Goal: Information Seeking & Learning: Learn about a topic

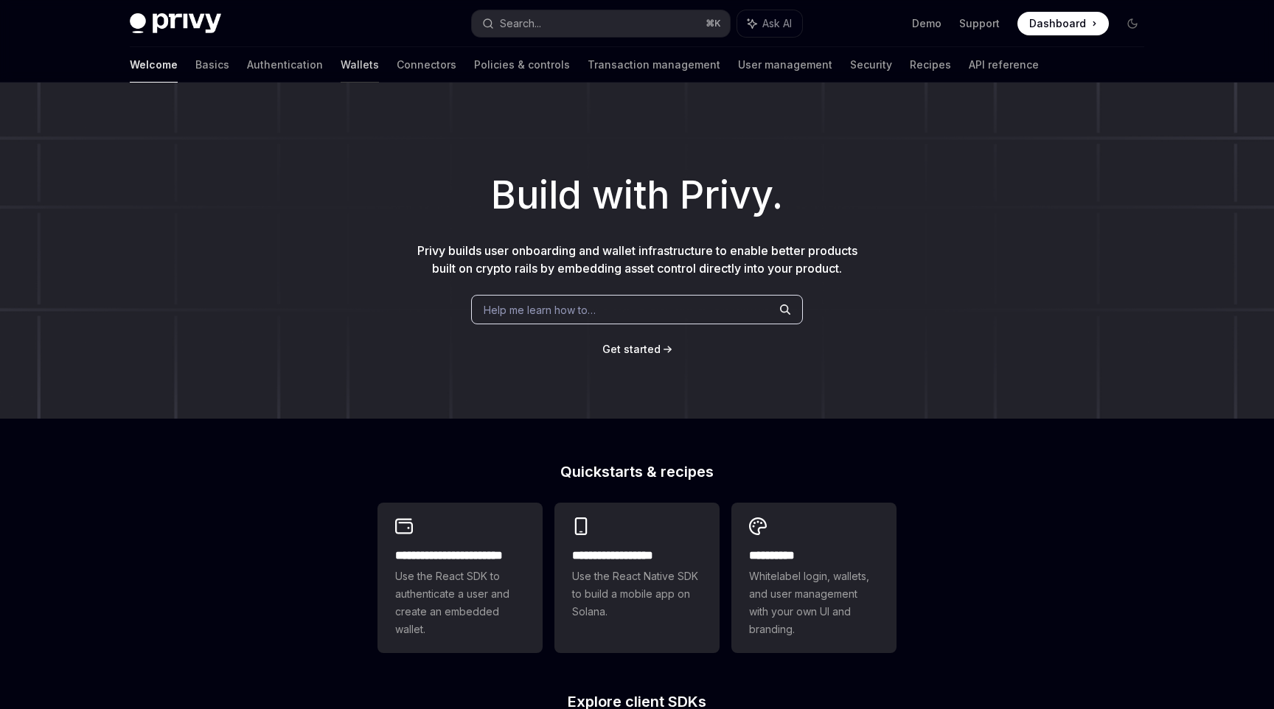
click at [341, 68] on link "Wallets" at bounding box center [360, 64] width 38 height 35
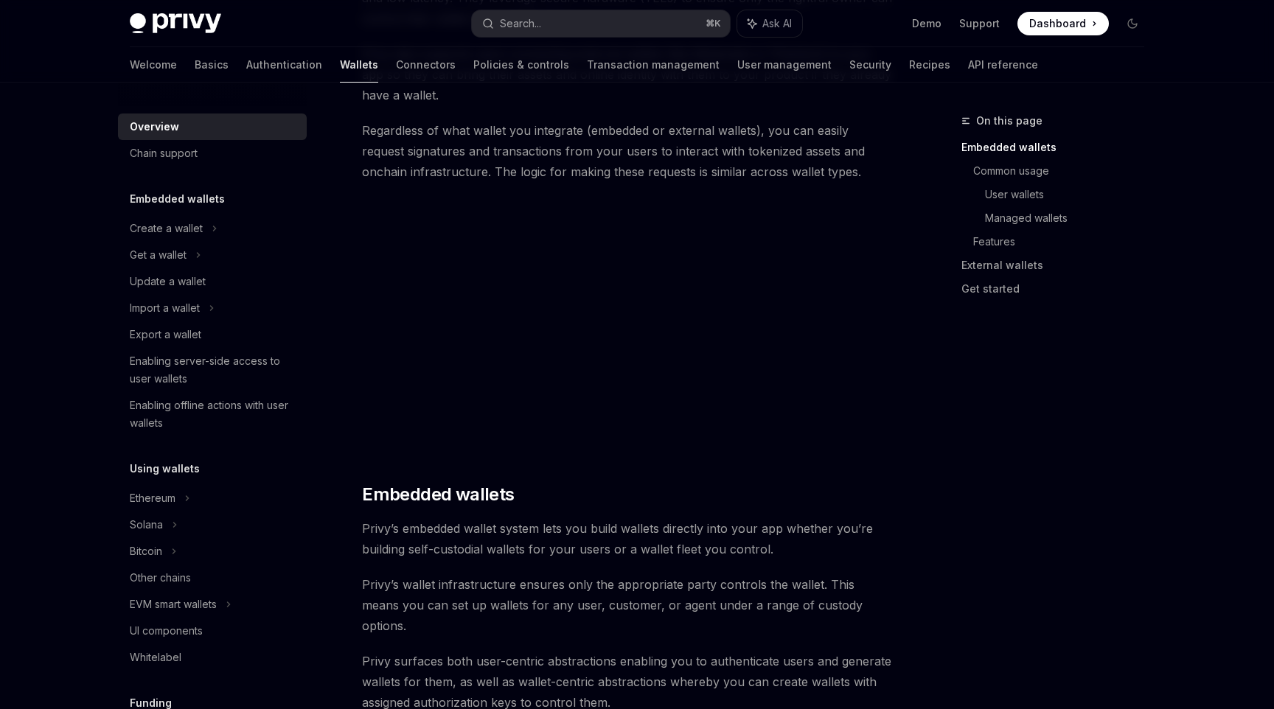
scroll to position [353, 0]
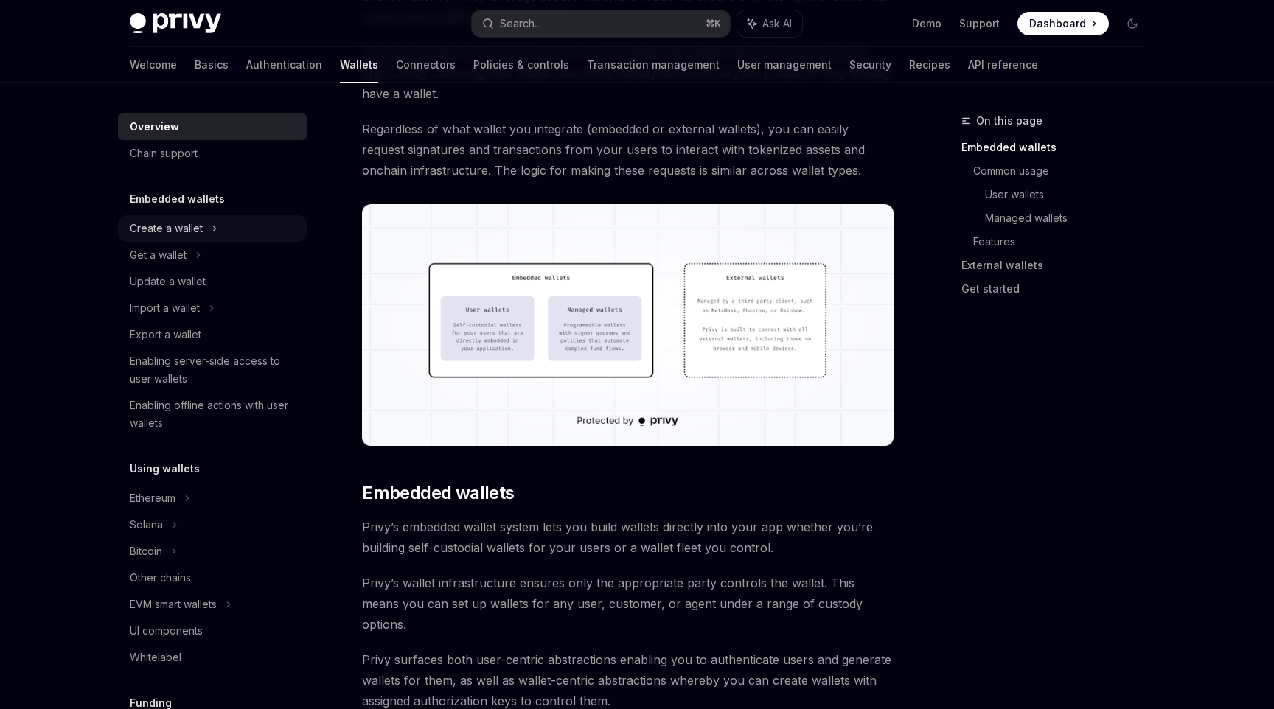
click at [162, 221] on div "Create a wallet" at bounding box center [166, 229] width 73 height 18
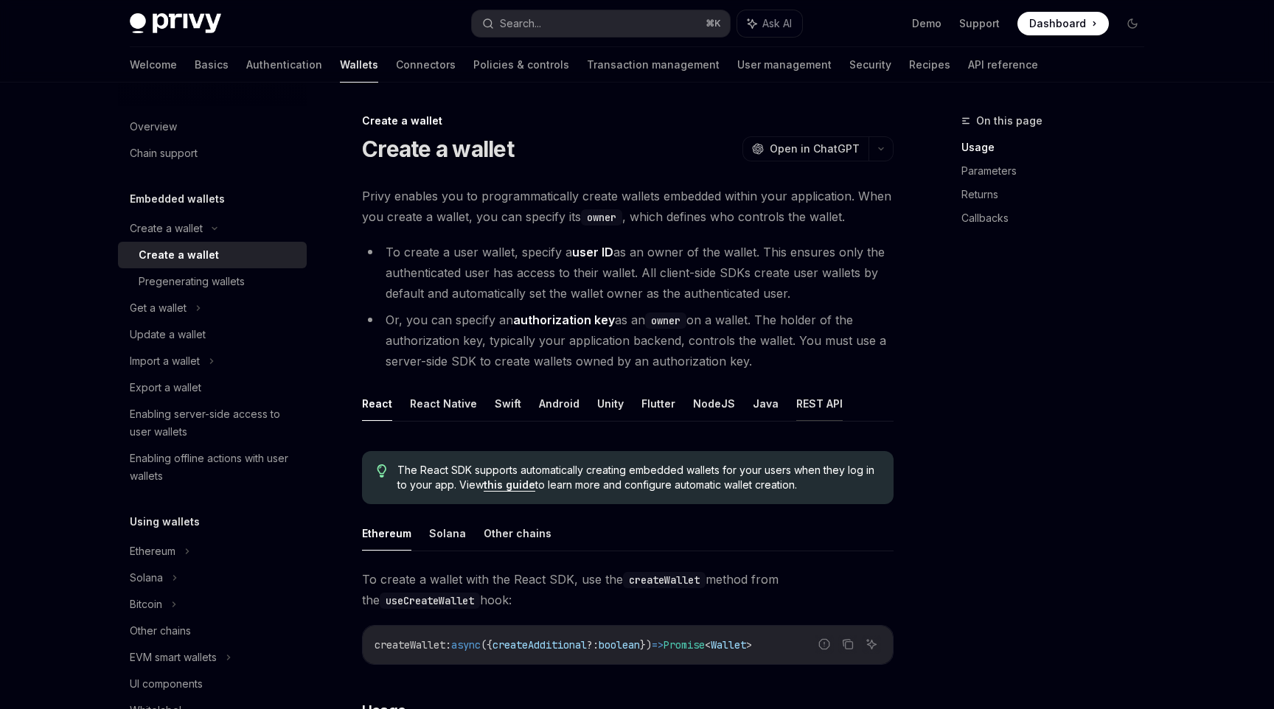
click at [804, 408] on button "REST API" at bounding box center [819, 403] width 46 height 35
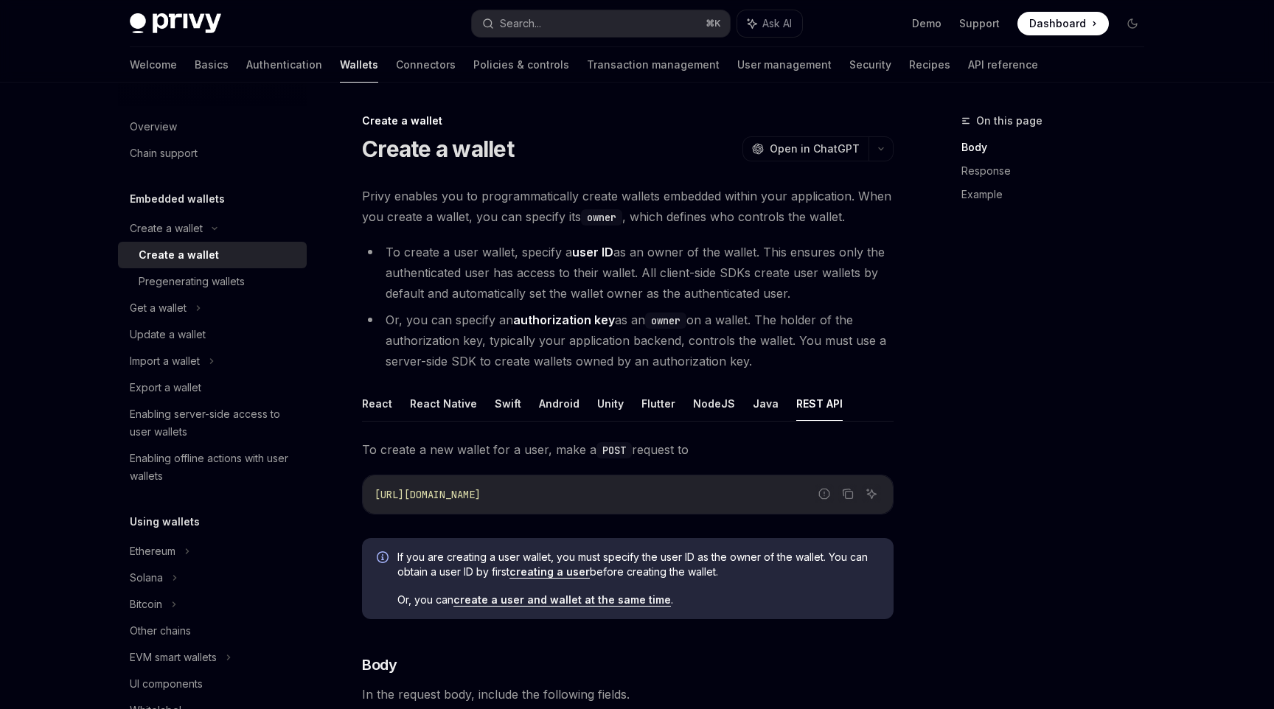
scroll to position [30, 0]
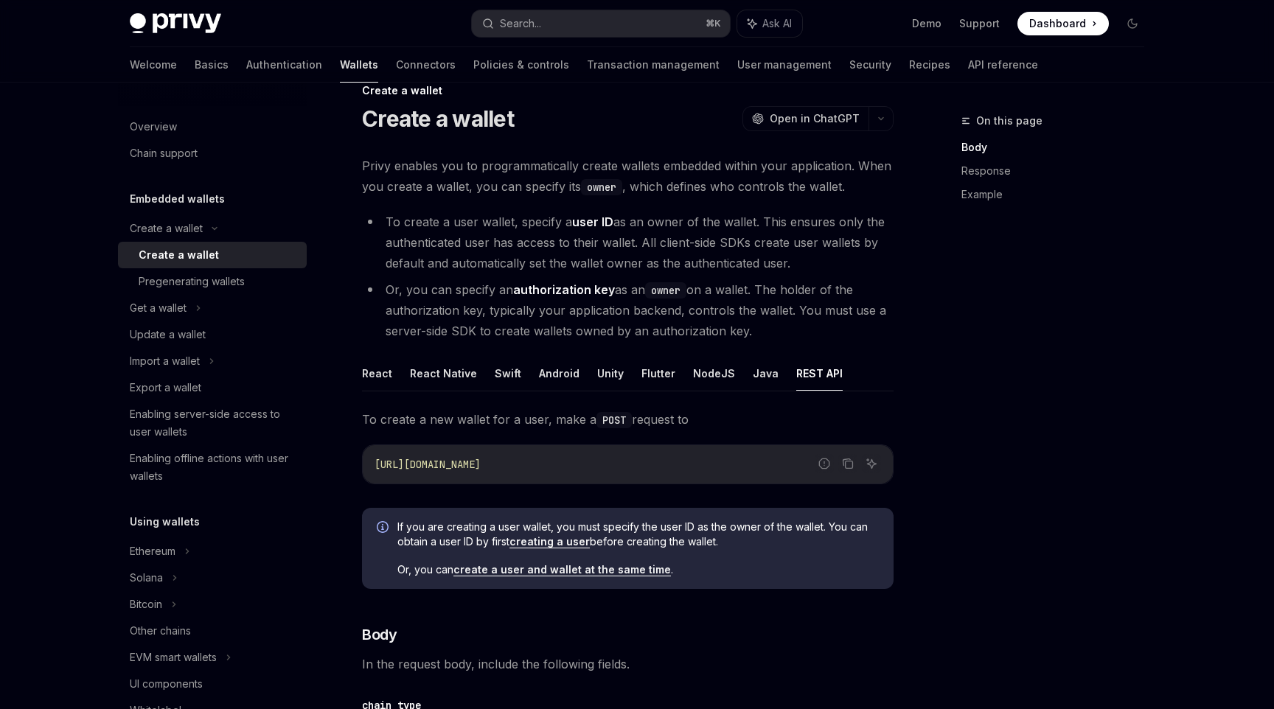
click at [672, 372] on ul "React React Native Swift Android Unity Flutter NodeJS Java REST API" at bounding box center [627, 373] width 531 height 35
click at [651, 372] on button "Flutter" at bounding box center [658, 373] width 34 height 35
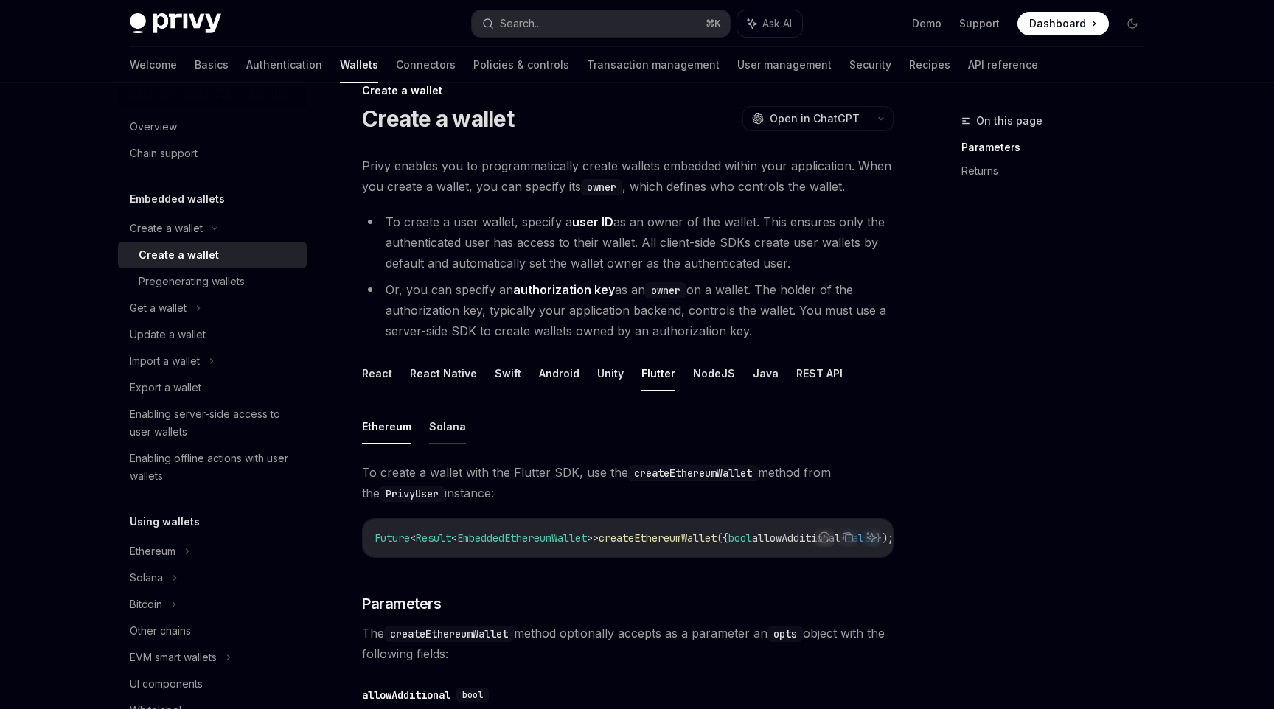
click at [435, 433] on button "Solana" at bounding box center [447, 426] width 37 height 35
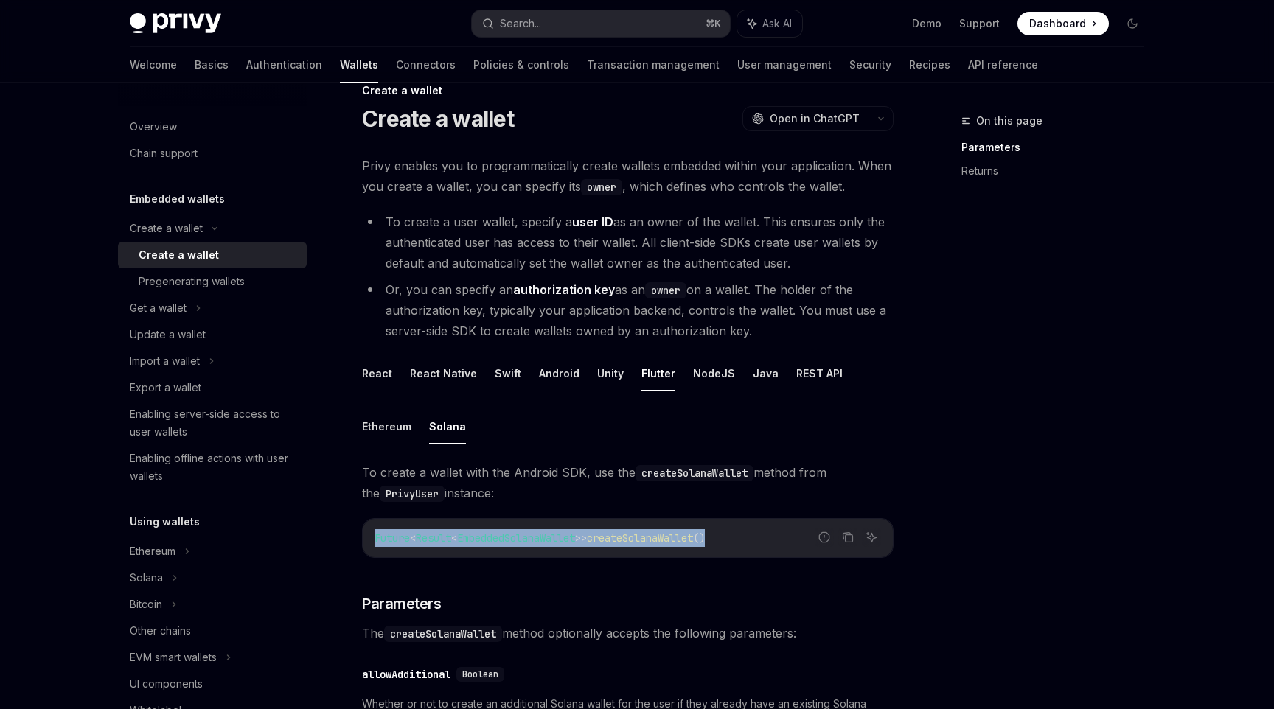
drag, startPoint x: 372, startPoint y: 534, endPoint x: 738, endPoint y: 536, distance: 365.6
click at [738, 536] on div "Future < Result < EmbeddedSolanaWallet >> createSolanaWallet ()" at bounding box center [628, 538] width 530 height 38
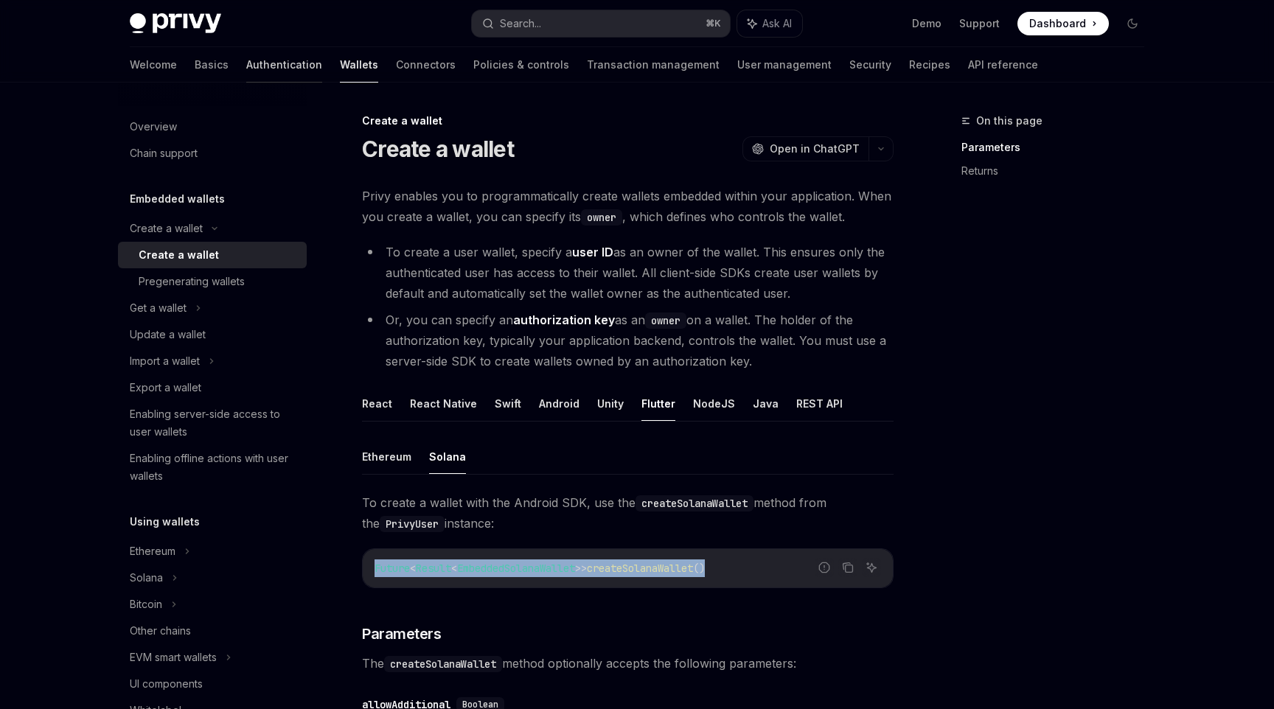
click at [246, 50] on link "Authentication" at bounding box center [284, 64] width 76 height 35
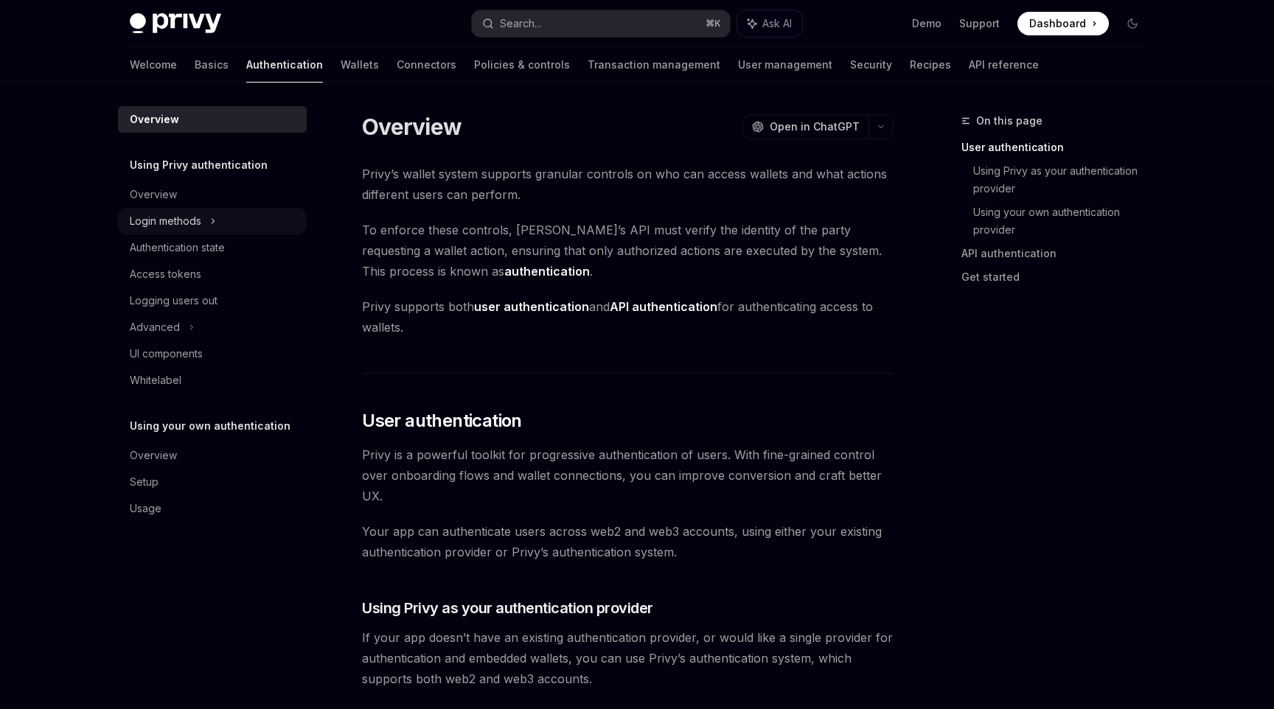
click at [188, 220] on div "Login methods" at bounding box center [166, 221] width 72 height 18
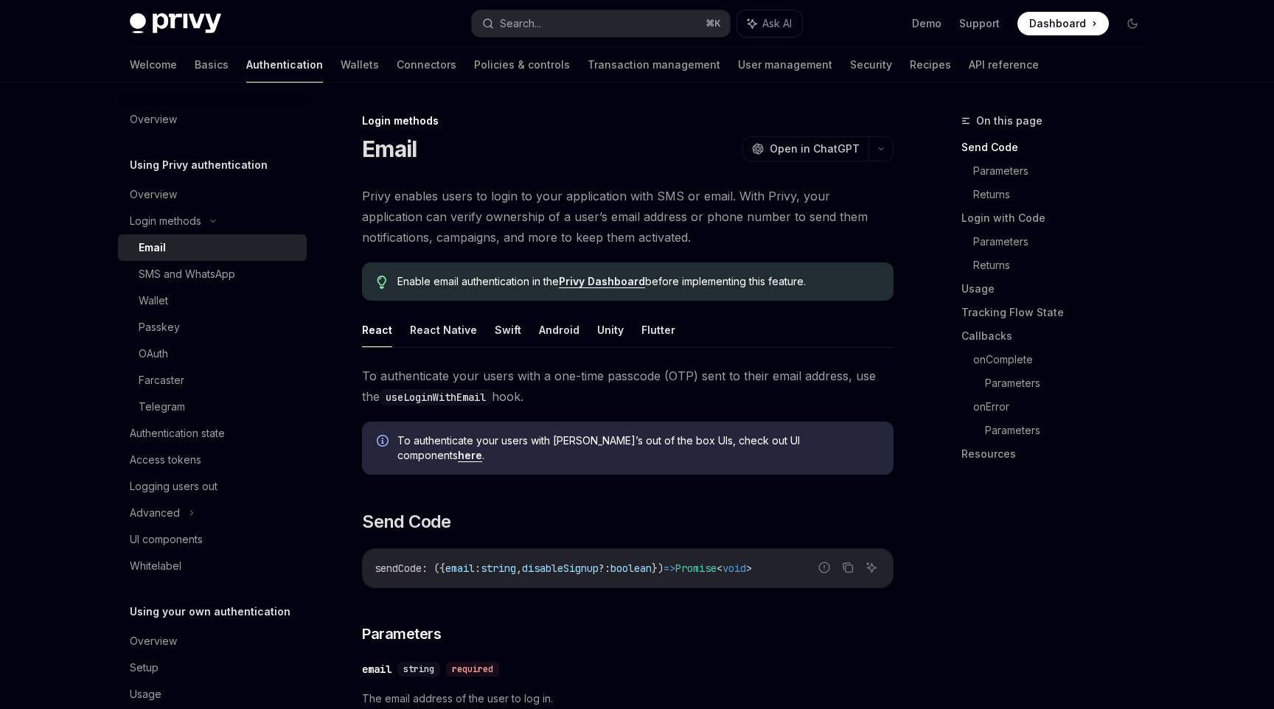
click at [227, 249] on div "Email" at bounding box center [218, 248] width 159 height 18
click at [630, 330] on ul "React React Native Swift Android Unity Flutter" at bounding box center [627, 330] width 531 height 35
click at [644, 332] on button "Flutter" at bounding box center [658, 330] width 34 height 35
type textarea "*"
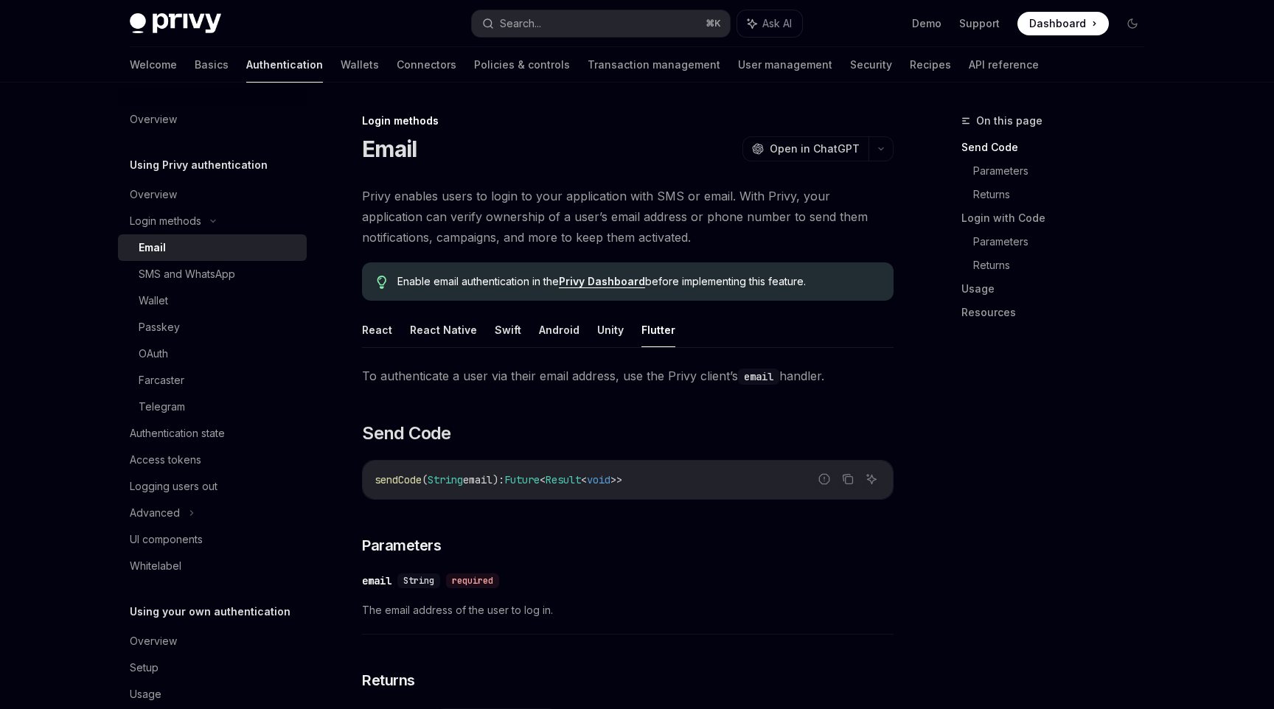
click at [616, 285] on link "Privy Dashboard" at bounding box center [602, 281] width 86 height 13
click at [536, 436] on h2 "​ Send Code" at bounding box center [627, 434] width 531 height 24
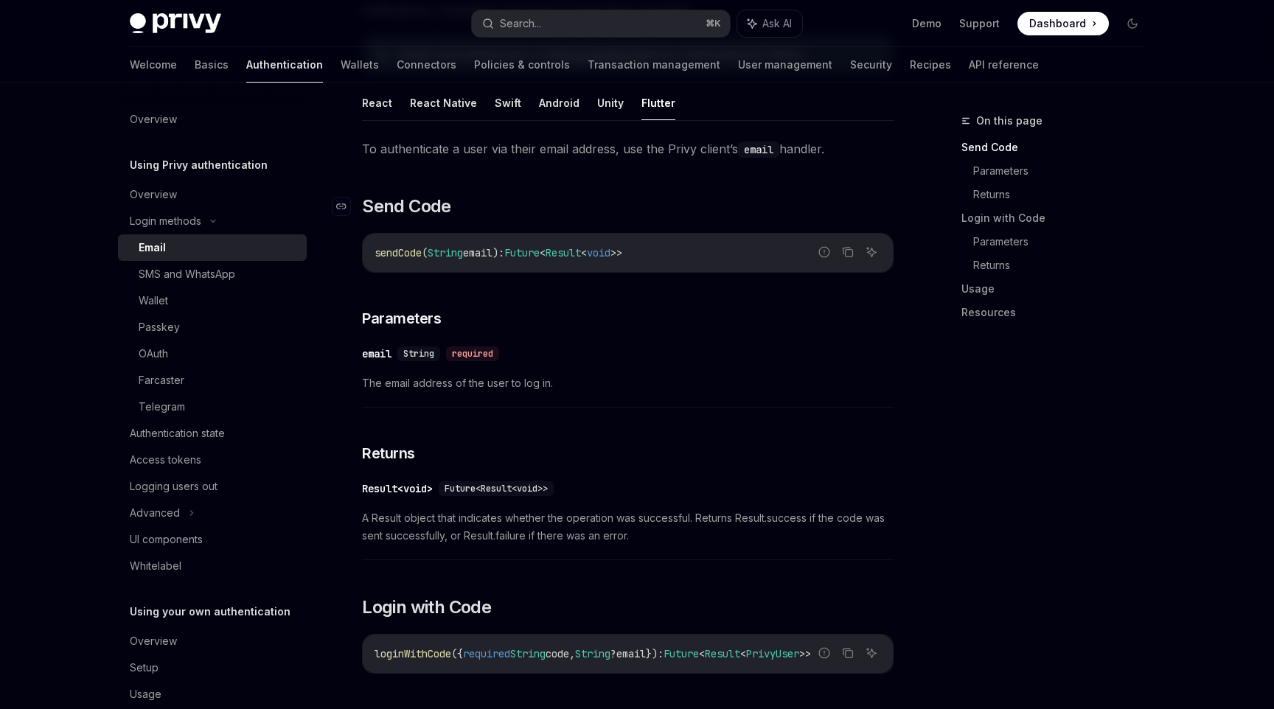
scroll to position [232, 0]
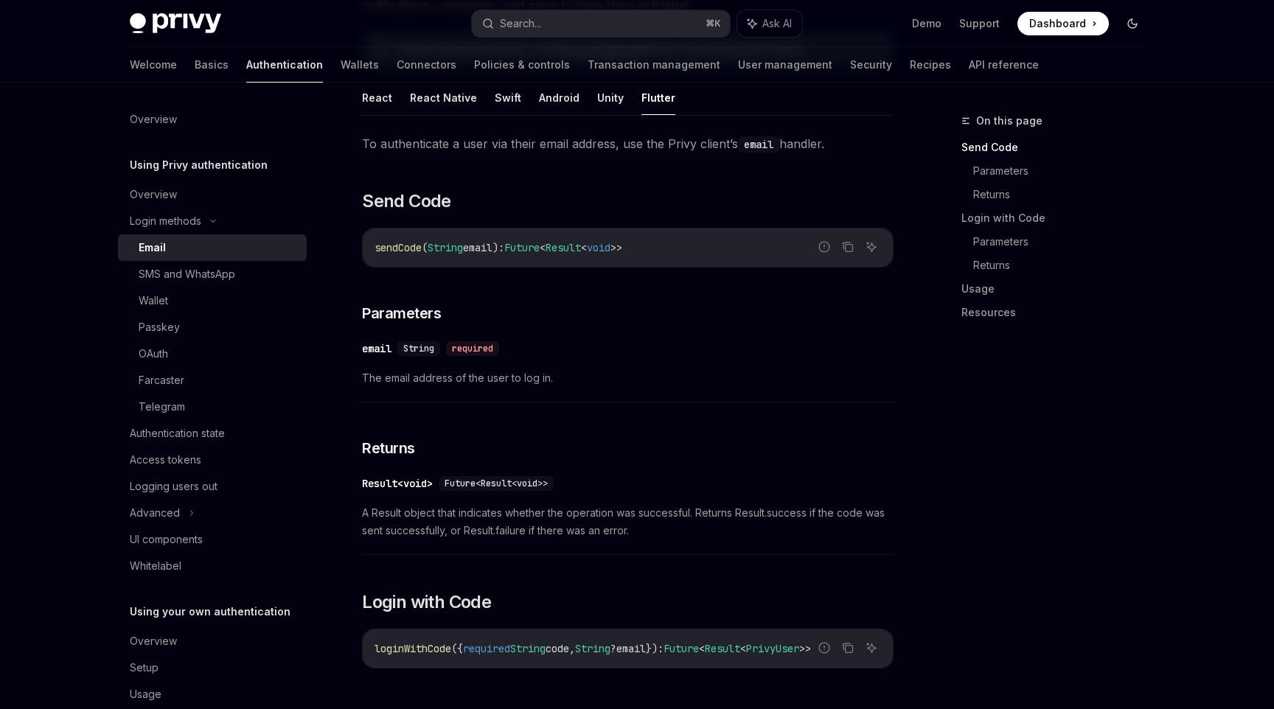
click at [1135, 18] on icon "Toggle dark mode" at bounding box center [1132, 24] width 12 height 12
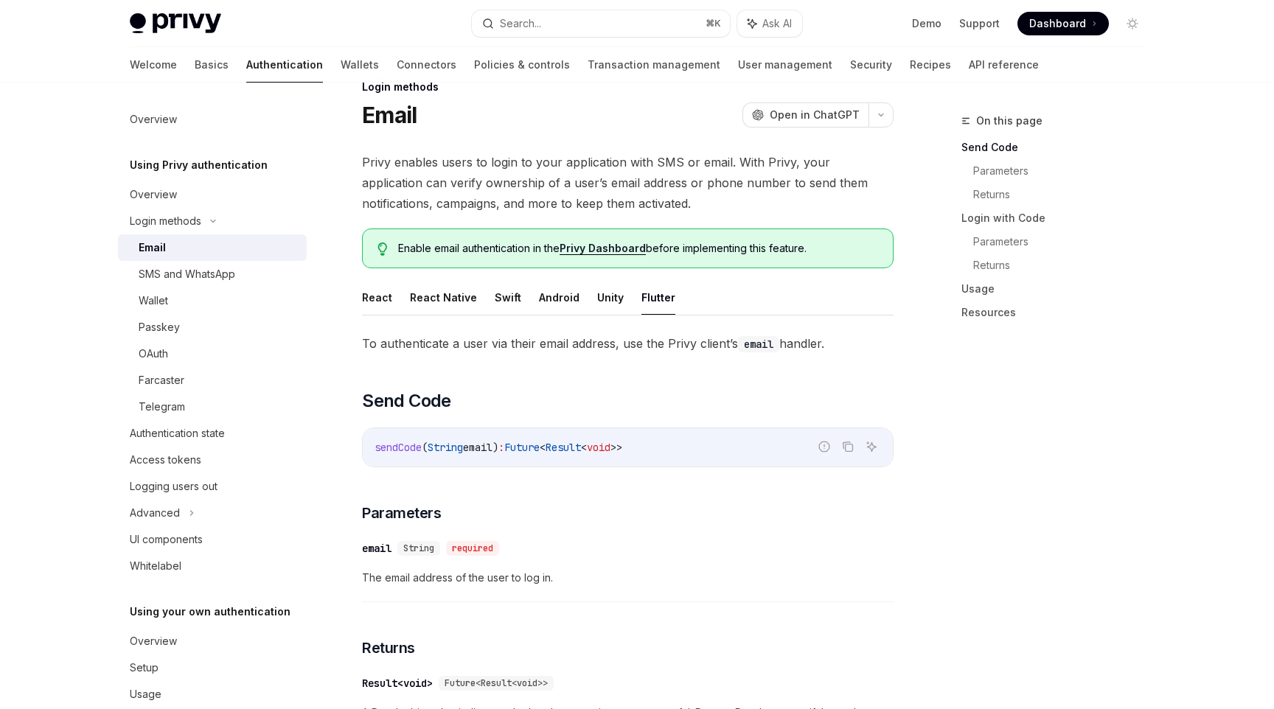
scroll to position [0, 0]
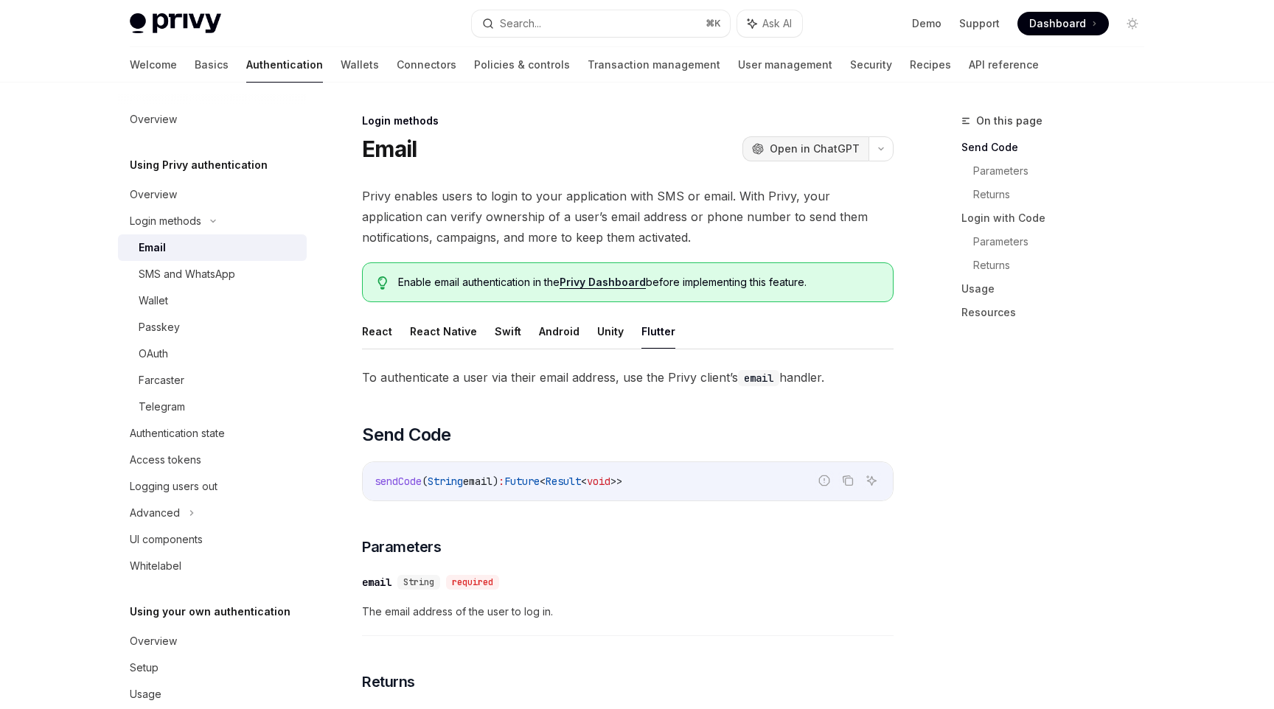
click at [820, 138] on button "OpenAI Open in ChatGPT" at bounding box center [805, 148] width 126 height 25
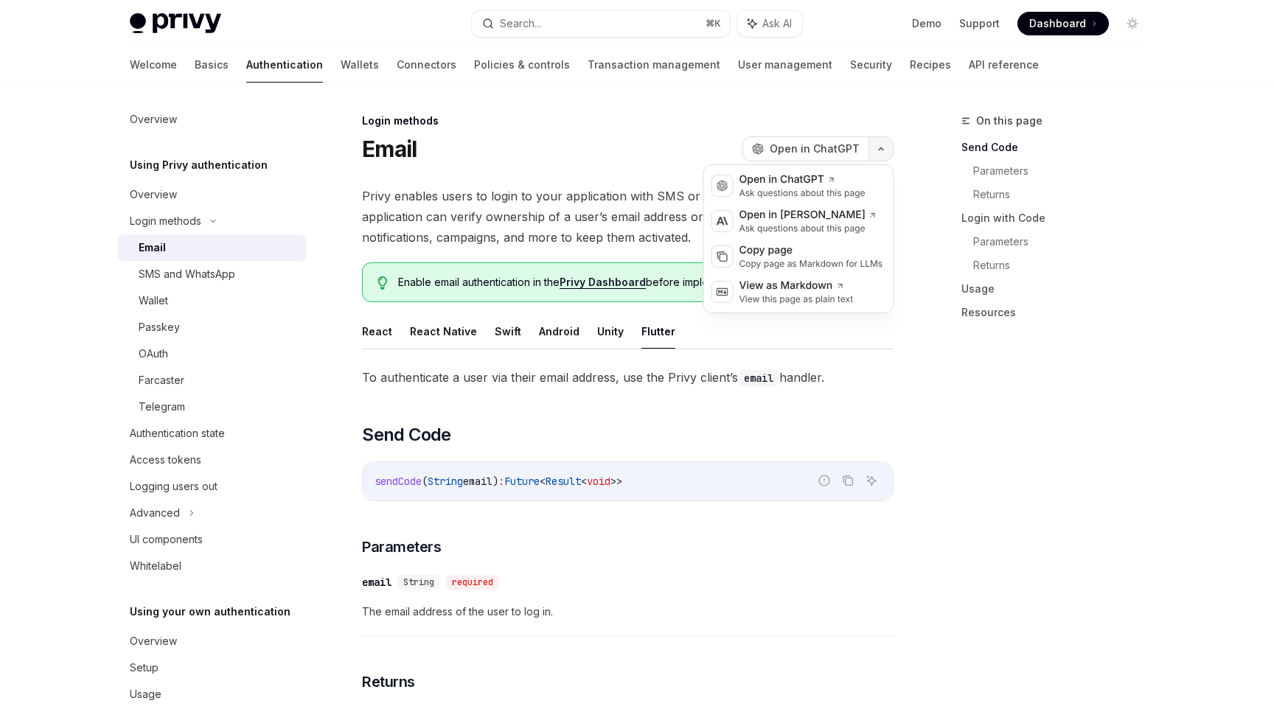
click at [870, 153] on button "button" at bounding box center [880, 148] width 25 height 25
click at [832, 220] on div "Open in Claude" at bounding box center [808, 215] width 138 height 15
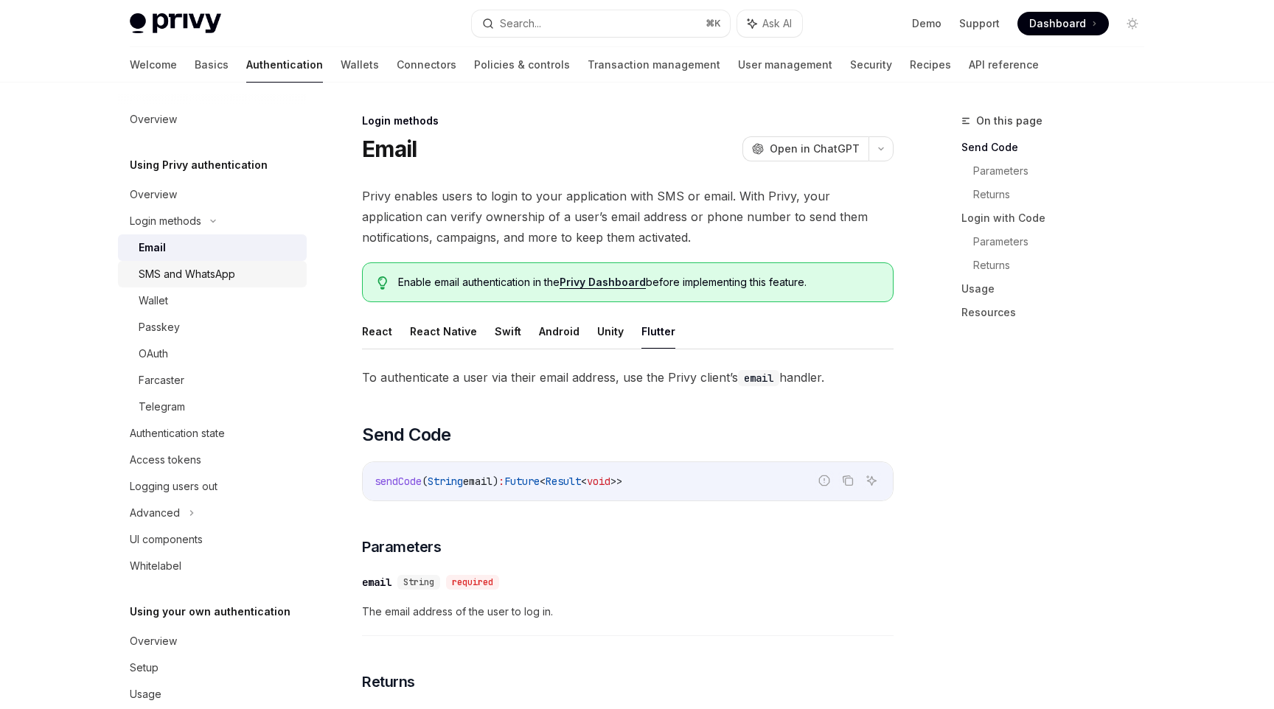
click at [250, 268] on div "SMS and WhatsApp" at bounding box center [218, 274] width 159 height 18
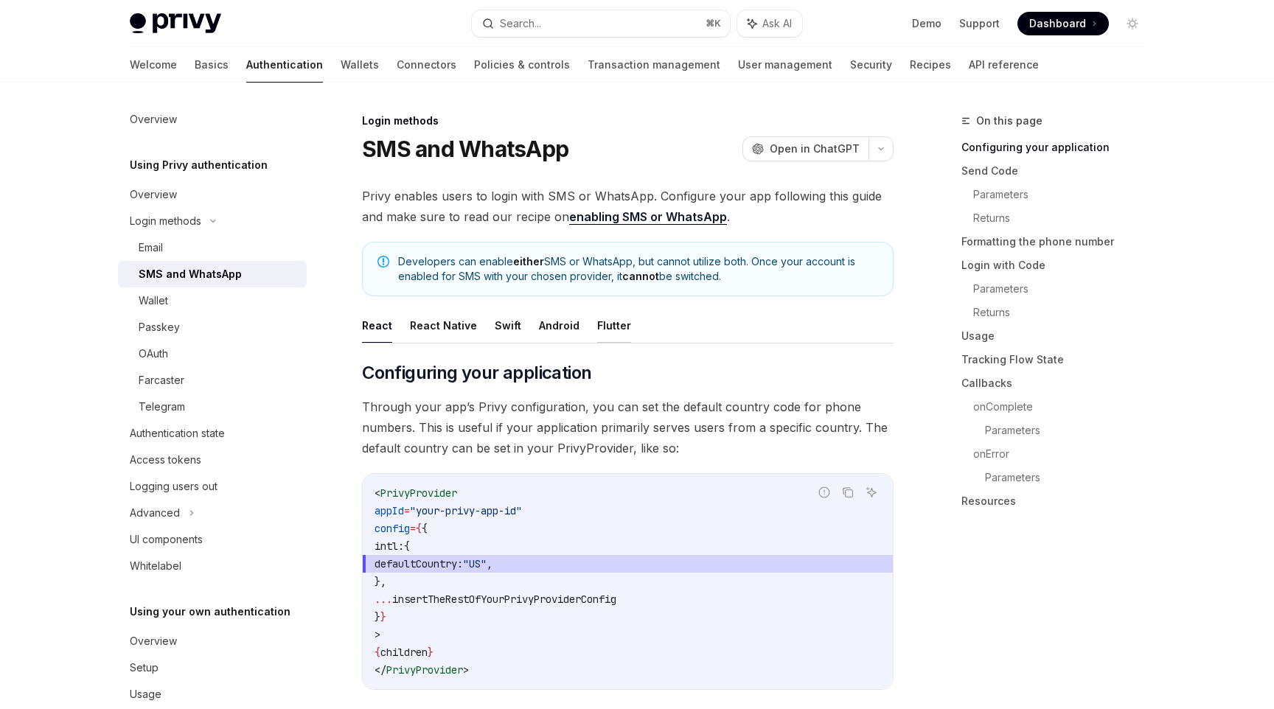
click at [613, 332] on button "Flutter" at bounding box center [614, 325] width 34 height 35
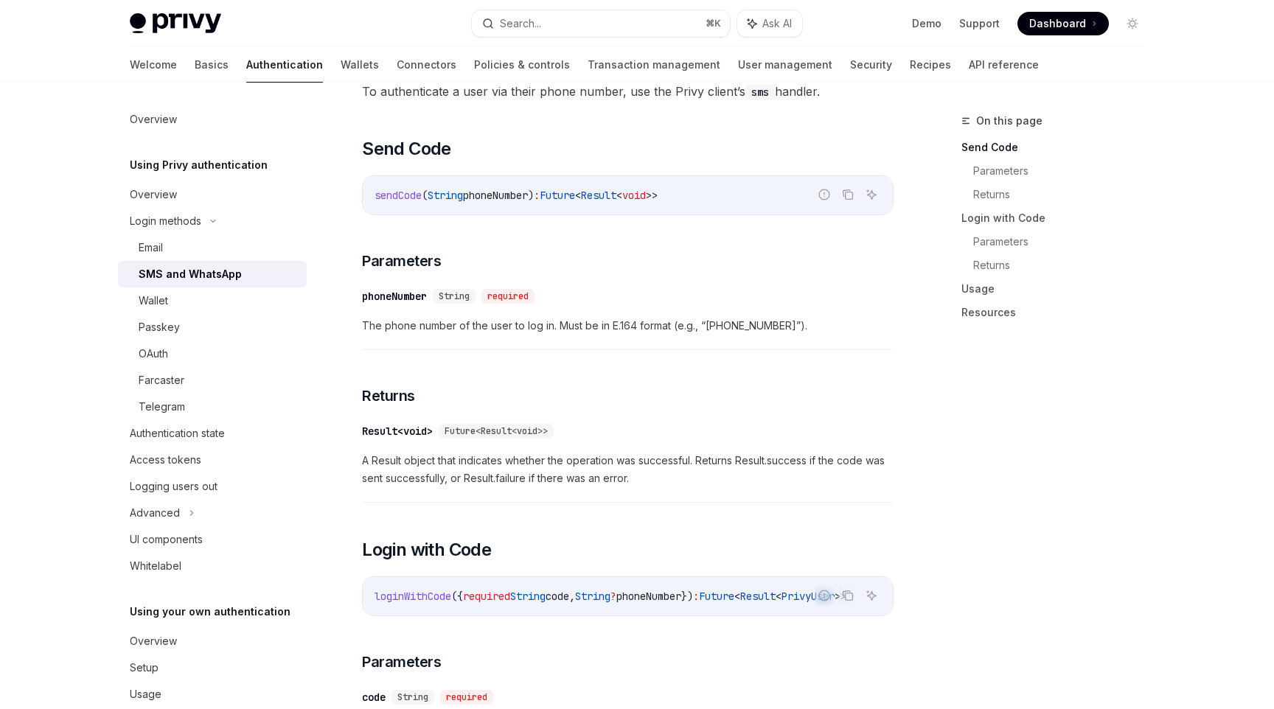
scroll to position [304, 0]
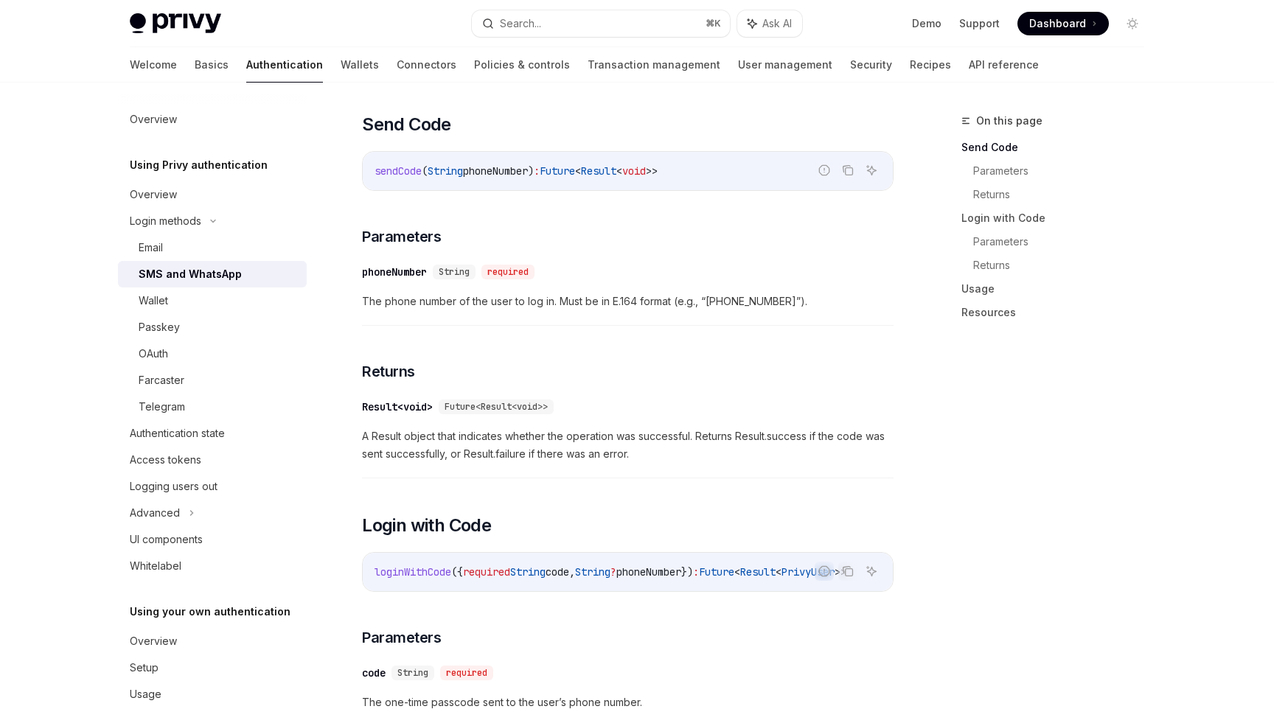
click at [414, 270] on div "phoneNumber" at bounding box center [394, 272] width 65 height 15
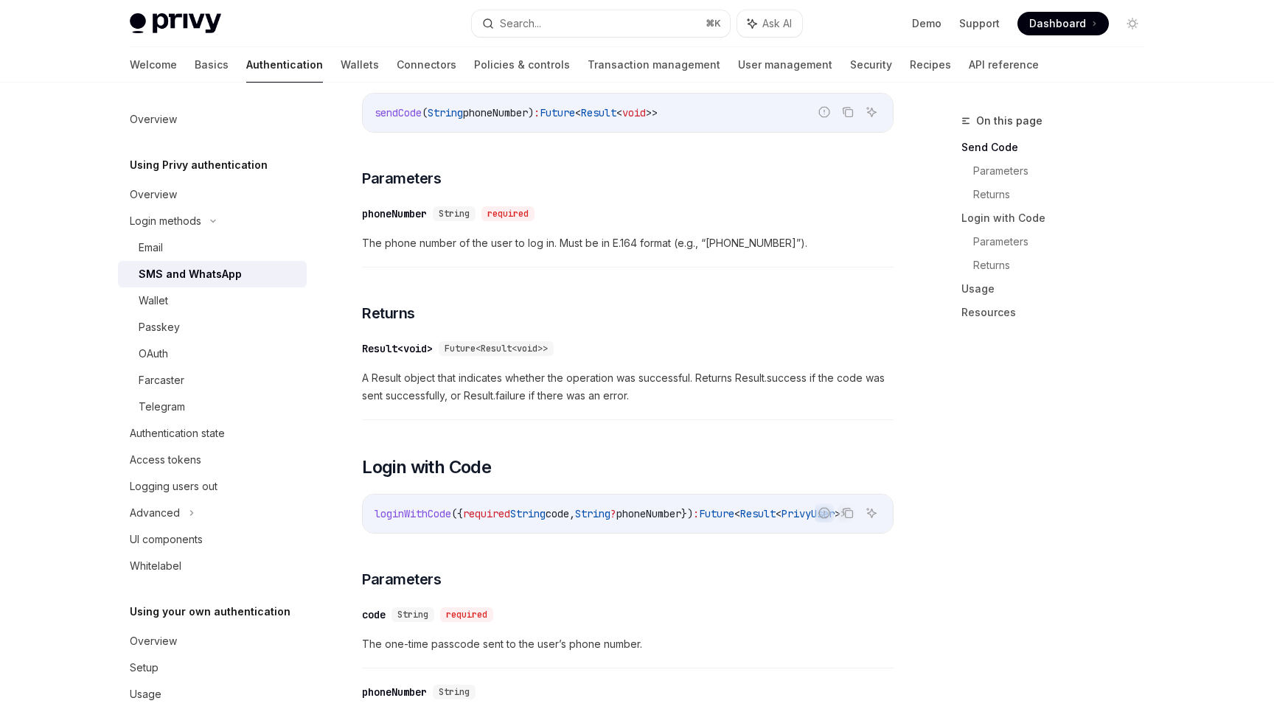
click at [414, 268] on div "​ phoneNumber String required The phone number of the user to log in. Must be i…" at bounding box center [627, 233] width 531 height 70
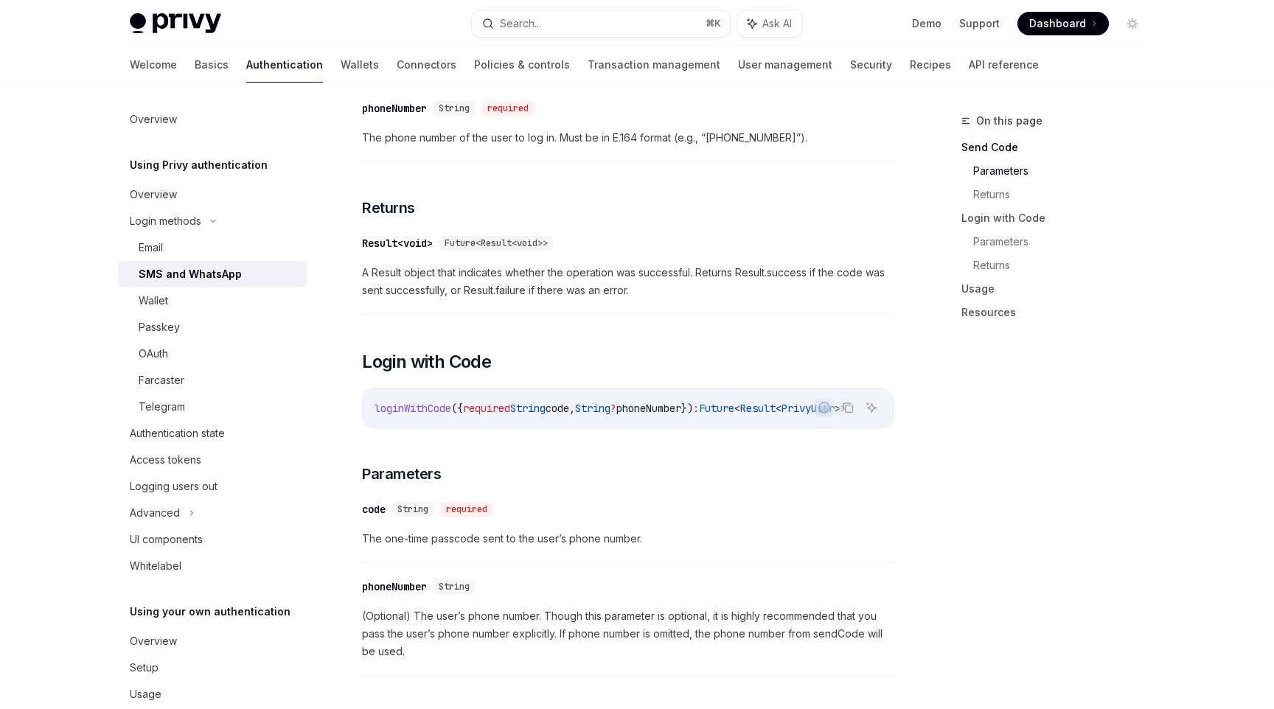
scroll to position [470, 0]
click at [653, 241] on div "​ Result<void> Future<Result<void>>" at bounding box center [620, 241] width 517 height 18
click at [220, 308] on div "Wallet" at bounding box center [218, 301] width 159 height 18
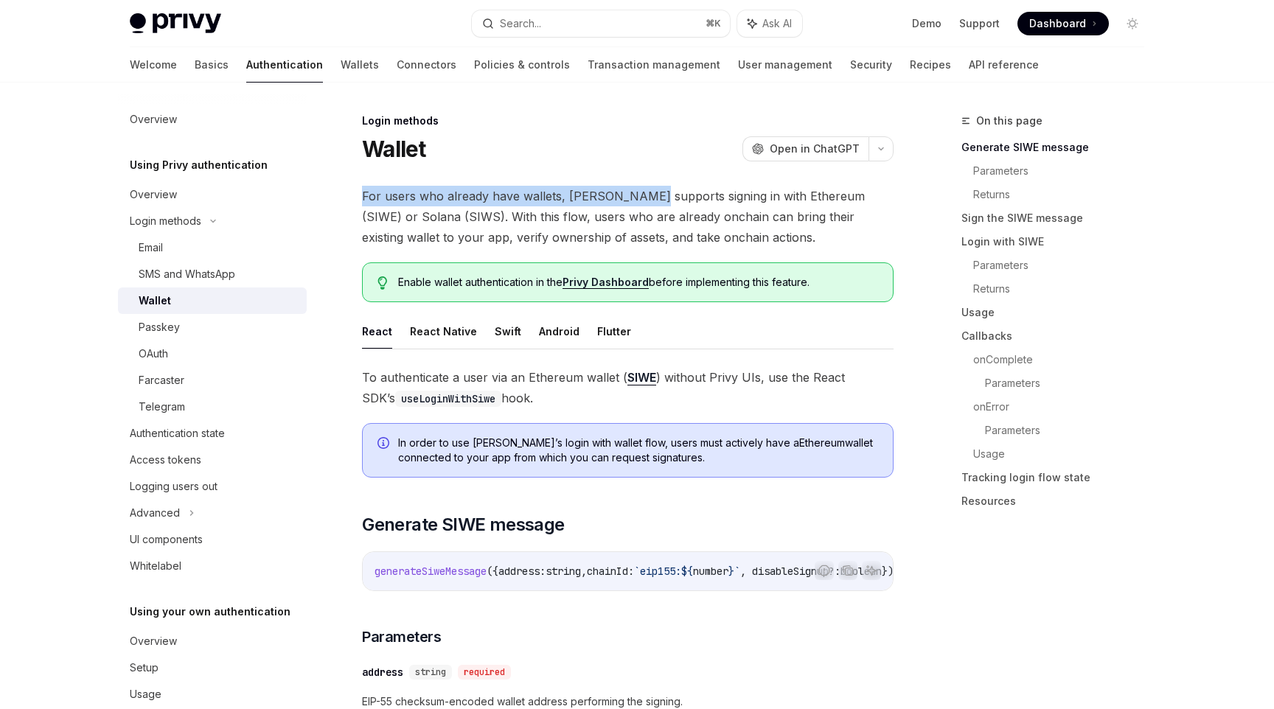
drag, startPoint x: 355, startPoint y: 192, endPoint x: 638, endPoint y: 198, distance: 282.4
click at [638, 198] on span "For users who already have wallets, Privy supports signing in with Ethereum (SI…" at bounding box center [627, 217] width 531 height 62
click at [623, 327] on ul "React React Native Swift Android Flutter" at bounding box center [627, 331] width 531 height 35
click at [617, 327] on button "Flutter" at bounding box center [614, 331] width 34 height 35
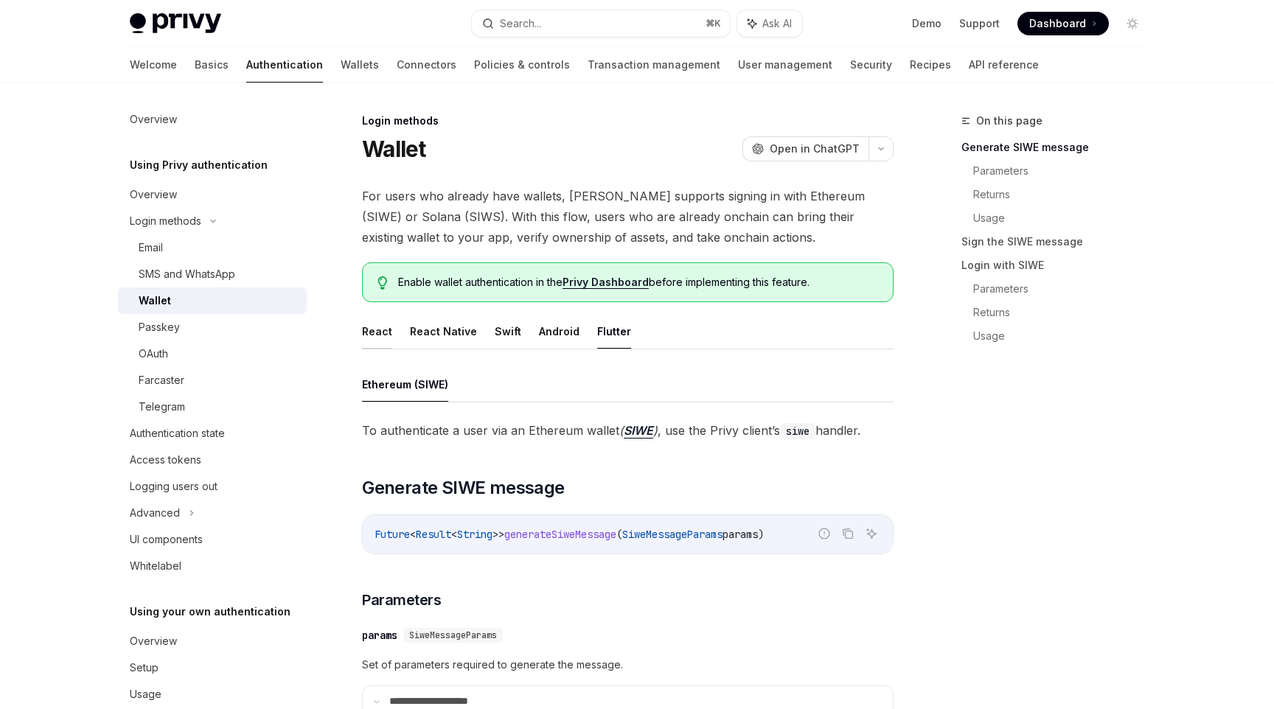
click at [378, 332] on button "React" at bounding box center [377, 331] width 30 height 35
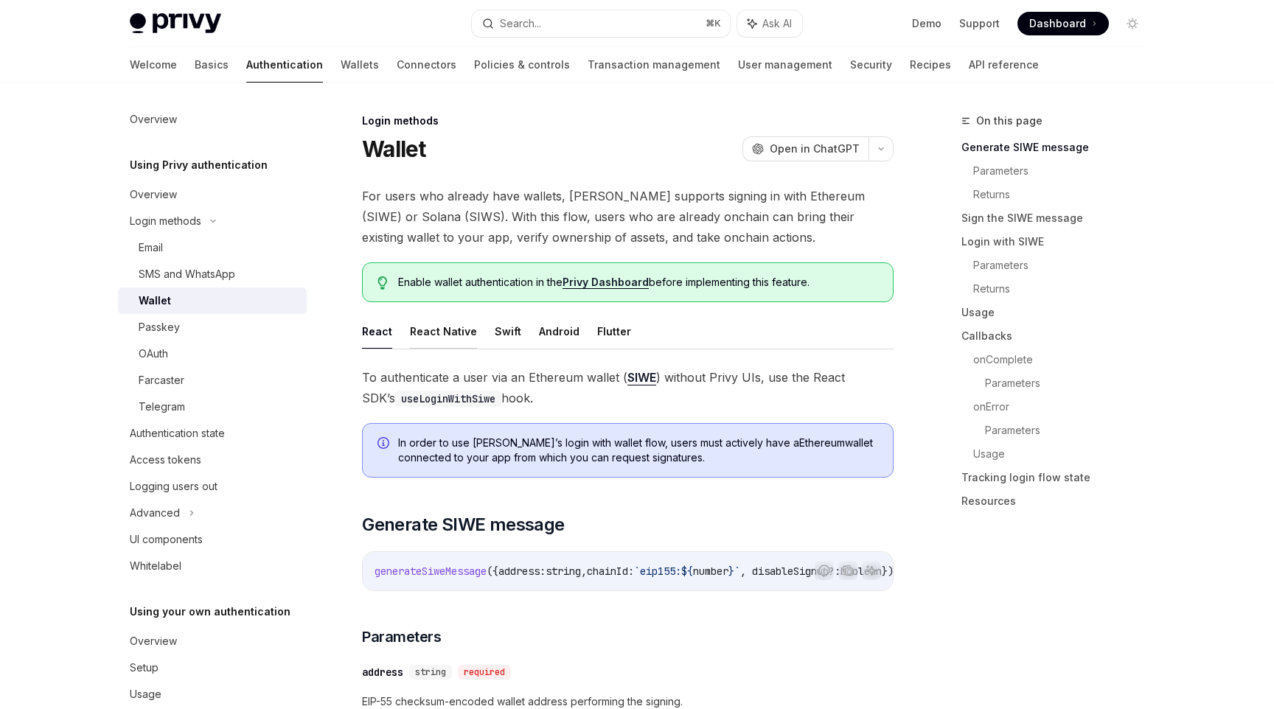
click at [432, 332] on button "React Native" at bounding box center [443, 331] width 67 height 35
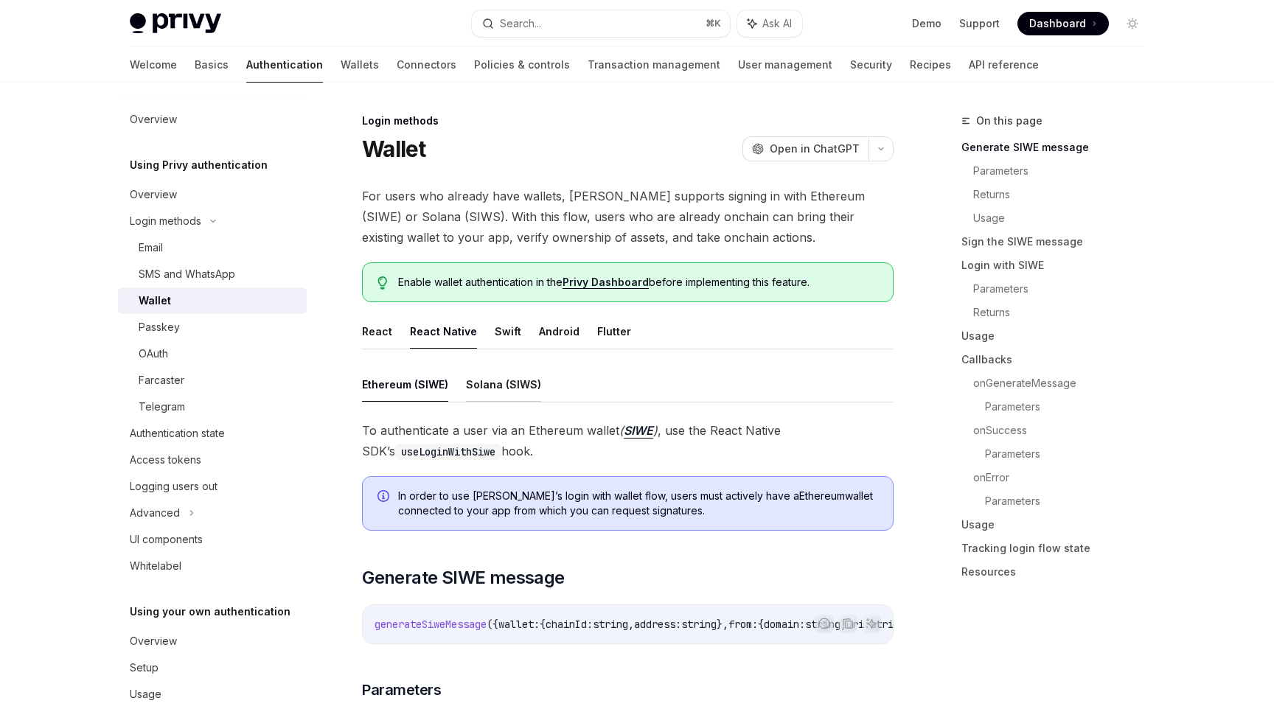
click at [493, 387] on button "Solana (SIWS)" at bounding box center [503, 384] width 75 height 35
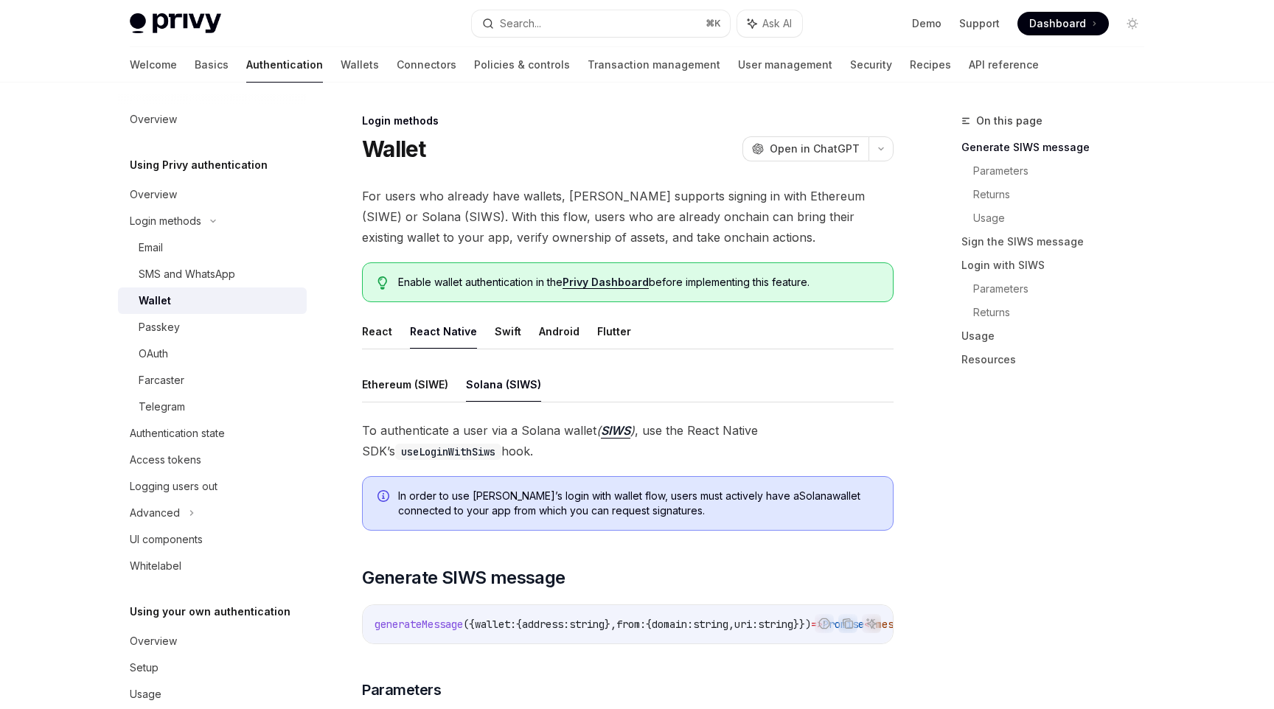
click at [519, 327] on ul "React React Native Swift Android Flutter" at bounding box center [627, 331] width 531 height 35
click at [504, 327] on button "Swift" at bounding box center [508, 331] width 27 height 35
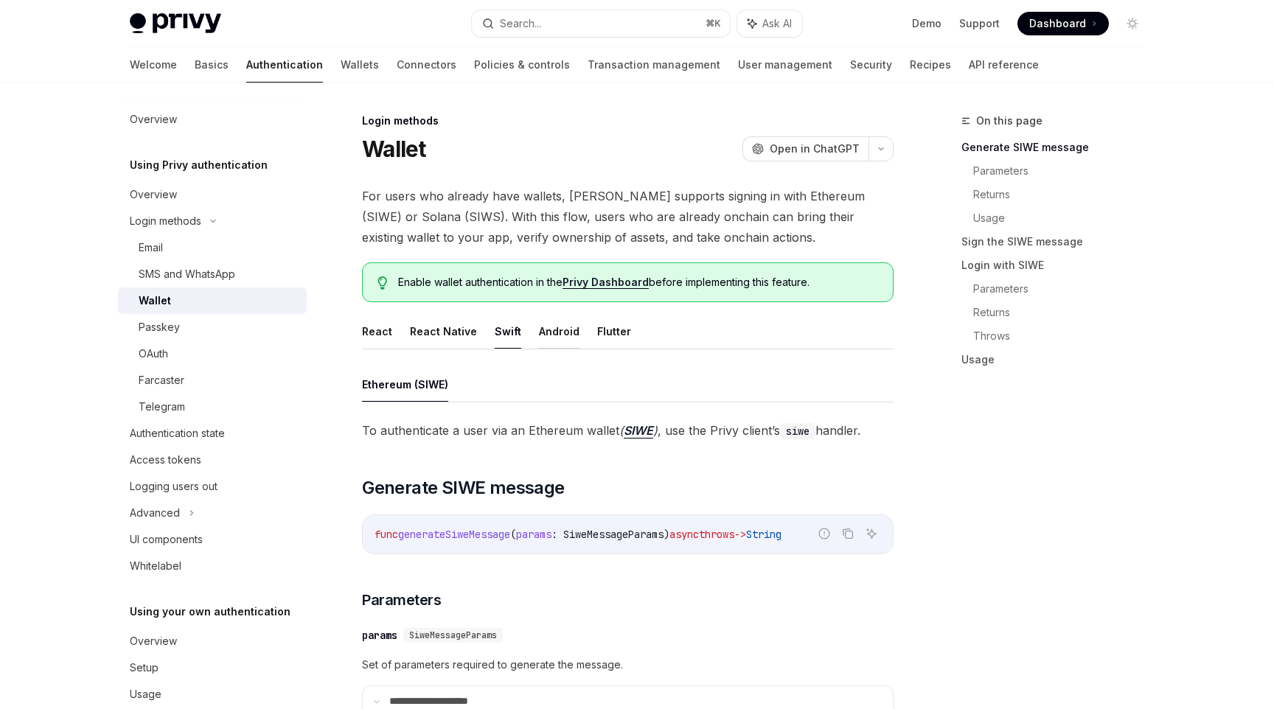
click at [539, 332] on button "Android" at bounding box center [559, 331] width 41 height 35
click at [597, 335] on button "Flutter" at bounding box center [614, 331] width 34 height 35
click at [464, 331] on button "React Native" at bounding box center [443, 331] width 67 height 35
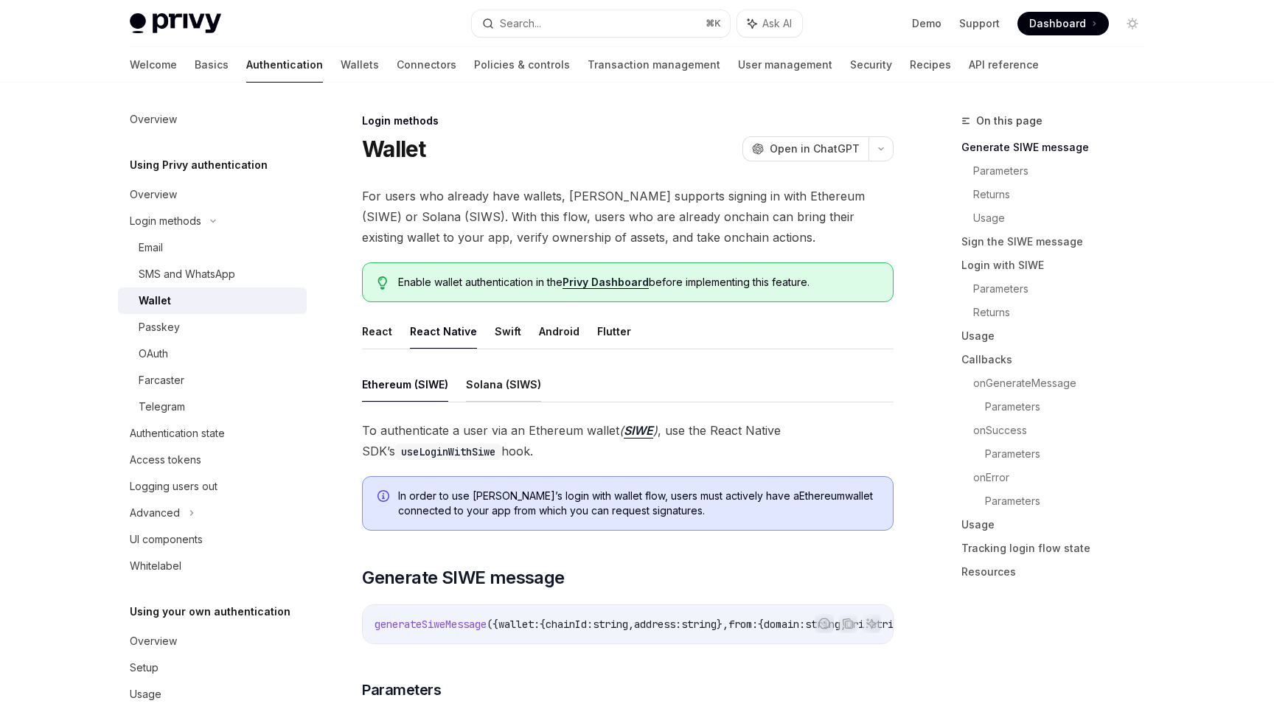
click at [473, 391] on button "Solana (SIWS)" at bounding box center [503, 384] width 75 height 35
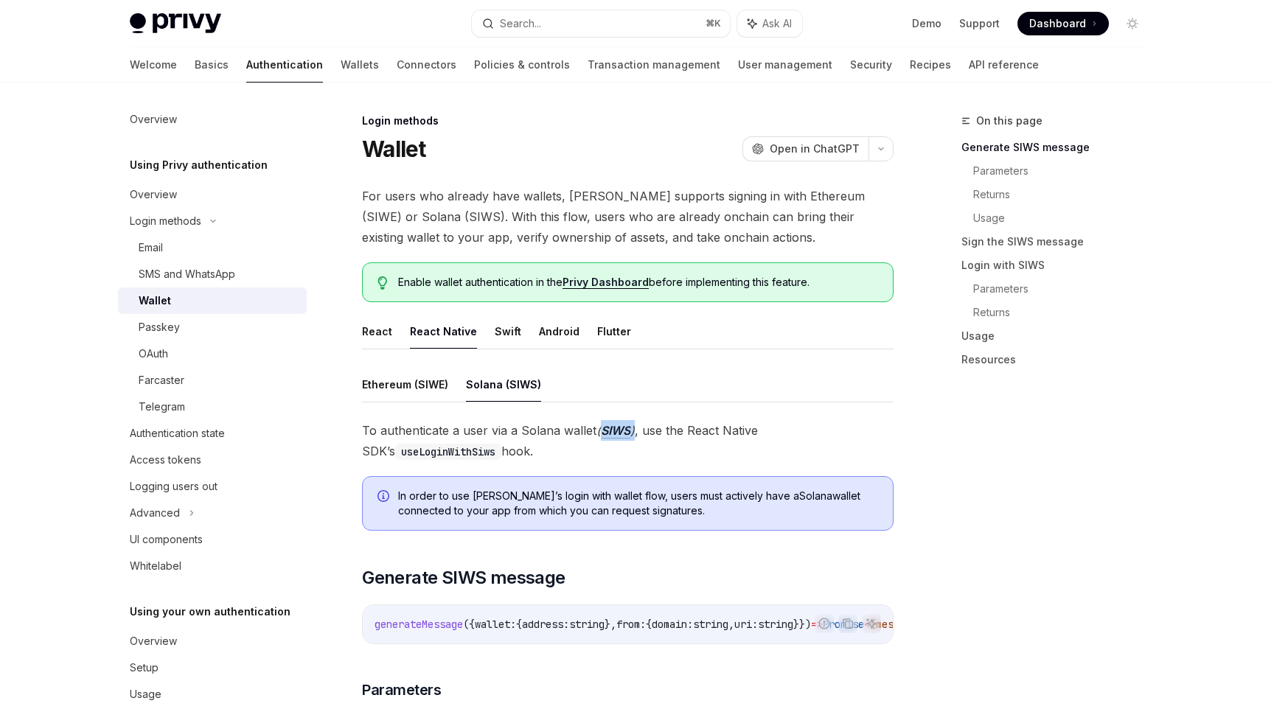
drag, startPoint x: 636, startPoint y: 434, endPoint x: 604, endPoint y: 433, distance: 32.4
click at [604, 433] on span "To authenticate a user via a Solana wallet ( SIWS ) , use the React Native SDK’…" at bounding box center [627, 440] width 531 height 41
copy em "SIWS )"
click at [615, 314] on button "Flutter" at bounding box center [614, 331] width 34 height 35
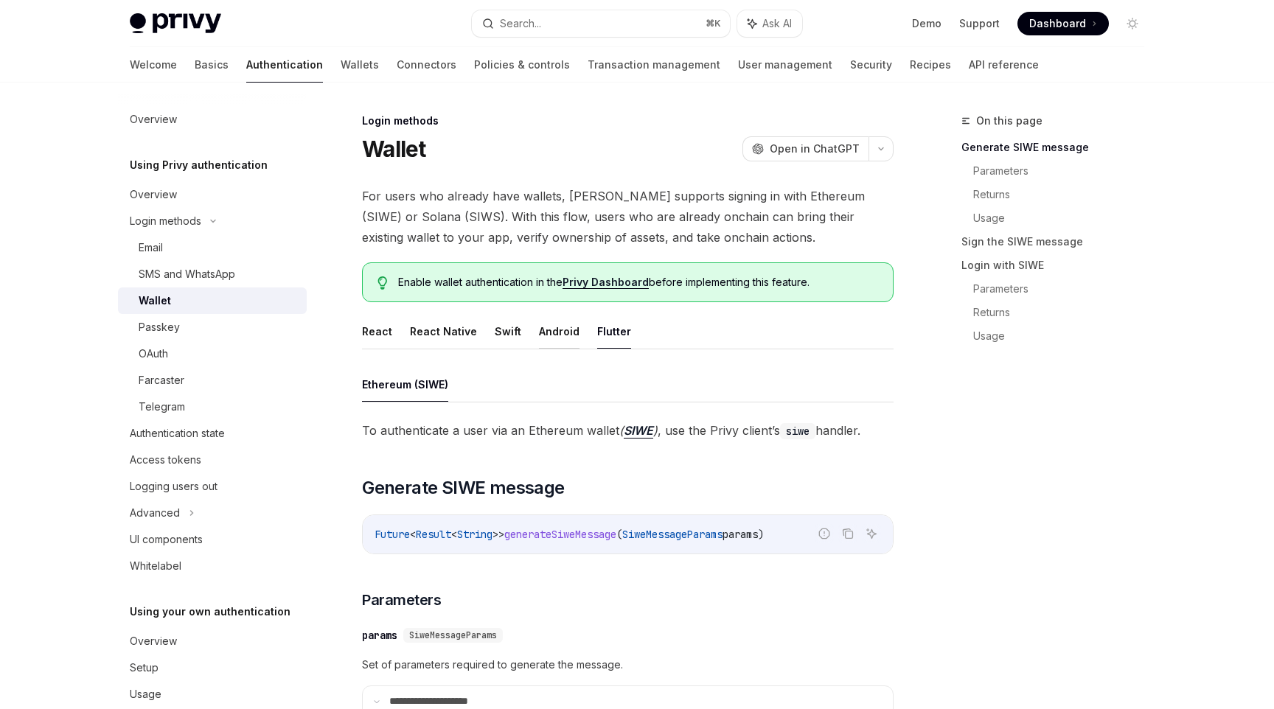
click at [543, 334] on button "Android" at bounding box center [559, 331] width 41 height 35
click at [603, 344] on button "Flutter" at bounding box center [614, 331] width 34 height 35
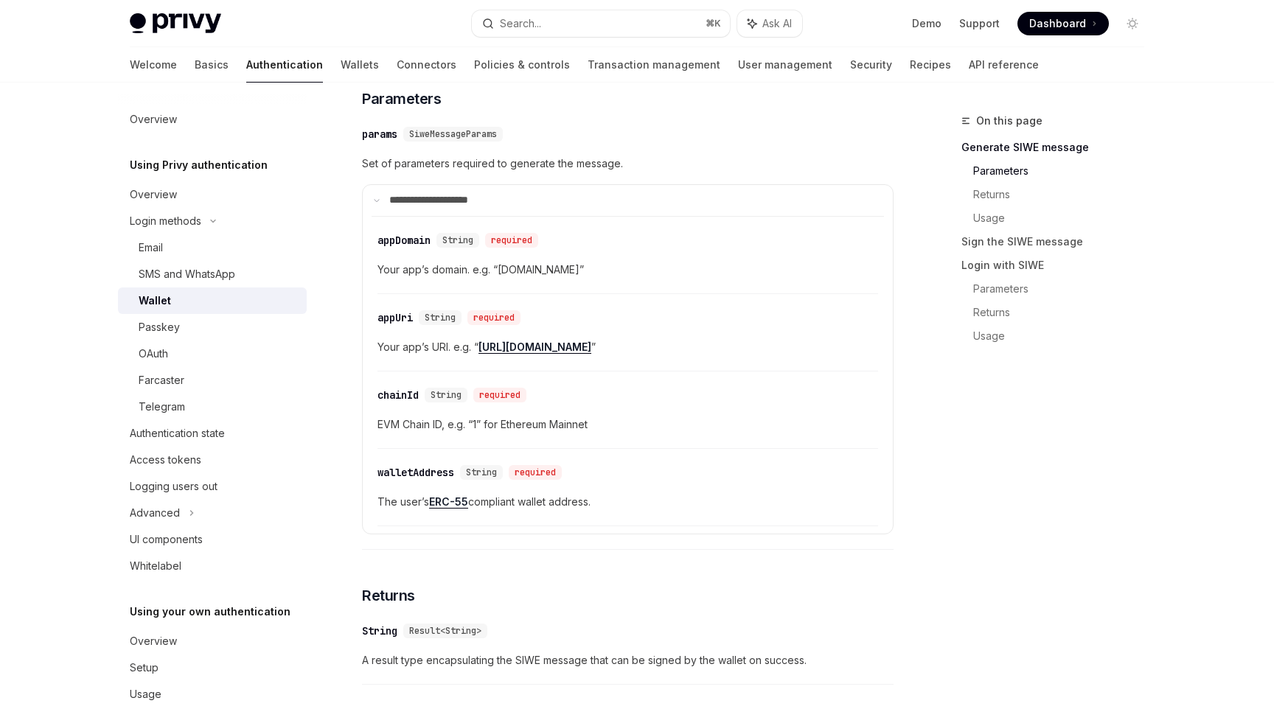
scroll to position [503, 0]
click at [368, 203] on summary "**********" at bounding box center [628, 199] width 530 height 31
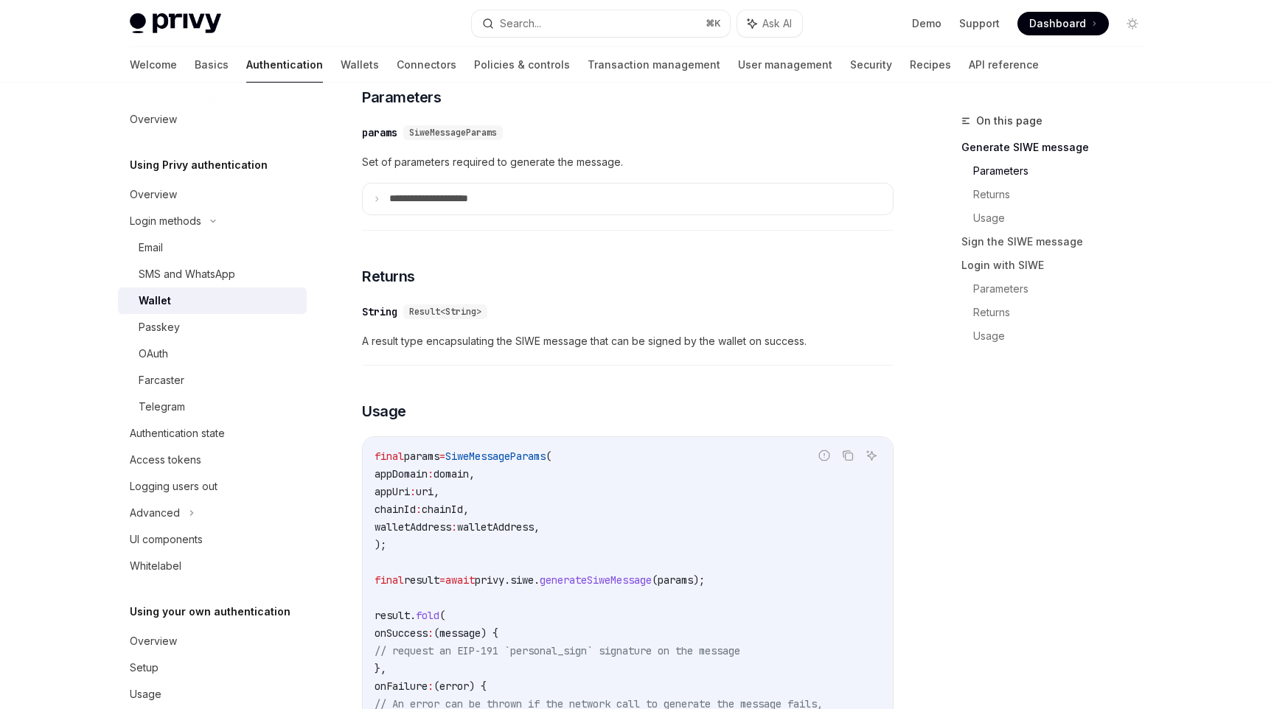
click at [371, 223] on div "**********" at bounding box center [627, 173] width 531 height 114
click at [372, 206] on summary "**********" at bounding box center [628, 199] width 530 height 31
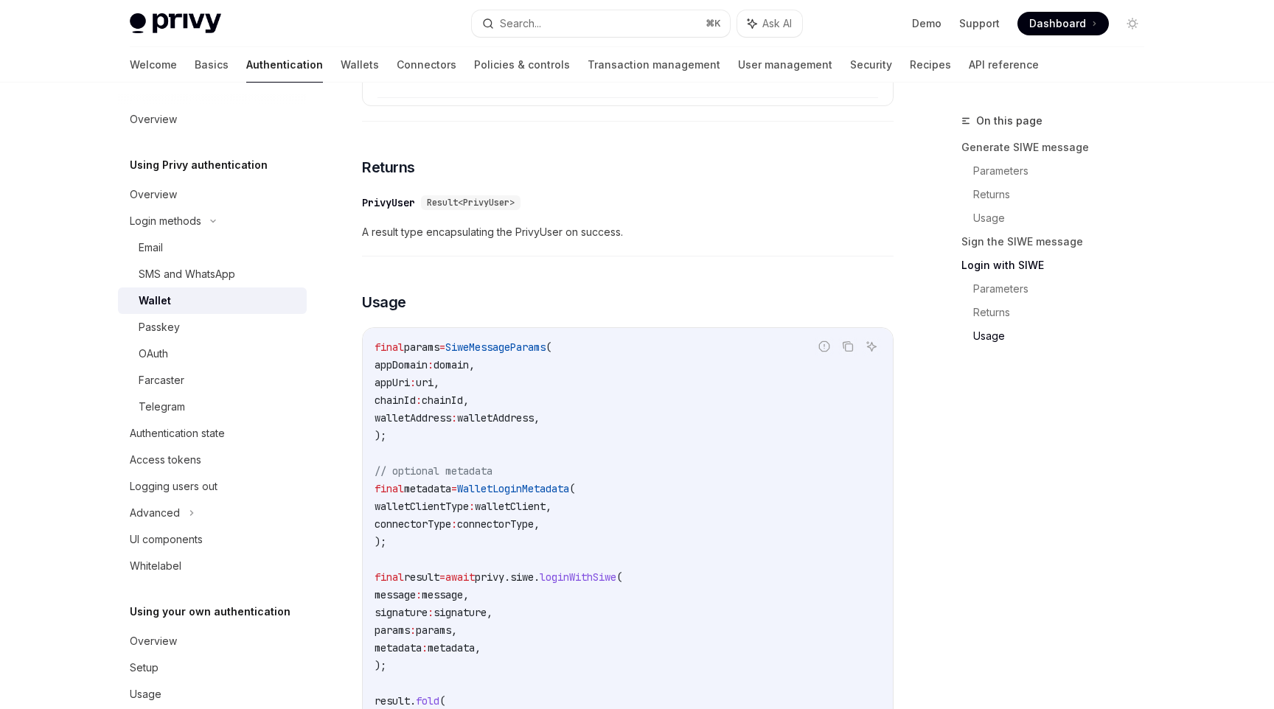
scroll to position [2789, 0]
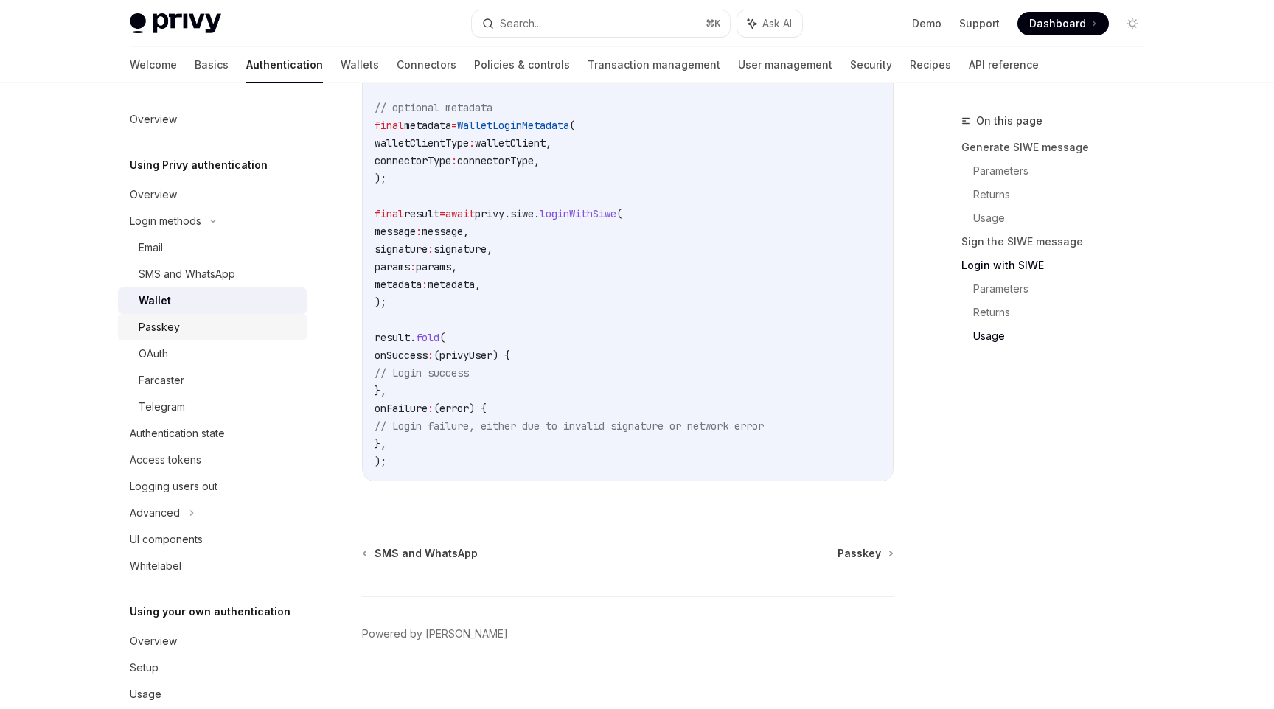
click at [209, 325] on div "Passkey" at bounding box center [218, 327] width 159 height 18
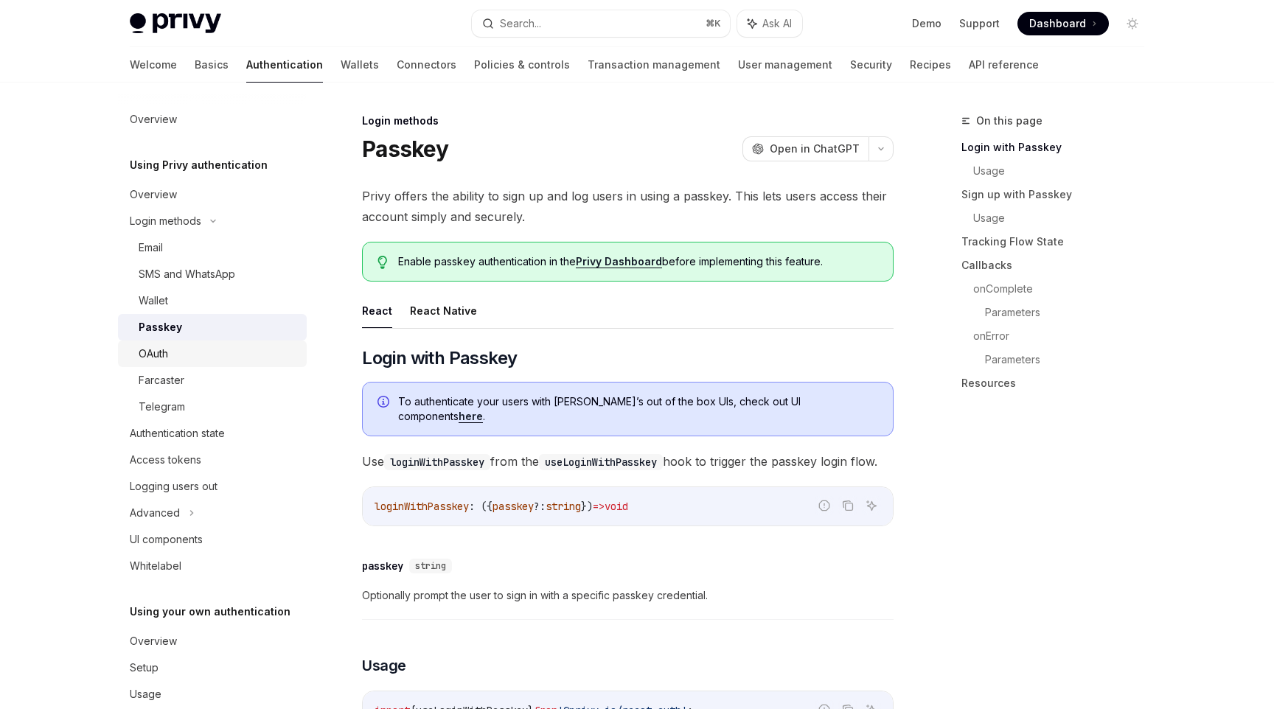
click at [203, 341] on link "OAuth" at bounding box center [212, 354] width 189 height 27
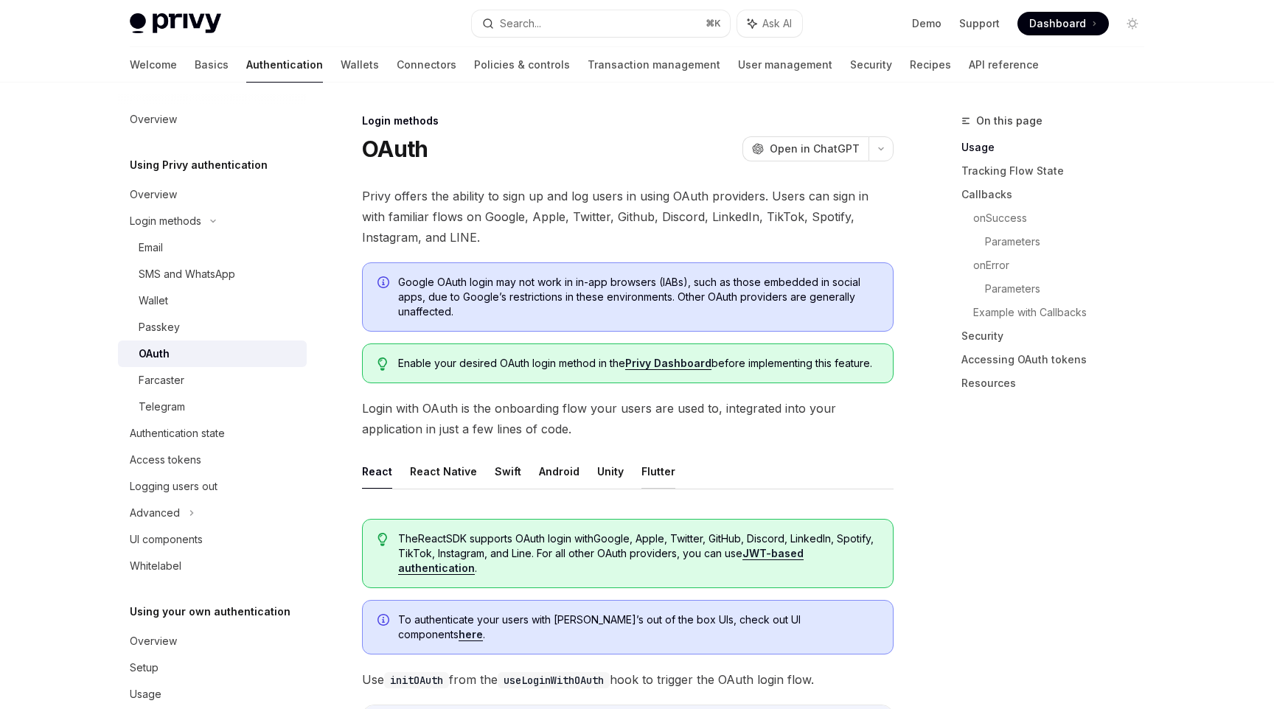
click at [651, 471] on button "Flutter" at bounding box center [658, 471] width 34 height 35
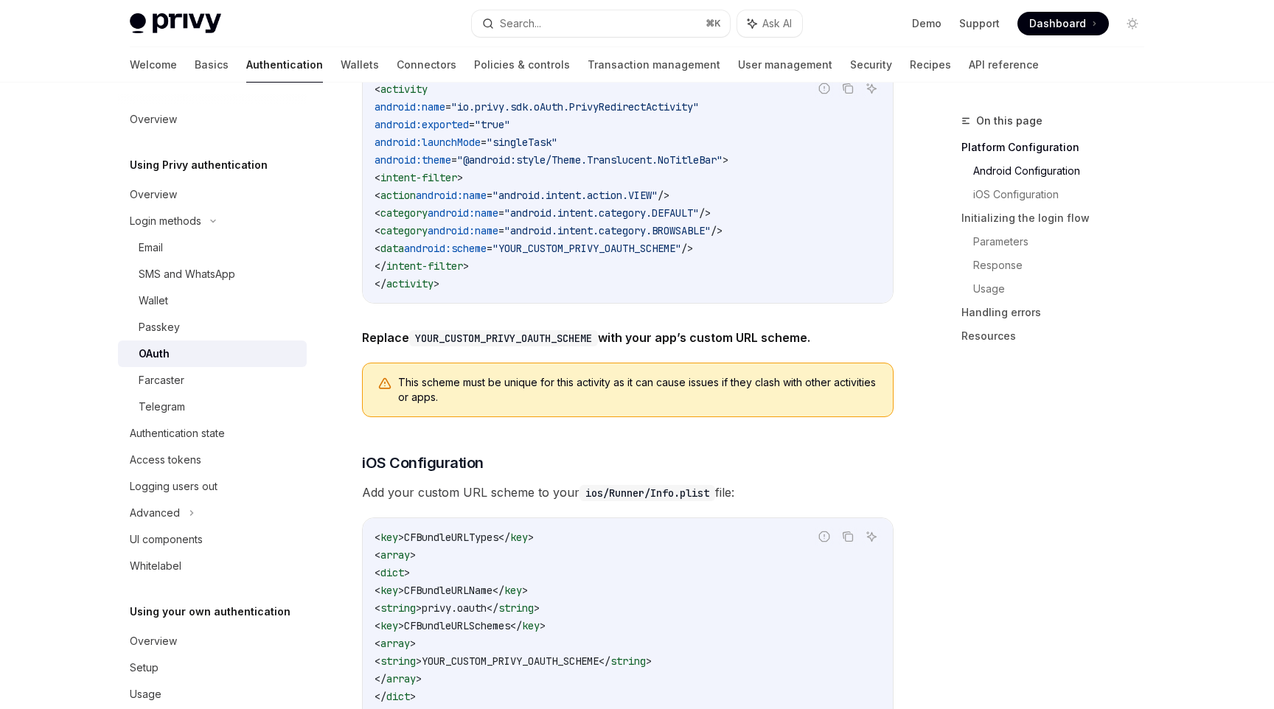
scroll to position [902, 0]
click at [270, 378] on div "Farcaster" at bounding box center [218, 381] width 159 height 18
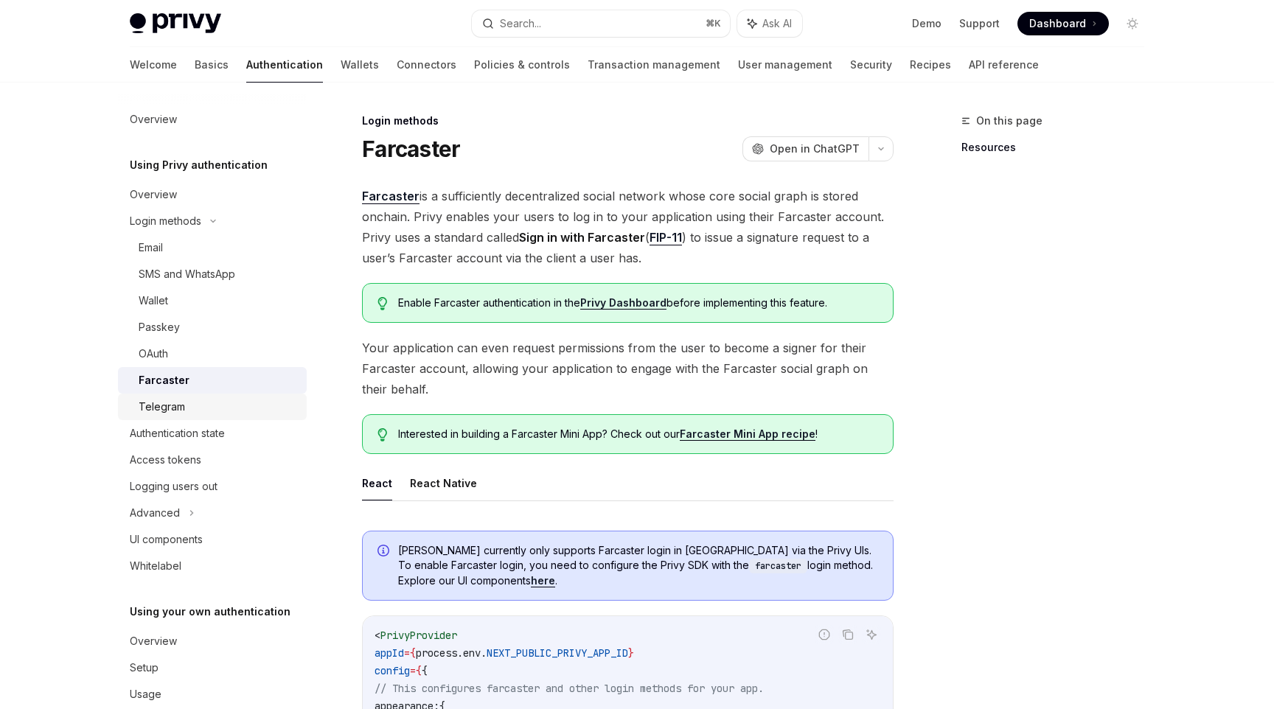
click at [270, 403] on div "Telegram" at bounding box center [218, 407] width 159 height 18
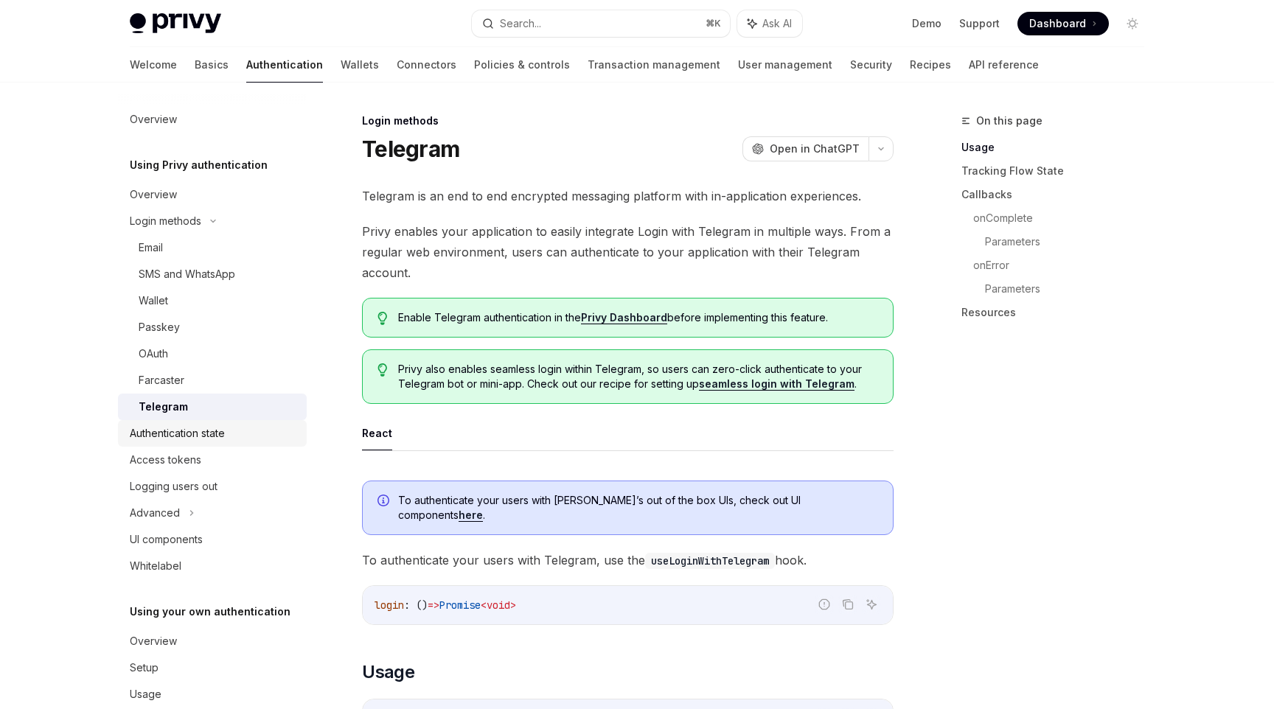
click at [270, 430] on div "Authentication state" at bounding box center [214, 434] width 168 height 18
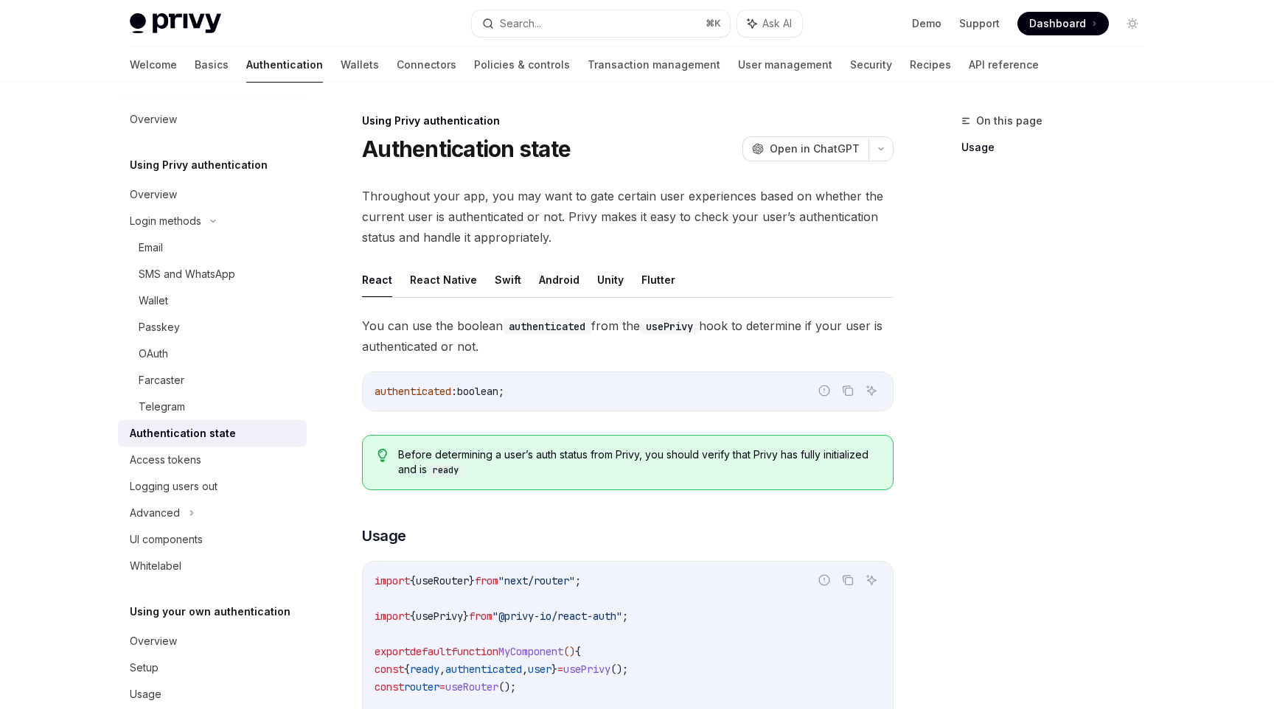
click at [626, 276] on ul "React React Native Swift Android Unity Flutter" at bounding box center [627, 279] width 531 height 35
click at [641, 276] on button "Flutter" at bounding box center [658, 279] width 34 height 35
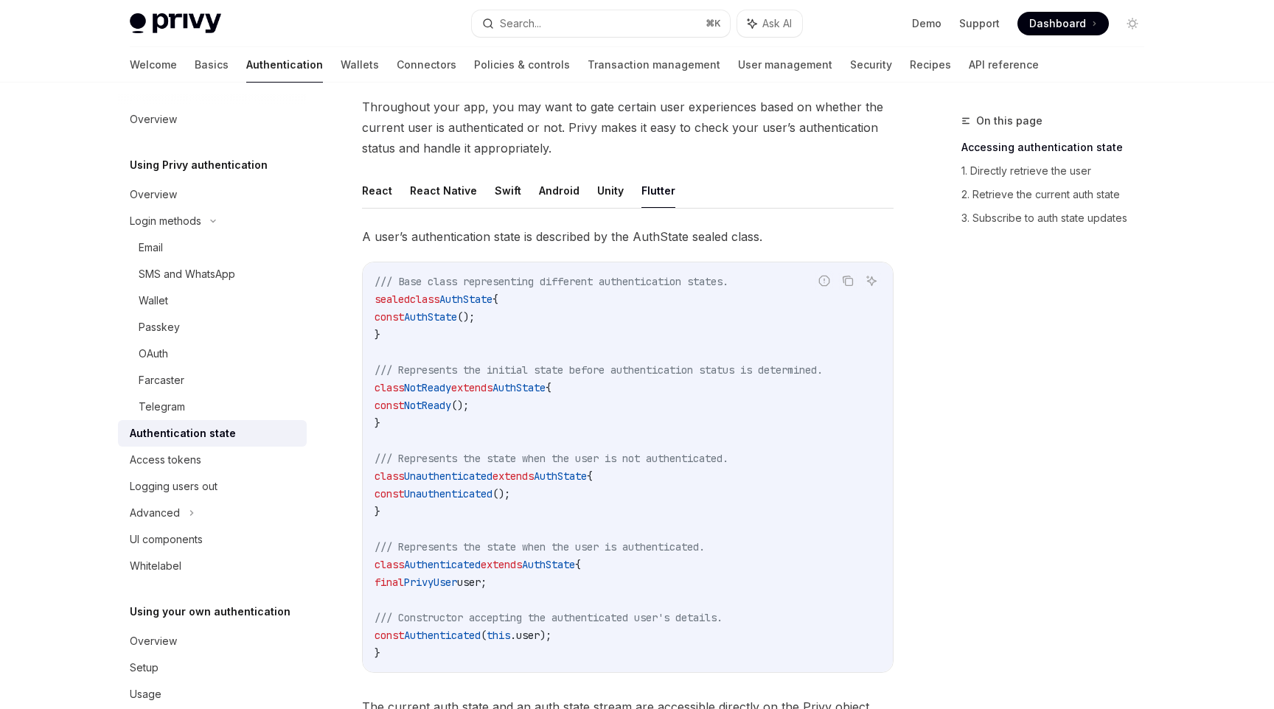
scroll to position [81, 0]
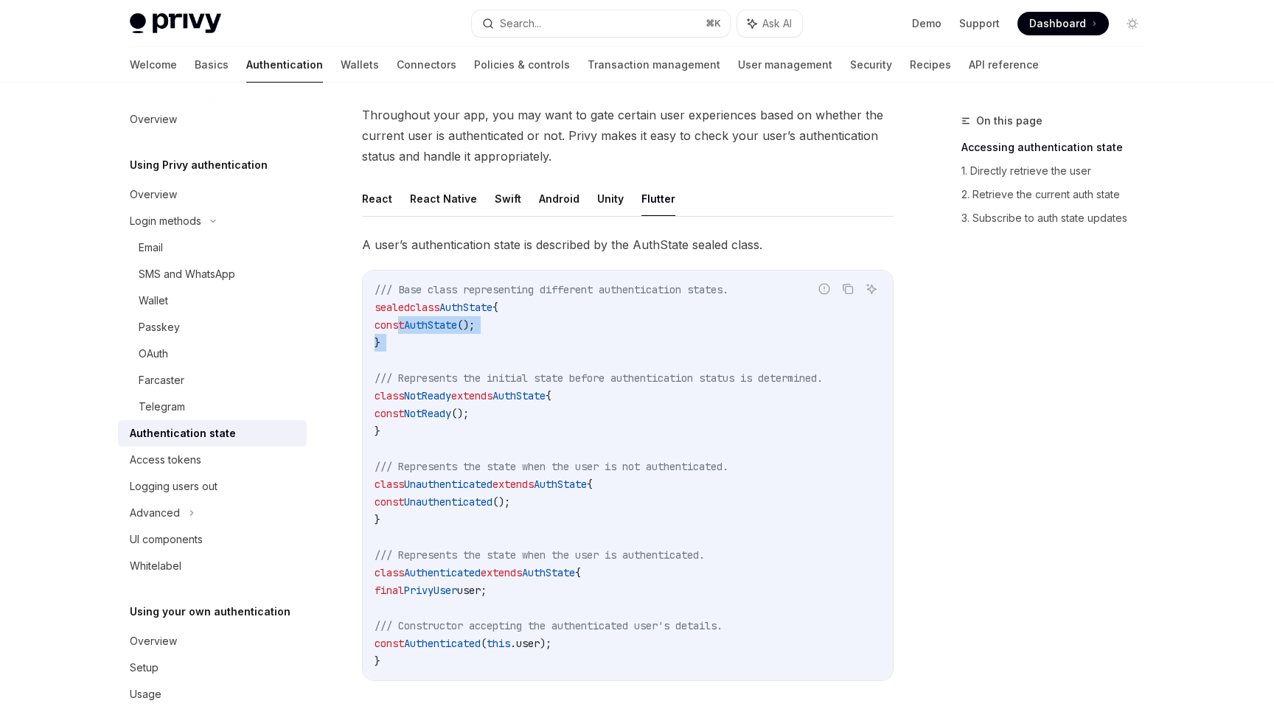
drag, startPoint x: 421, startPoint y: 366, endPoint x: 398, endPoint y: 316, distance: 55.1
click at [398, 316] on code "/// Base class representing different authentication states. sealed class AuthS…" at bounding box center [627, 475] width 506 height 389
click at [455, 424] on code "/// Base class representing different authentication states. sealed class AuthS…" at bounding box center [627, 475] width 506 height 389
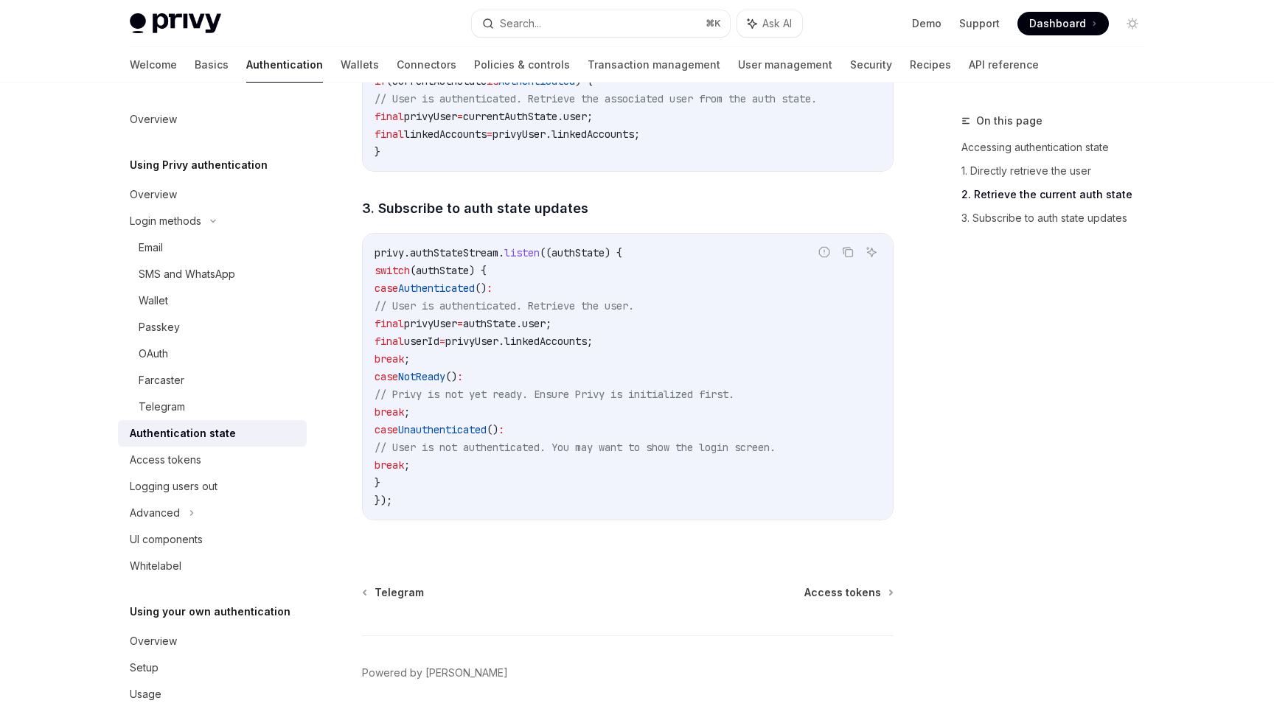
scroll to position [1418, 0]
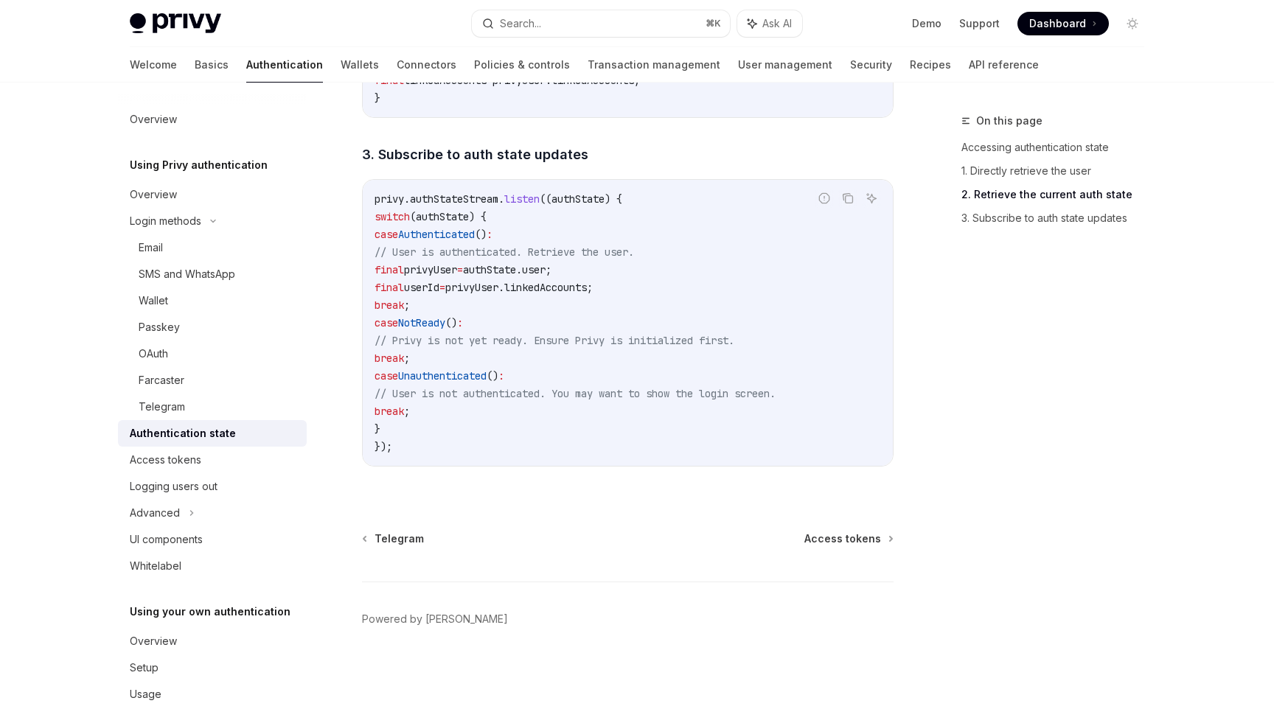
drag, startPoint x: 386, startPoint y: 249, endPoint x: 439, endPoint y: 431, distance: 189.7
click at [439, 431] on div "privy.authStateStream. listen ((authState) { switch (authState) { case Authenti…" at bounding box center [628, 323] width 530 height 286
click at [446, 444] on code "privy.authStateStream. listen ((authState) { switch (authState) { case Authenti…" at bounding box center [627, 322] width 506 height 265
click at [213, 457] on div "Access tokens" at bounding box center [214, 460] width 168 height 18
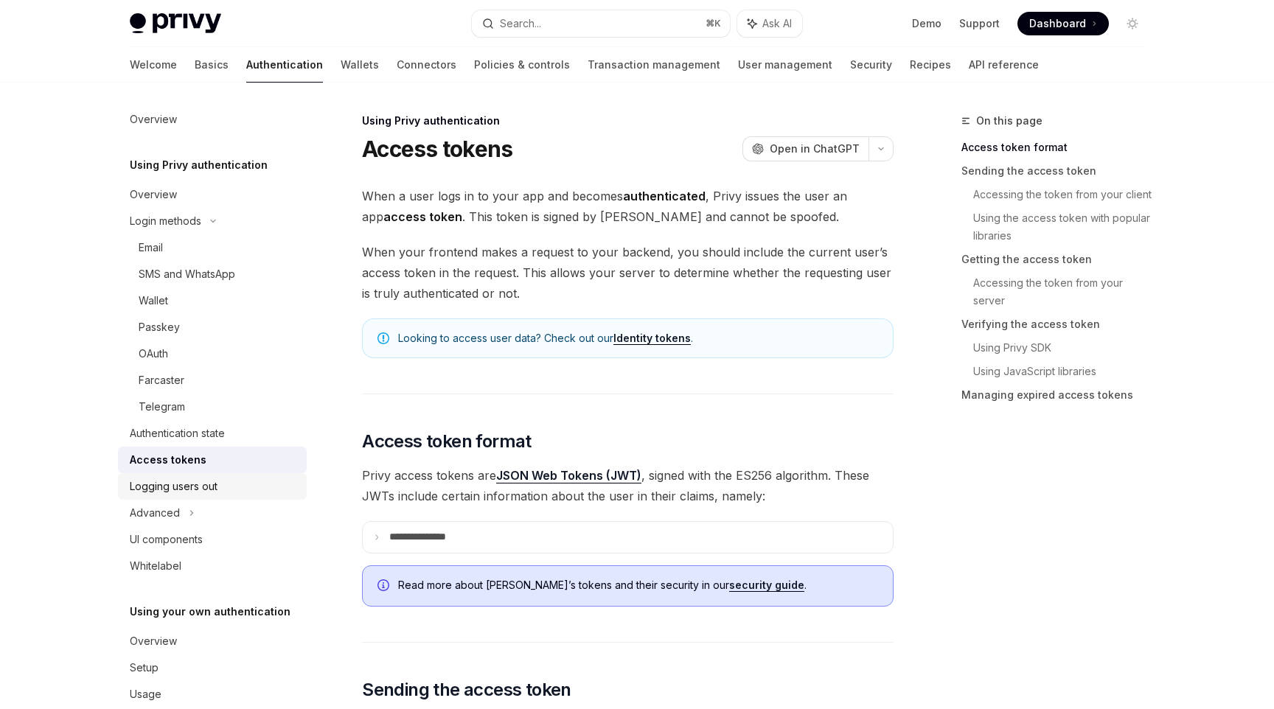
click at [129, 495] on link "Logging users out" at bounding box center [212, 486] width 189 height 27
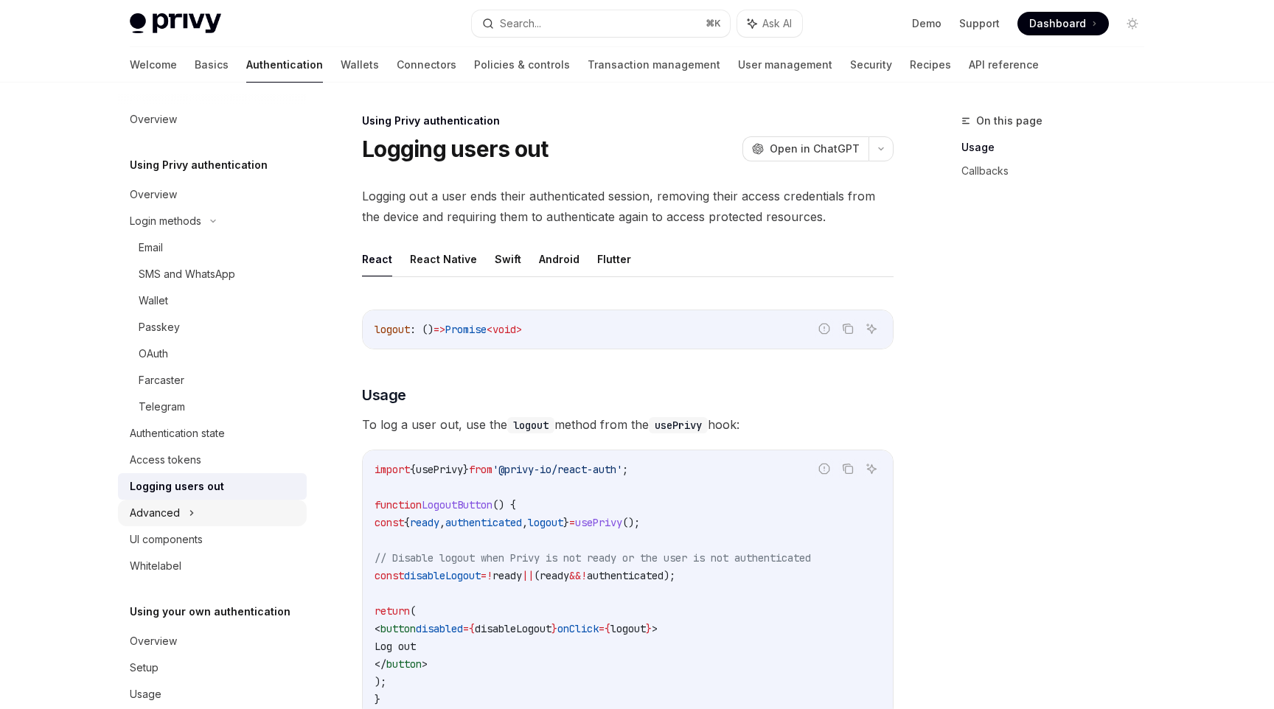
click at [150, 515] on div "Advanced" at bounding box center [155, 513] width 50 height 18
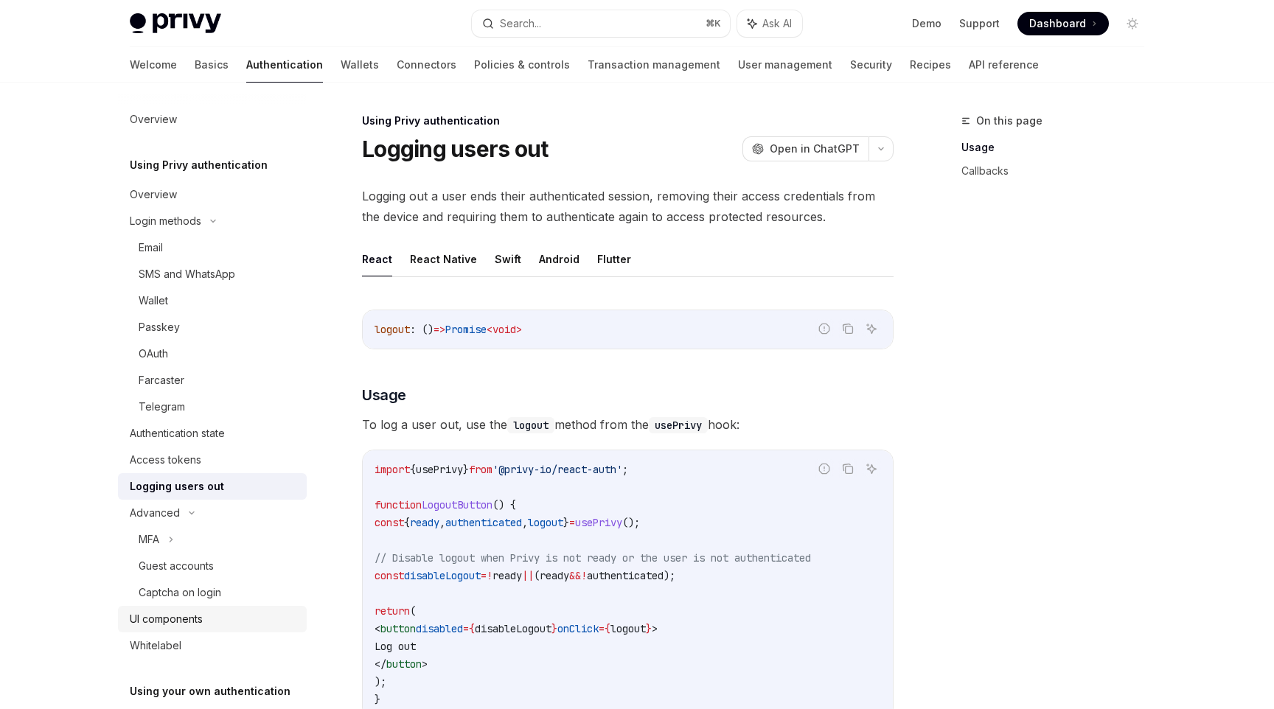
click at [180, 621] on div "UI components" at bounding box center [166, 619] width 73 height 18
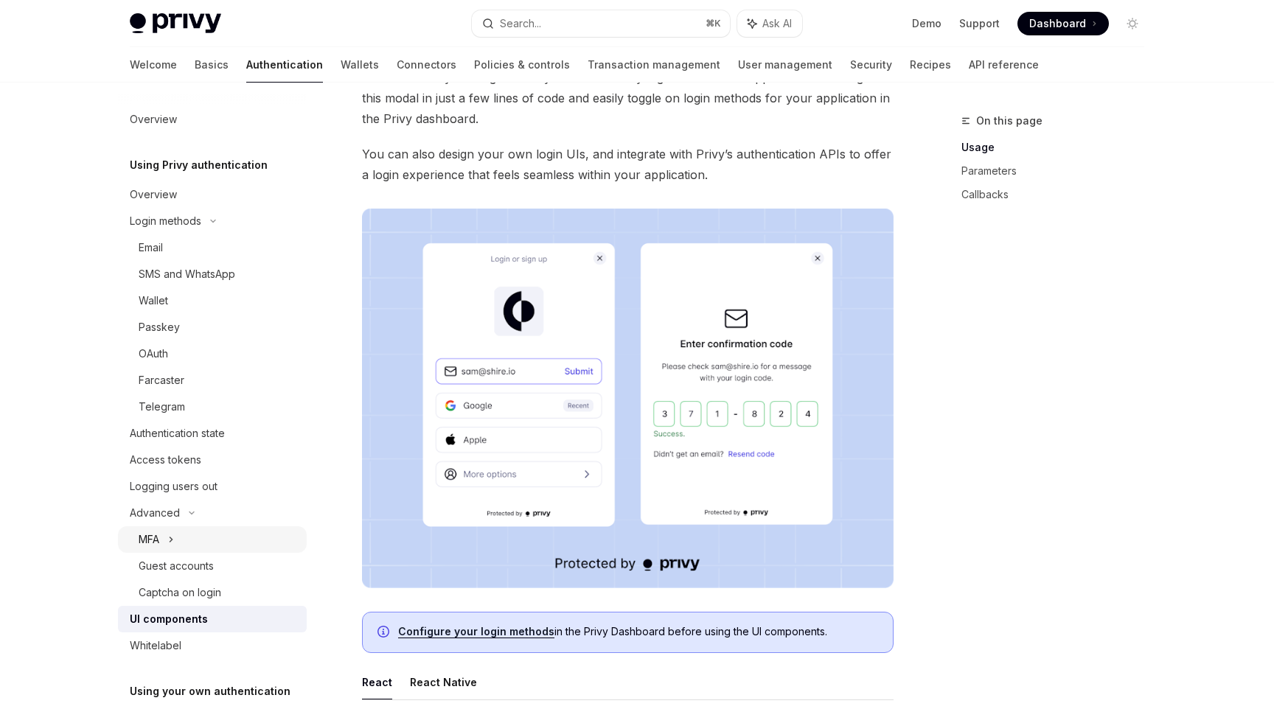
scroll to position [108, 0]
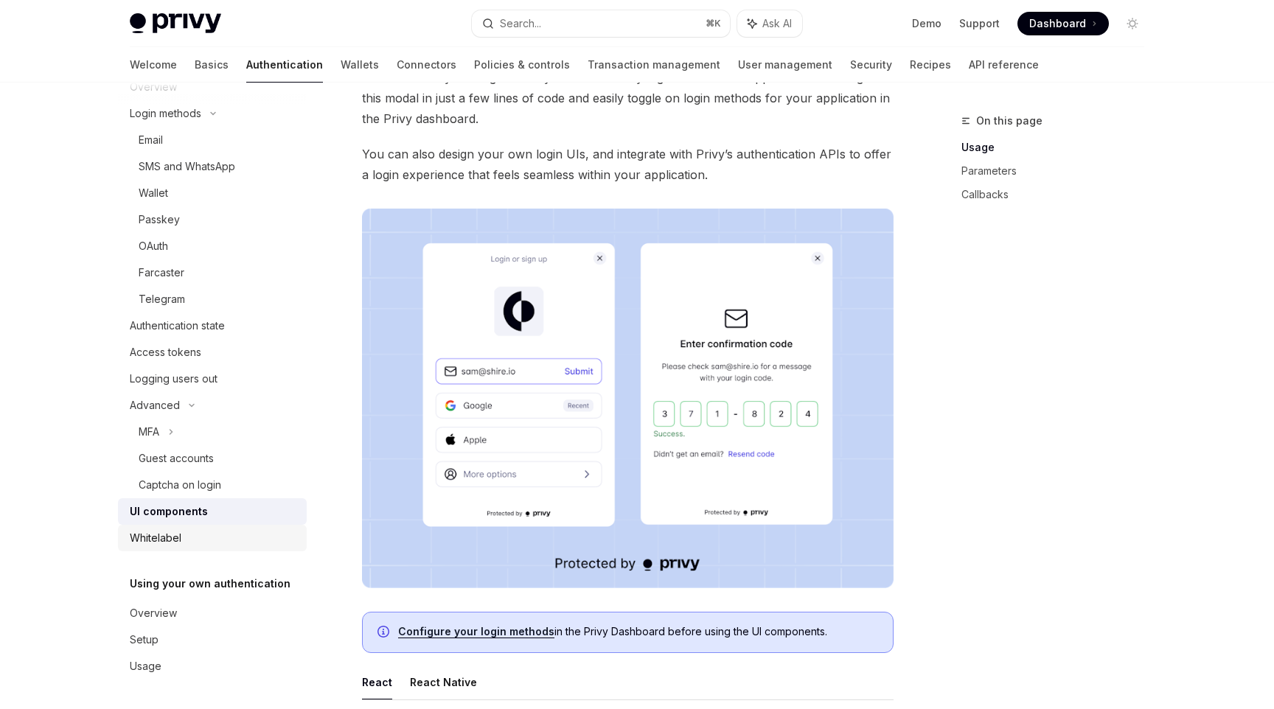
click at [208, 536] on div "Whitelabel" at bounding box center [214, 538] width 168 height 18
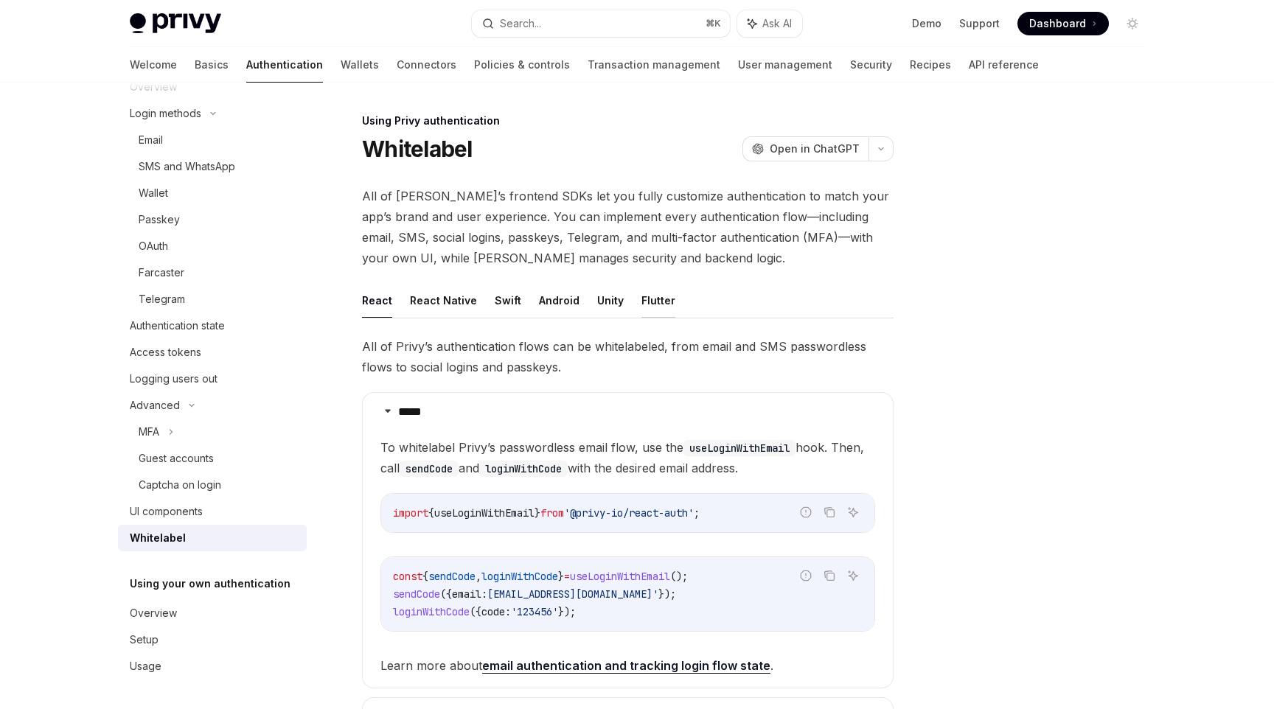
click at [646, 296] on button "Flutter" at bounding box center [658, 300] width 34 height 35
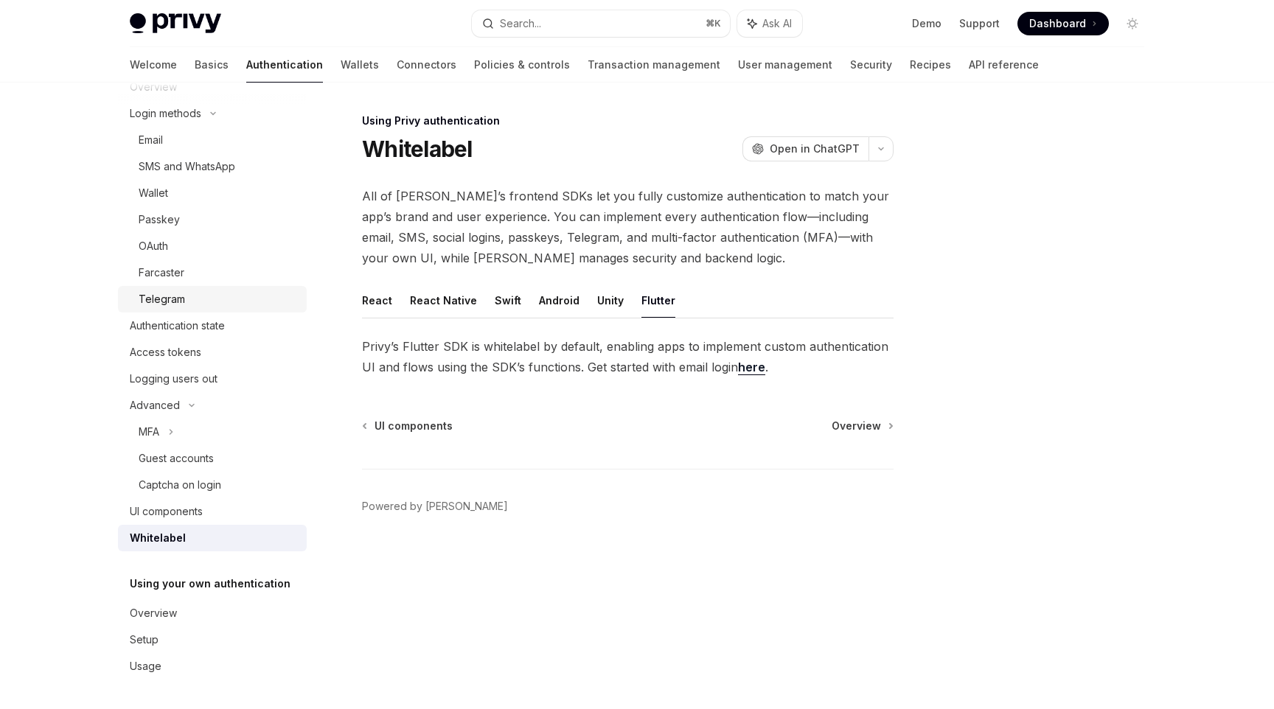
click at [211, 296] on div "Telegram" at bounding box center [218, 299] width 159 height 18
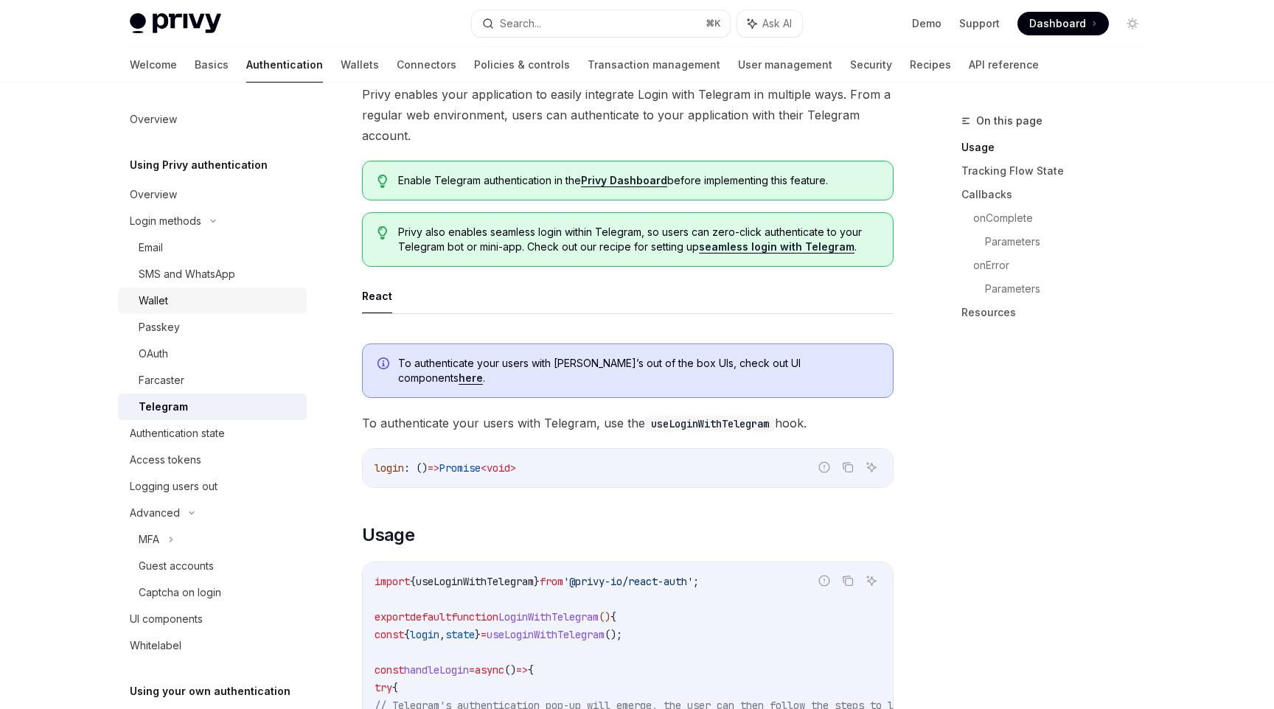
click at [183, 302] on div "Wallet" at bounding box center [218, 301] width 159 height 18
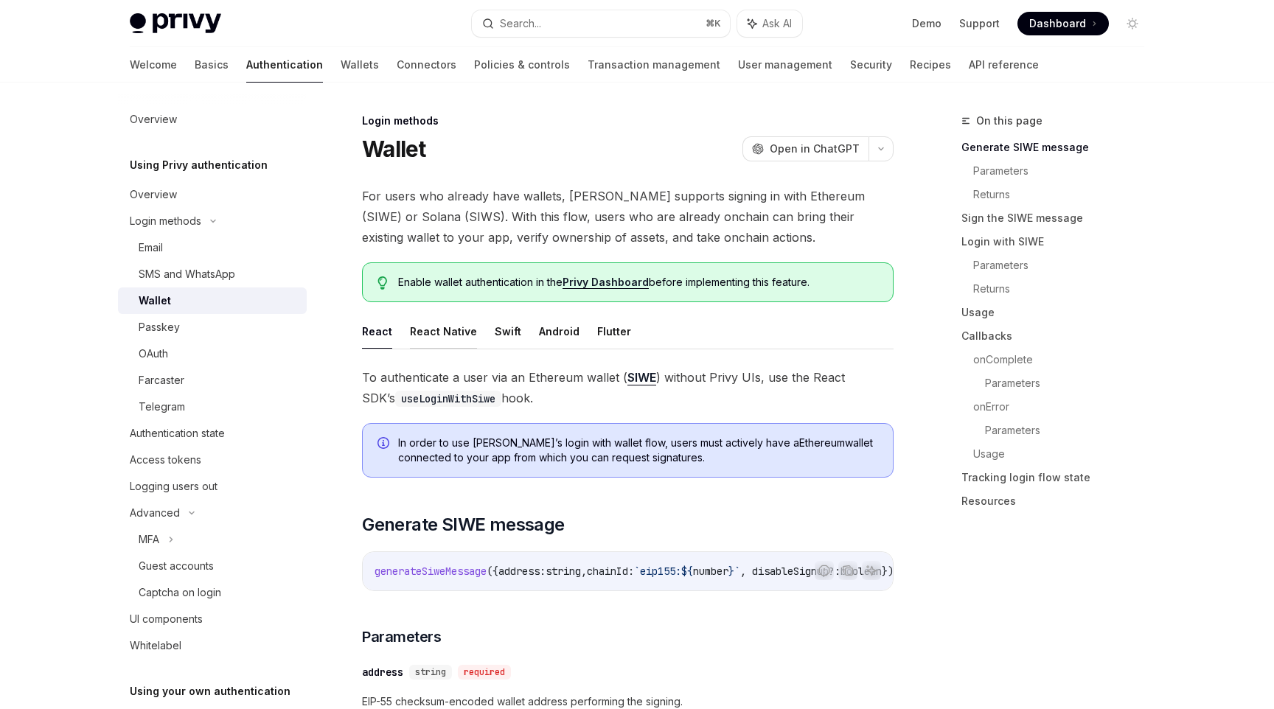
click at [448, 325] on button "React Native" at bounding box center [443, 331] width 67 height 35
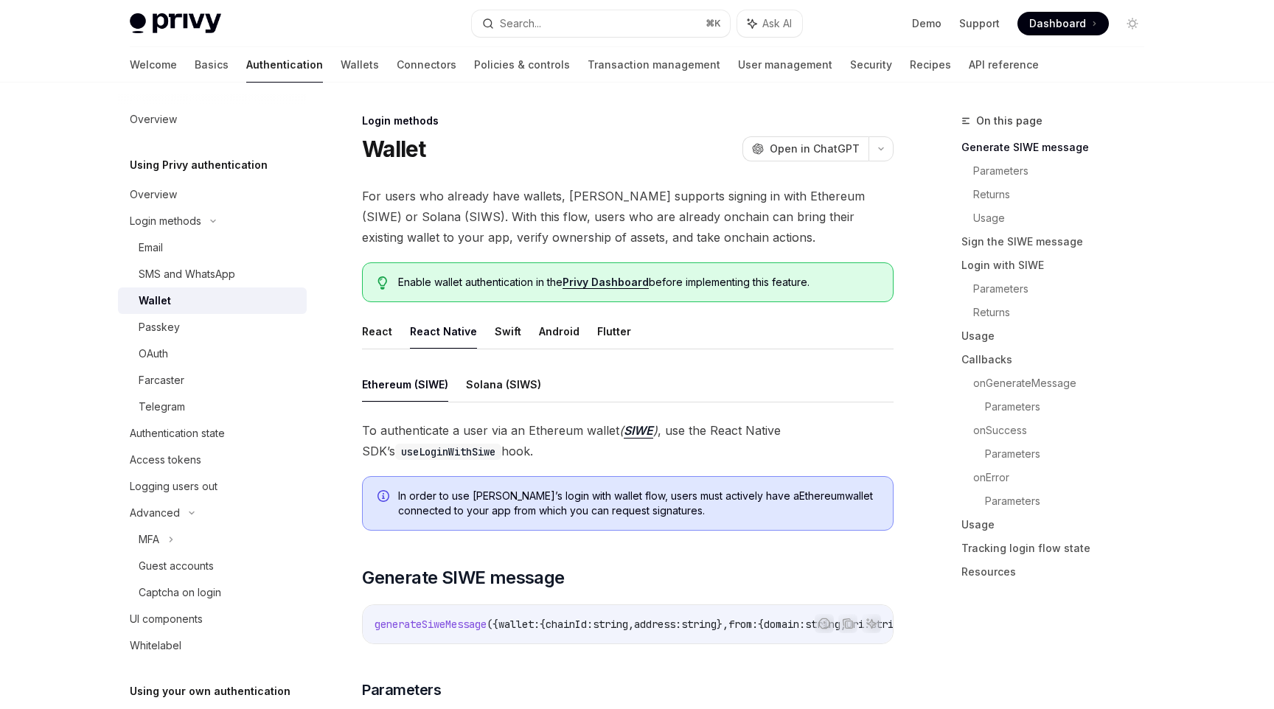
click at [939, 30] on ul "Demo Support Dashboard Dashboard" at bounding box center [1010, 24] width 197 height 24
click at [933, 25] on link "Demo" at bounding box center [926, 23] width 29 height 15
click at [615, 330] on button "Flutter" at bounding box center [614, 331] width 34 height 35
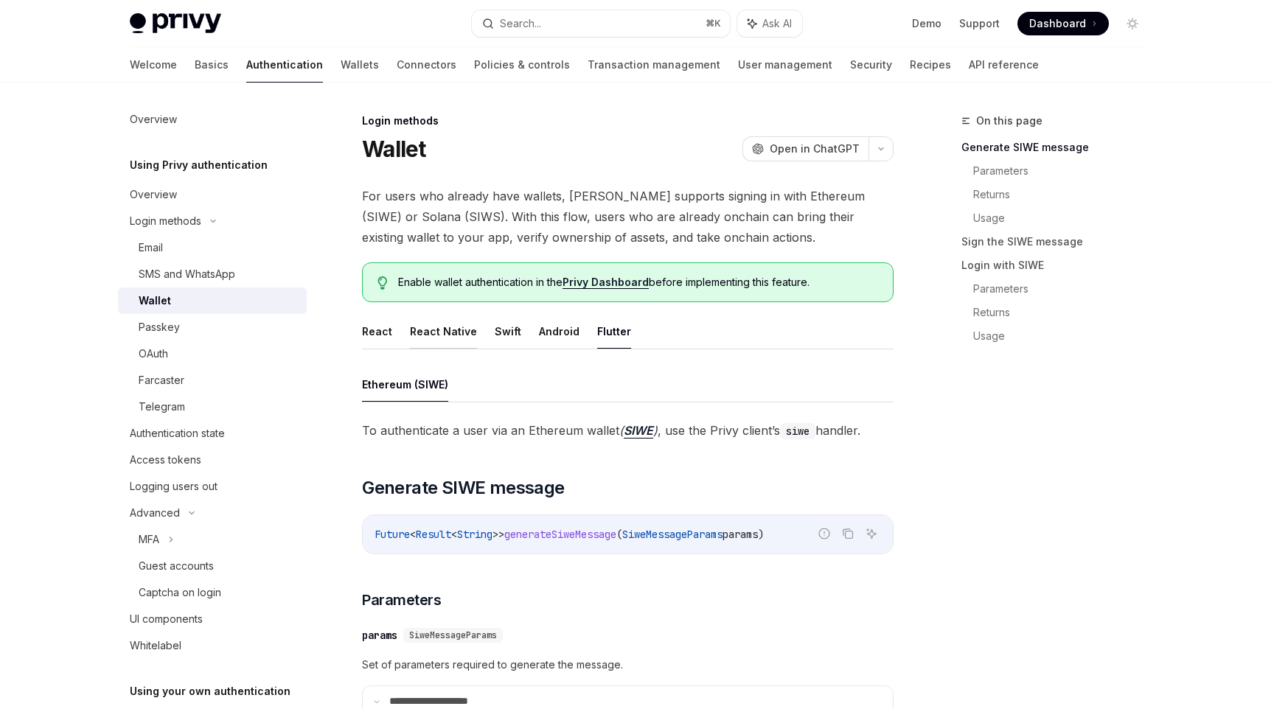
click at [445, 329] on button "React Native" at bounding box center [443, 331] width 67 height 35
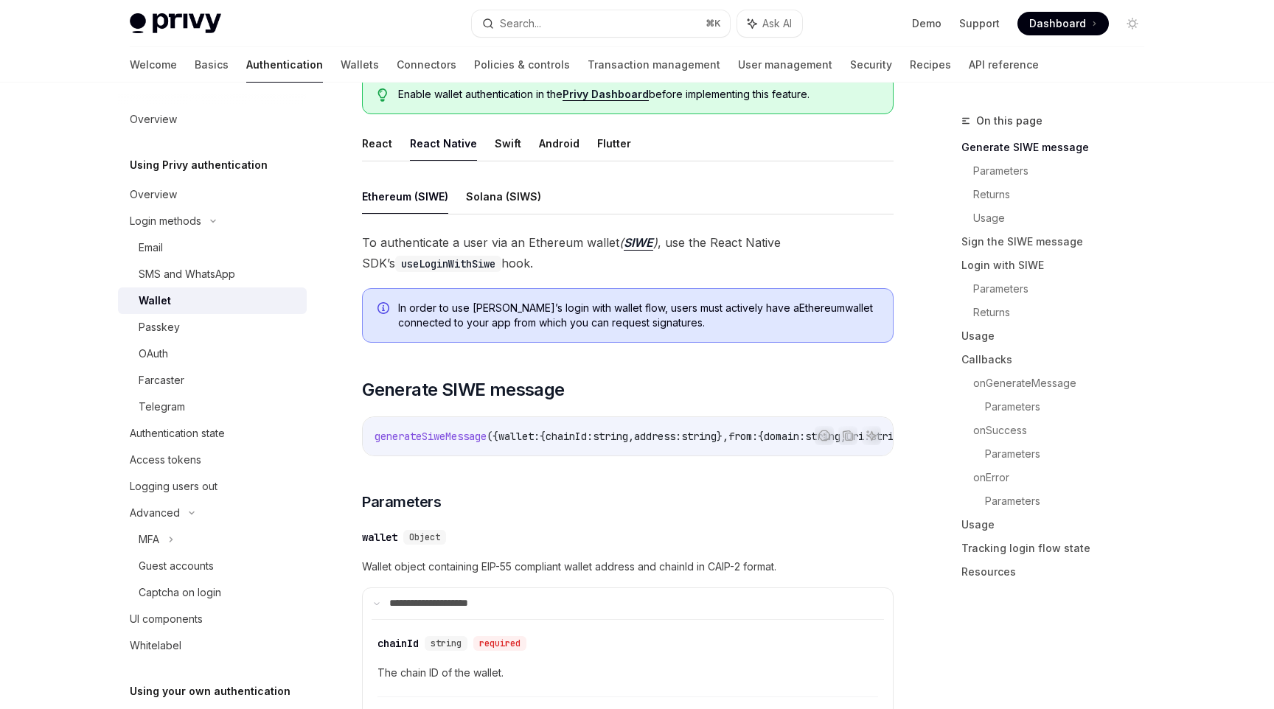
scroll to position [96, 0]
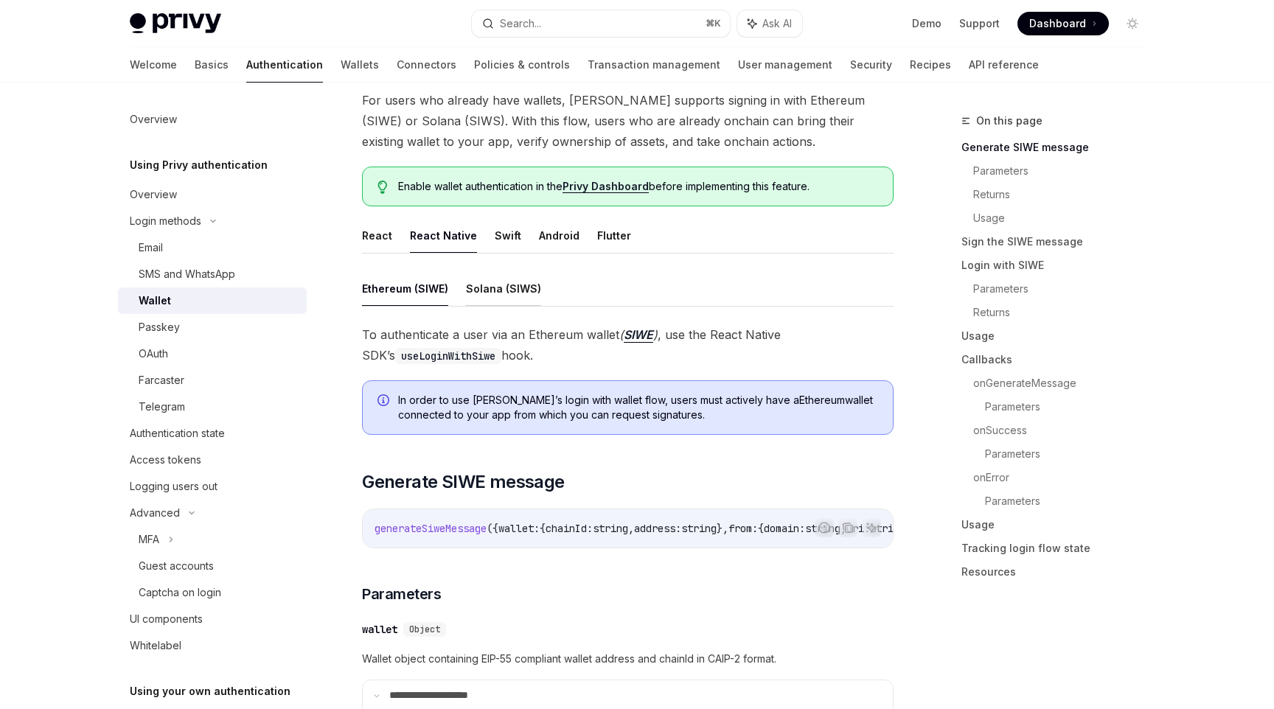
click at [479, 296] on button "Solana (SIWS)" at bounding box center [503, 288] width 75 height 35
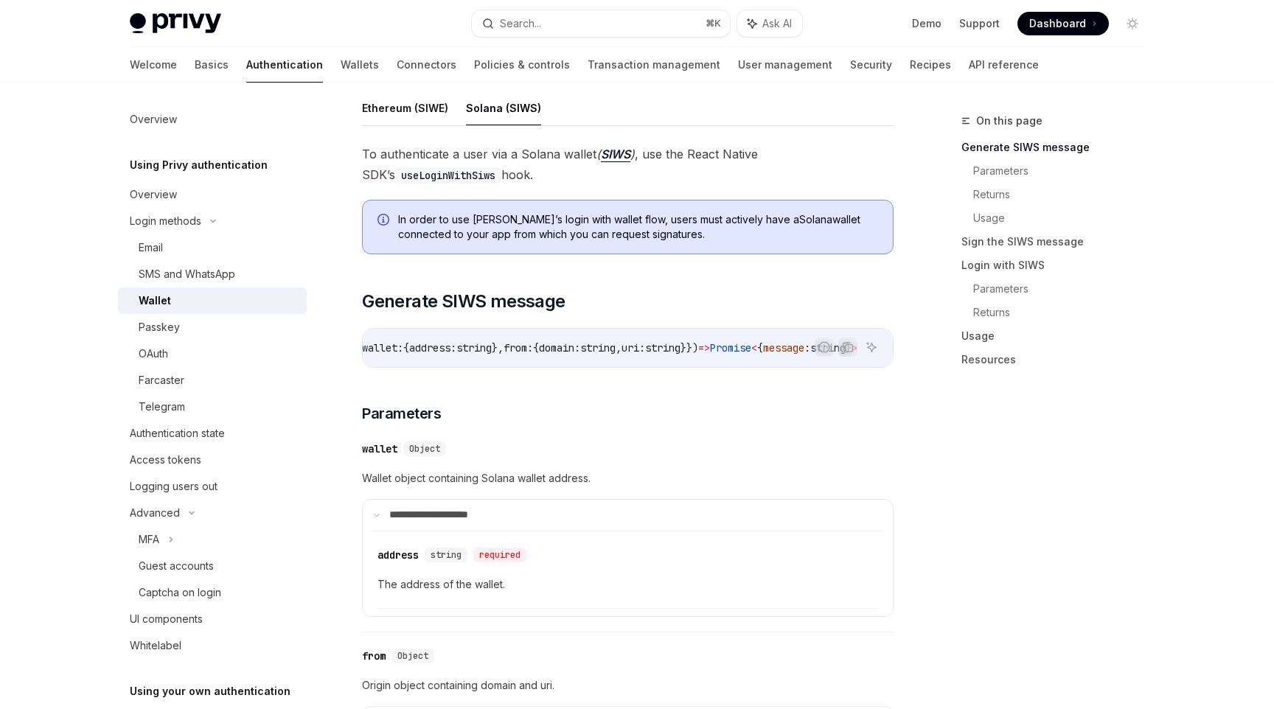
scroll to position [0, 204]
click at [946, 419] on div "On this page Generate SIWS message Parameters Returns Usage Sign the SIWS messa…" at bounding box center [1044, 410] width 224 height 597
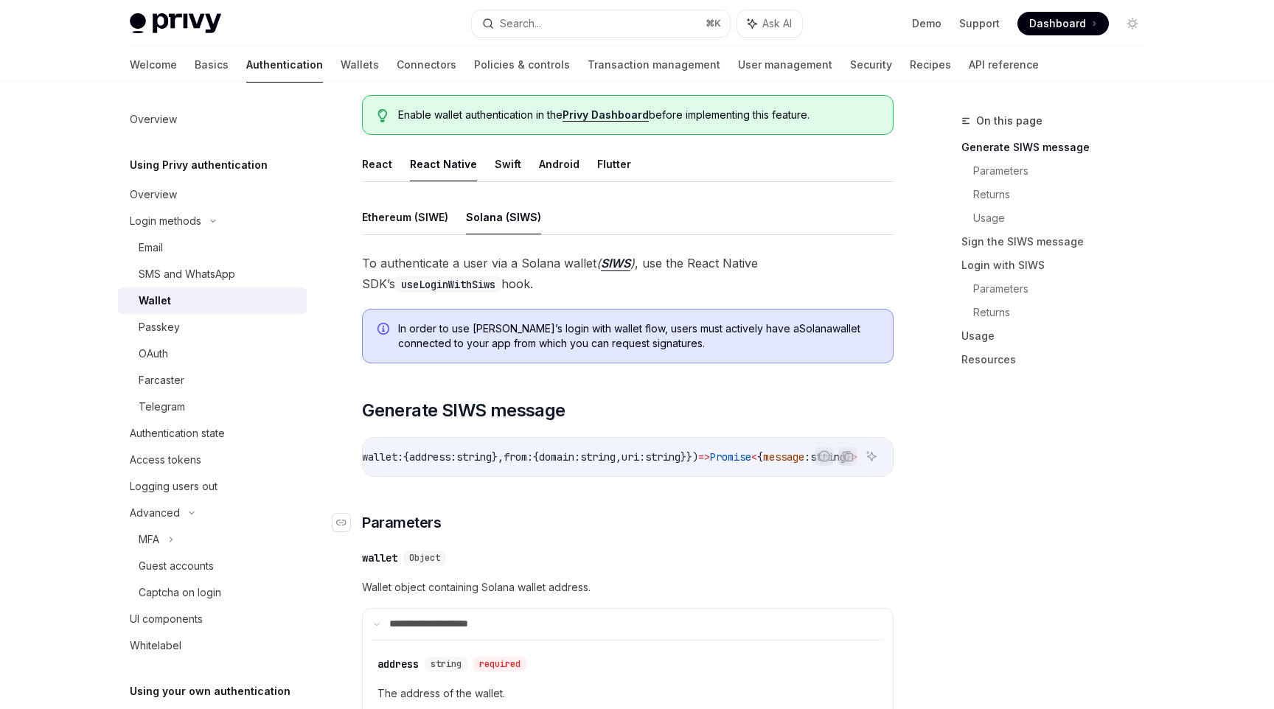
scroll to position [164, 0]
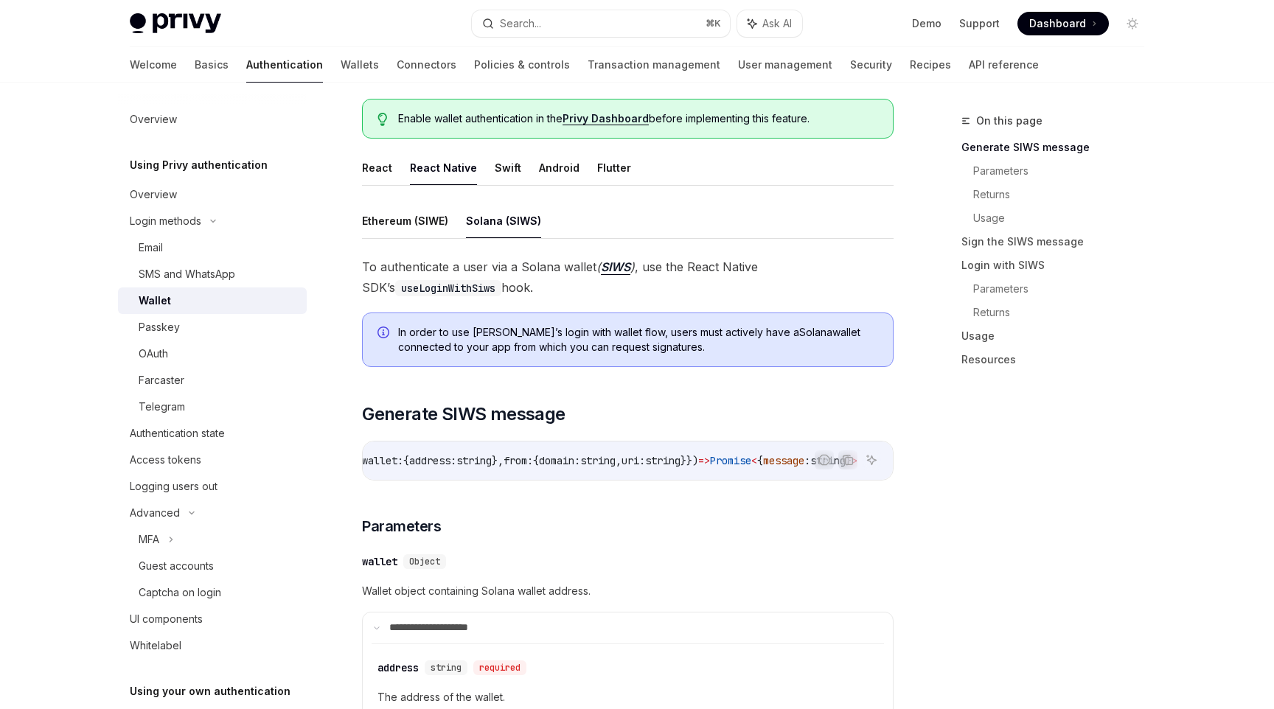
drag, startPoint x: 509, startPoint y: 223, endPoint x: 547, endPoint y: 223, distance: 38.3
click at [547, 223] on ul "Ethereum (SIWE) Solana (SIWS)" at bounding box center [627, 220] width 531 height 35
copy button "SIWS)"
drag, startPoint x: 558, startPoint y: 223, endPoint x: 505, endPoint y: 221, distance: 53.1
click at [505, 221] on ul "Ethereum (SIWE) Solana (SIWS)" at bounding box center [627, 220] width 531 height 35
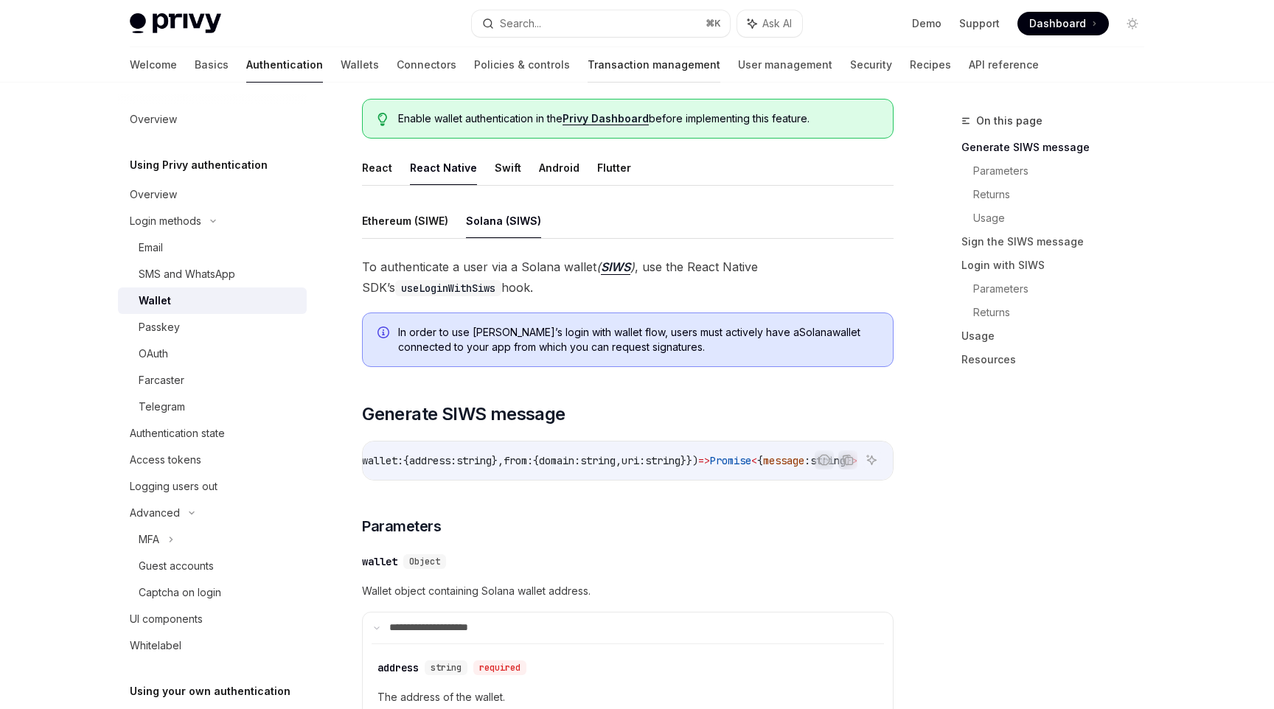
click at [588, 55] on link "Transaction management" at bounding box center [654, 64] width 133 height 35
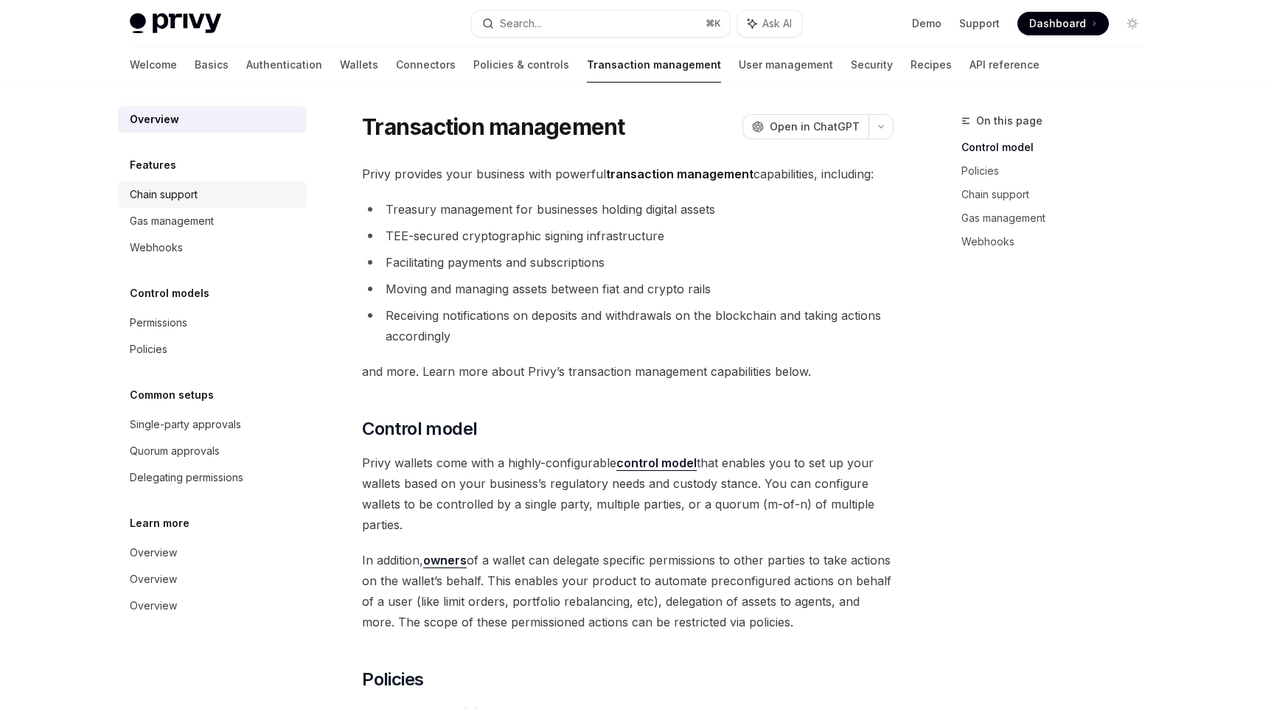
click at [198, 200] on div "Chain support" at bounding box center [164, 195] width 68 height 18
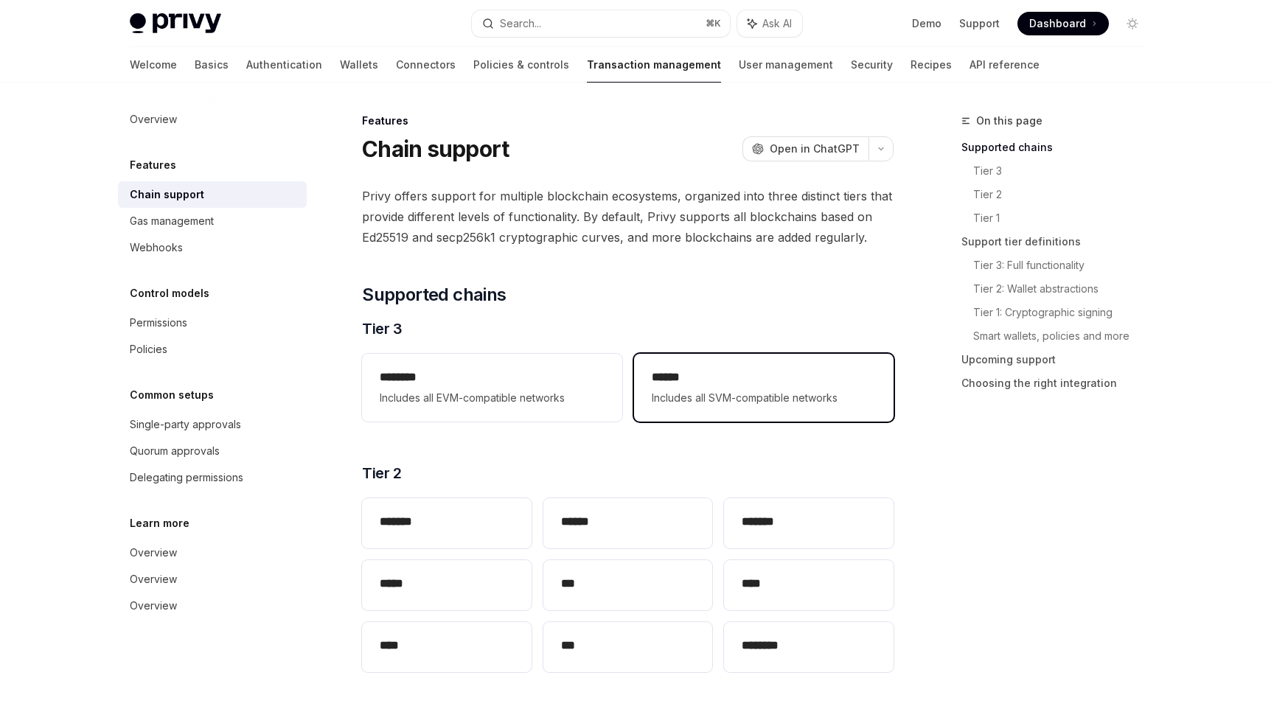
click at [742, 398] on span "Includes all SVM-compatible networks" at bounding box center [764, 398] width 224 height 18
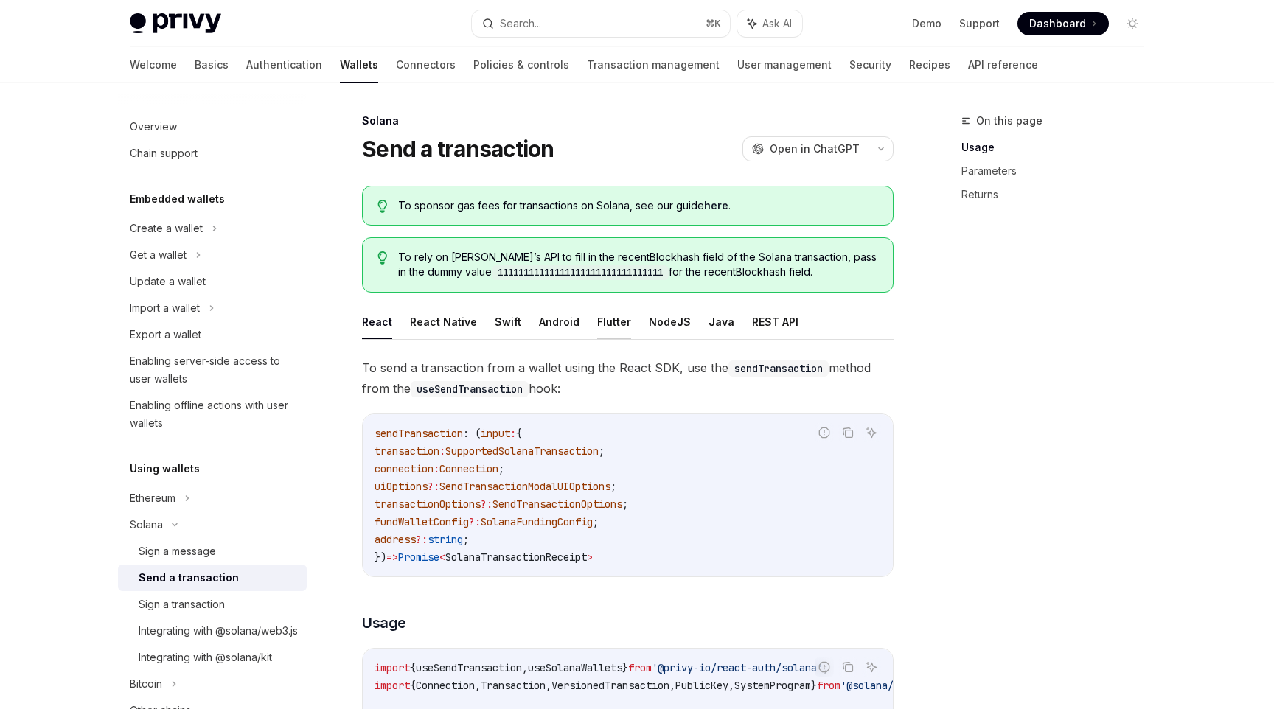
click at [604, 321] on button "Flutter" at bounding box center [614, 321] width 34 height 35
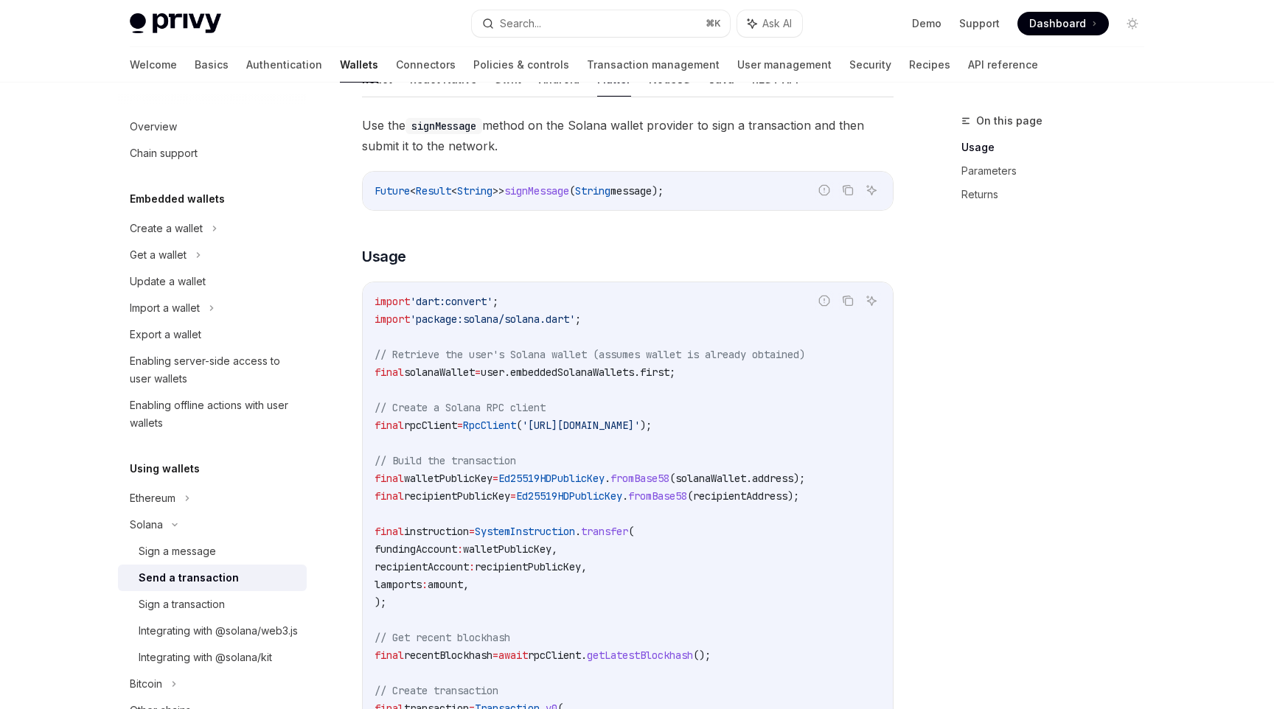
scroll to position [262, 0]
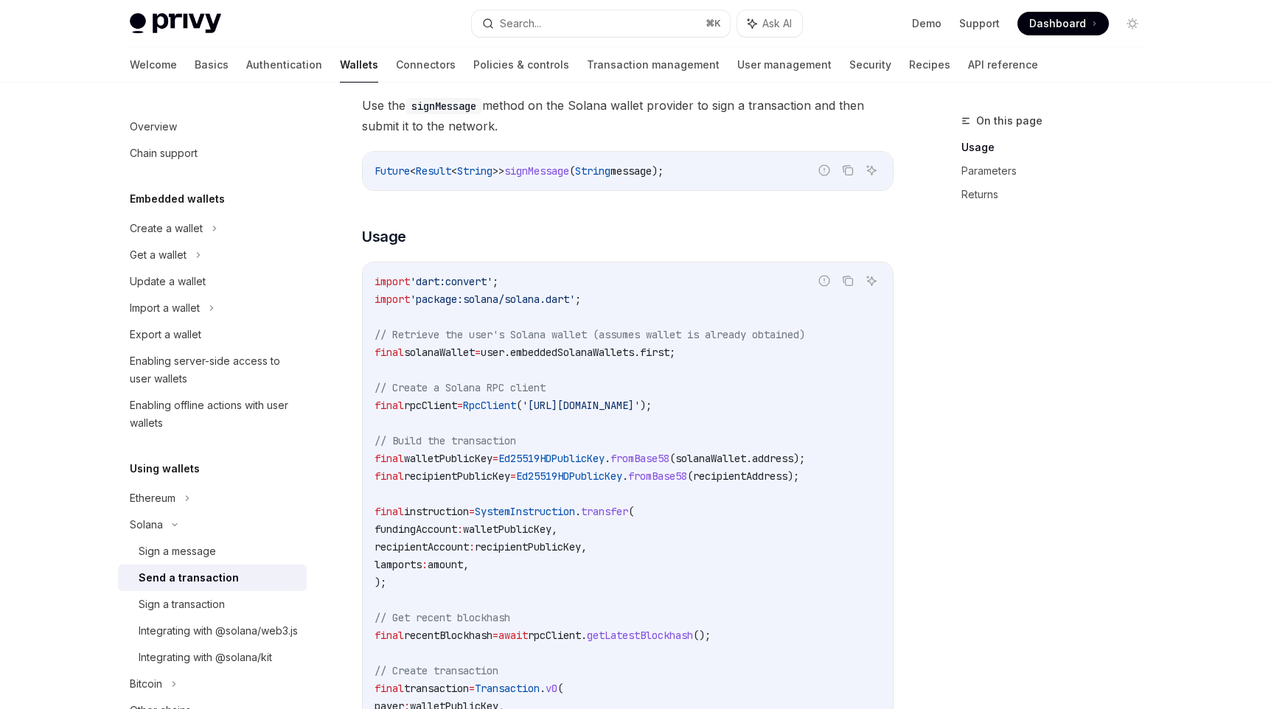
click at [762, 464] on span "(solanaWallet.address);" at bounding box center [737, 458] width 136 height 13
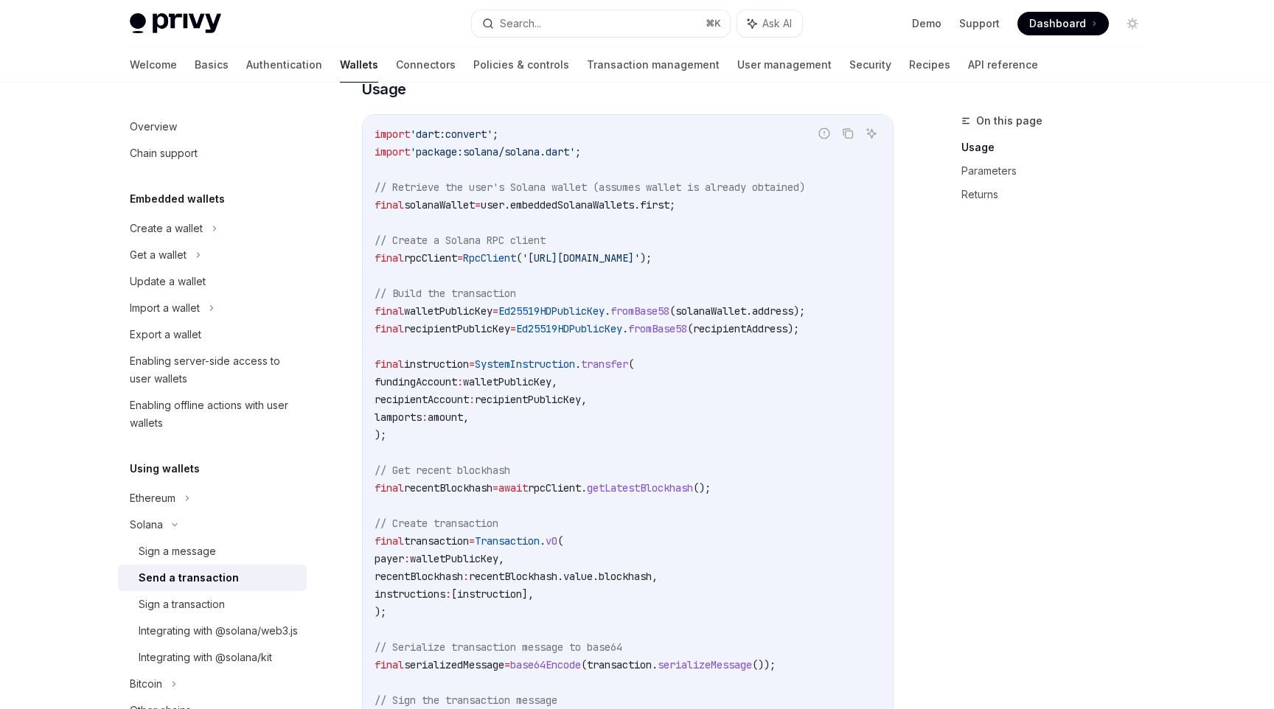
scroll to position [411, 0]
drag, startPoint x: 489, startPoint y: 436, endPoint x: 357, endPoint y: 372, distance: 147.4
click at [357, 372] on div "Solana Send a transaction OpenAI Open in ChatGPT OpenAI Open in ChatGPT To spon…" at bounding box center [490, 650] width 814 height 1899
click at [469, 418] on span "amount," at bounding box center [448, 415] width 41 height 13
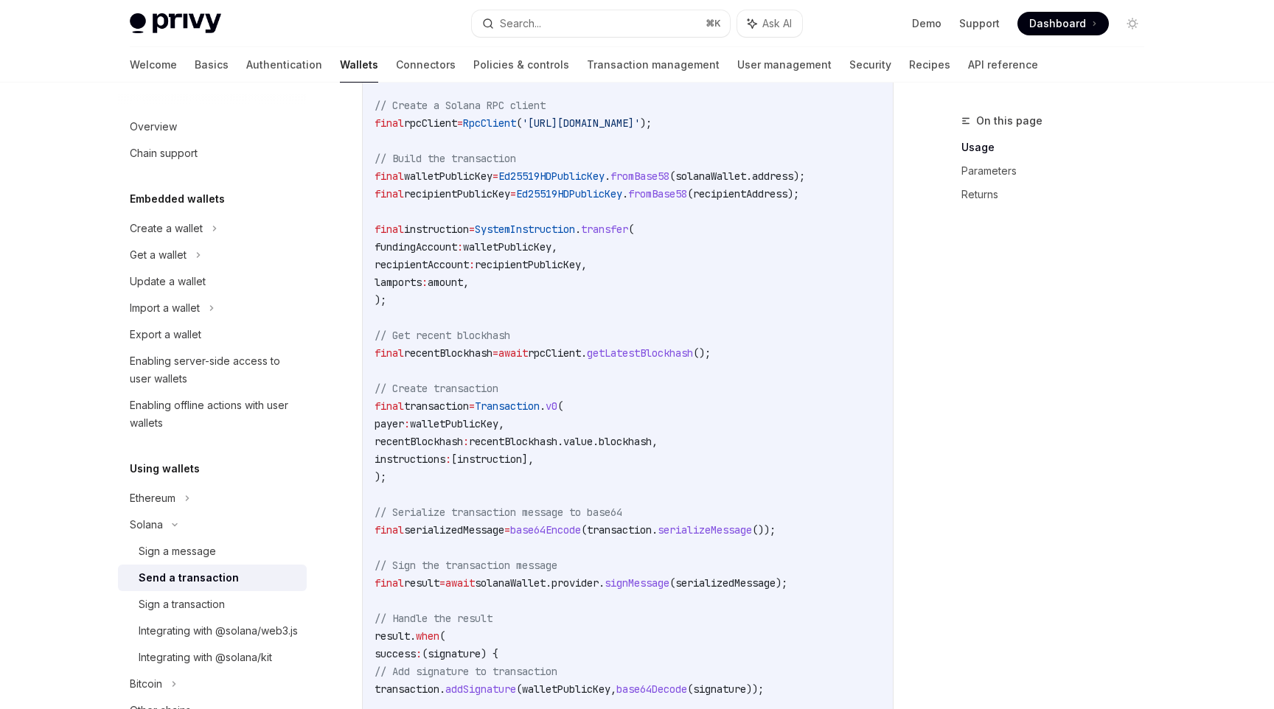
scroll to position [547, 0]
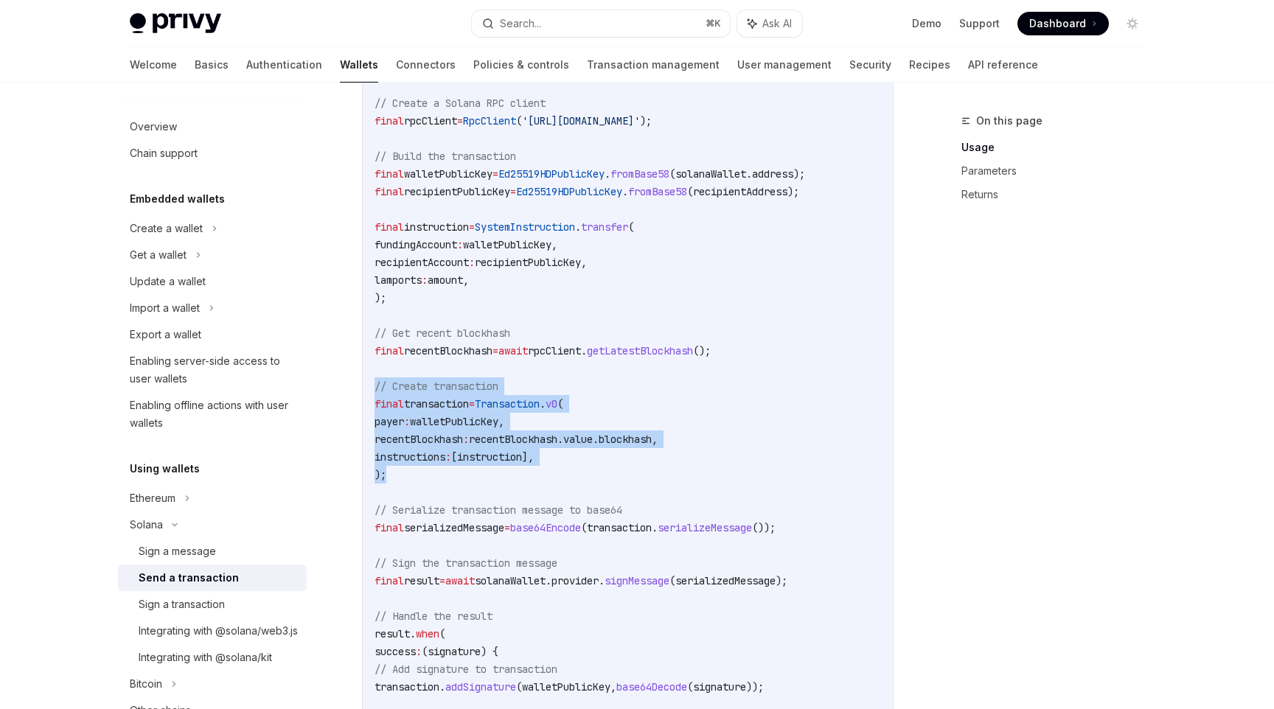
drag, startPoint x: 455, startPoint y: 482, endPoint x: 369, endPoint y: 393, distance: 123.6
click at [369, 393] on div "import 'dart:convert' ; import 'package:solana/solana.dart' ; // Retrieve the u…" at bounding box center [628, 439] width 530 height 923
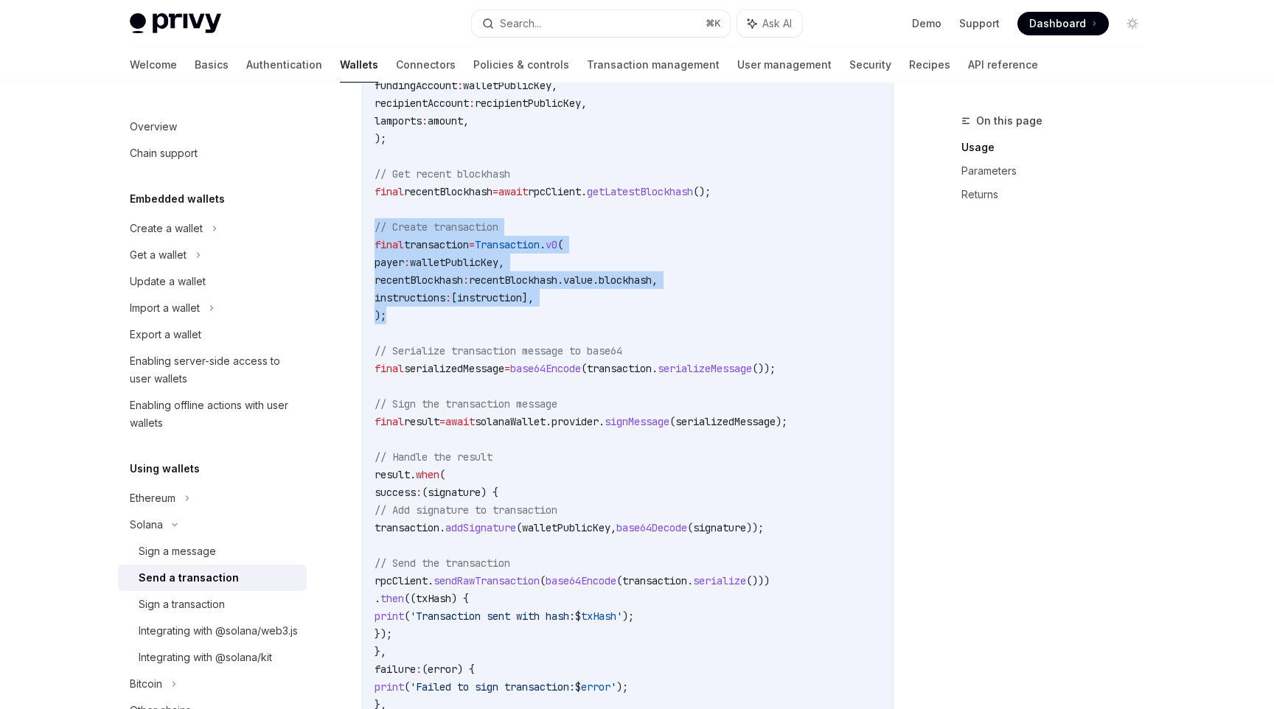
scroll to position [708, 0]
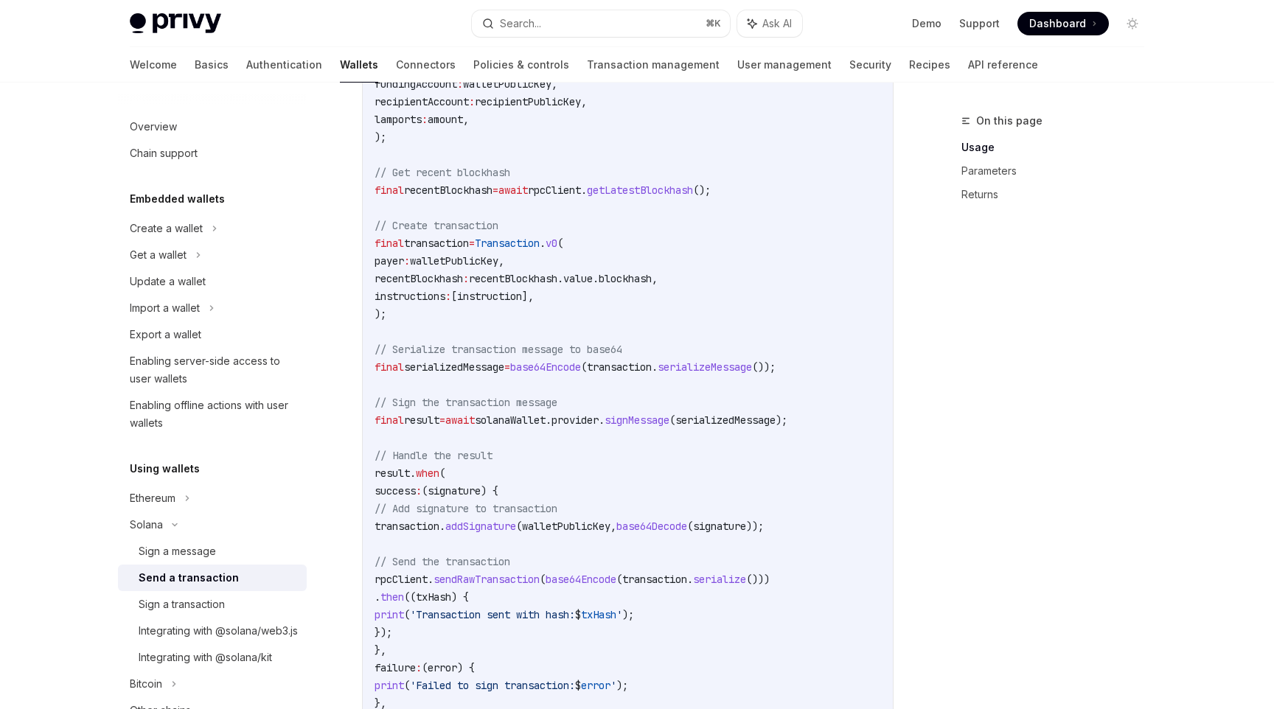
click at [516, 461] on code "import 'dart:convert' ; import 'package:solana/solana.dart' ; // Retrieve the u…" at bounding box center [627, 279] width 506 height 902
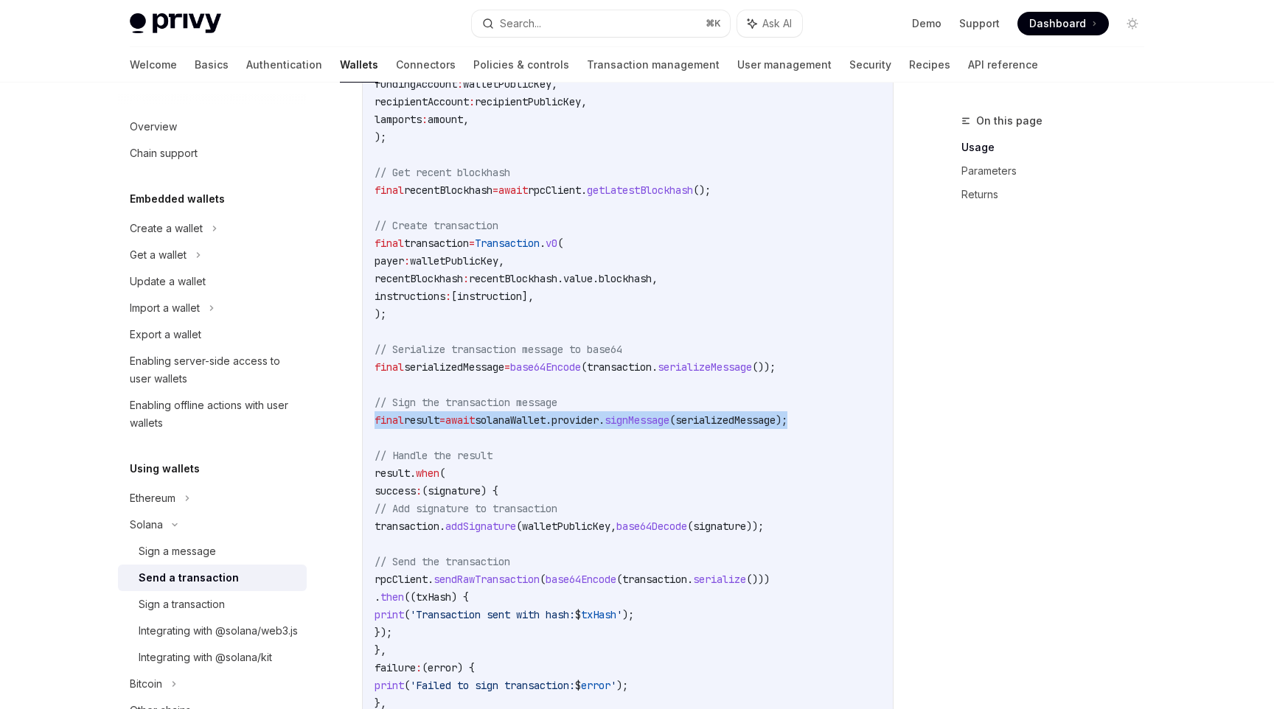
drag, startPoint x: 368, startPoint y: 425, endPoint x: 870, endPoint y: 428, distance: 502.0
click at [870, 428] on div "import 'dart:convert' ; import 'package:solana/solana.dart' ; // Retrieve the u…" at bounding box center [628, 278] width 530 height 923
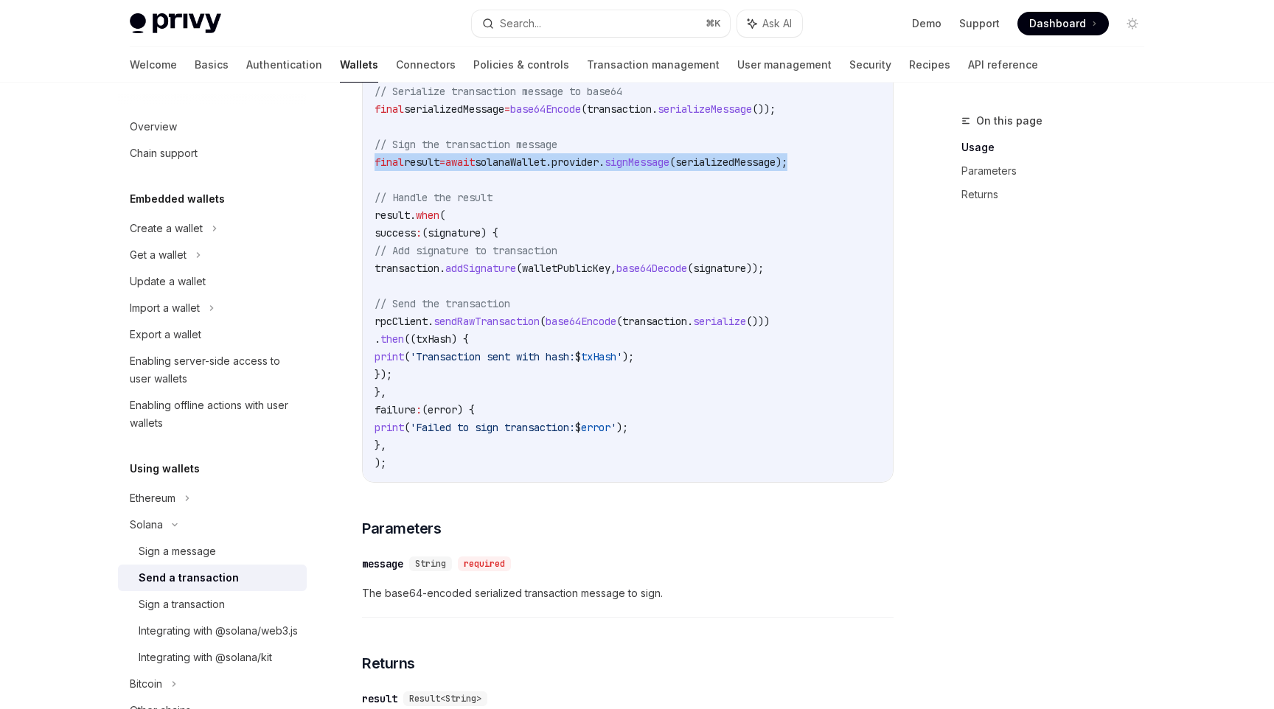
scroll to position [967, 0]
drag, startPoint x: 475, startPoint y: 450, endPoint x: 436, endPoint y: 183, distance: 270.4
click at [436, 183] on code "import 'dart:convert' ; import 'package:solana/solana.dart' ; // Retrieve the u…" at bounding box center [627, 19] width 506 height 902
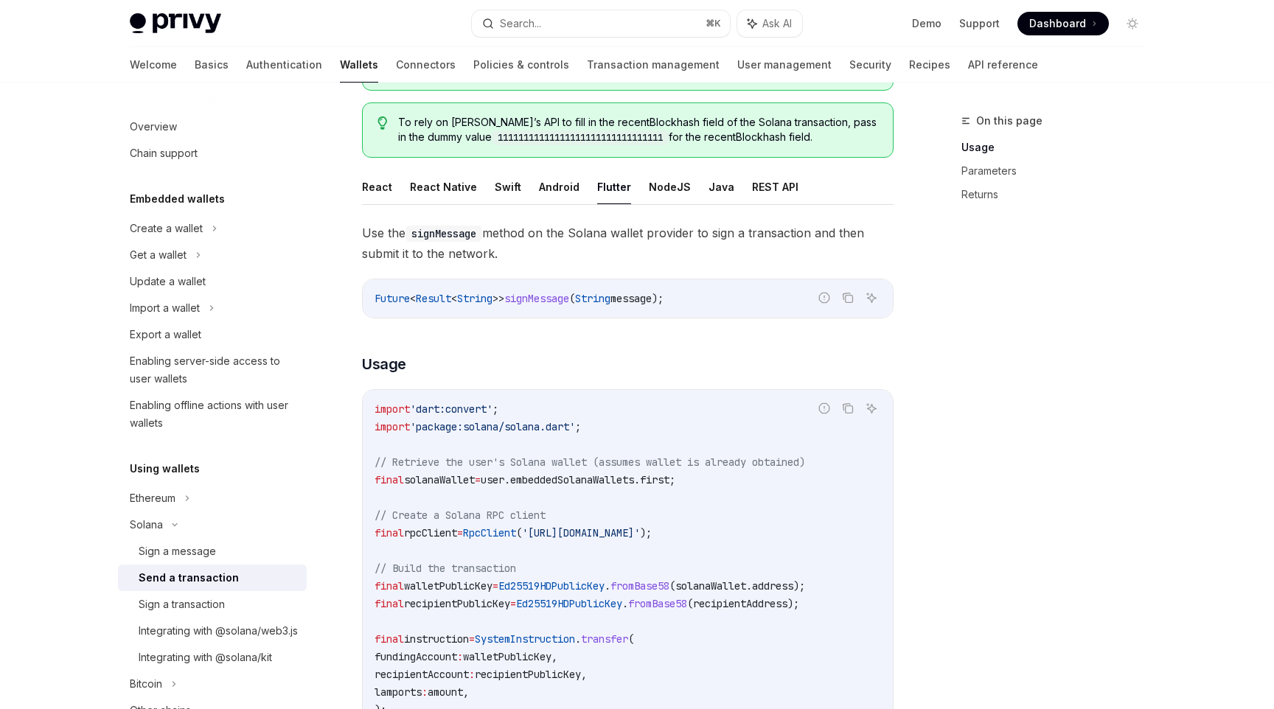
scroll to position [124, 0]
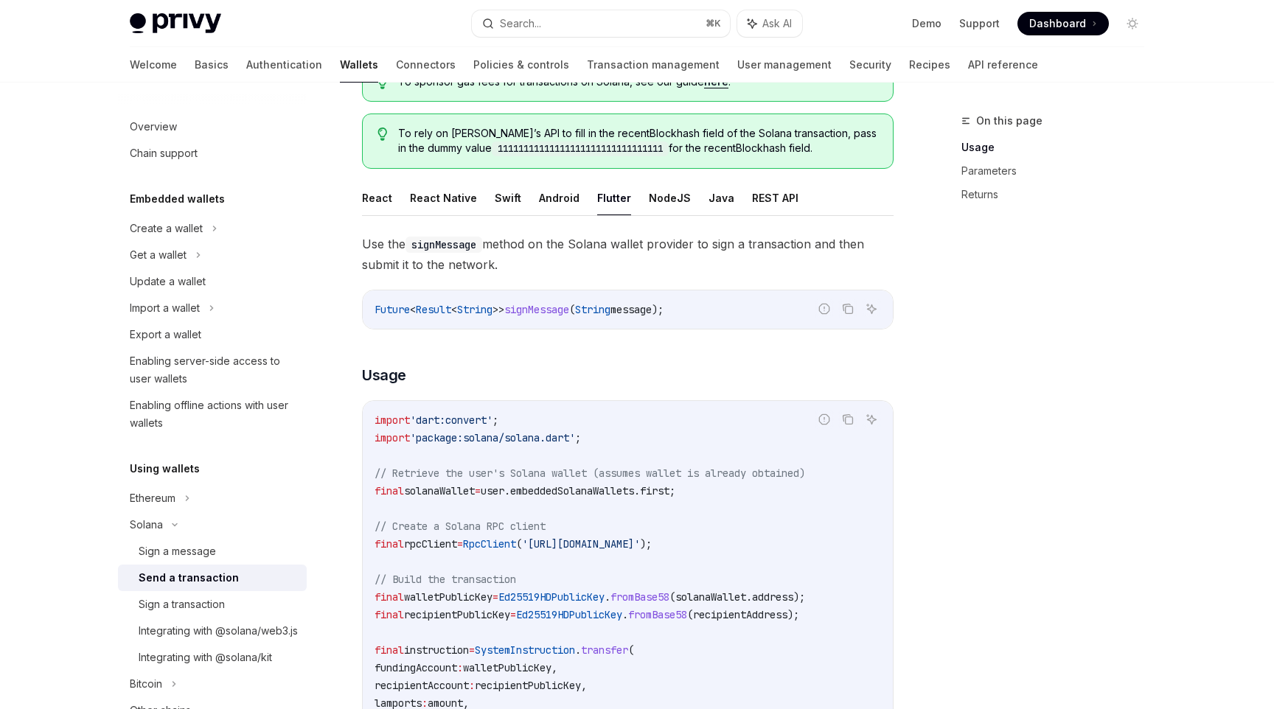
click at [724, 205] on ul "React React Native Swift Android Flutter NodeJS Java REST API" at bounding box center [627, 198] width 531 height 35
click at [767, 205] on button "REST API" at bounding box center [775, 198] width 46 height 35
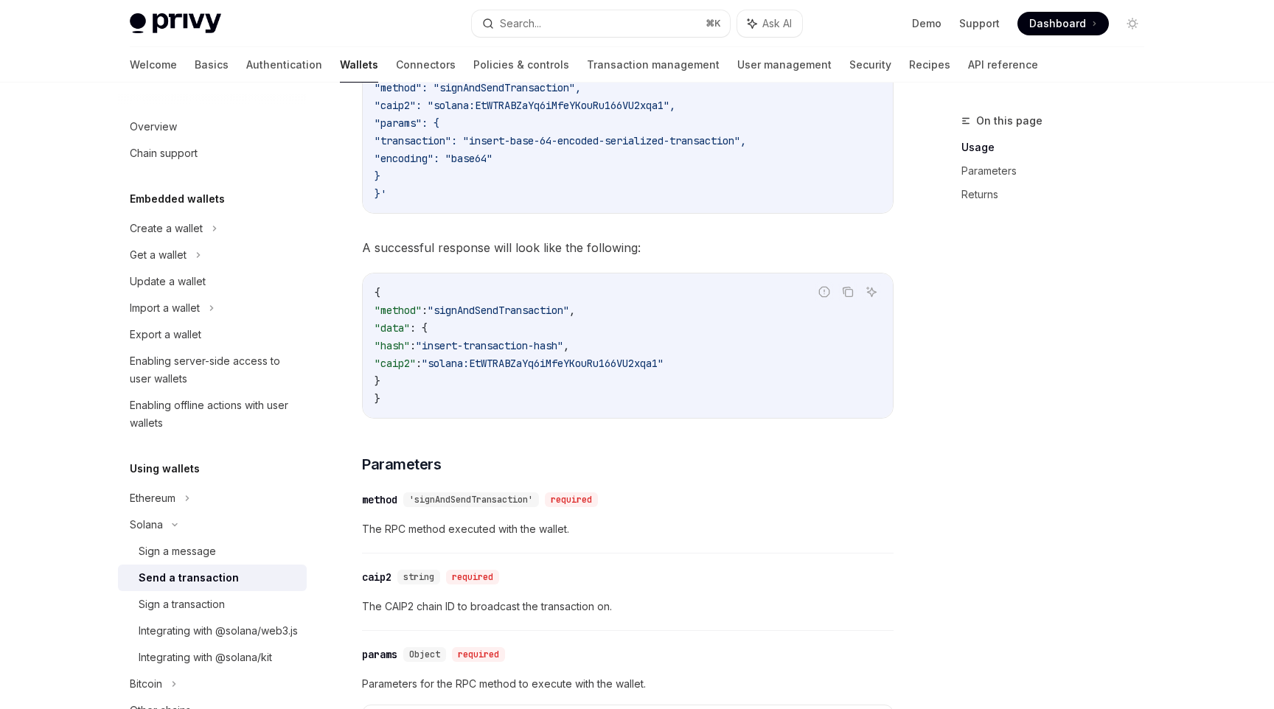
scroll to position [536, 0]
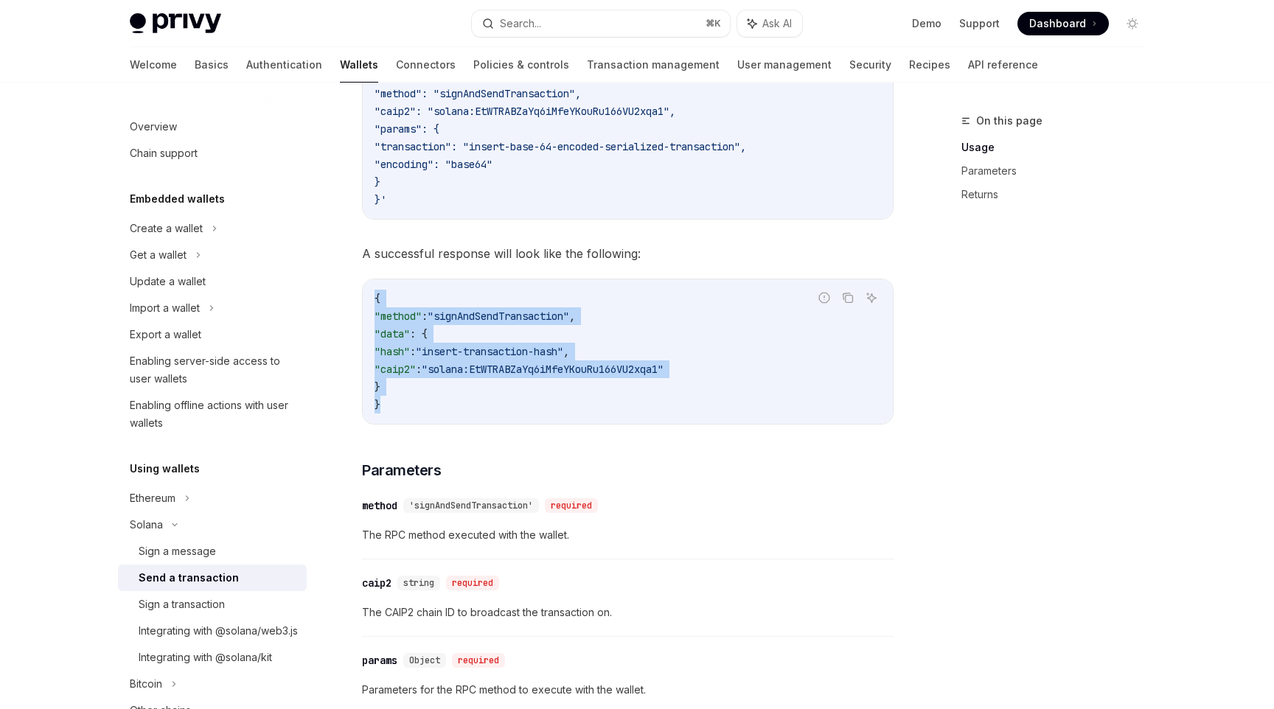
drag, startPoint x: 445, startPoint y: 411, endPoint x: 369, endPoint y: 299, distance: 136.0
click at [369, 299] on div "{ "method" : "signAndSendTransaction" , "data" : { "hash" : "insert-transaction…" at bounding box center [628, 351] width 530 height 144
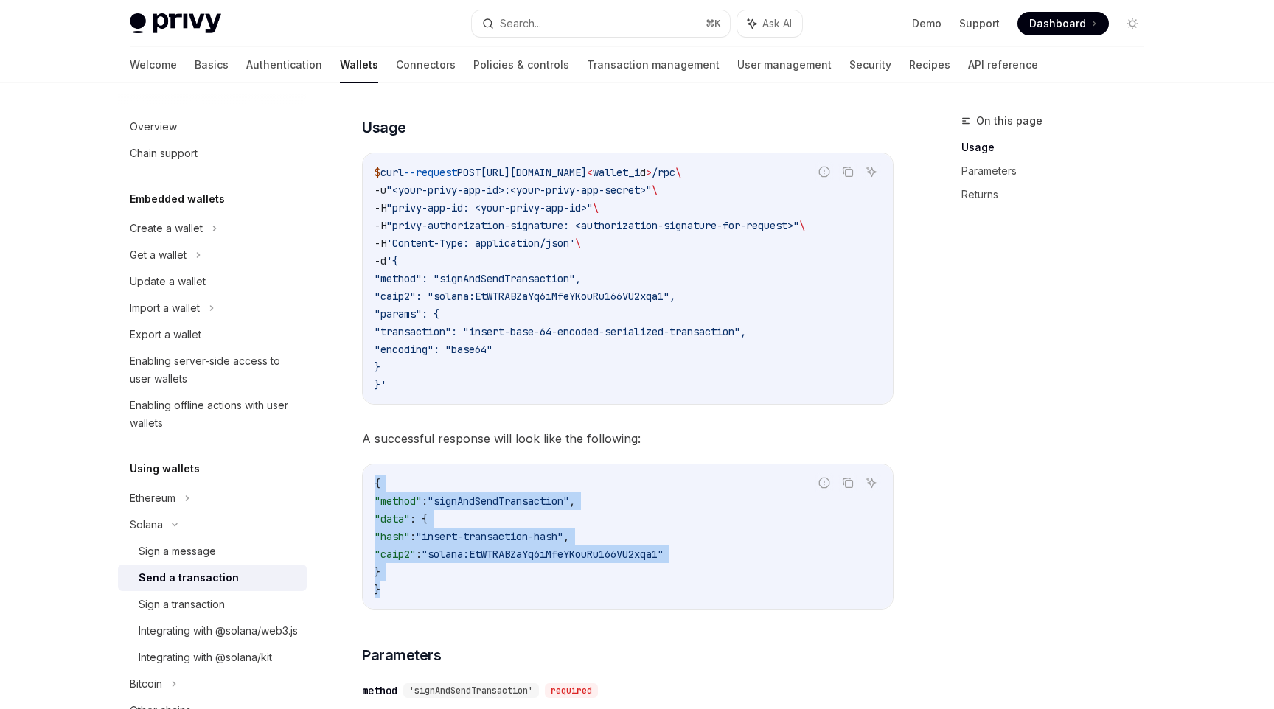
scroll to position [341, 0]
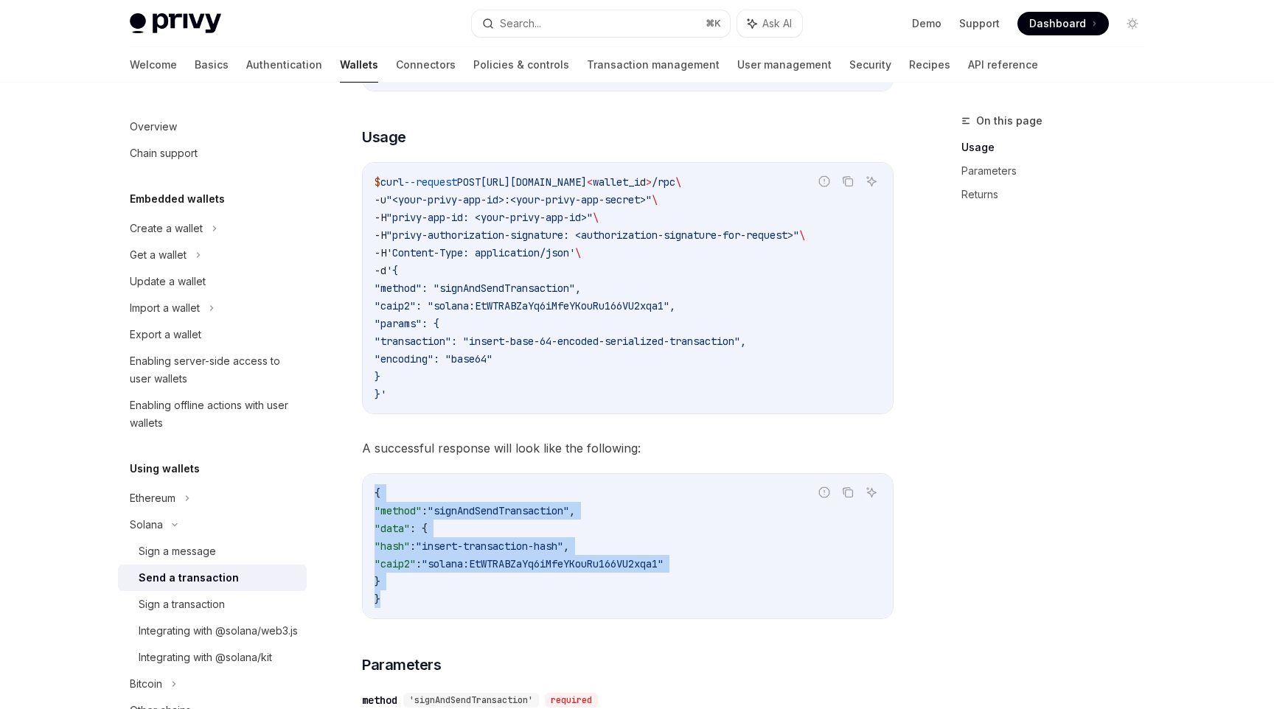
click at [610, 330] on code "$ curl --request POST https://api.privy.io/v1/wallets/ < wallet_i d > /rpc \ -u…" at bounding box center [627, 288] width 506 height 230
drag, startPoint x: 402, startPoint y: 204, endPoint x: 759, endPoint y: 204, distance: 356.8
click at [759, 204] on code "$ curl --request POST https://api.privy.io/v1/wallets/ < wallet_i d > /rpc \ -u…" at bounding box center [627, 288] width 506 height 230
drag, startPoint x: 680, startPoint y: 213, endPoint x: 372, endPoint y: 187, distance: 309.9
click at [372, 187] on div "$ curl --request POST https://api.privy.io/v1/wallets/ < wallet_i d > /rpc \ -u…" at bounding box center [628, 288] width 530 height 251
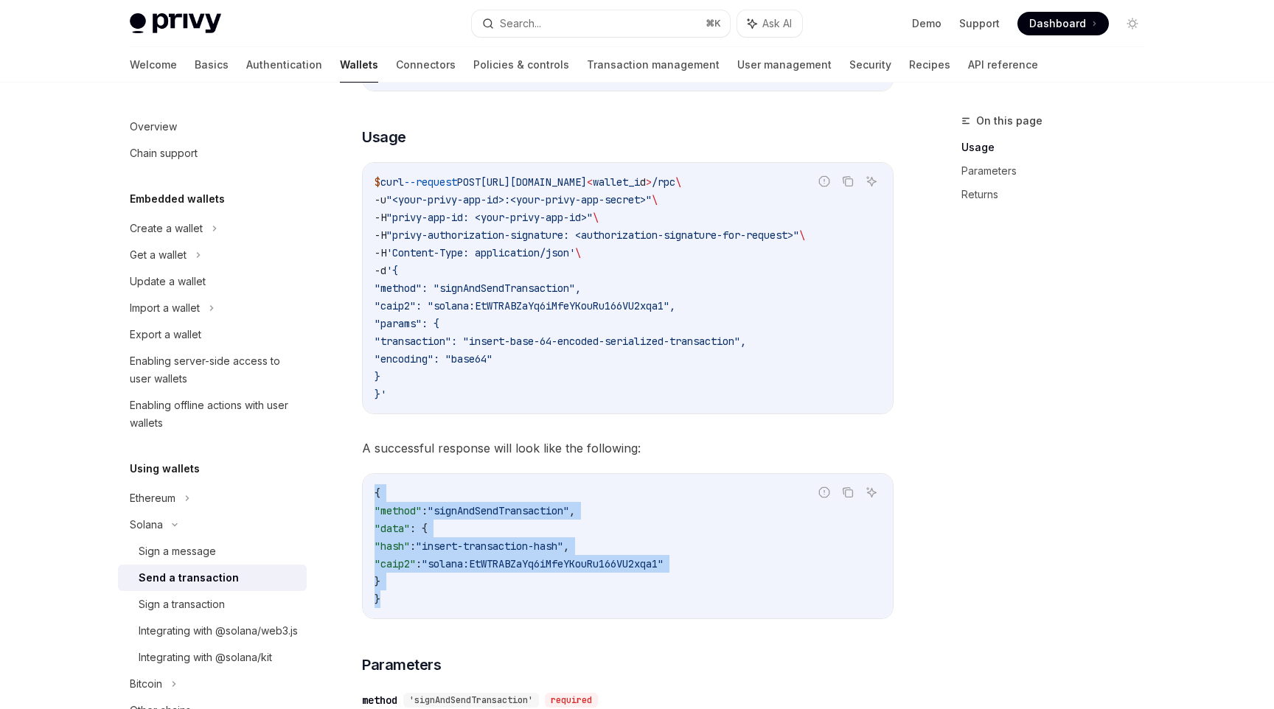
drag, startPoint x: 591, startPoint y: 241, endPoint x: 851, endPoint y: 241, distance: 260.2
click at [851, 241] on code "$ curl --request POST https://api.privy.io/v1/wallets/ < wallet_i d > /rpc \ -u…" at bounding box center [627, 288] width 506 height 230
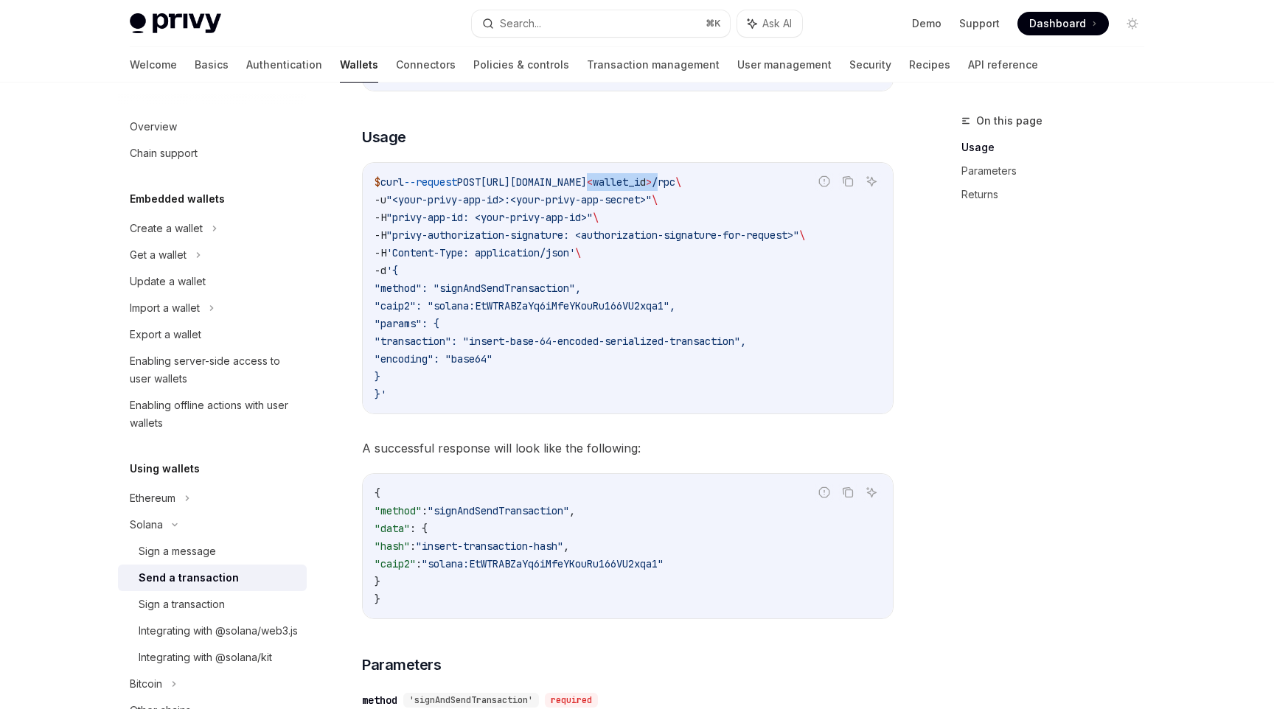
drag, startPoint x: 709, startPoint y: 182, endPoint x: 782, endPoint y: 181, distance: 73.0
click at [681, 181] on span "$ curl --request POST https://api.privy.io/v1/wallets/ < wallet_i d > /rpc \" at bounding box center [527, 181] width 307 height 13
drag, startPoint x: 459, startPoint y: 301, endPoint x: 666, endPoint y: 303, distance: 207.1
click at [666, 303] on span ""caip2": "solana:EtWTRABZaYq6iMfeYKouRu166VU2xqa1"," at bounding box center [524, 305] width 301 height 13
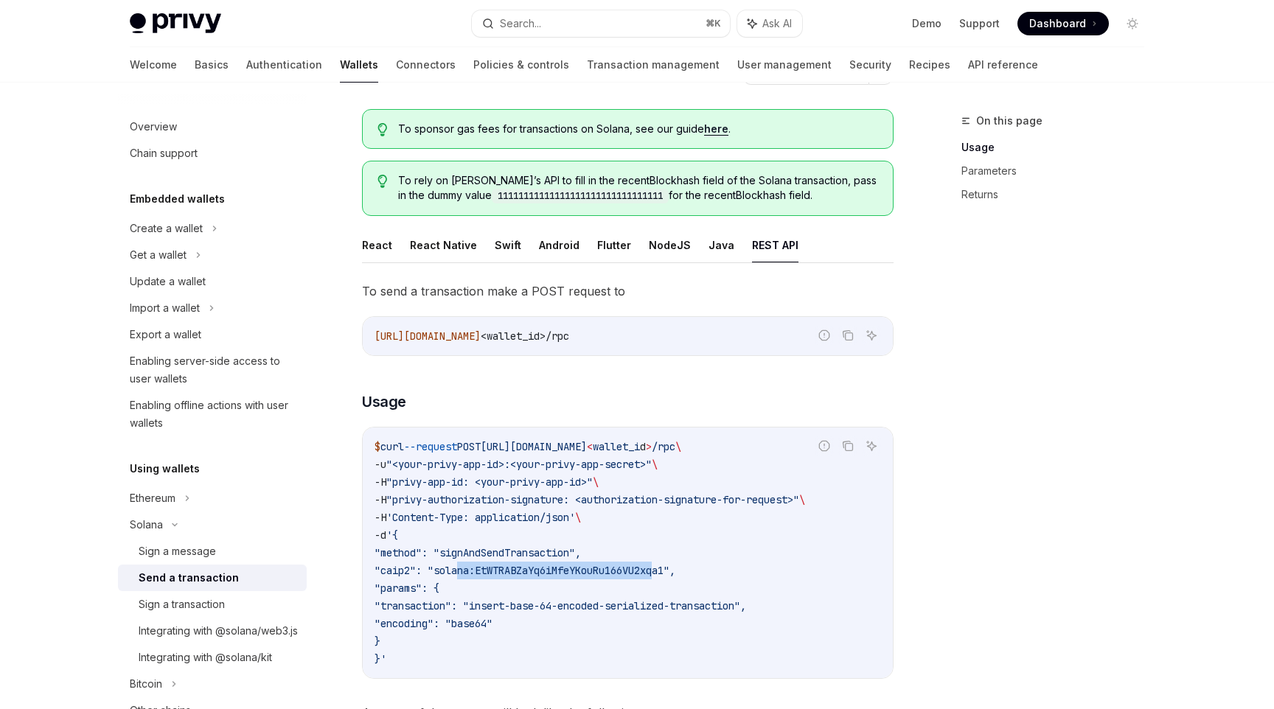
scroll to position [0, 0]
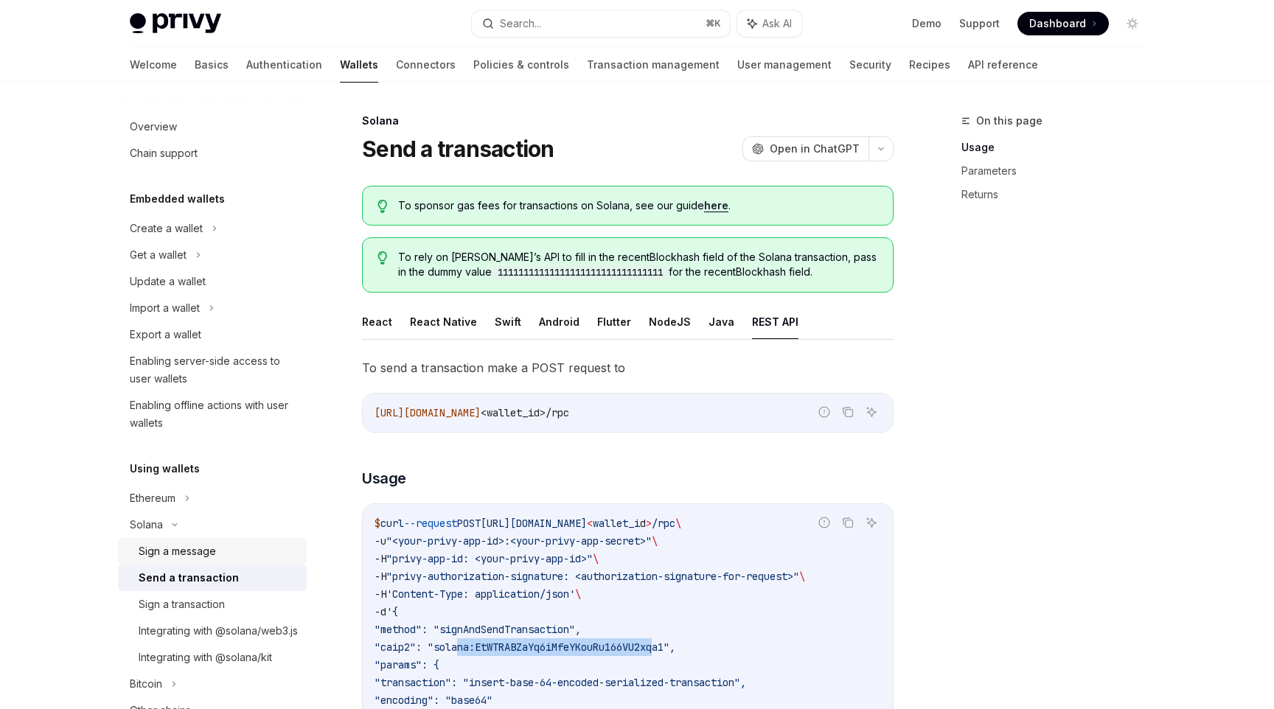
click at [168, 545] on div "Sign a message" at bounding box center [177, 552] width 77 height 18
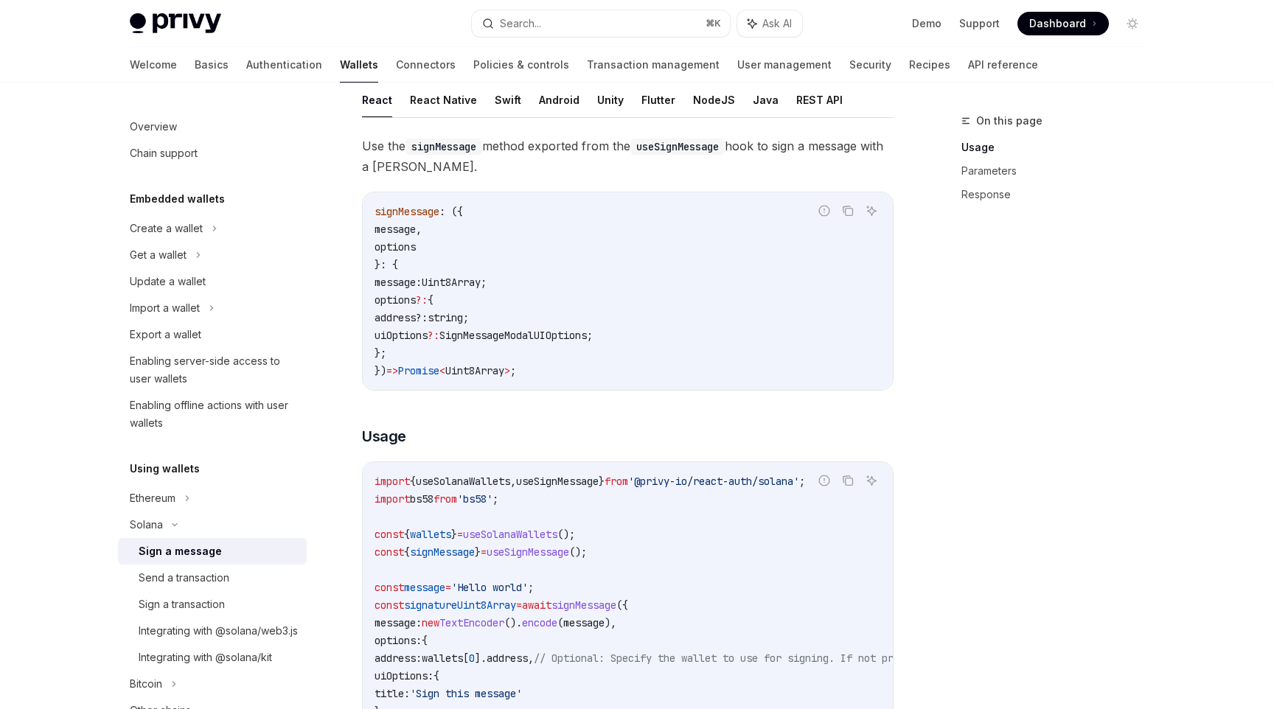
scroll to position [97, 0]
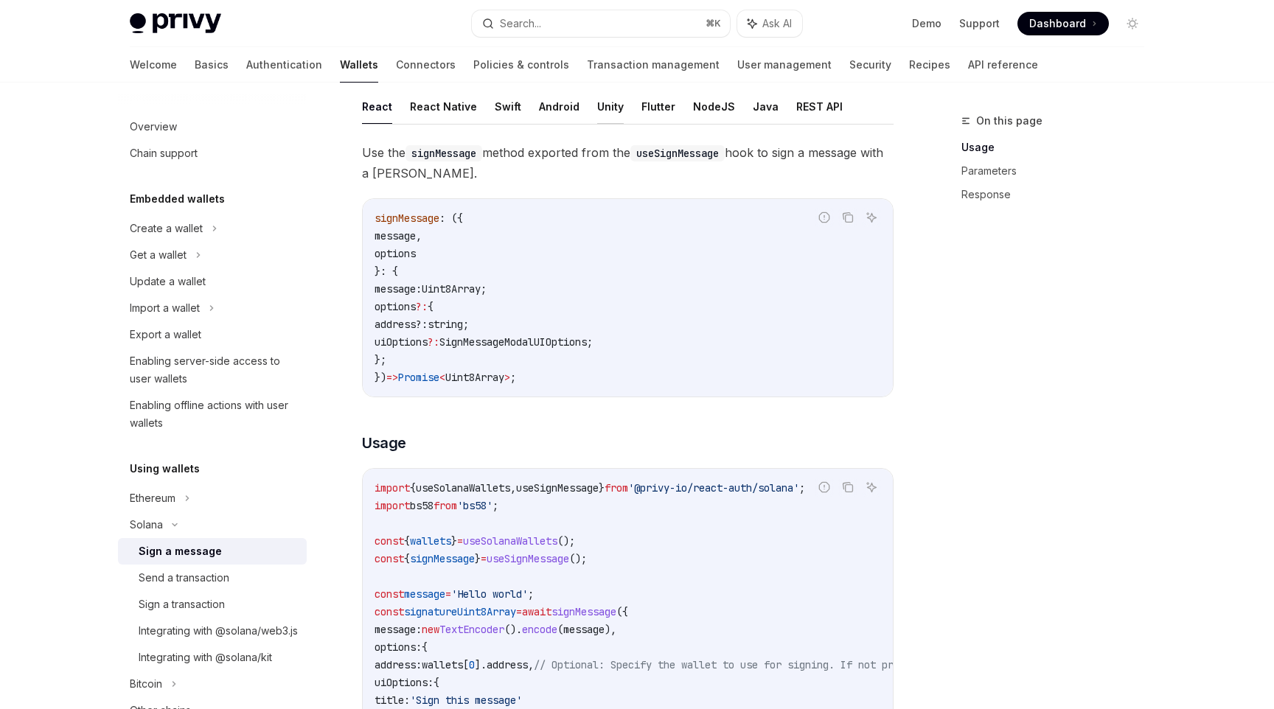
click at [609, 102] on button "Unity" at bounding box center [610, 106] width 27 height 35
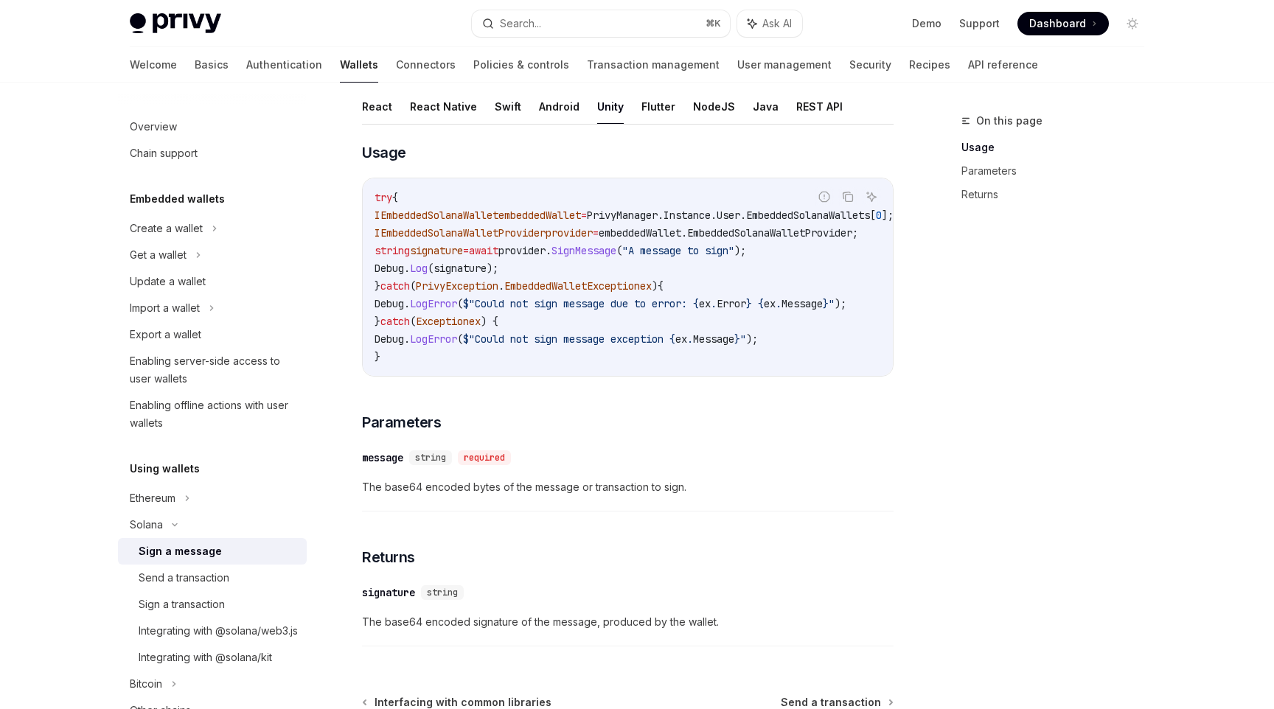
click at [630, 108] on ul "React React Native Swift Android Unity Flutter NodeJS Java REST API" at bounding box center [627, 106] width 531 height 35
click at [652, 110] on button "Flutter" at bounding box center [658, 106] width 34 height 35
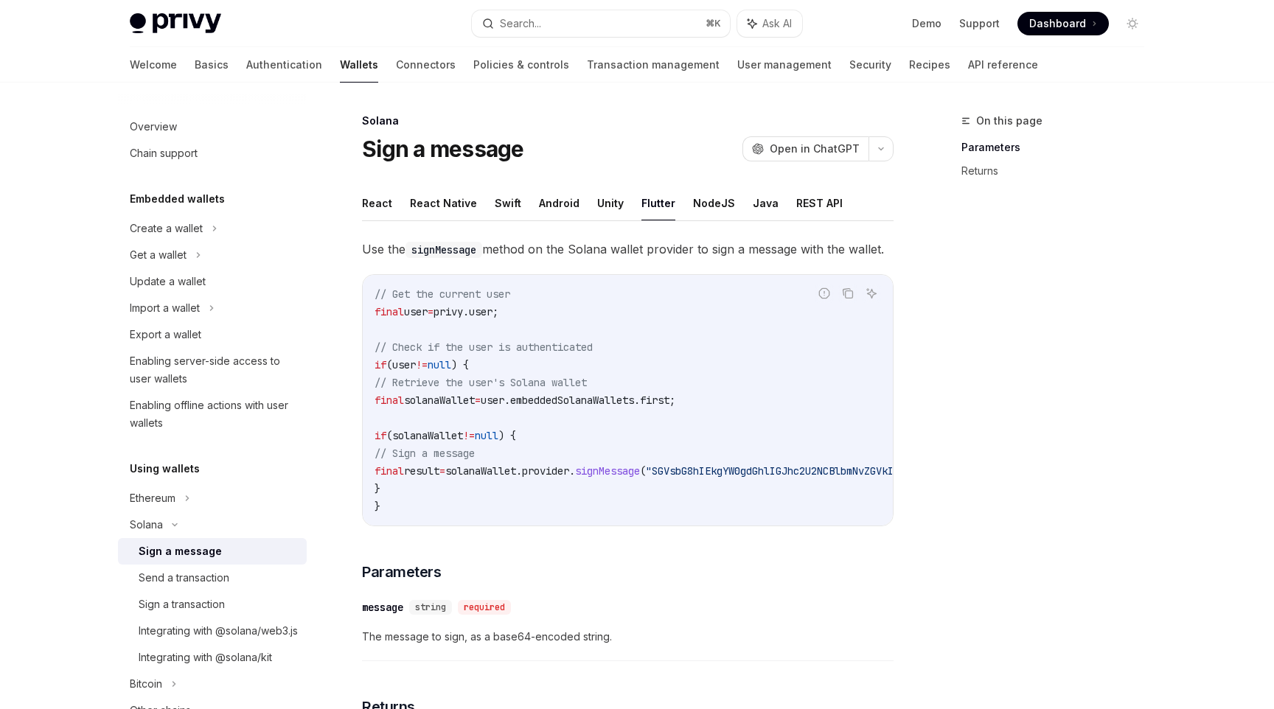
click at [261, 563] on link "Sign a message" at bounding box center [212, 551] width 189 height 27
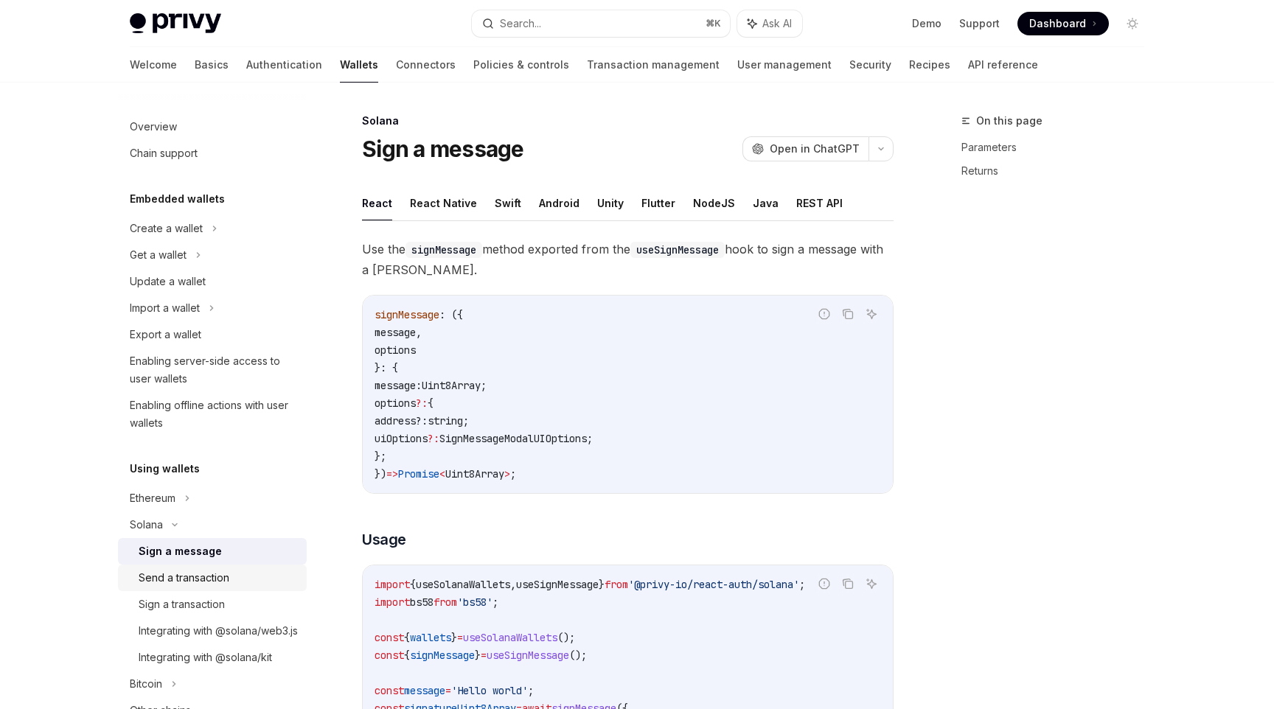
click at [256, 568] on link "Send a transaction" at bounding box center [212, 578] width 189 height 27
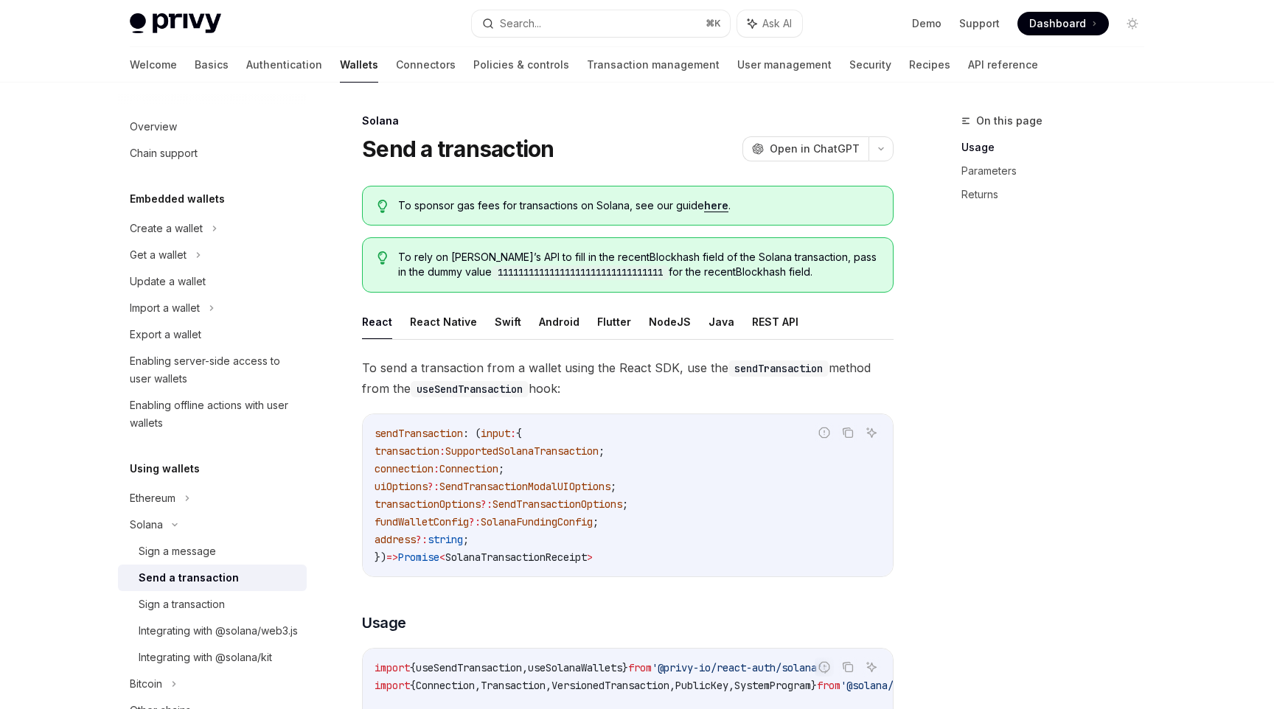
click at [210, 590] on link "Send a transaction" at bounding box center [212, 578] width 189 height 27
click at [610, 321] on button "Flutter" at bounding box center [614, 321] width 34 height 35
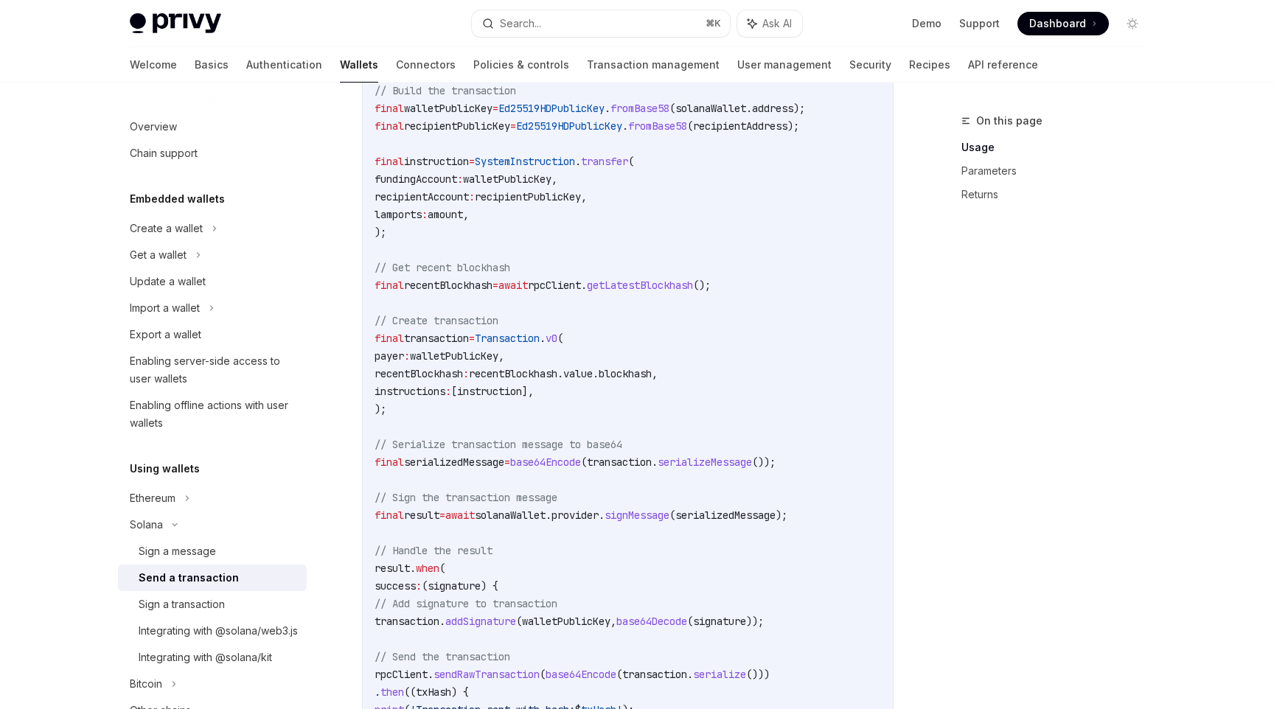
scroll to position [641, 0]
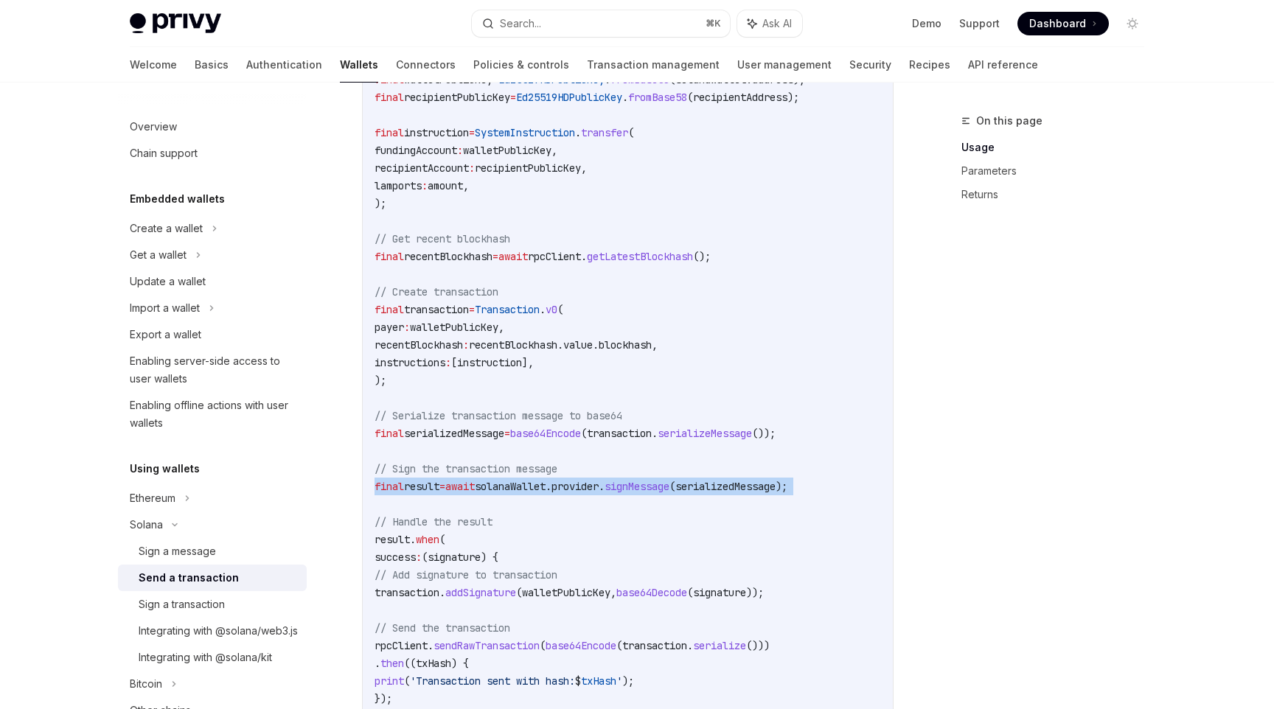
drag, startPoint x: 843, startPoint y: 498, endPoint x: 371, endPoint y: 484, distance: 472.7
click at [371, 484] on div "import 'dart:convert' ; import 'package:solana/solana.dart' ; // Retrieve the u…" at bounding box center [628, 345] width 530 height 923
click at [503, 486] on span "solanaWallet.provider." at bounding box center [540, 486] width 130 height 13
click at [408, 489] on span "result" at bounding box center [421, 486] width 35 height 13
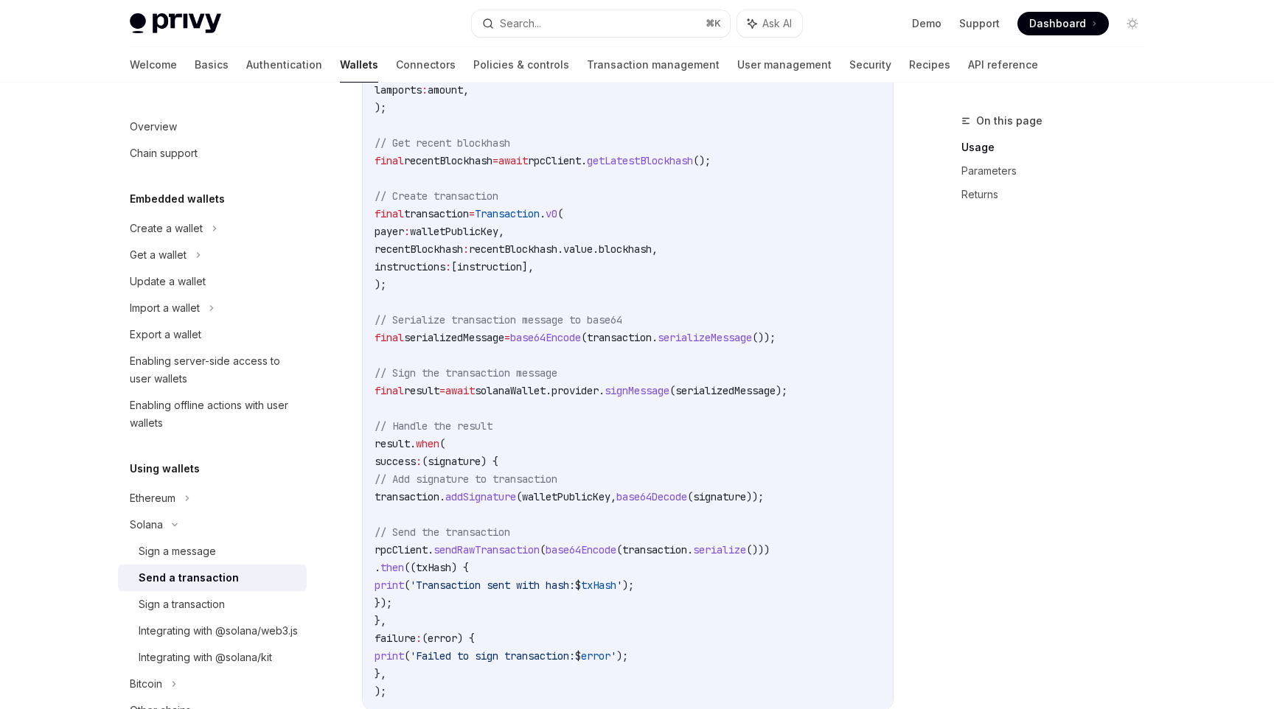
scroll to position [739, 0]
drag, startPoint x: 548, startPoint y: 606, endPoint x: 371, endPoint y: 545, distance: 187.2
click at [371, 545] on div "import 'dart:convert' ; import 'package:solana/solana.dart' ; // Retrieve the u…" at bounding box center [628, 247] width 530 height 923
click at [693, 548] on span "(transaction." at bounding box center [654, 548] width 77 height 13
drag, startPoint x: 523, startPoint y: 599, endPoint x: 333, endPoint y: 534, distance: 201.2
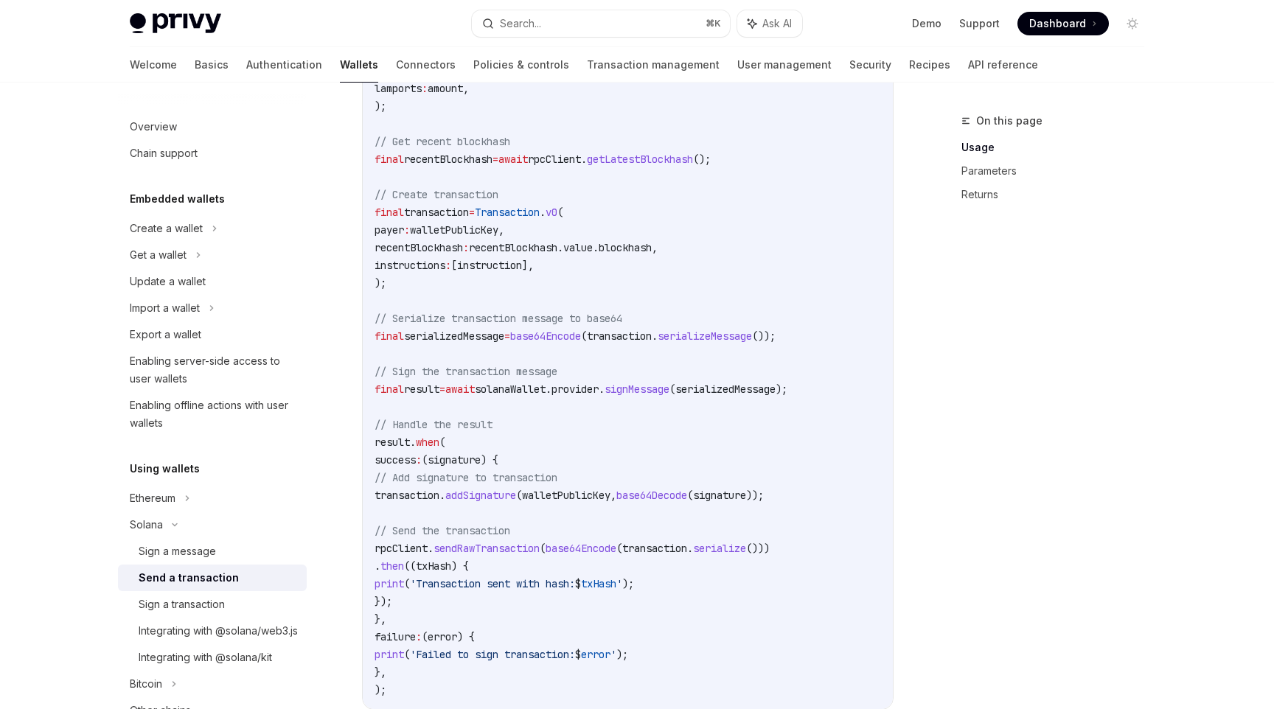
click at [333, 534] on div "Solana Send a transaction OpenAI Open in ChatGPT OpenAI Open in ChatGPT To spon…" at bounding box center [490, 322] width 814 height 1899
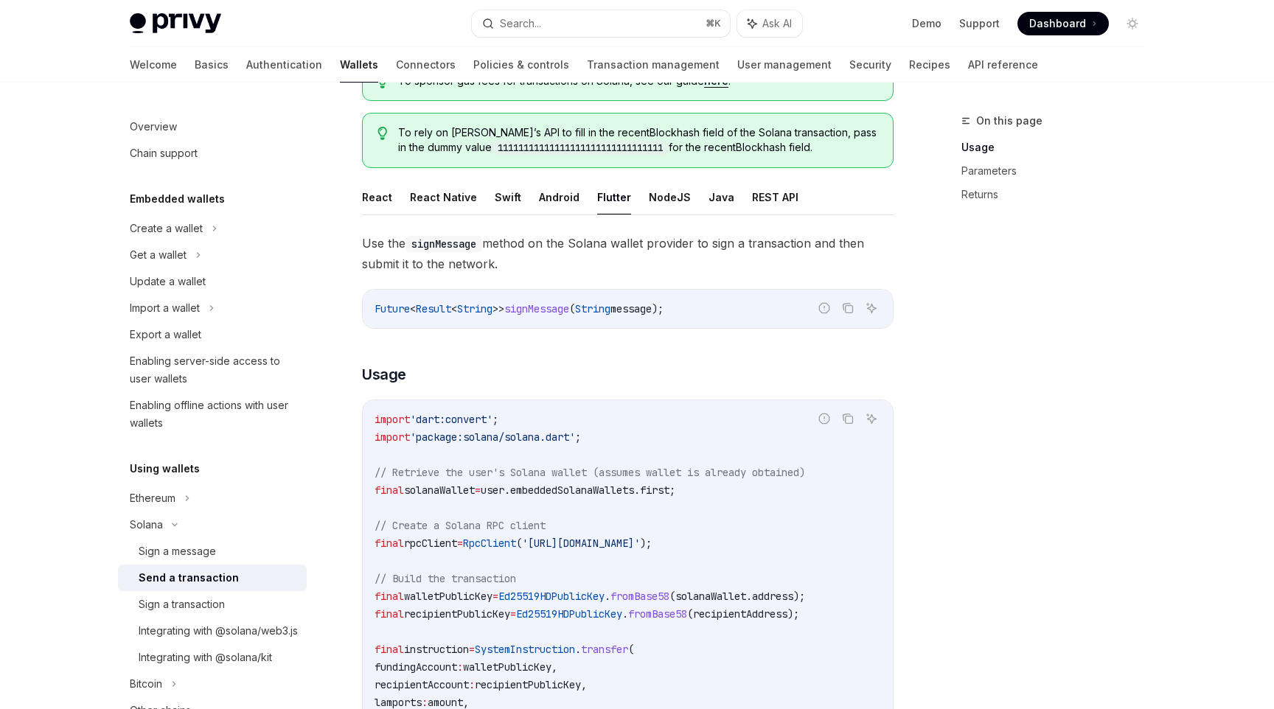
scroll to position [0, 0]
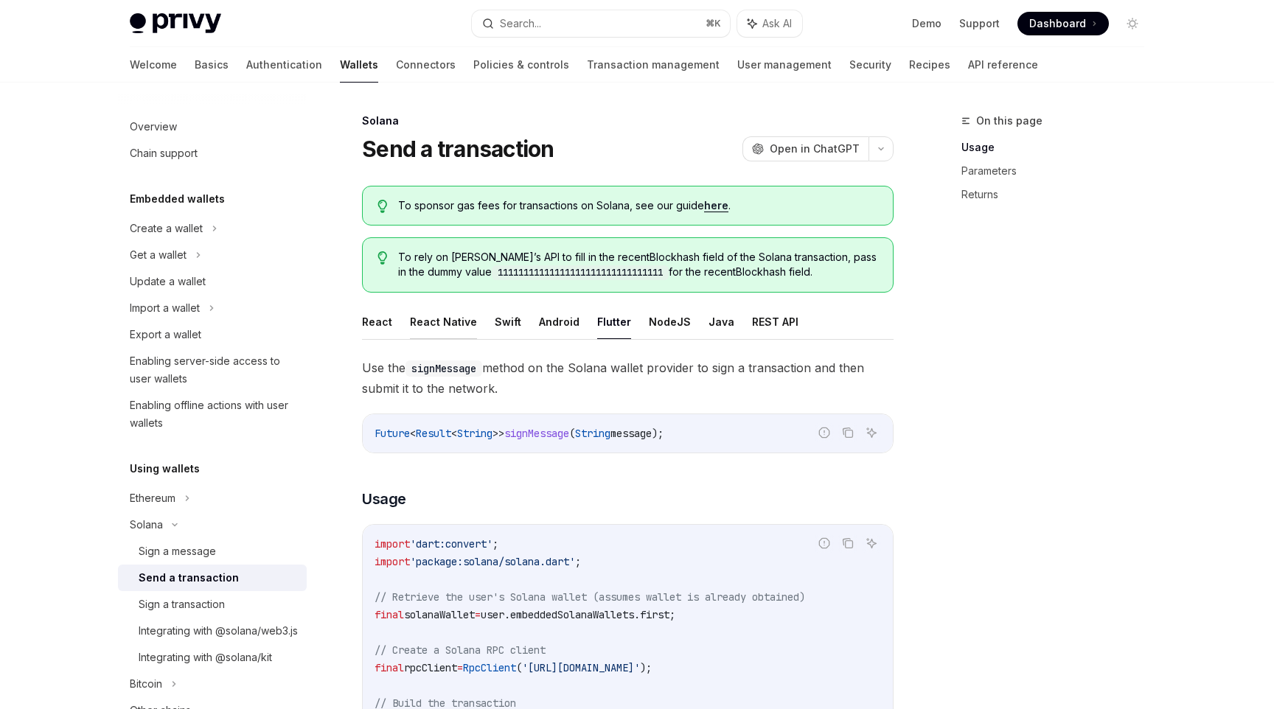
click at [462, 316] on button "React Native" at bounding box center [443, 321] width 67 height 35
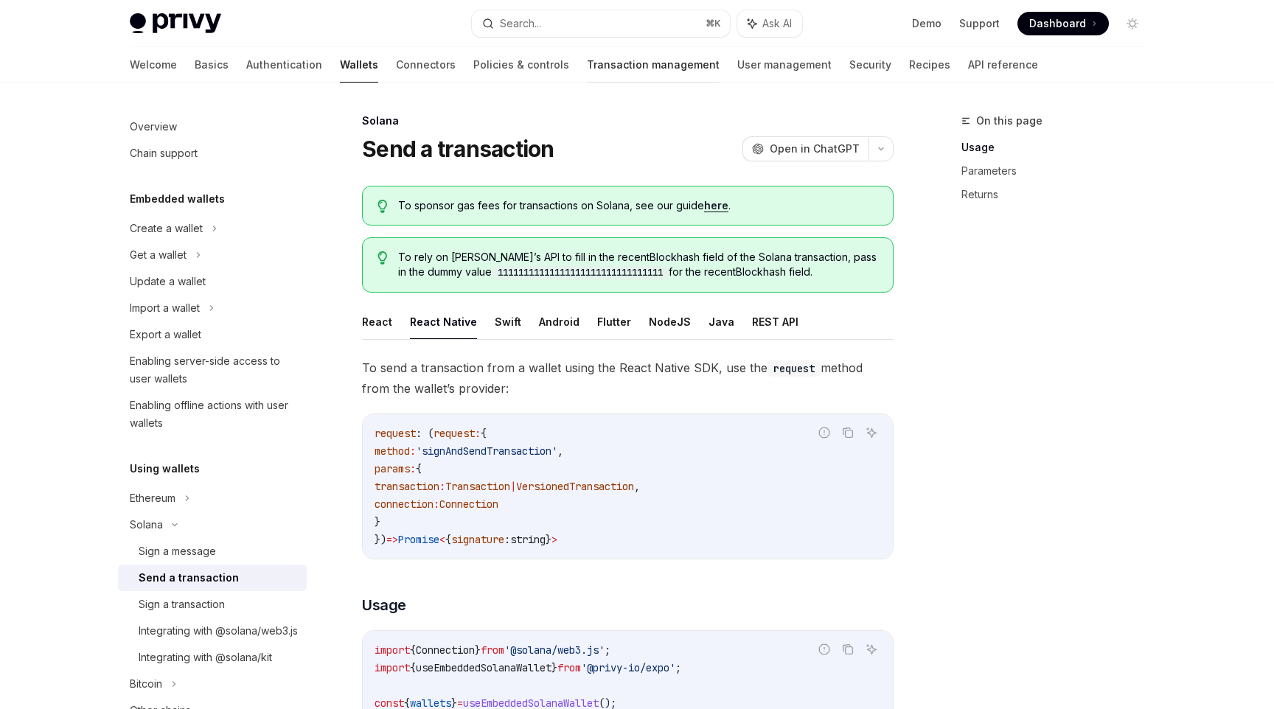
click at [587, 82] on div at bounding box center [653, 82] width 133 height 1
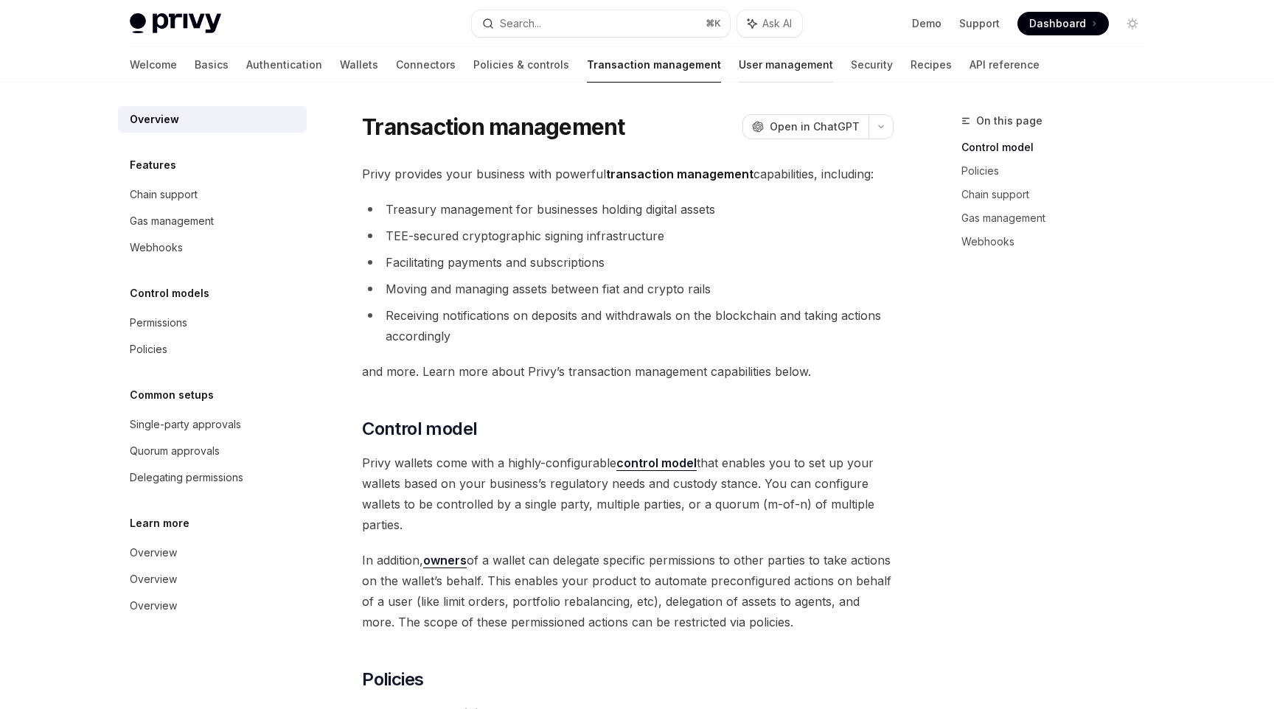
click at [739, 72] on link "User management" at bounding box center [786, 64] width 94 height 35
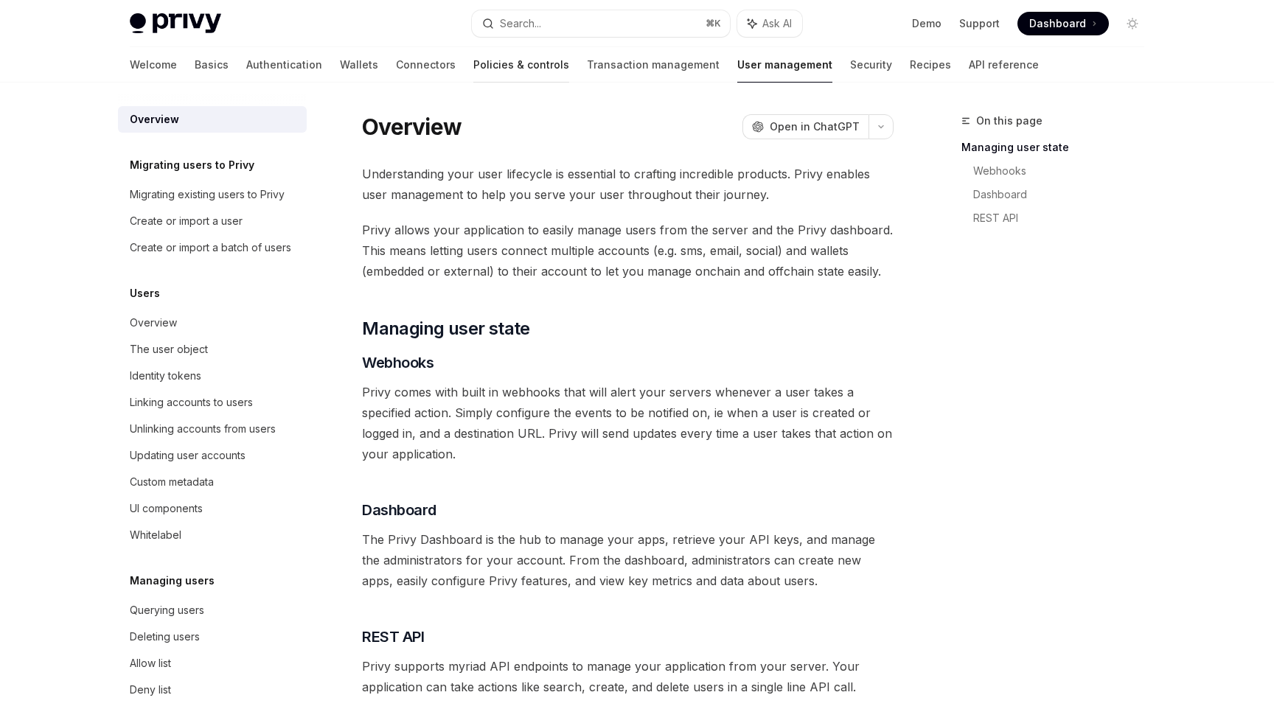
click at [473, 50] on link "Policies & controls" at bounding box center [521, 64] width 96 height 35
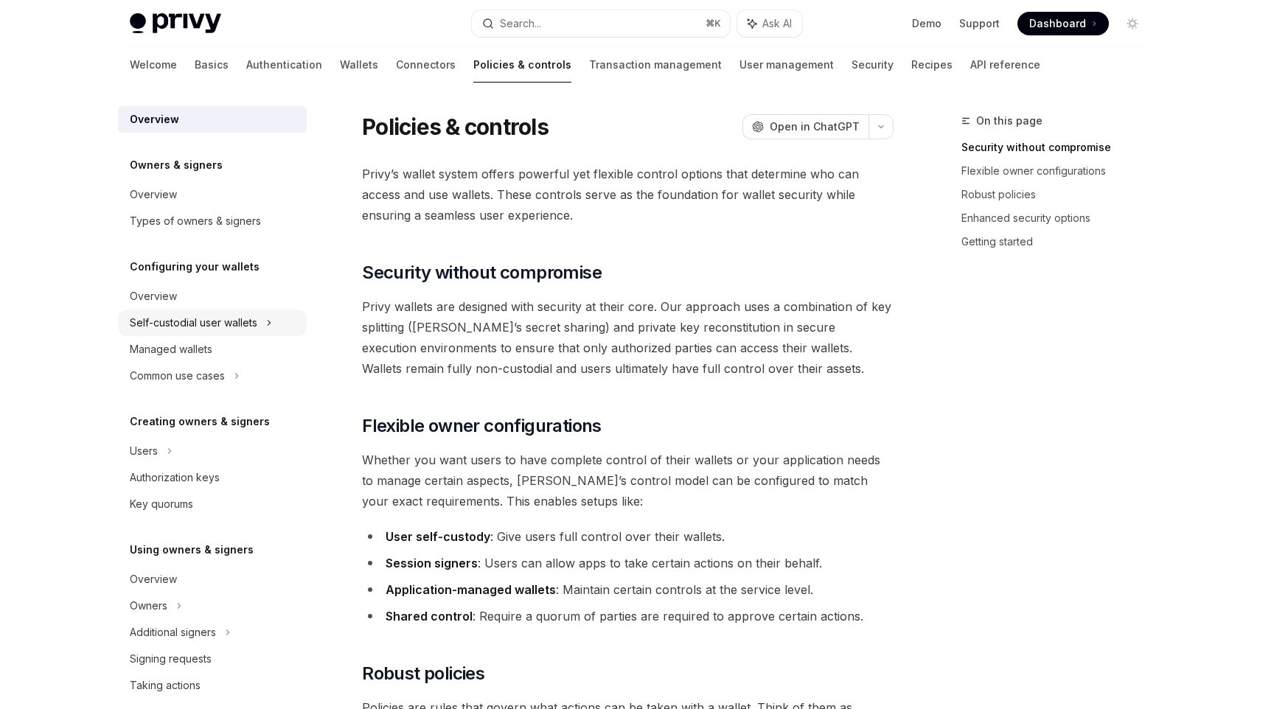
click at [245, 318] on div "Self-custodial user wallets" at bounding box center [194, 323] width 128 height 18
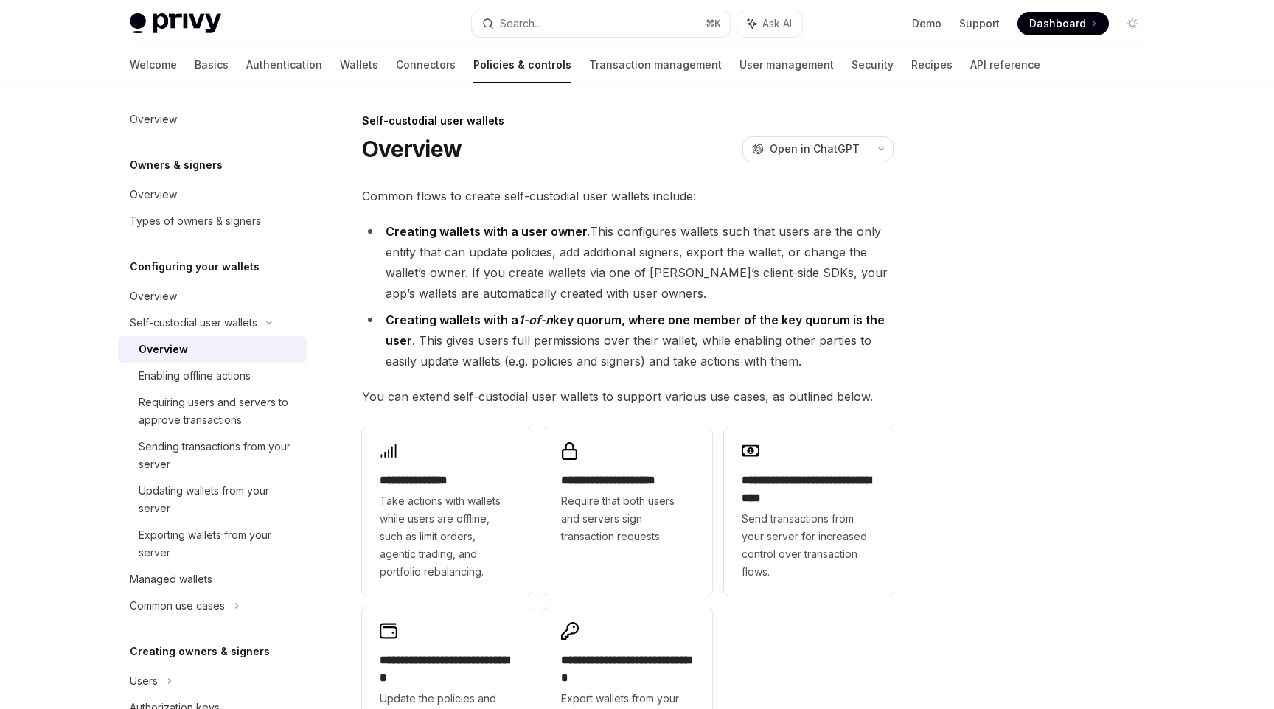
click at [307, 66] on div "Welcome Basics Authentication Wallets Connectors Policies & controls Transactio…" at bounding box center [585, 64] width 910 height 35
click at [340, 66] on link "Wallets" at bounding box center [359, 64] width 38 height 35
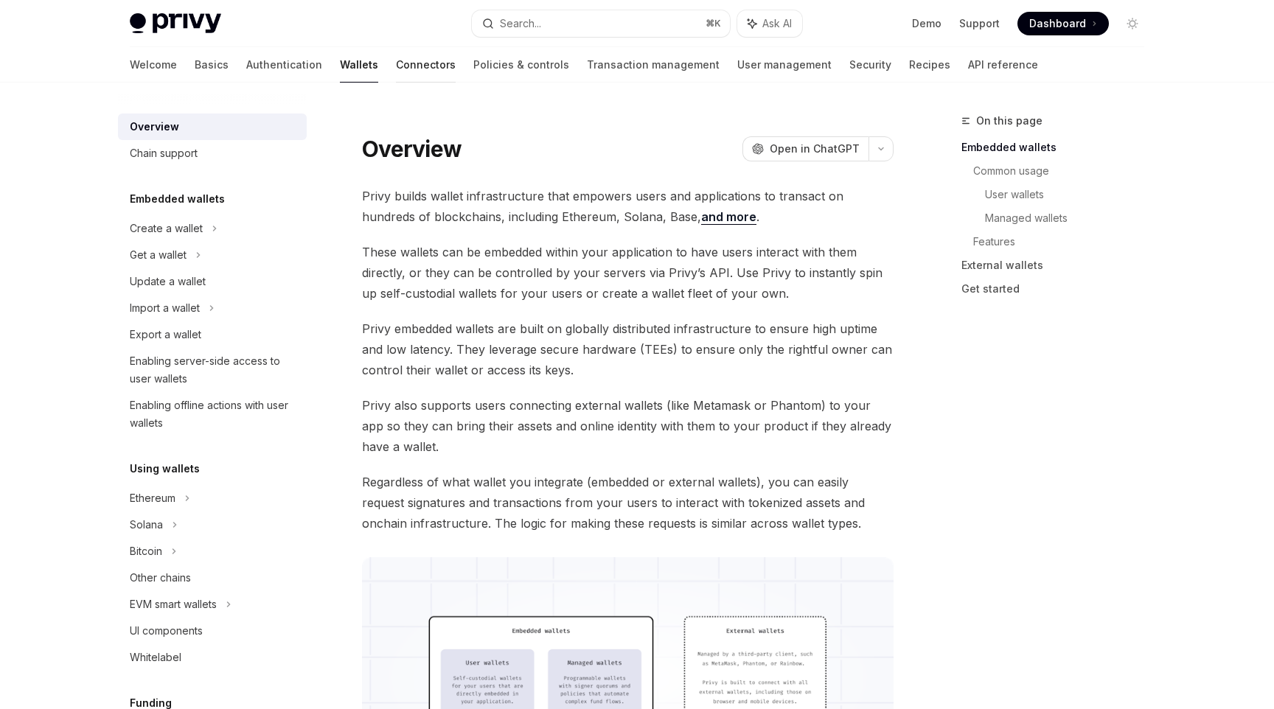
click at [396, 66] on link "Connectors" at bounding box center [426, 64] width 60 height 35
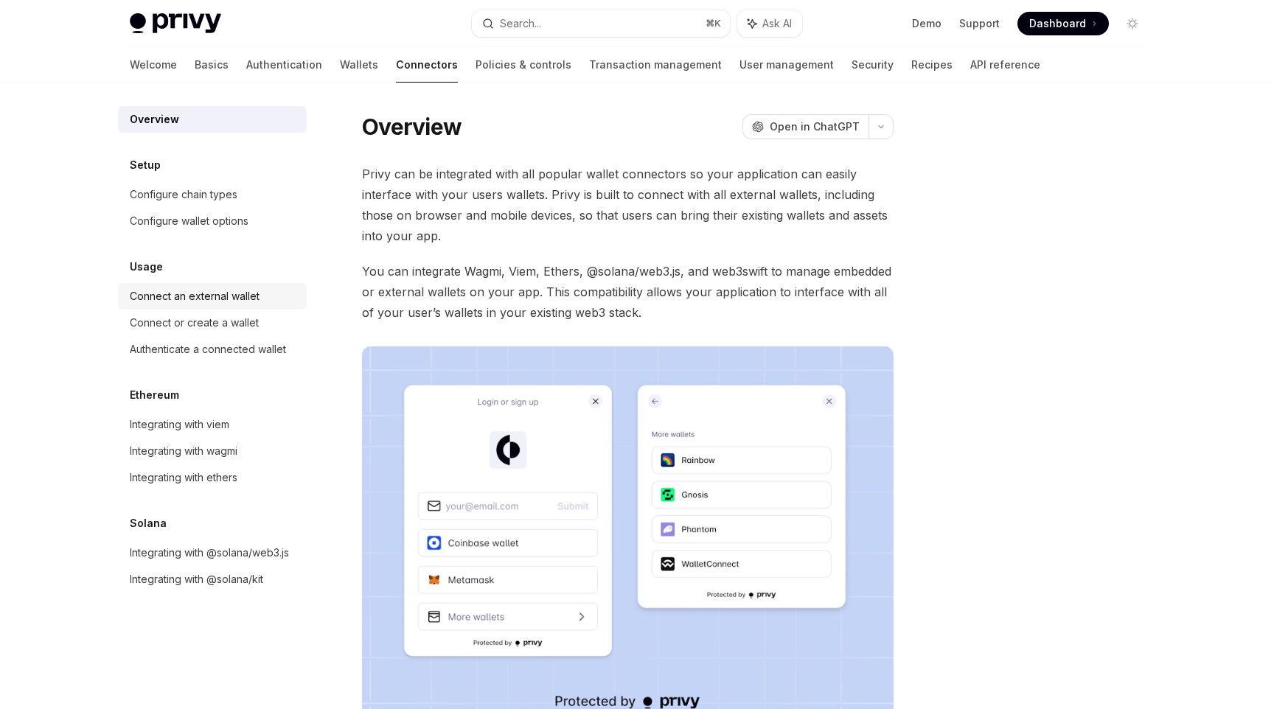
click at [213, 303] on div "Connect an external wallet" at bounding box center [195, 296] width 130 height 18
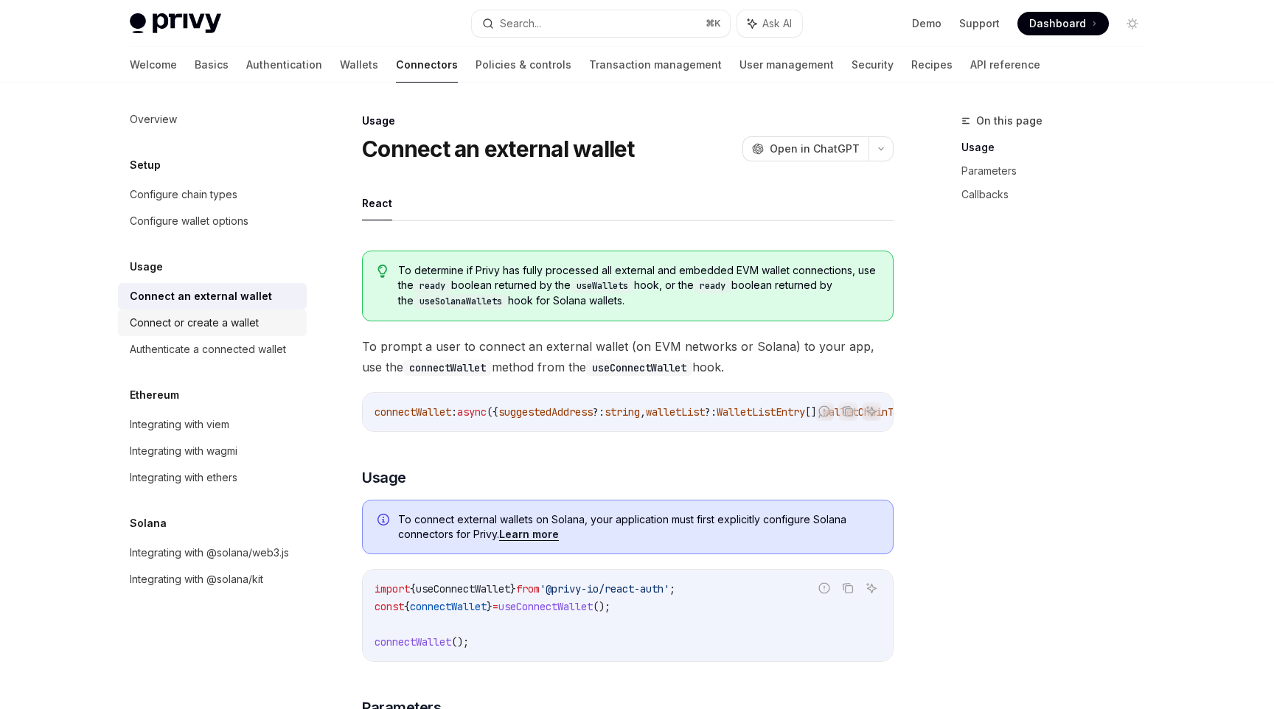
click at [233, 314] on div "Connect or create a wallet" at bounding box center [194, 323] width 129 height 18
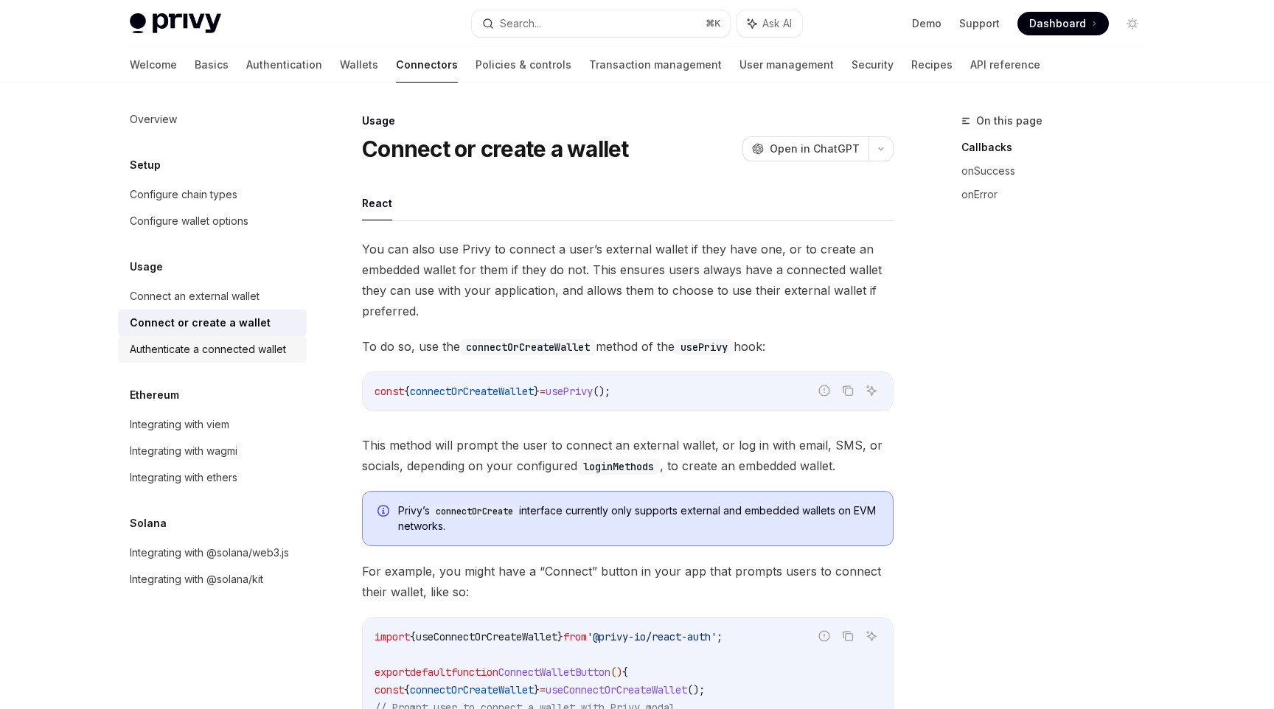
click at [225, 338] on link "Authenticate a connected wallet" at bounding box center [212, 349] width 189 height 27
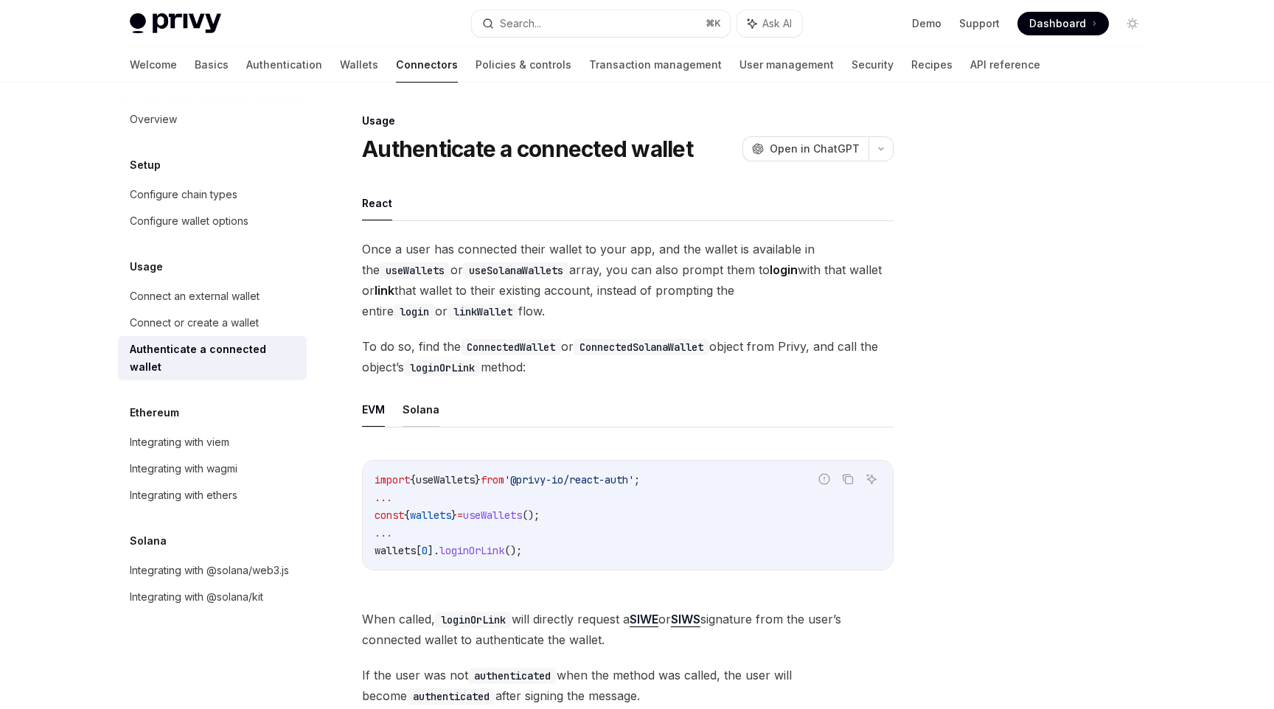
click at [428, 410] on button "Solana" at bounding box center [420, 409] width 37 height 35
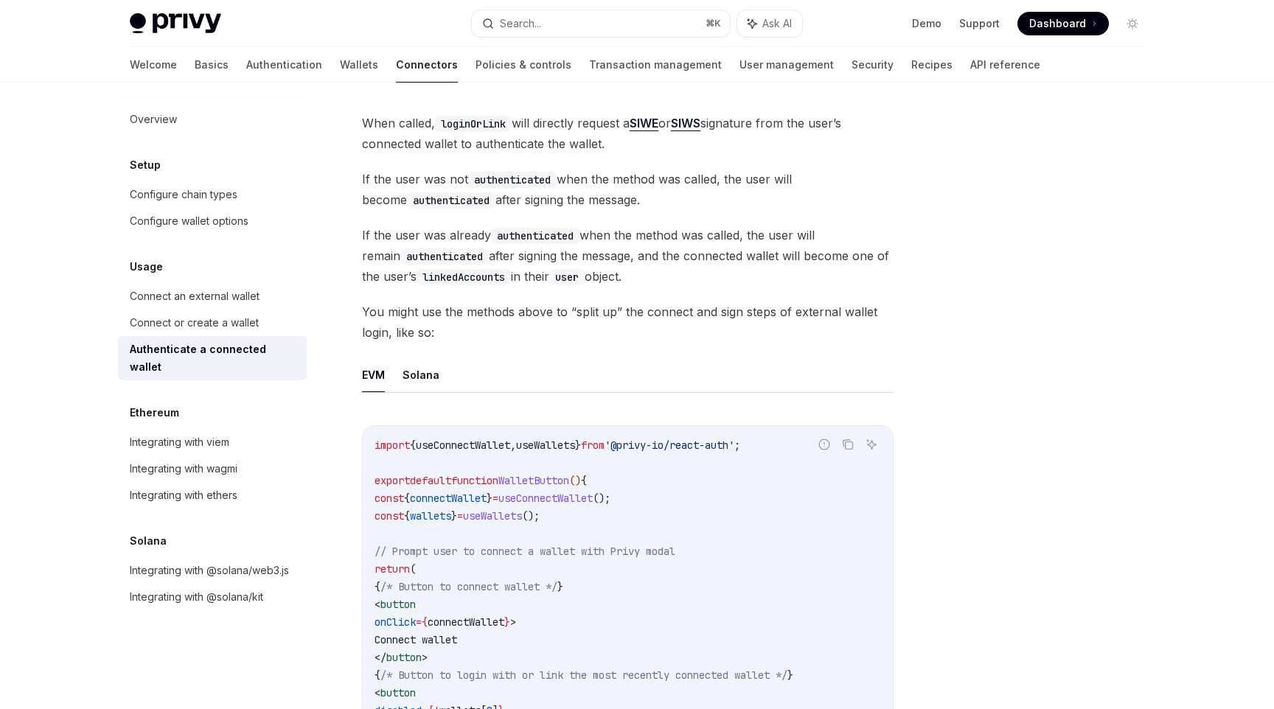
scroll to position [498, 0]
click at [435, 366] on button "Solana" at bounding box center [420, 372] width 37 height 35
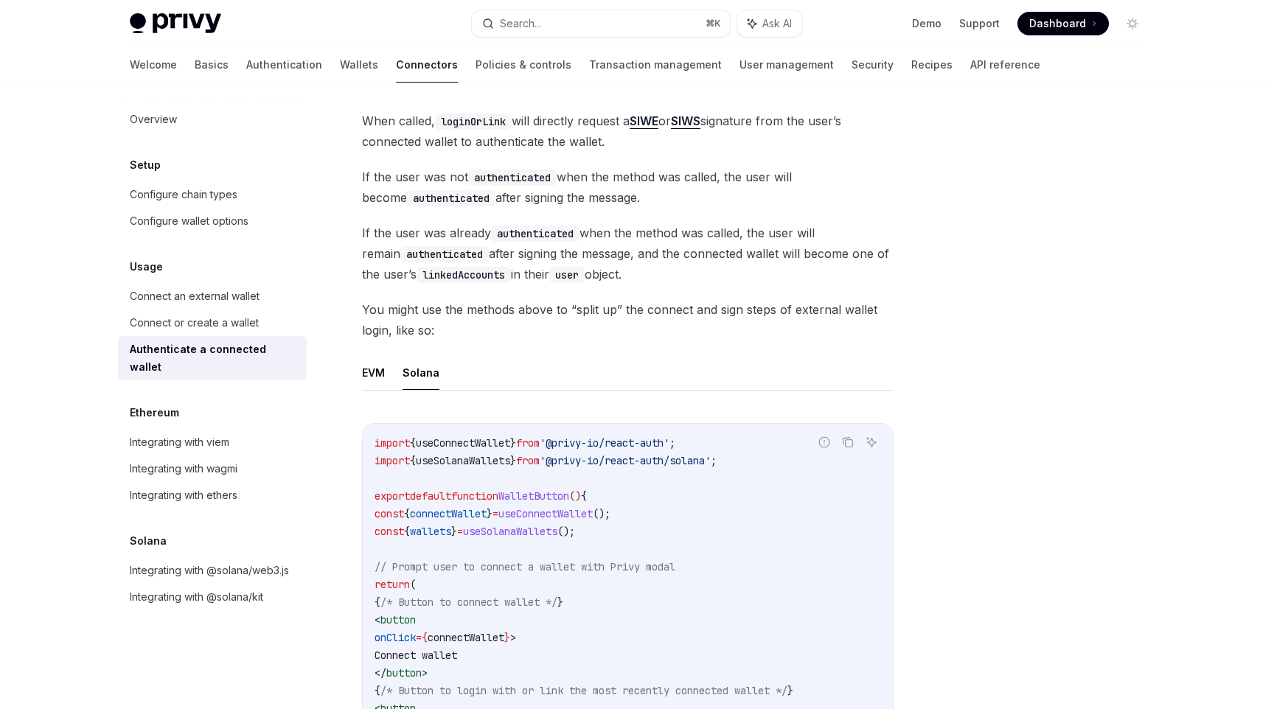
scroll to position [866, 0]
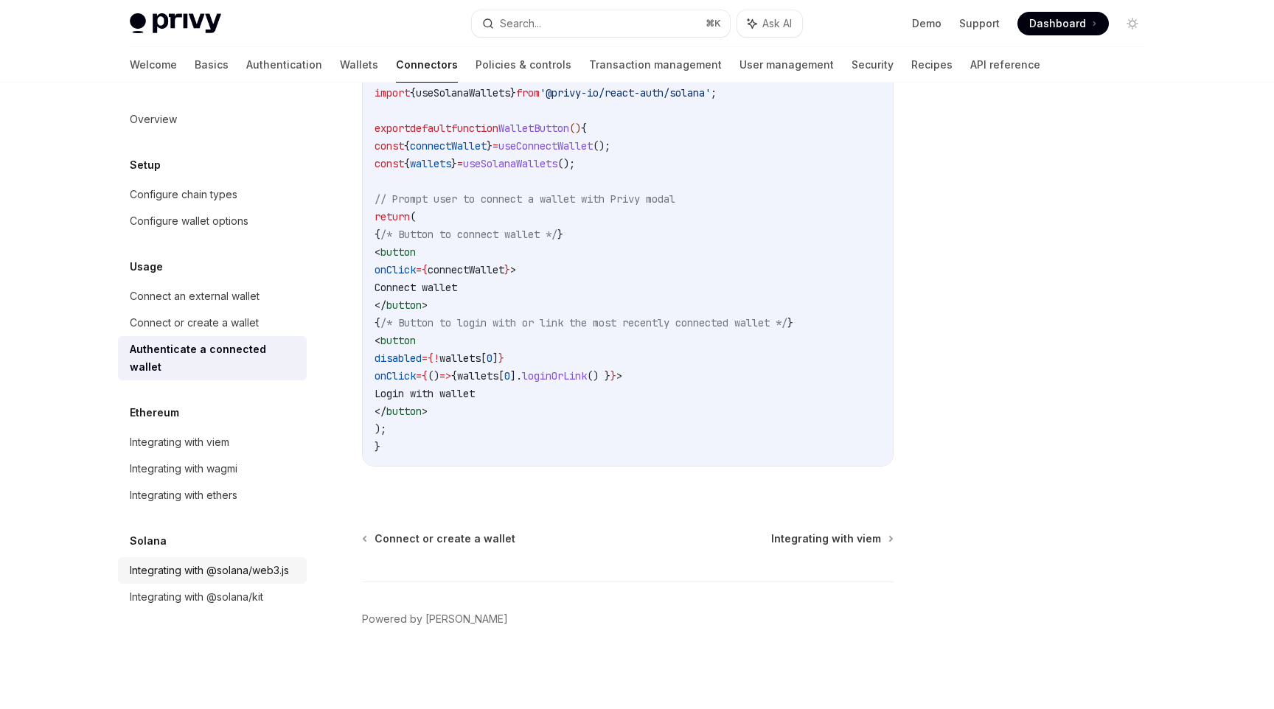
click at [192, 562] on div "Integrating with @solana/web3.js" at bounding box center [209, 571] width 159 height 18
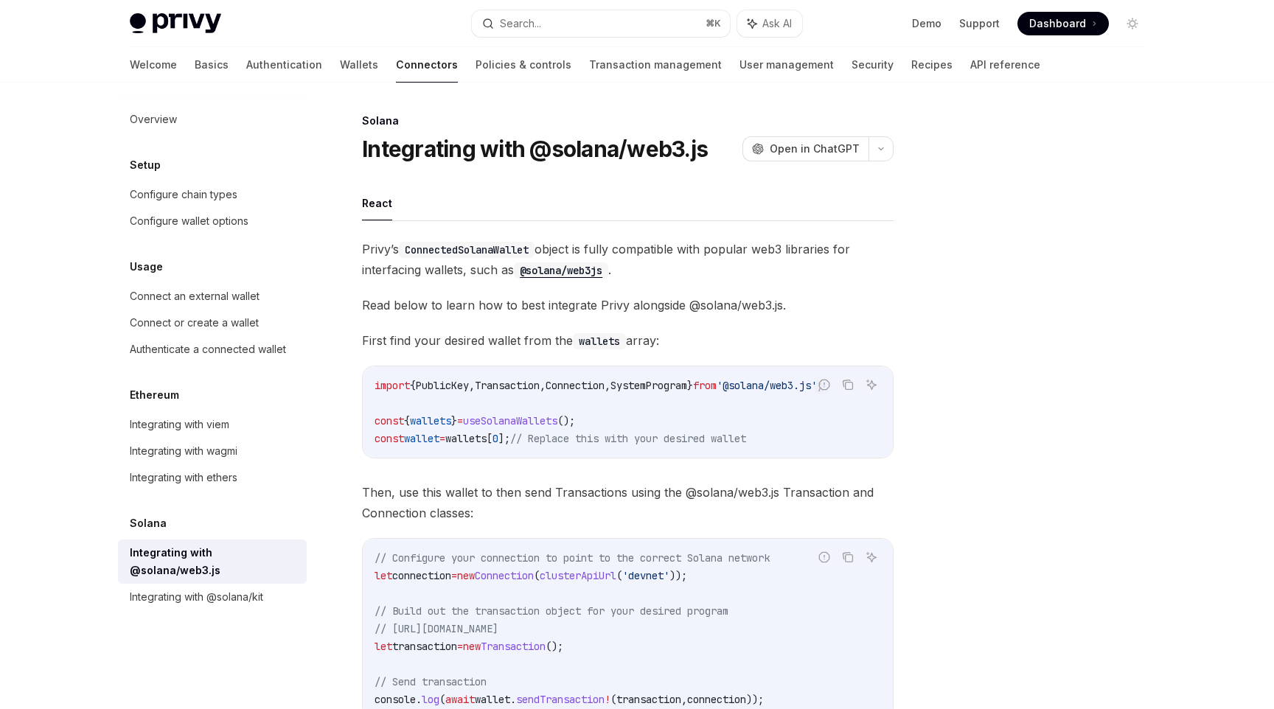
scroll to position [259, 0]
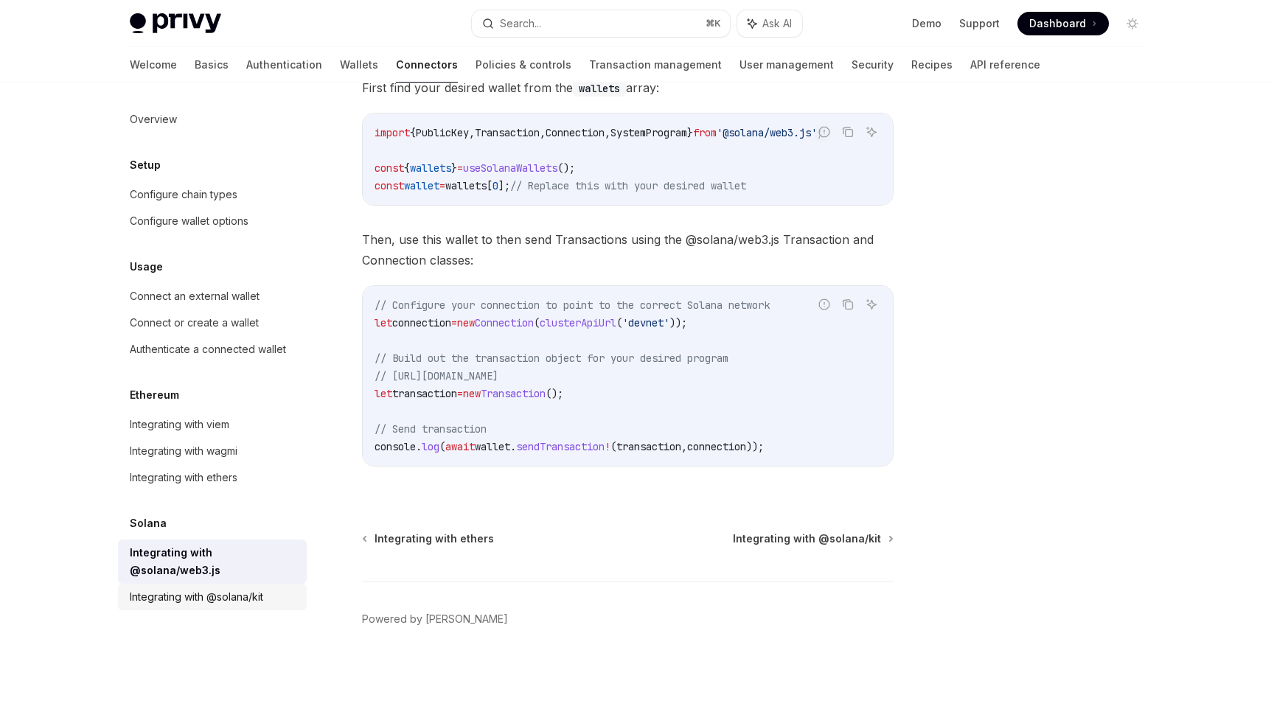
click at [186, 588] on div "Integrating with @solana/kit" at bounding box center [196, 597] width 133 height 18
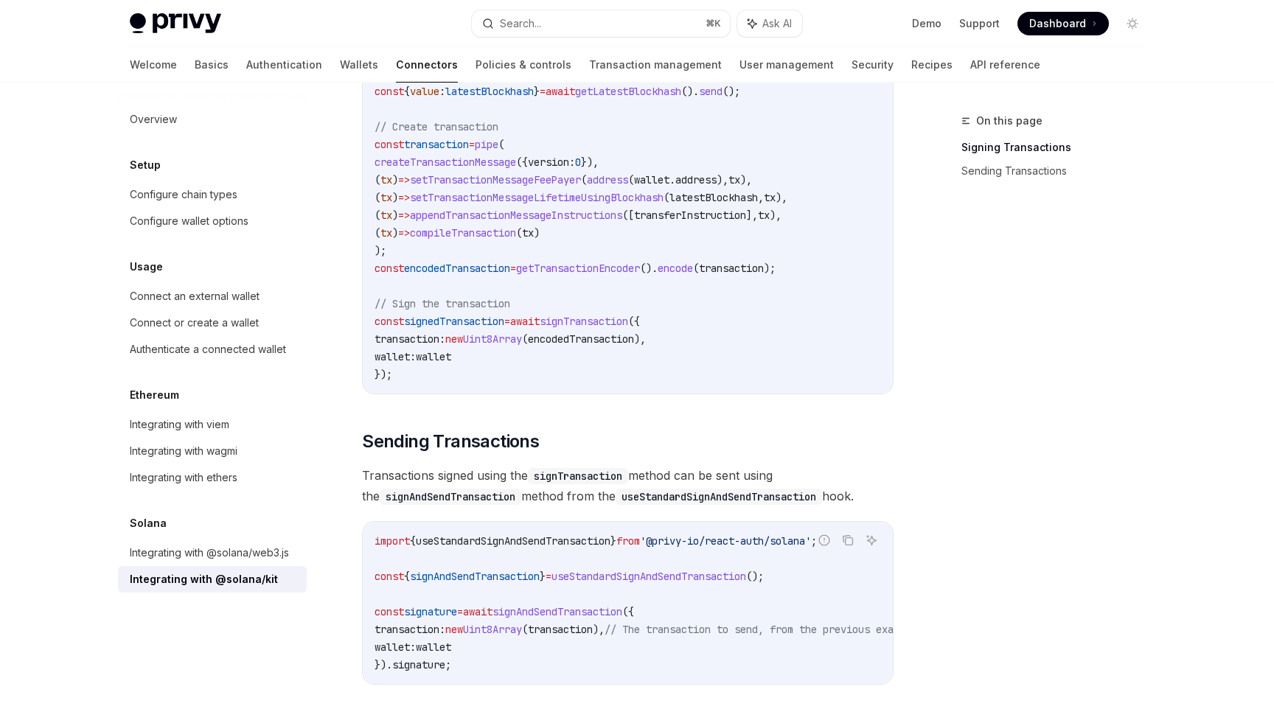
scroll to position [1180, 0]
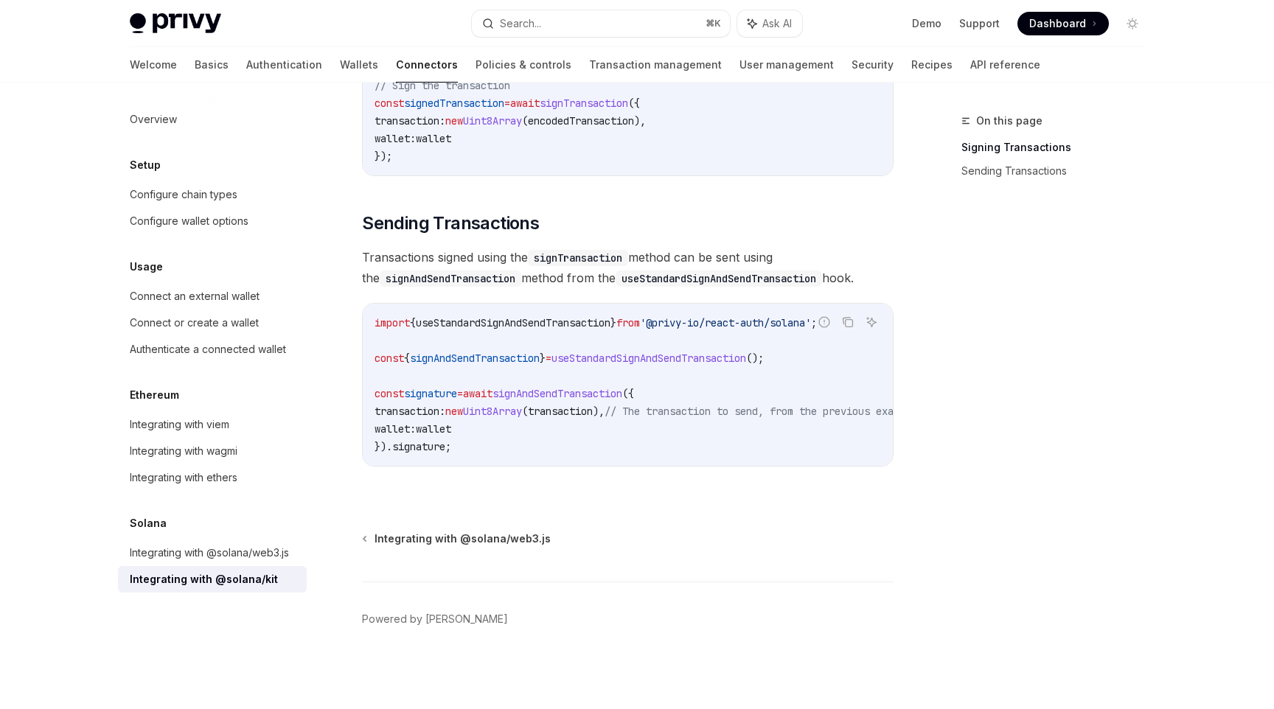
click at [247, 32] on div "Privy Docs home page" at bounding box center [295, 23] width 330 height 21
click at [238, 43] on div "Privy Docs home page Search... ⌘ K Ask AI Demo Support Dashboard Dashboard Sear…" at bounding box center [637, 23] width 1014 height 47
click at [246, 47] on link "Authentication" at bounding box center [284, 64] width 76 height 35
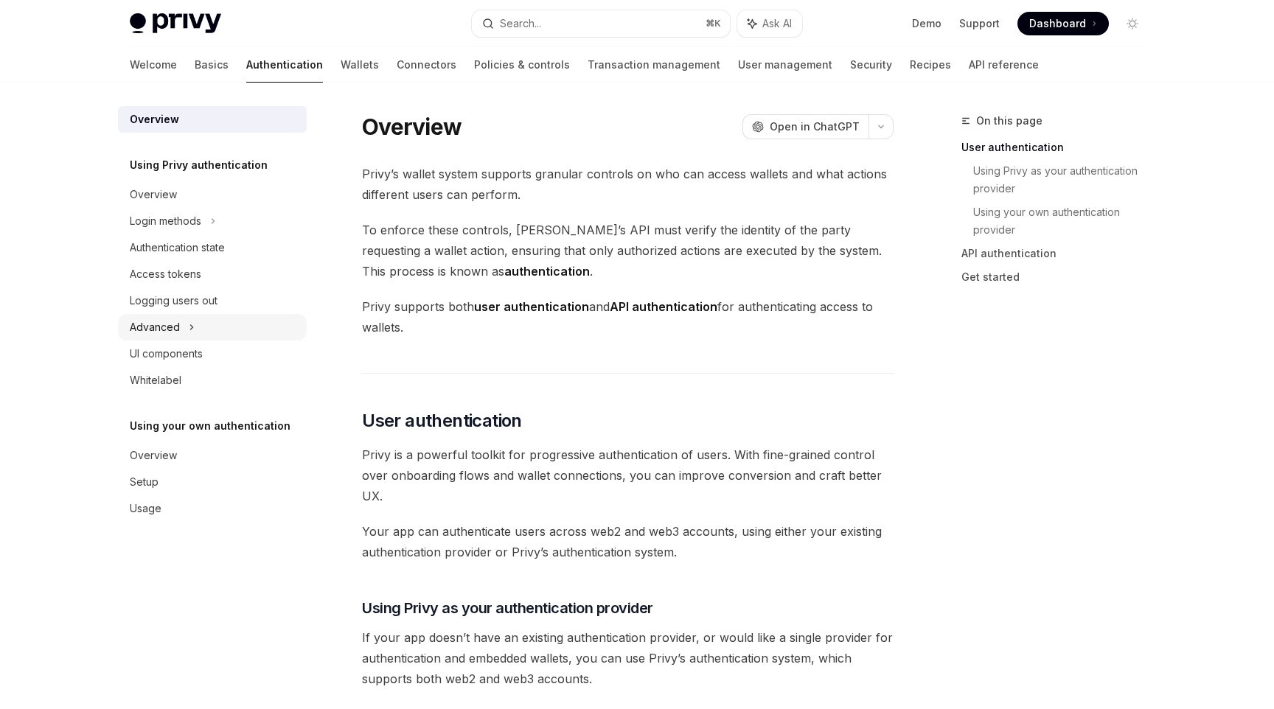
click at [196, 333] on div "Advanced" at bounding box center [212, 327] width 189 height 27
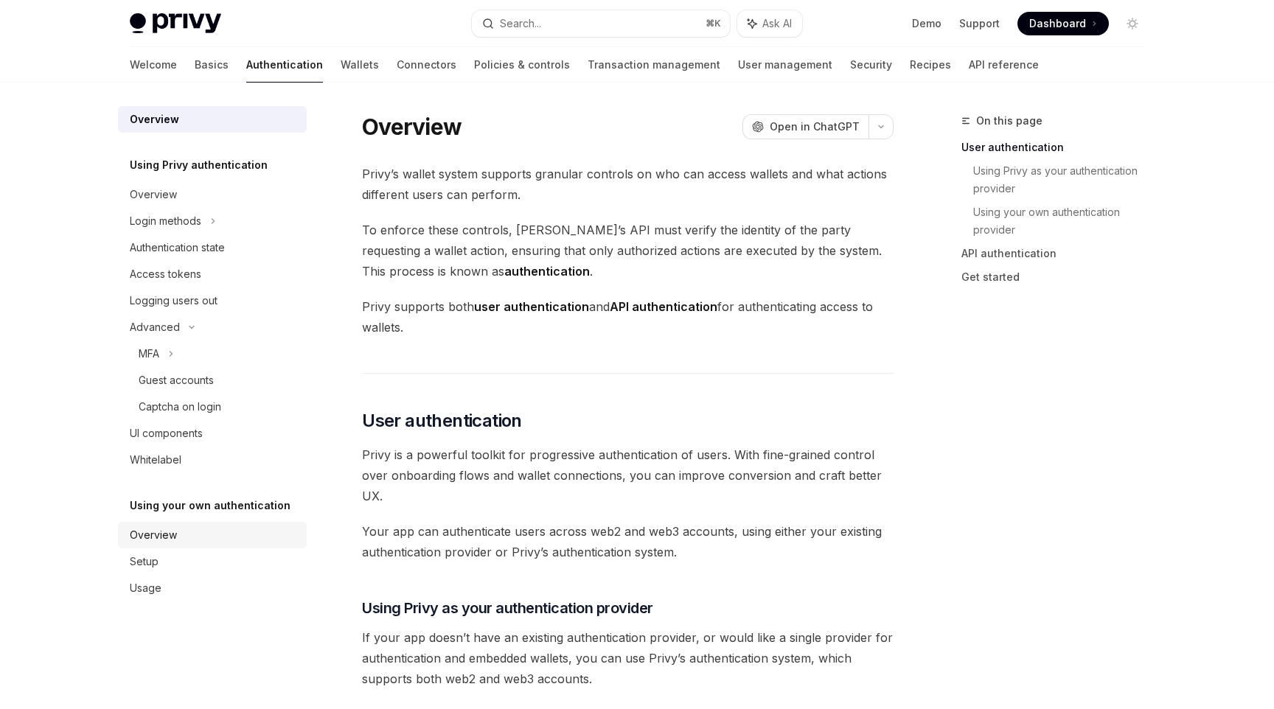
click at [191, 542] on div "Overview" at bounding box center [214, 535] width 168 height 18
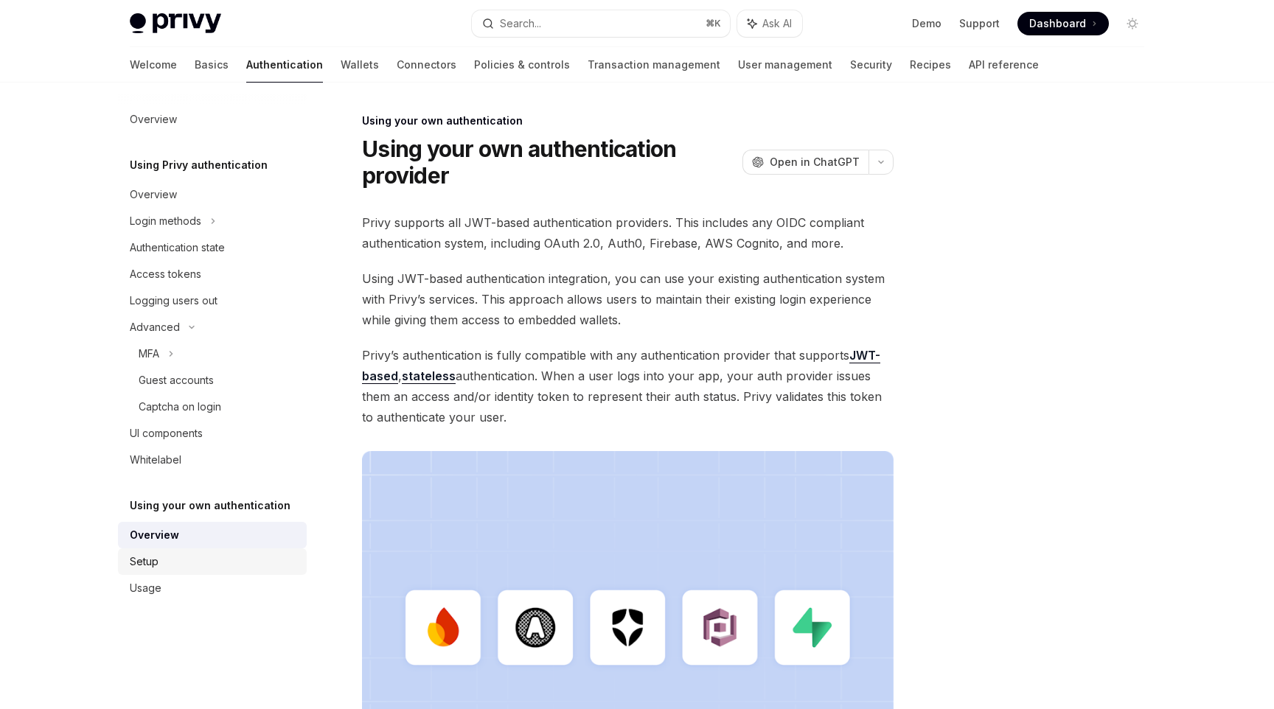
click at [191, 559] on div "Setup" at bounding box center [214, 562] width 168 height 18
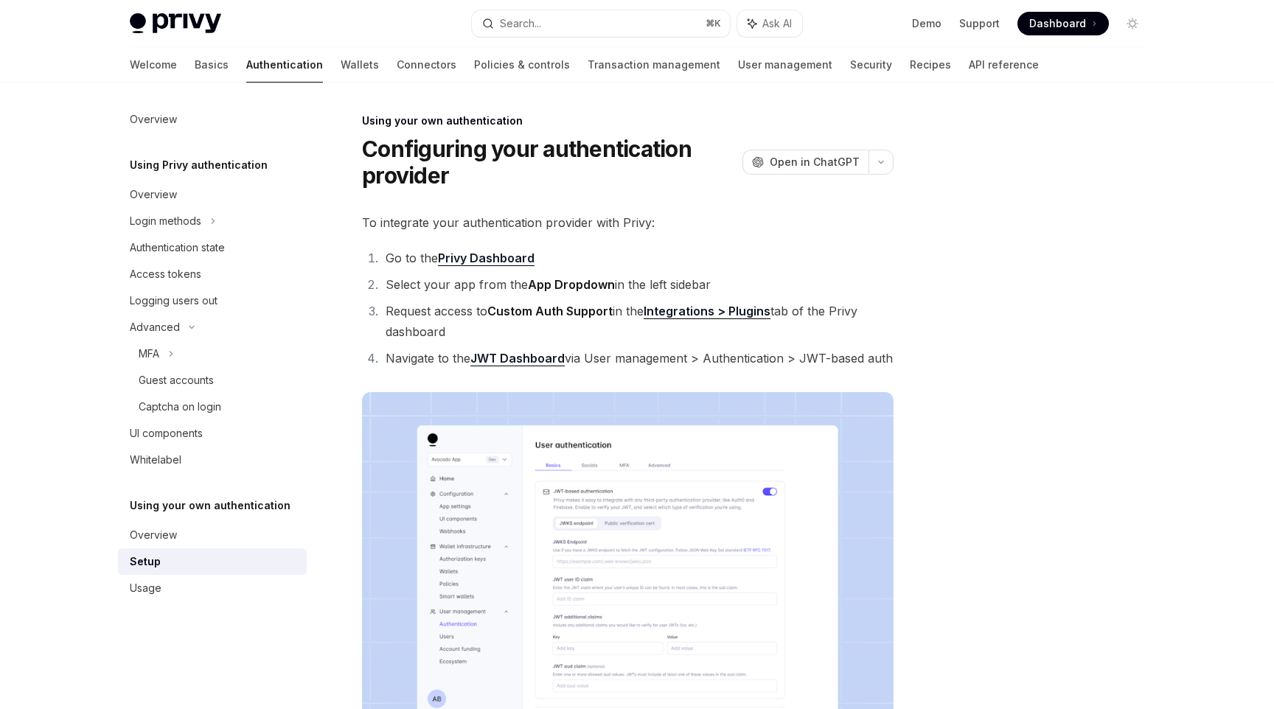
click at [191, 559] on div "Setup" at bounding box center [214, 562] width 168 height 18
click at [191, 568] on div "Setup" at bounding box center [214, 562] width 168 height 18
click at [191, 591] on div "Usage" at bounding box center [214, 588] width 168 height 18
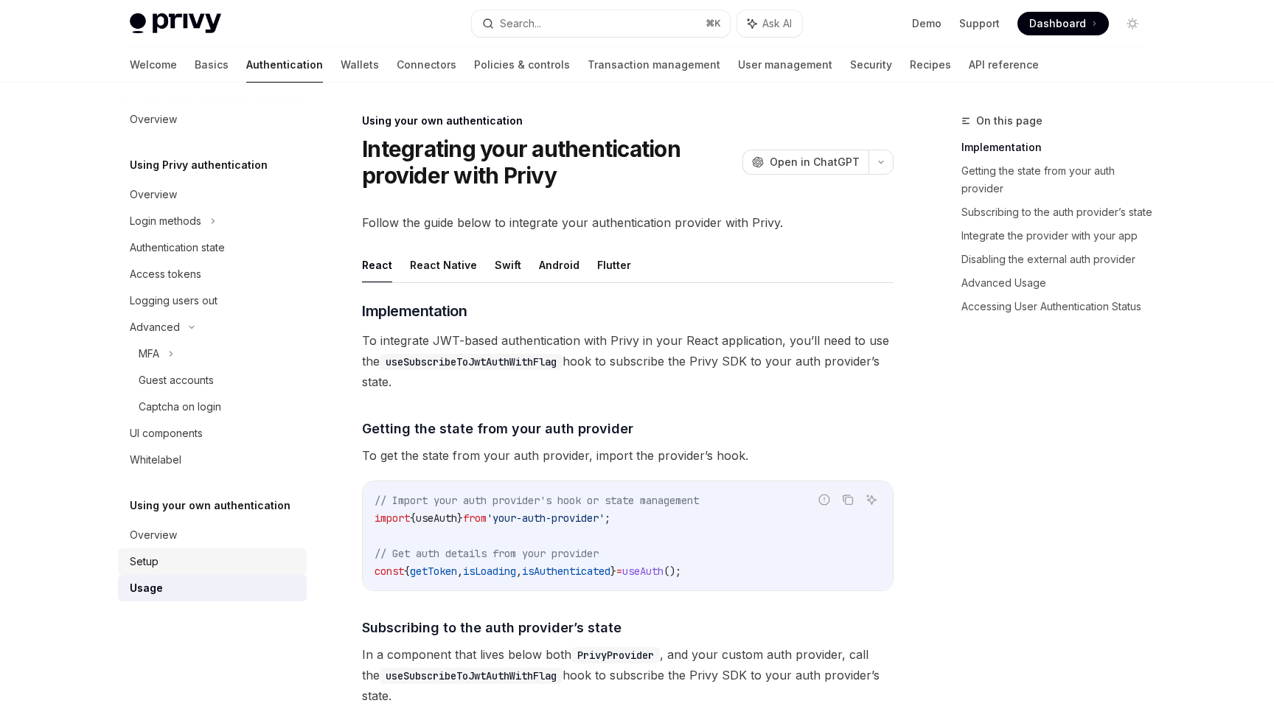
click at [192, 560] on div "Setup" at bounding box center [214, 562] width 168 height 18
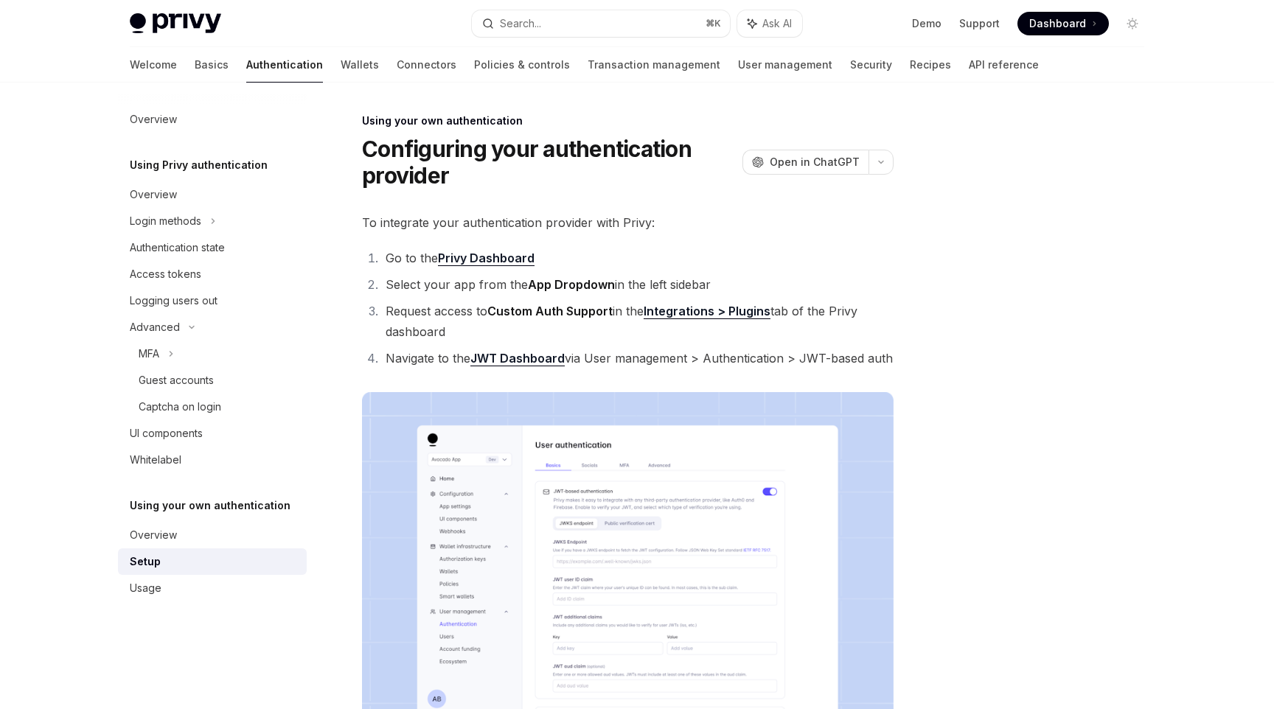
click at [778, 186] on div "Configuring your authentication provider OpenAI Open in ChatGPT" at bounding box center [627, 162] width 531 height 53
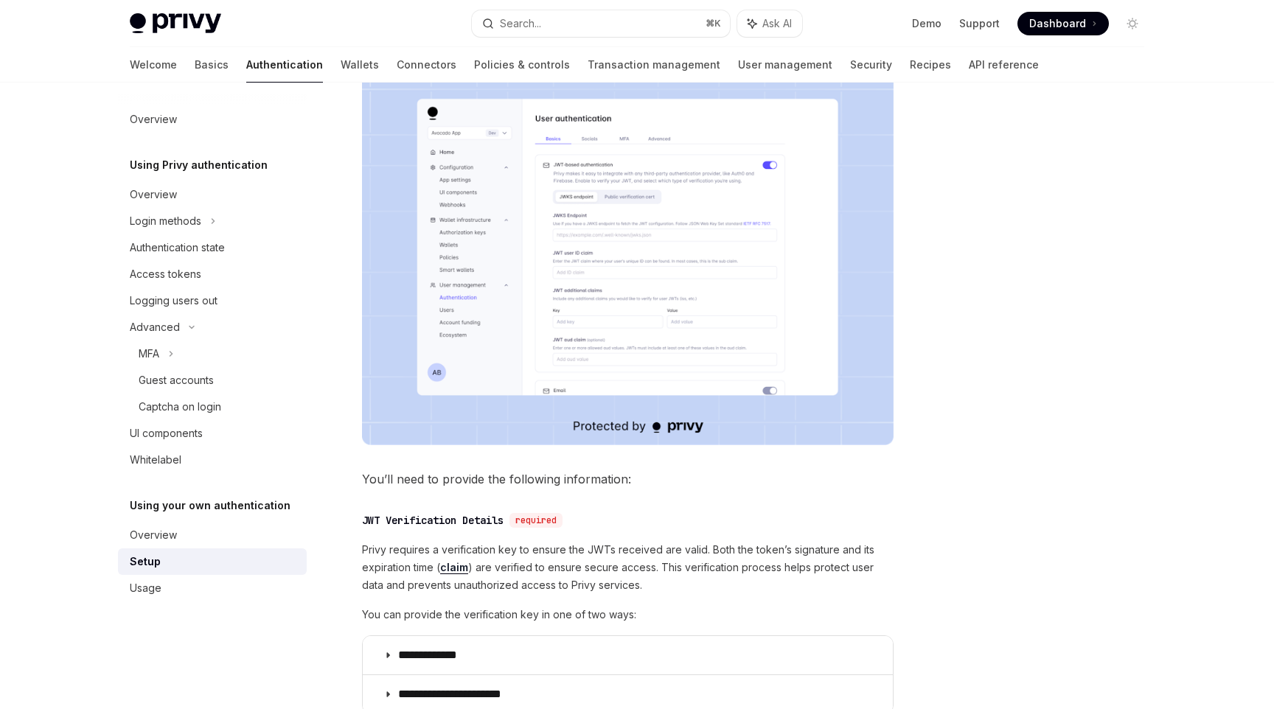
scroll to position [341, 0]
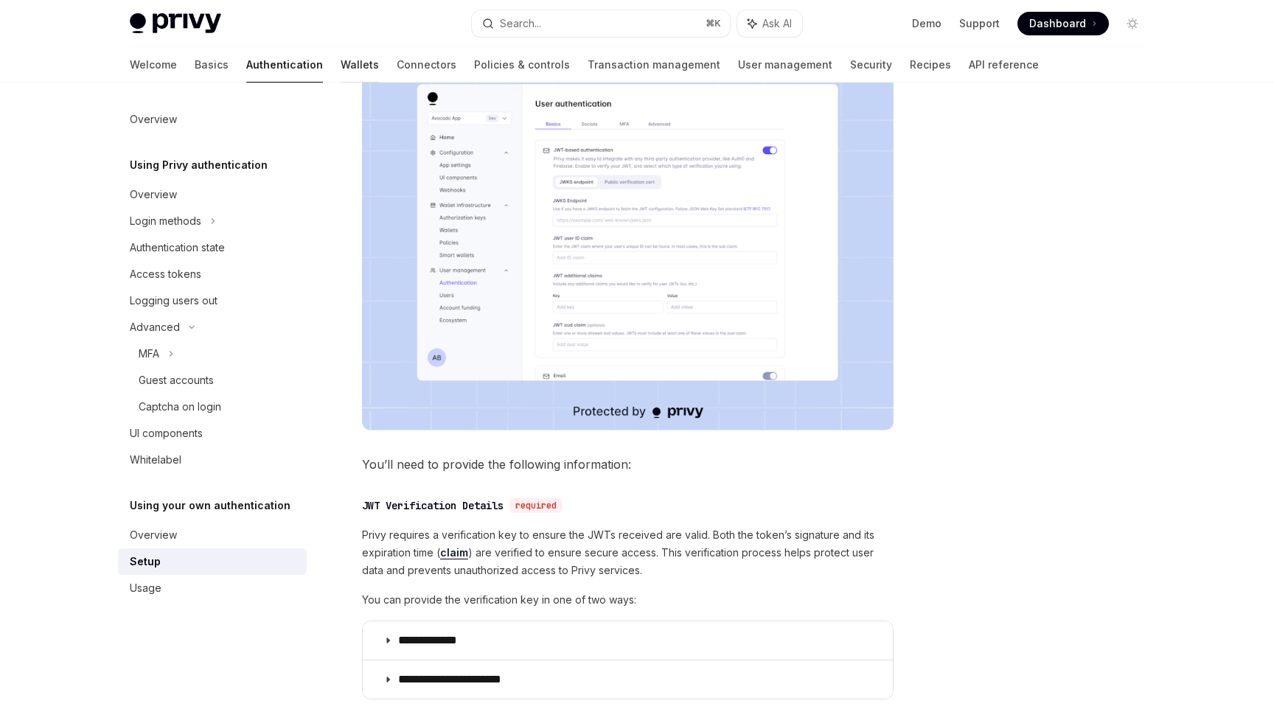
click at [341, 61] on link "Wallets" at bounding box center [360, 64] width 38 height 35
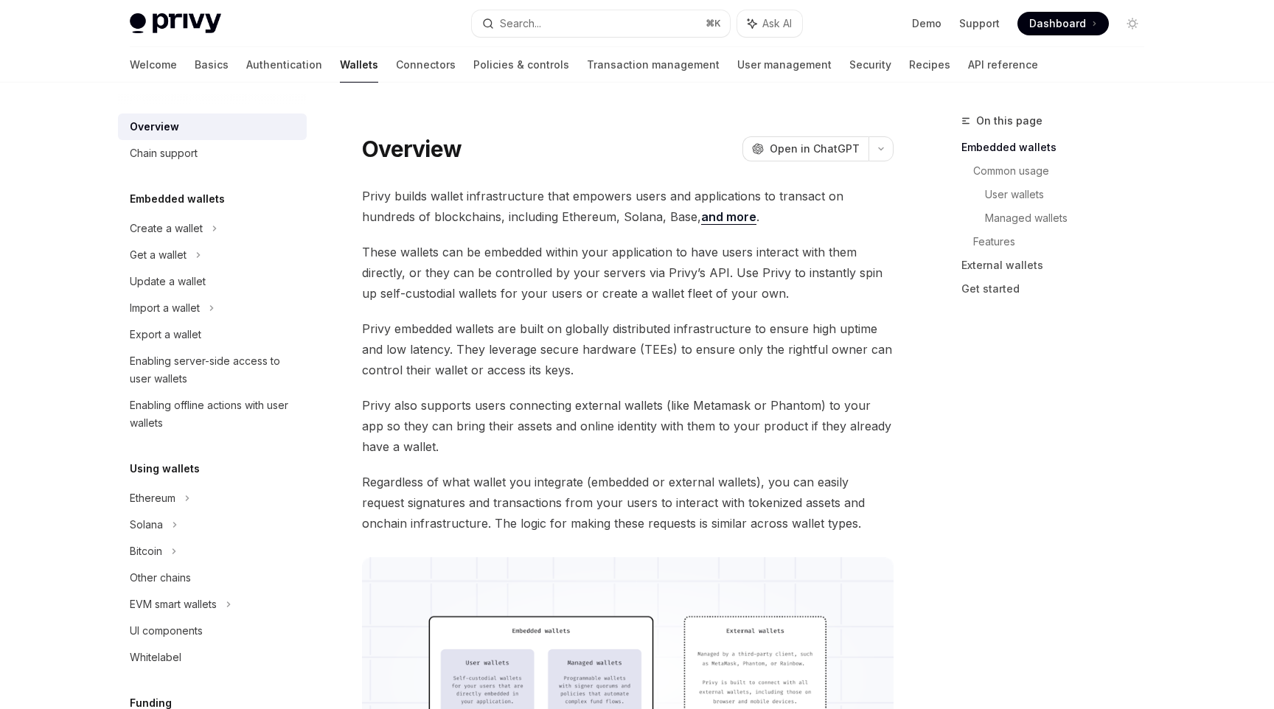
click at [701, 222] on link "and more" at bounding box center [728, 216] width 55 height 15
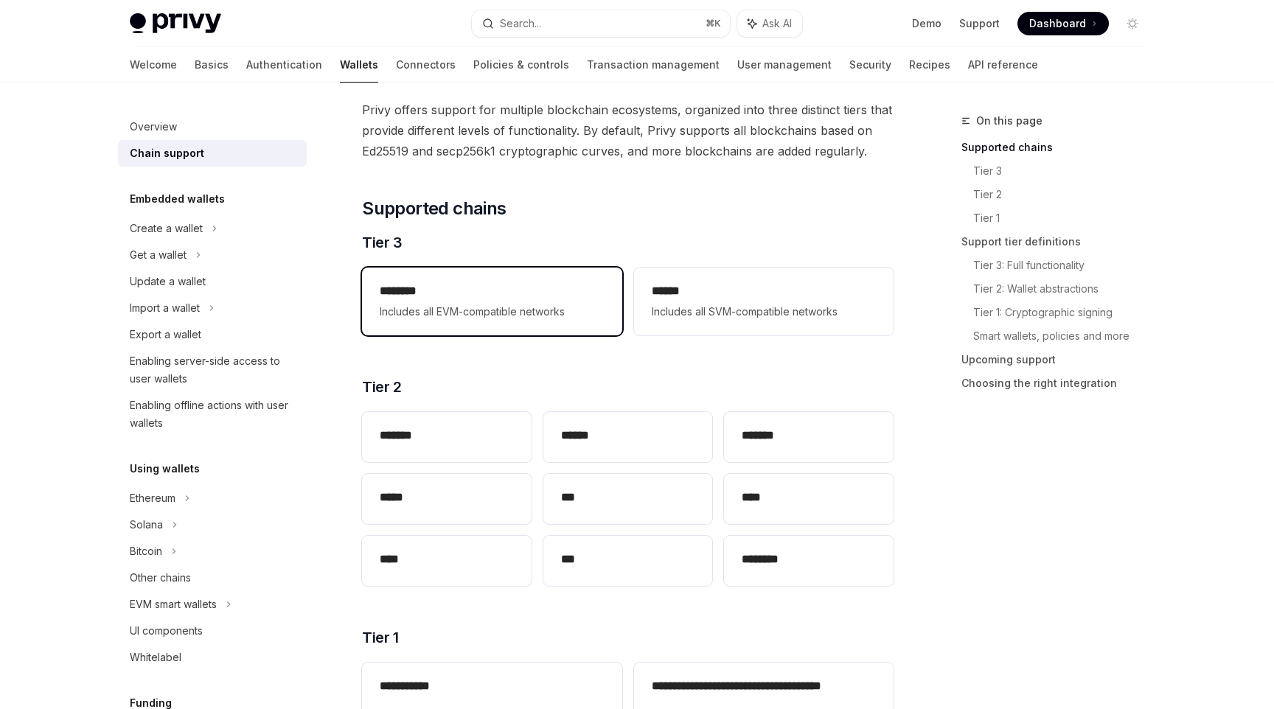
scroll to position [88, 0]
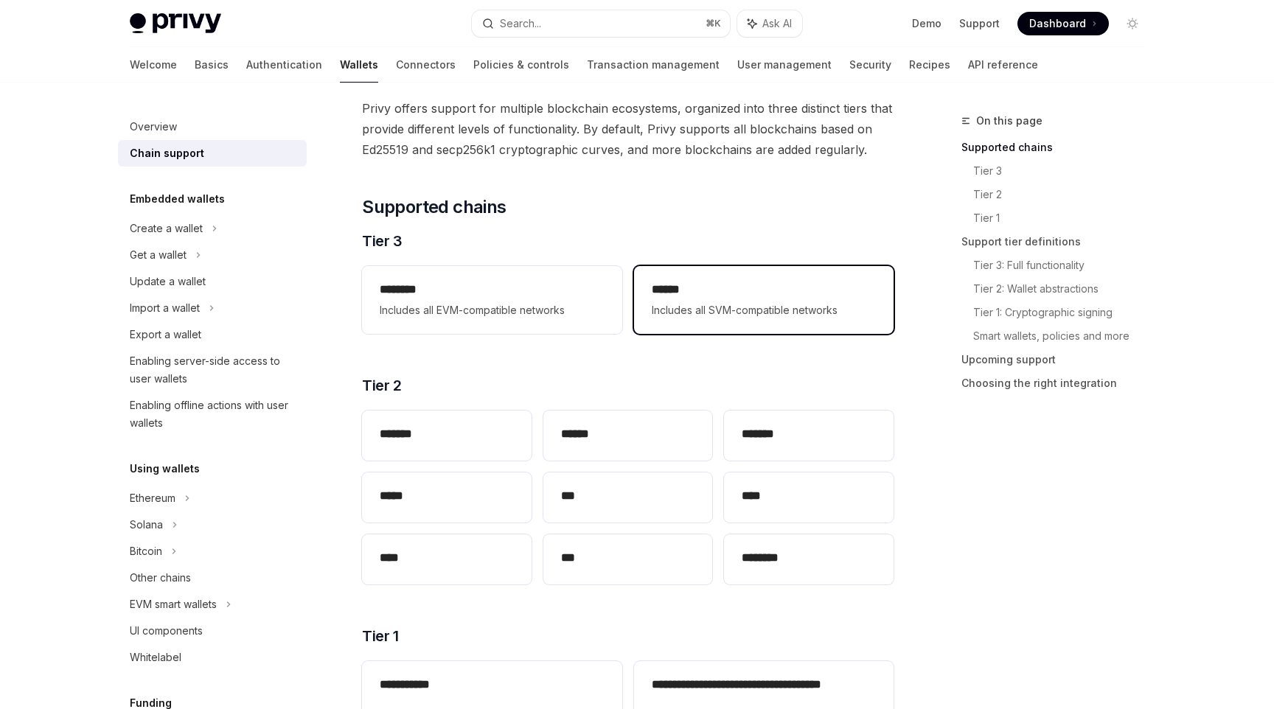
click at [757, 313] on span "Includes all SVM-compatible networks" at bounding box center [764, 310] width 224 height 18
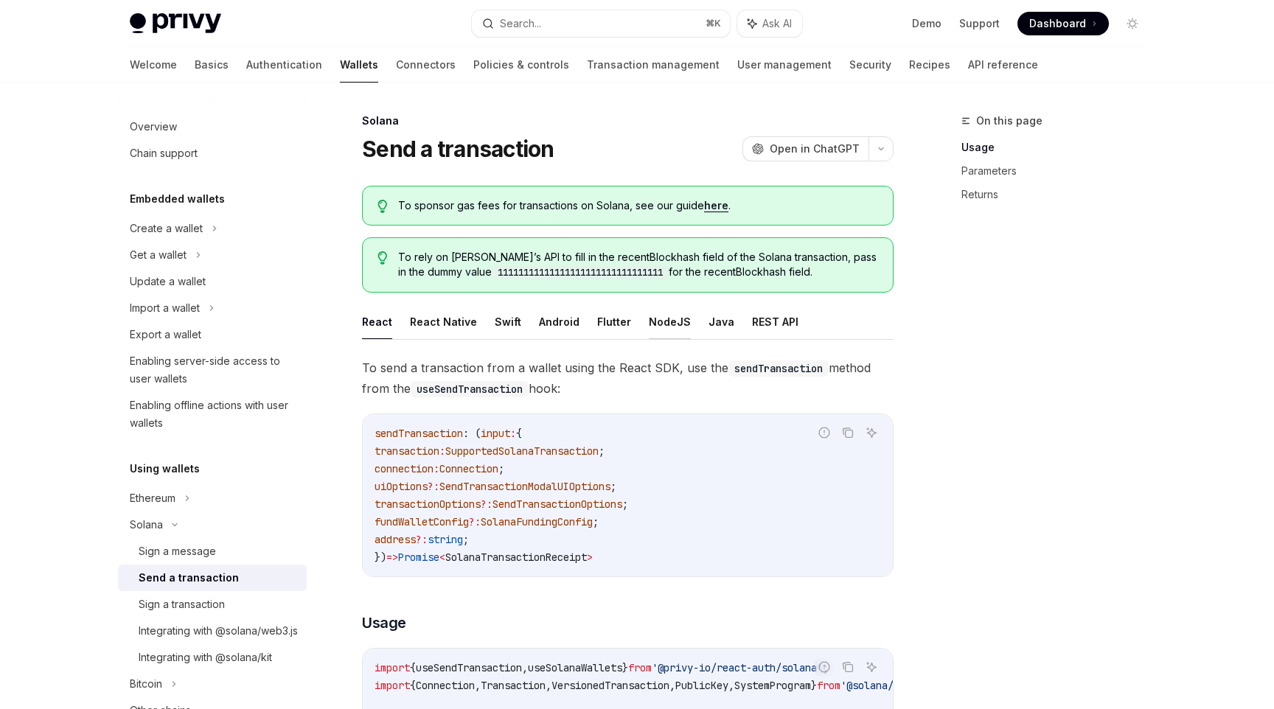
click at [649, 326] on button "NodeJS" at bounding box center [670, 321] width 42 height 35
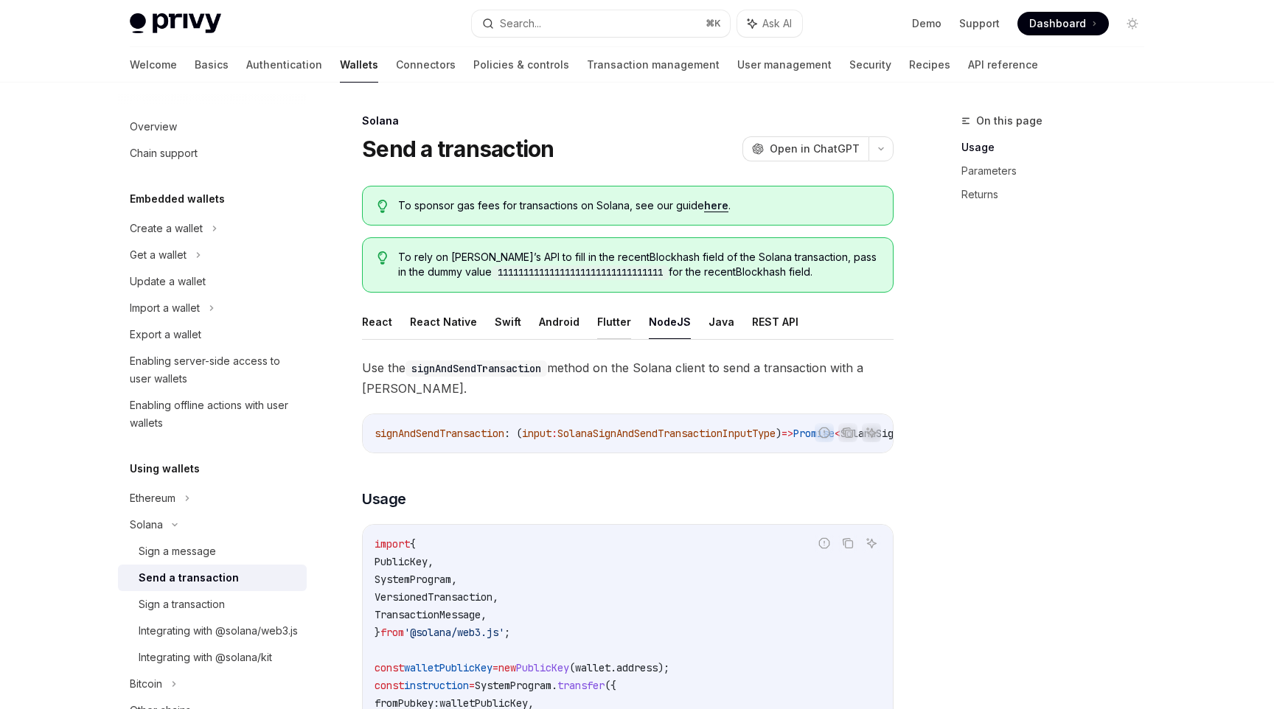
click at [621, 327] on button "Flutter" at bounding box center [614, 321] width 34 height 35
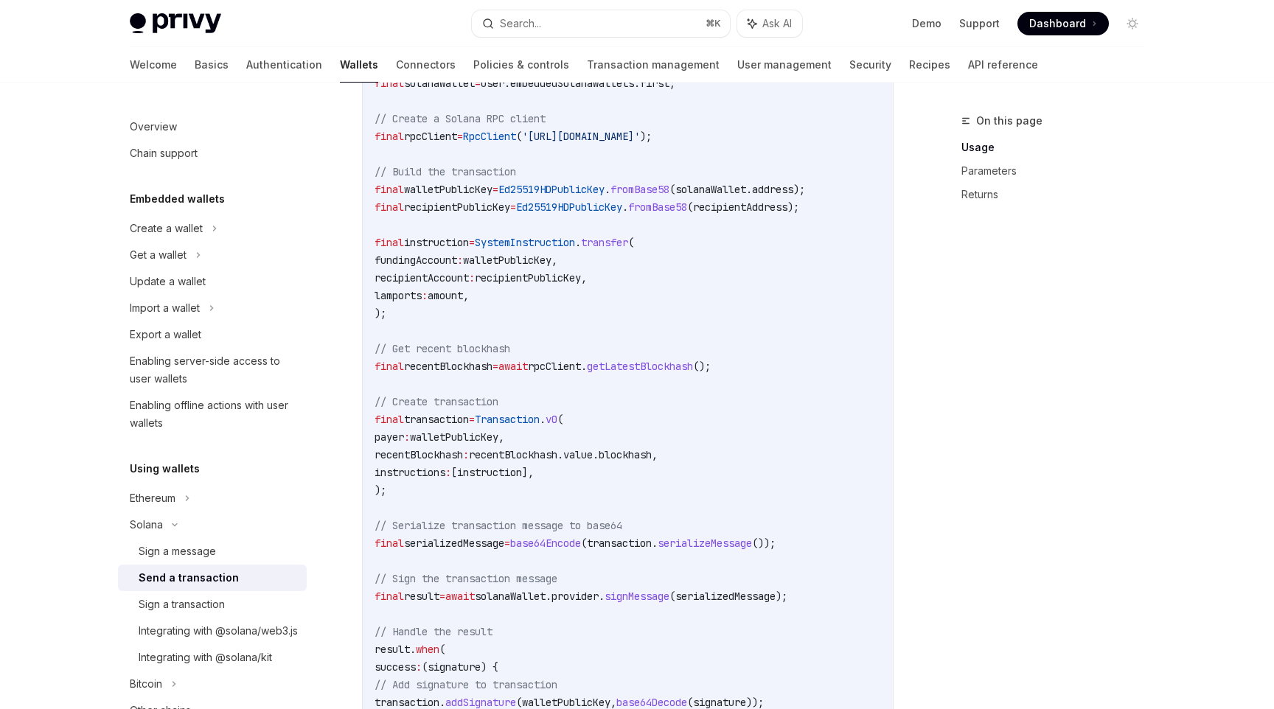
scroll to position [537, 0]
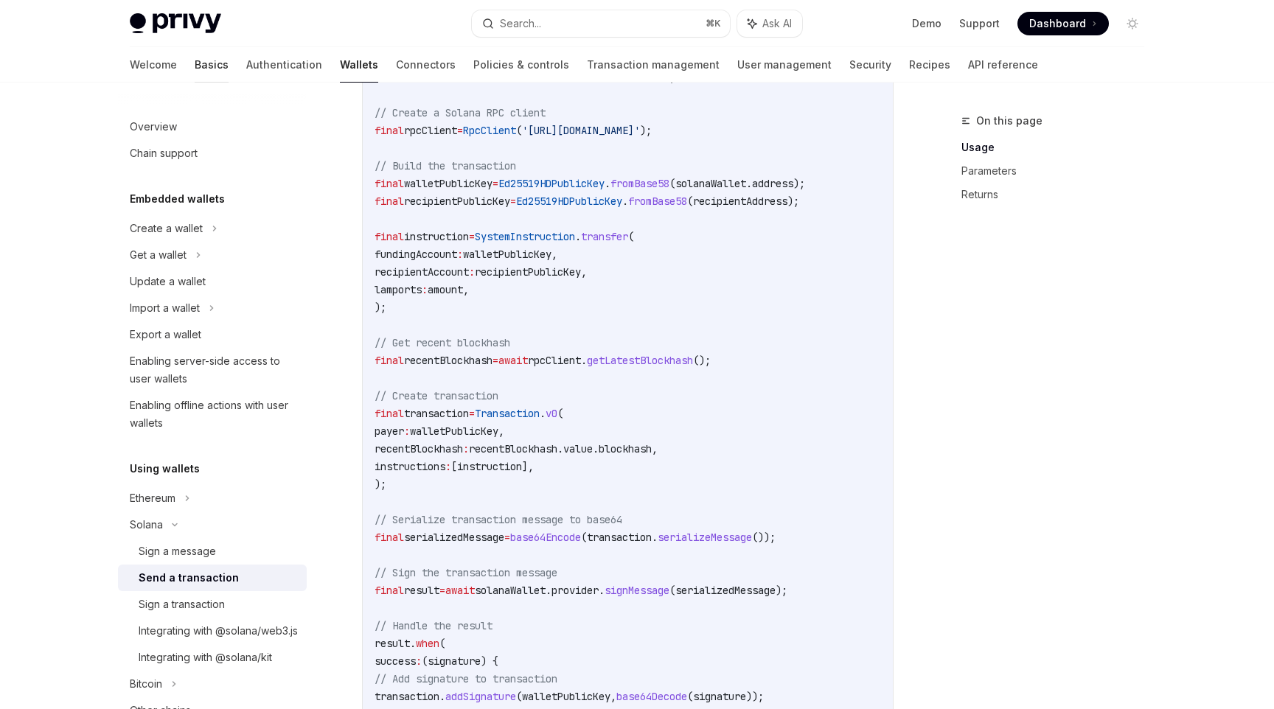
click at [195, 74] on link "Basics" at bounding box center [212, 64] width 34 height 35
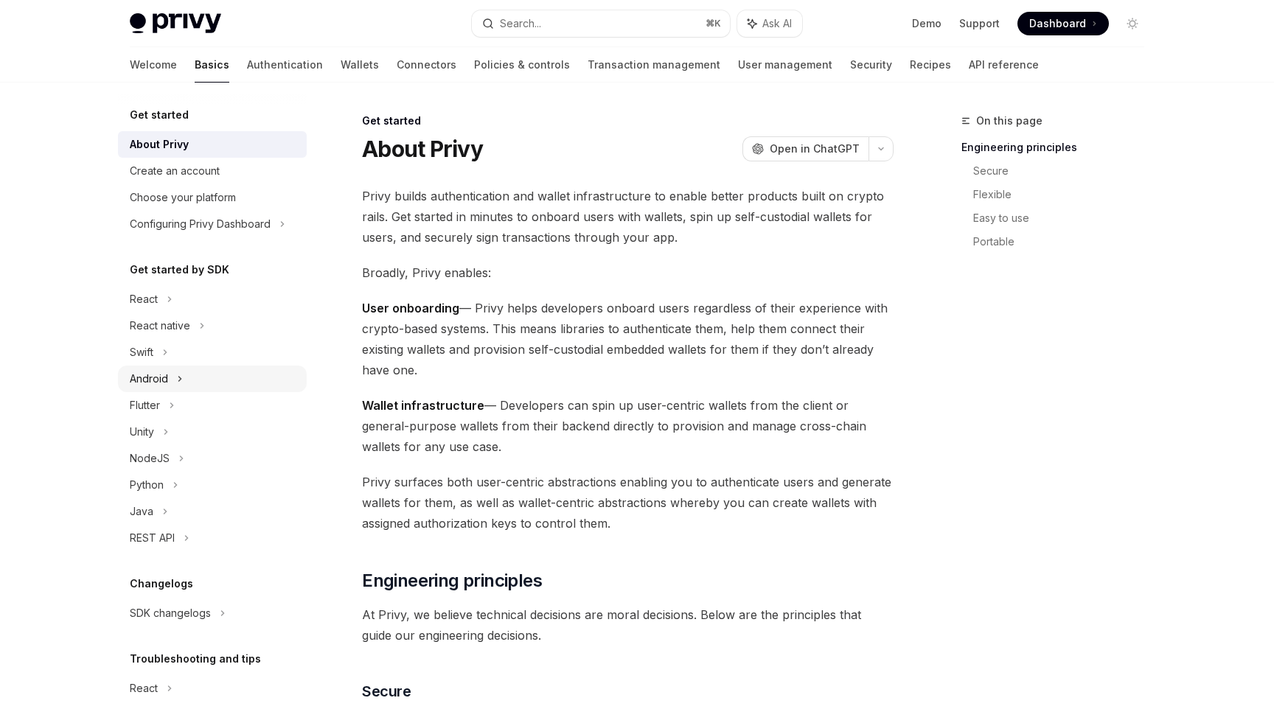
scroll to position [75, 0]
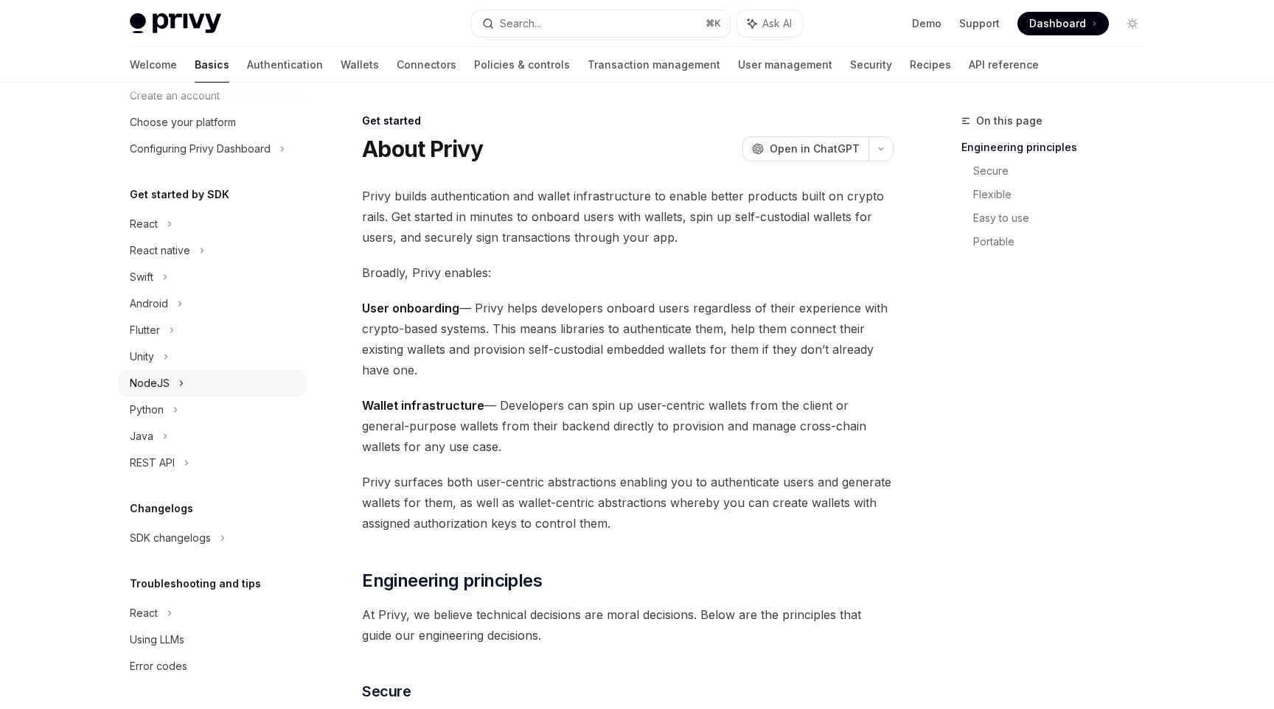
click at [186, 387] on div "NodeJS" at bounding box center [212, 383] width 189 height 27
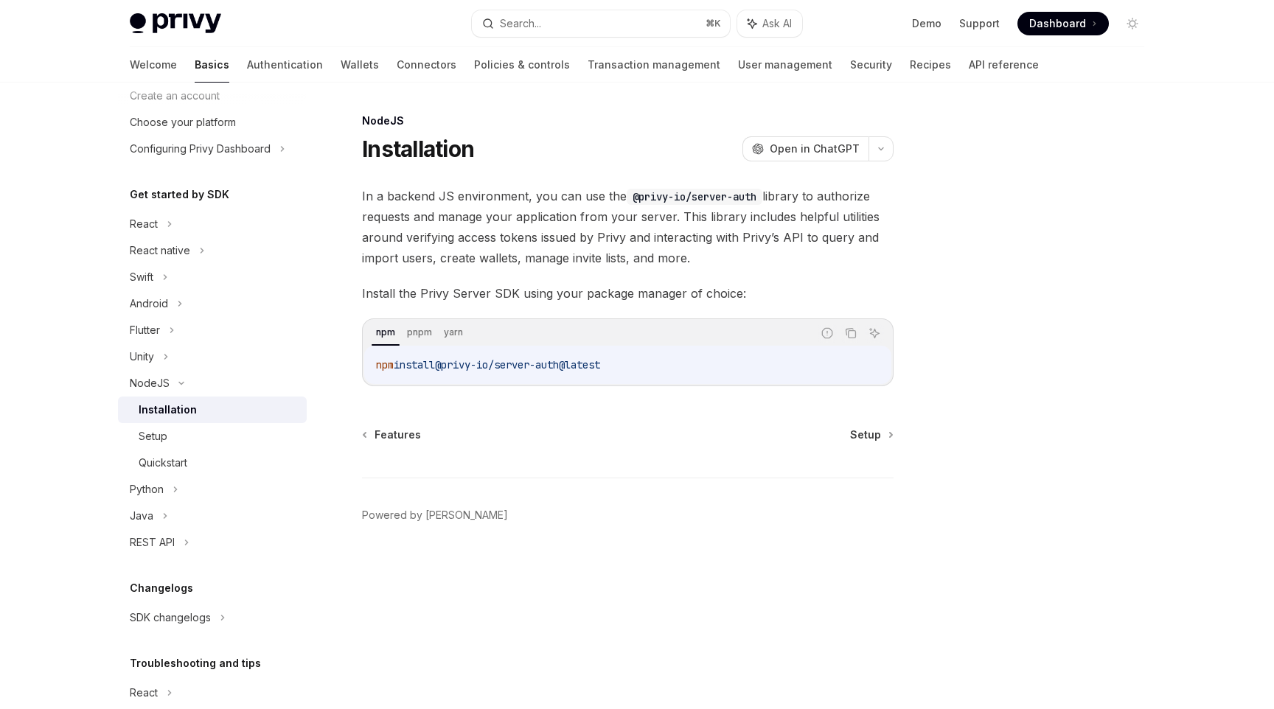
click at [202, 397] on link "Installation" at bounding box center [212, 410] width 189 height 27
click at [206, 381] on div "NodeJS" at bounding box center [212, 383] width 189 height 27
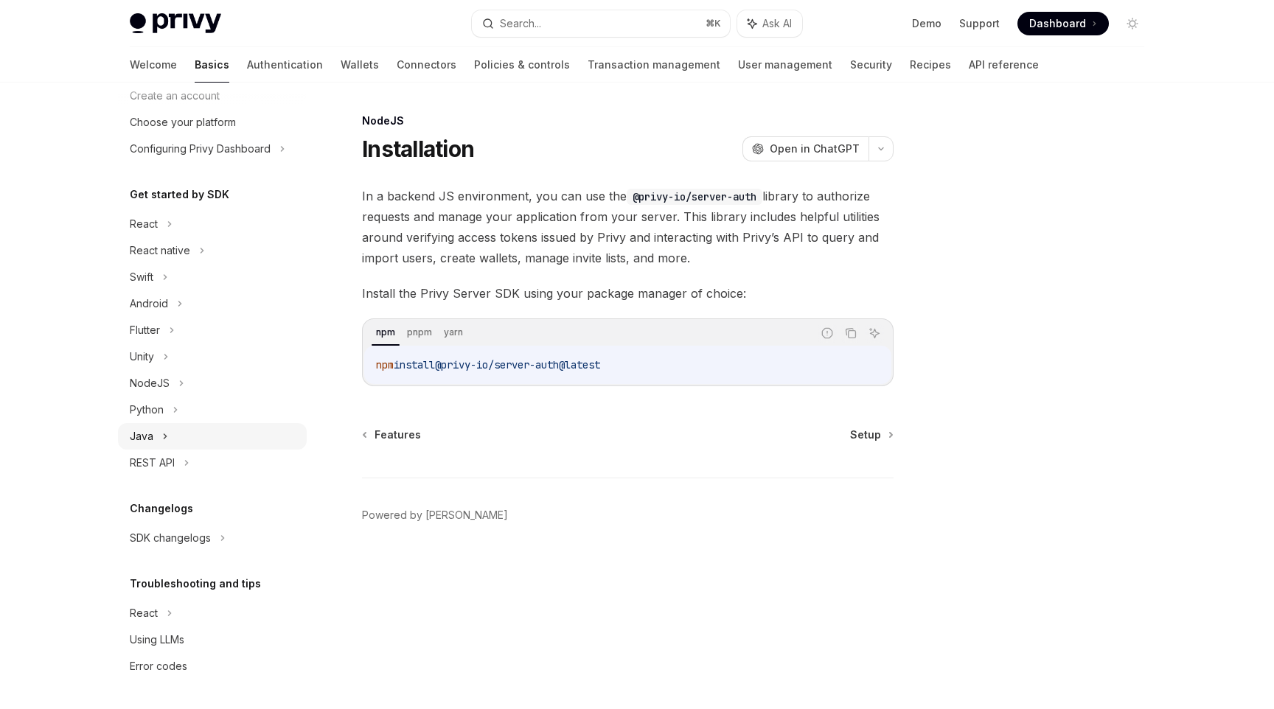
click at [201, 434] on div "Java" at bounding box center [212, 436] width 189 height 27
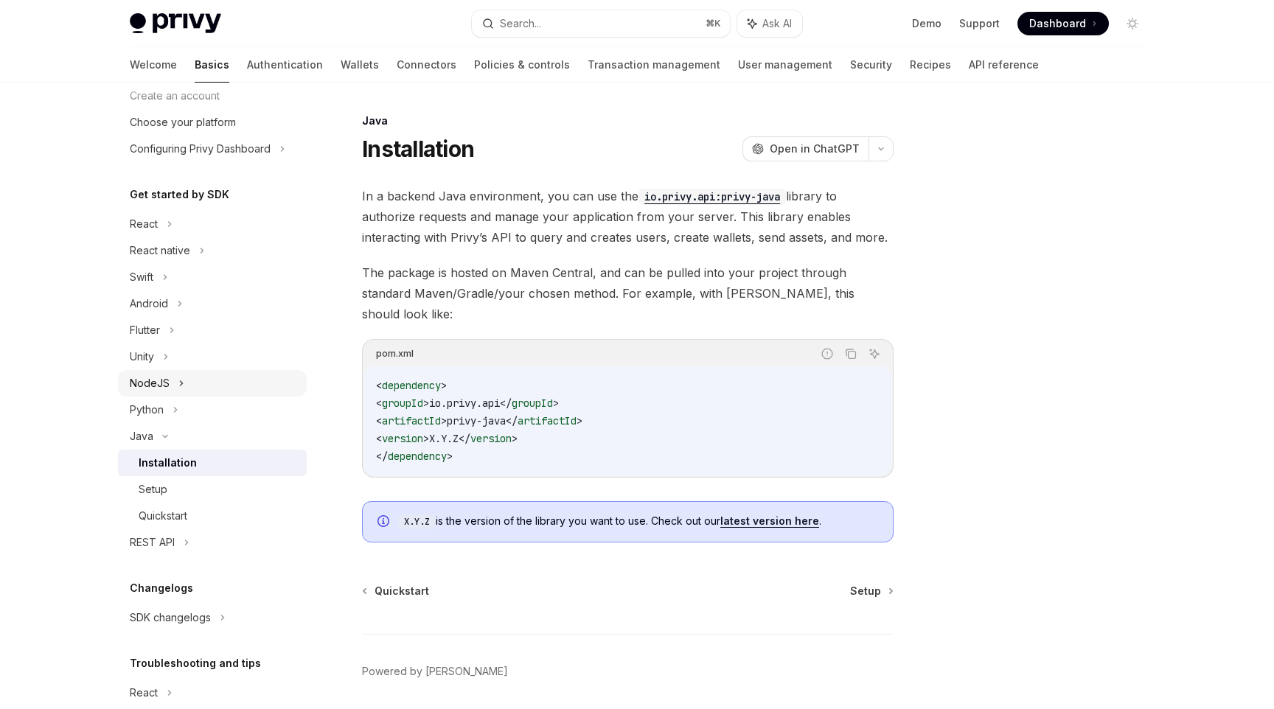
click at [237, 393] on div "NodeJS" at bounding box center [212, 383] width 189 height 27
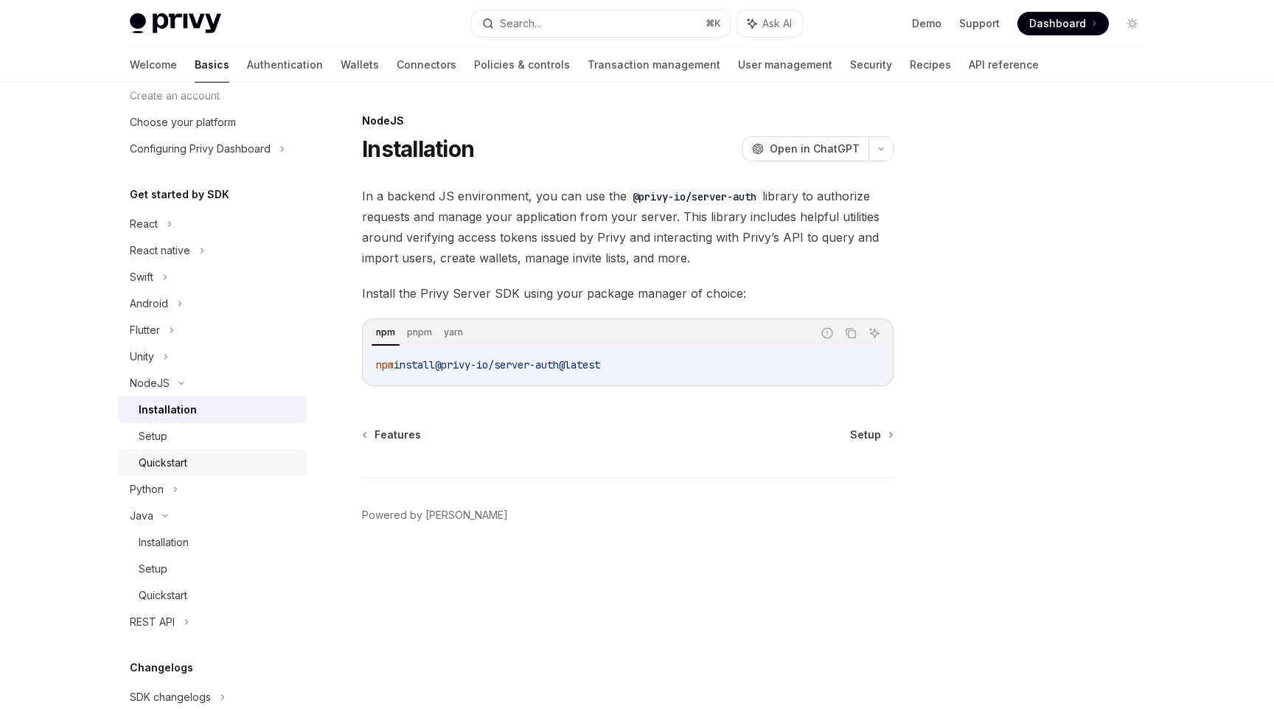
click at [242, 475] on link "Quickstart" at bounding box center [212, 463] width 189 height 27
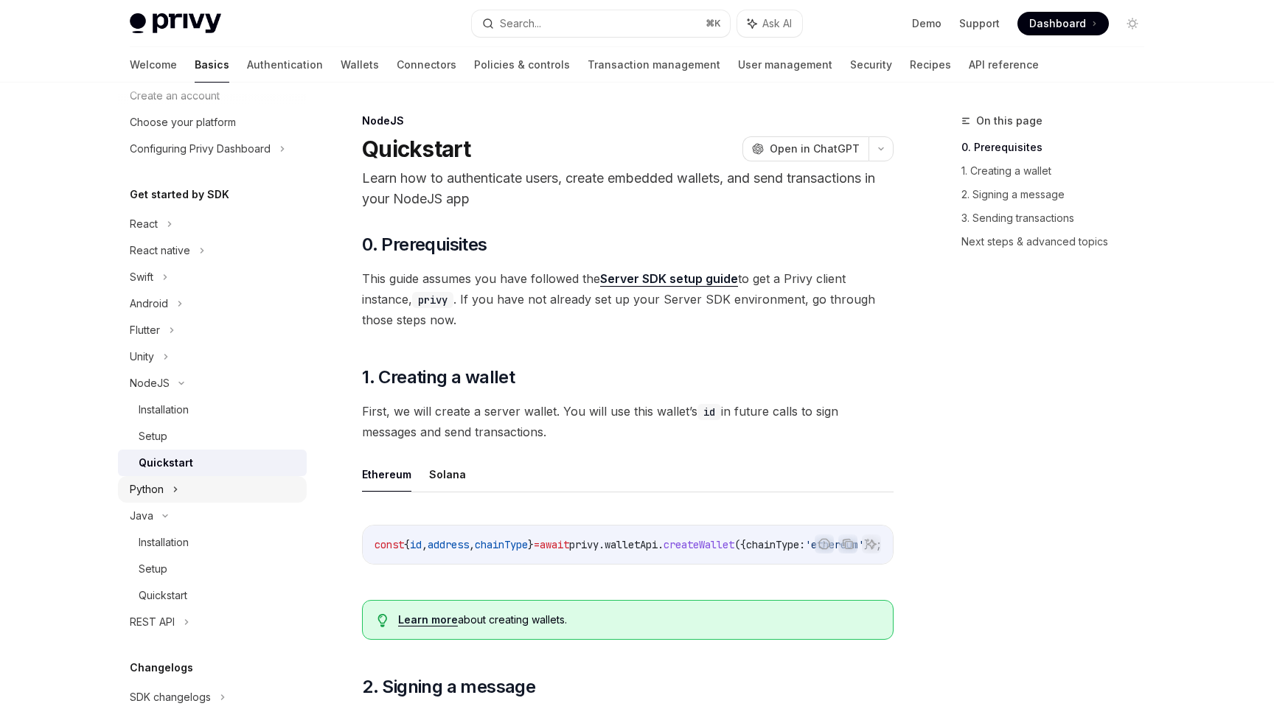
click at [246, 478] on div "Python" at bounding box center [212, 489] width 189 height 27
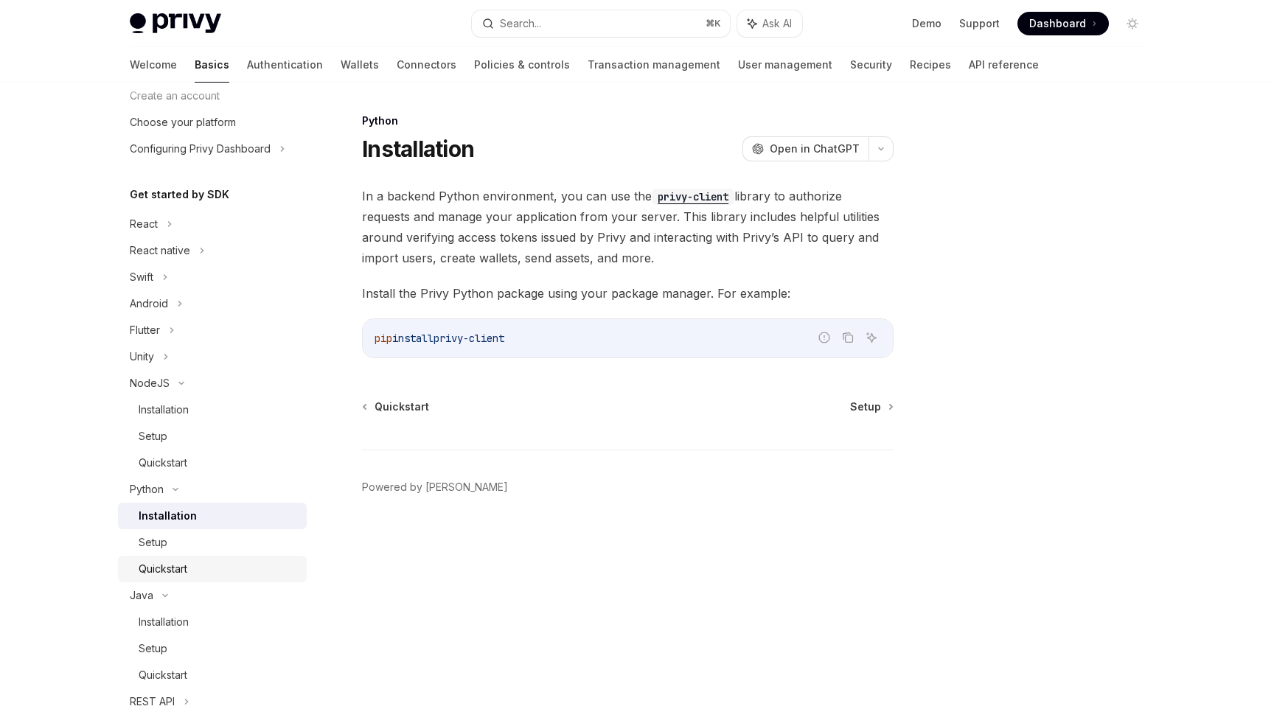
click at [221, 568] on div "Quickstart" at bounding box center [218, 569] width 159 height 18
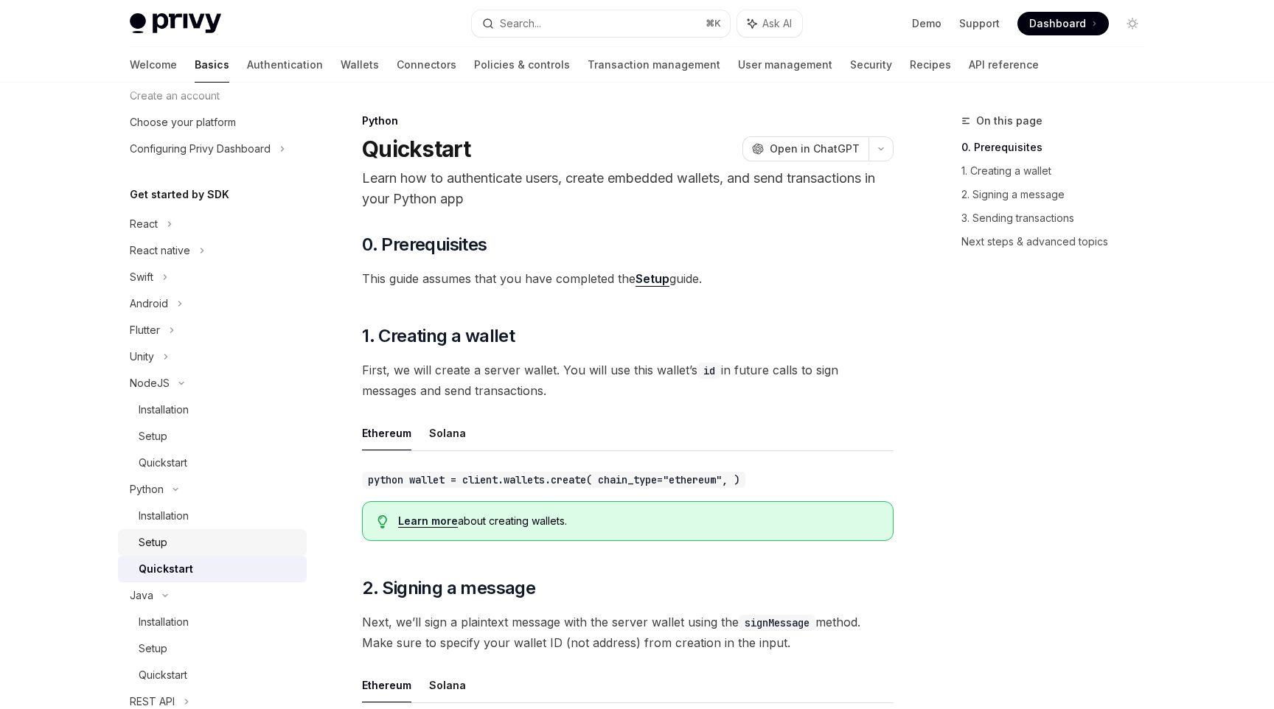
click at [223, 548] on div "Setup" at bounding box center [218, 543] width 159 height 18
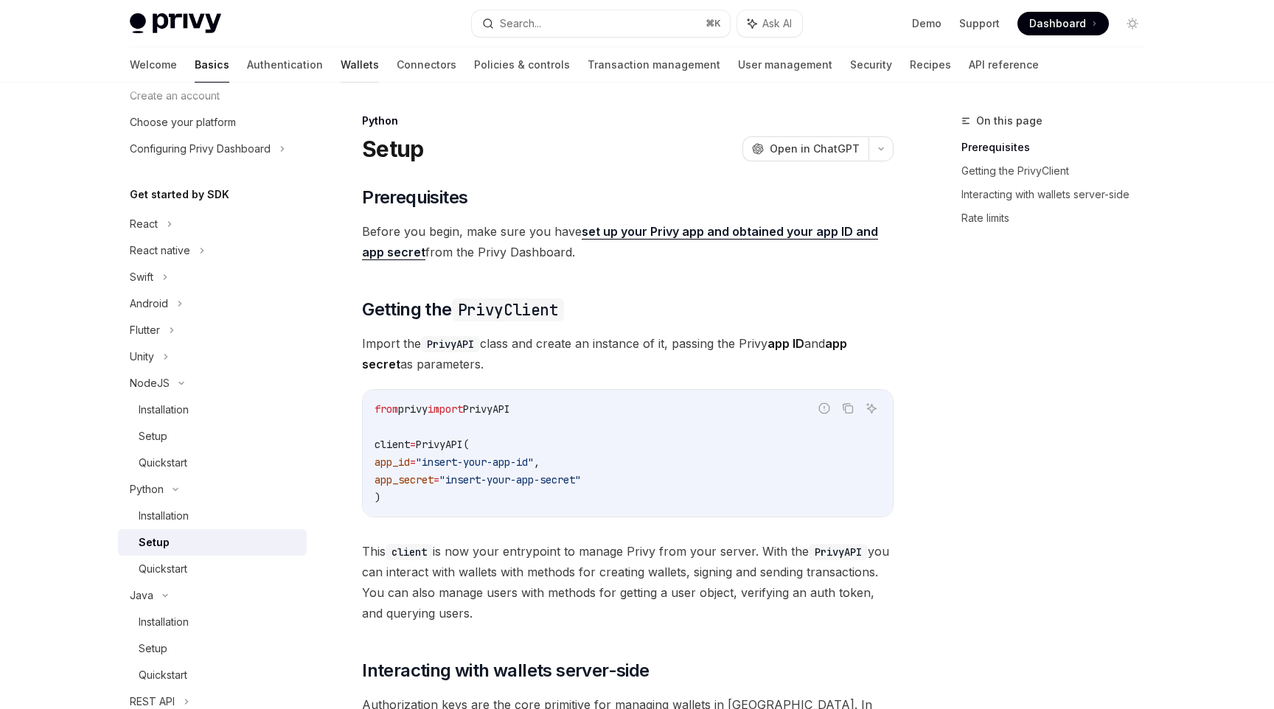
click at [341, 57] on link "Wallets" at bounding box center [360, 64] width 38 height 35
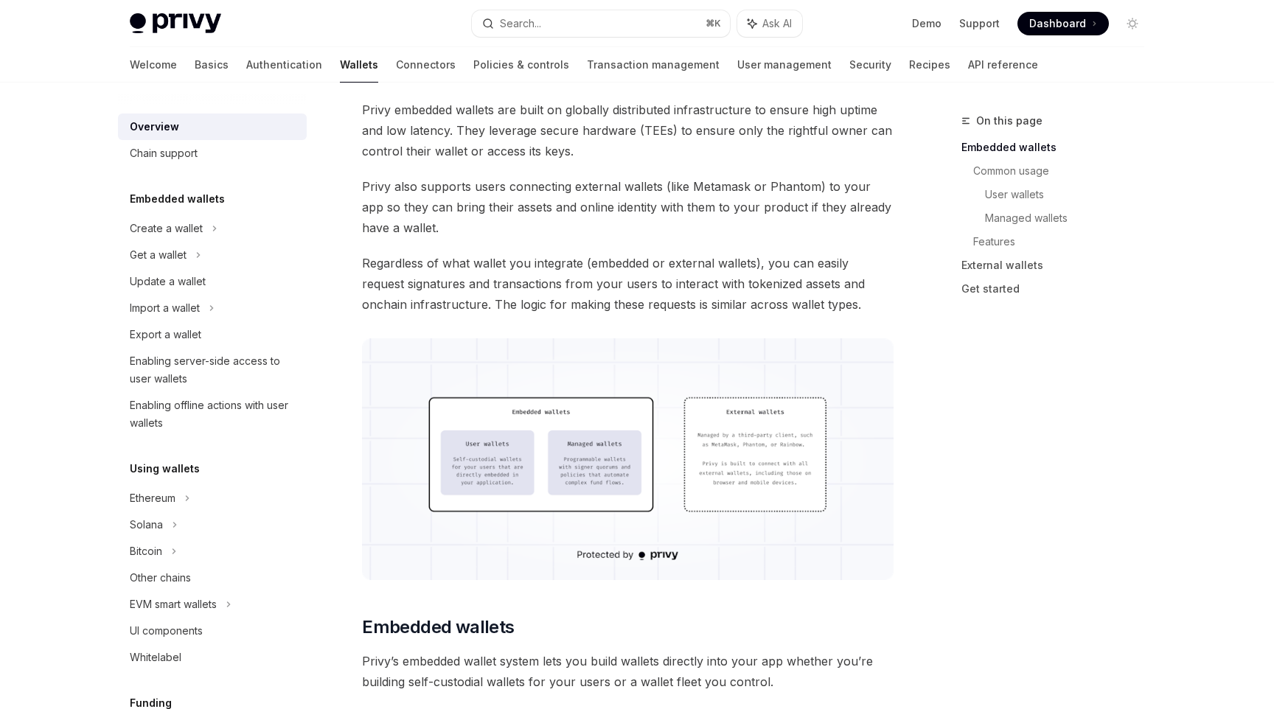
scroll to position [223, 0]
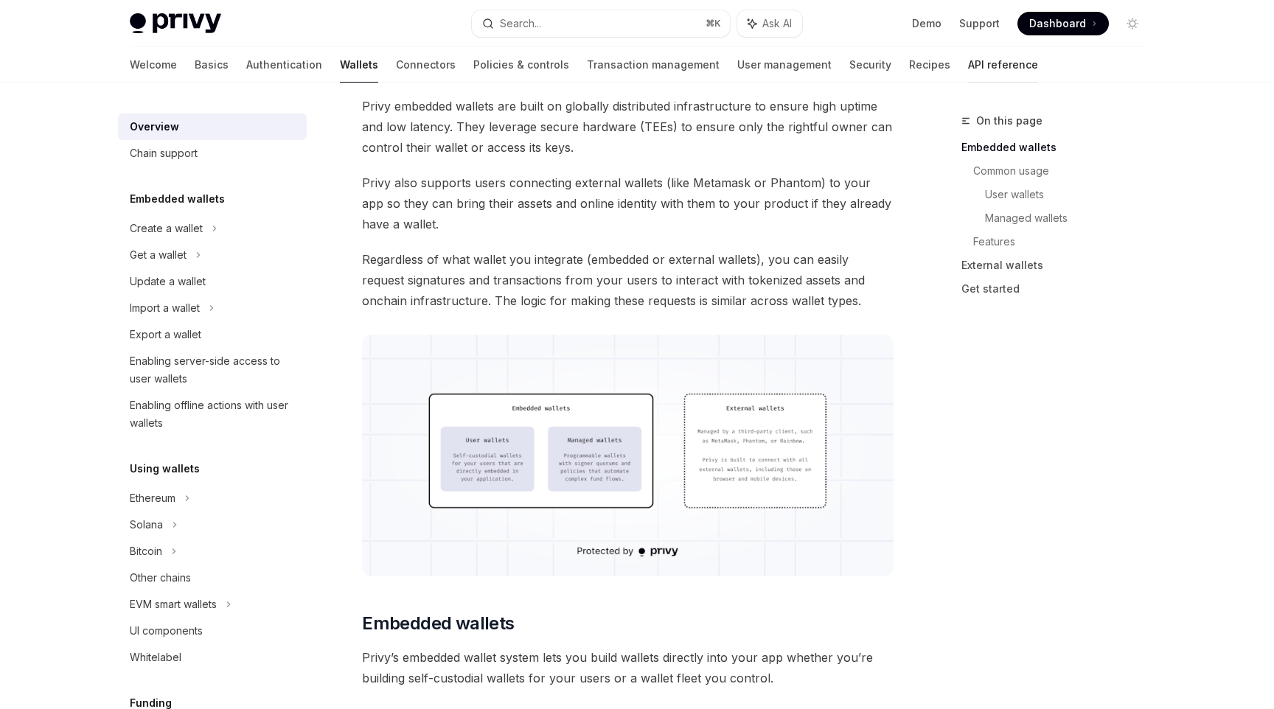
click at [968, 61] on link "API reference" at bounding box center [1003, 64] width 70 height 35
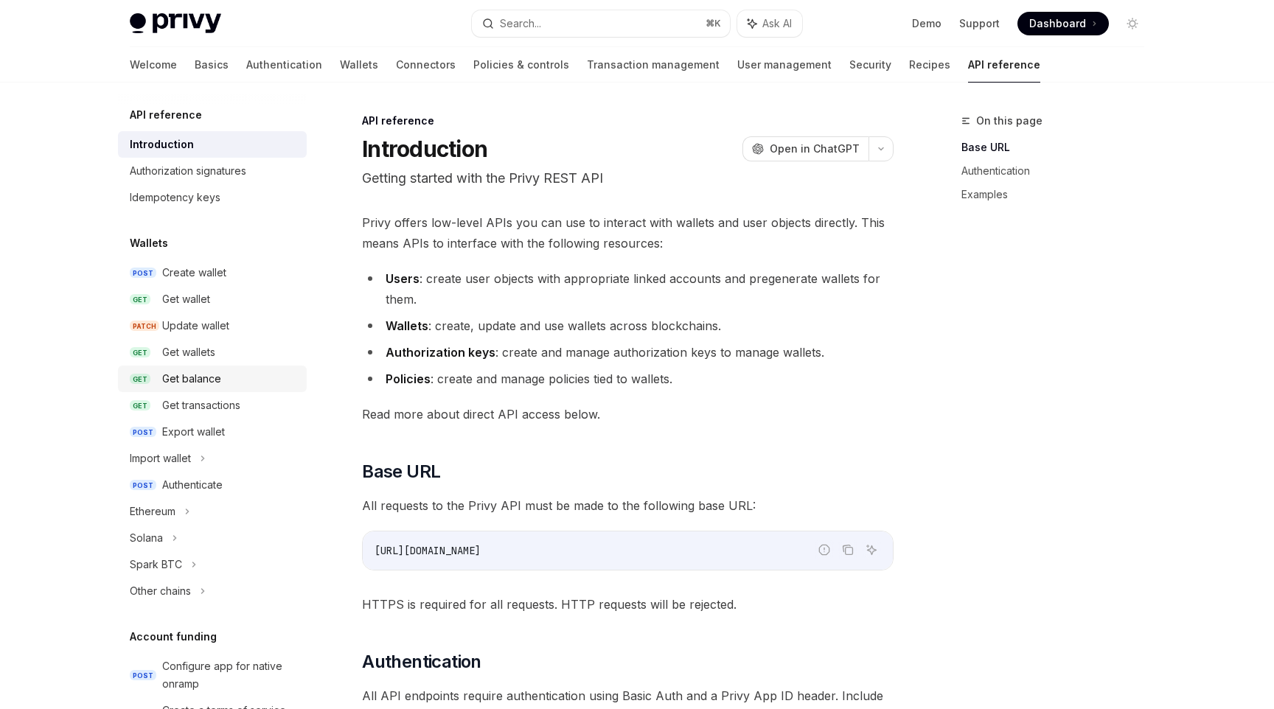
click at [209, 376] on div "Get balance" at bounding box center [191, 379] width 59 height 18
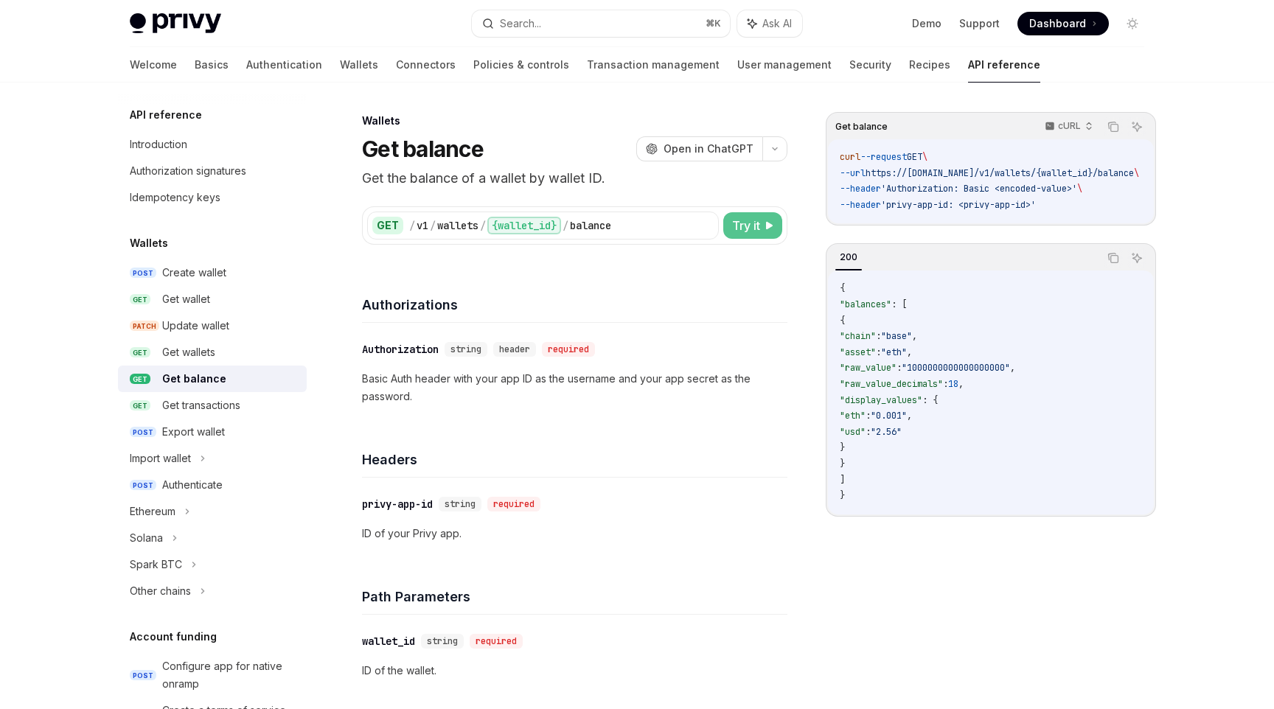
click at [750, 236] on button "Try it" at bounding box center [752, 225] width 59 height 27
type textarea "*"
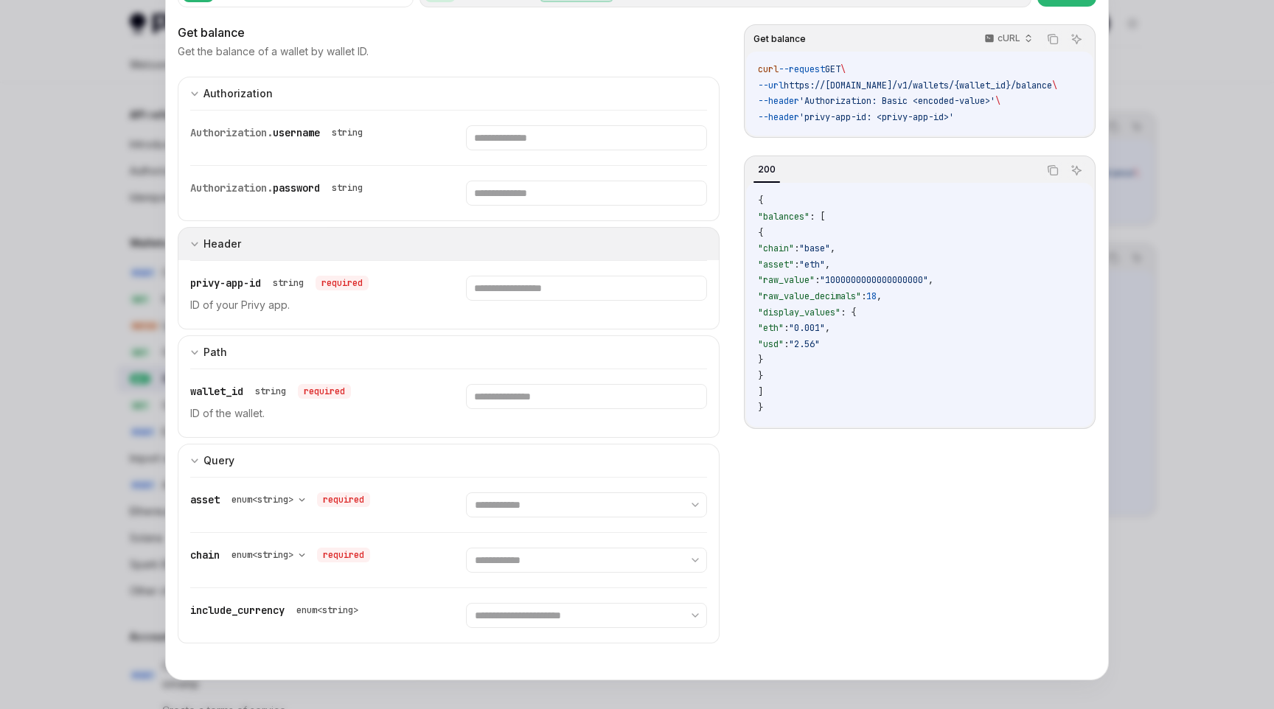
scroll to position [77, 0]
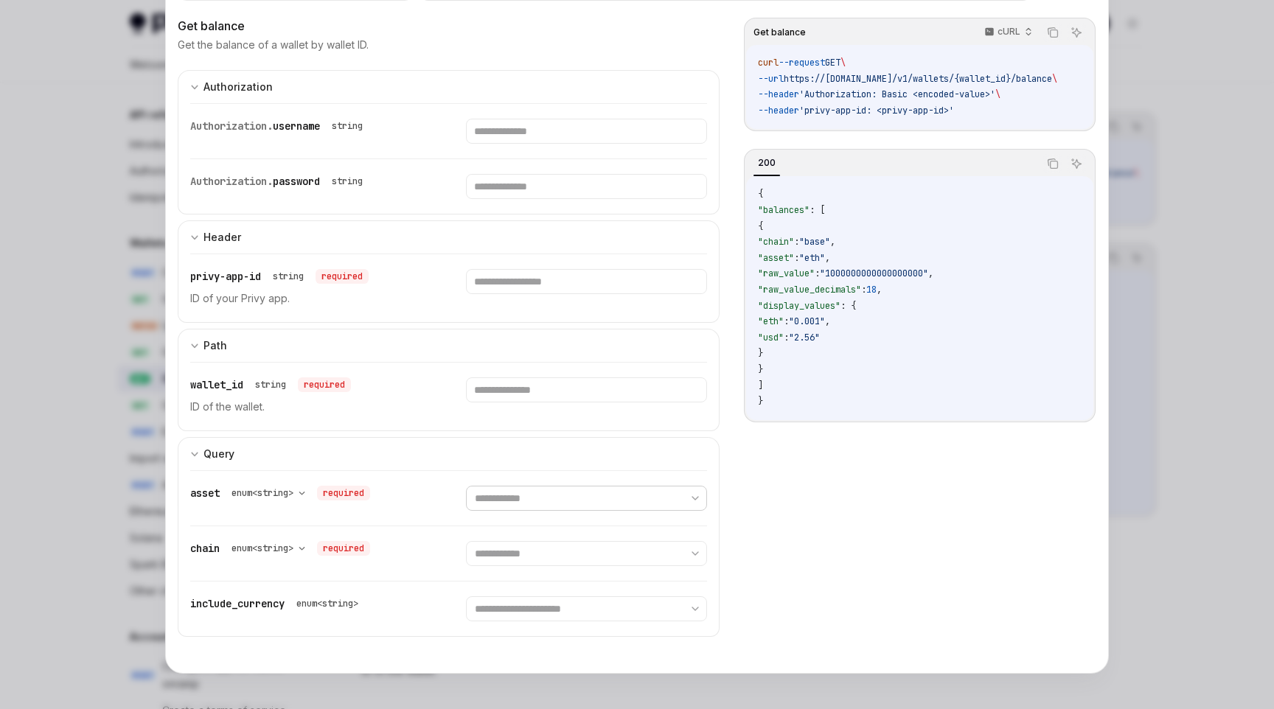
click at [512, 498] on select "**********" at bounding box center [586, 498] width 240 height 25
select select "***"
click at [466, 486] on select "**********" at bounding box center [586, 498] width 240 height 25
click at [193, 491] on span "asset" at bounding box center [204, 493] width 29 height 13
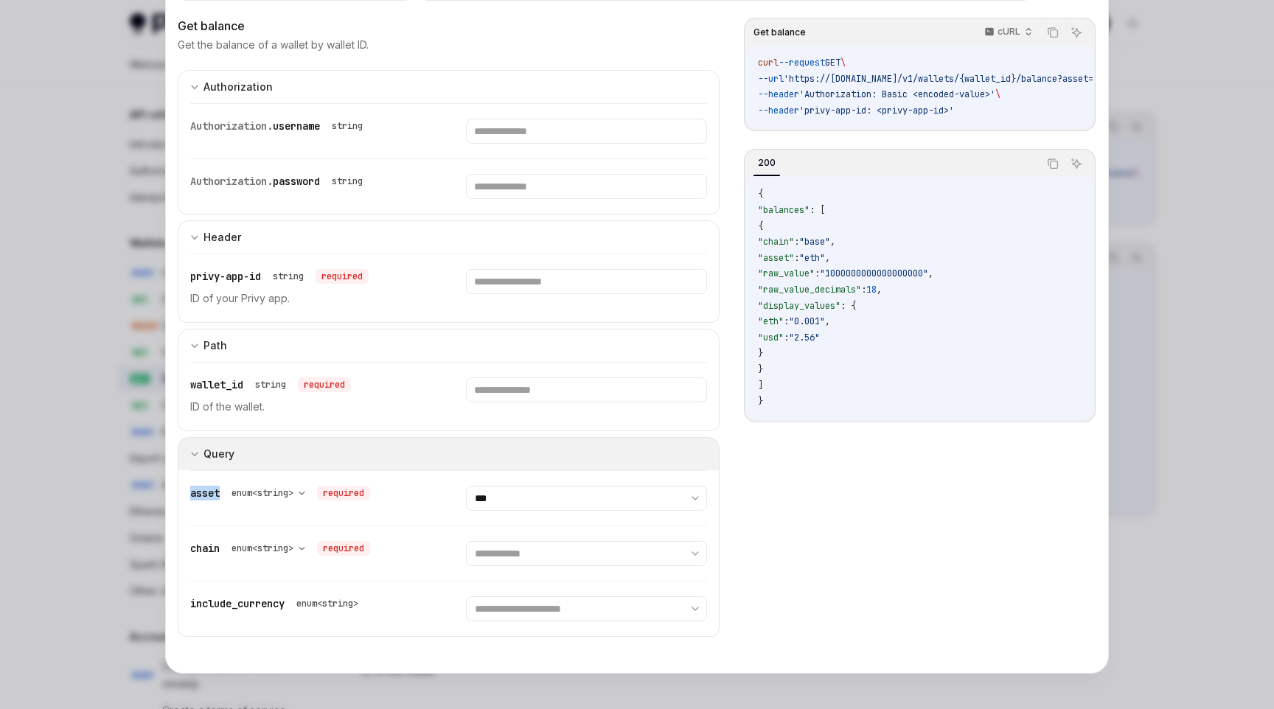
copy span "asset"
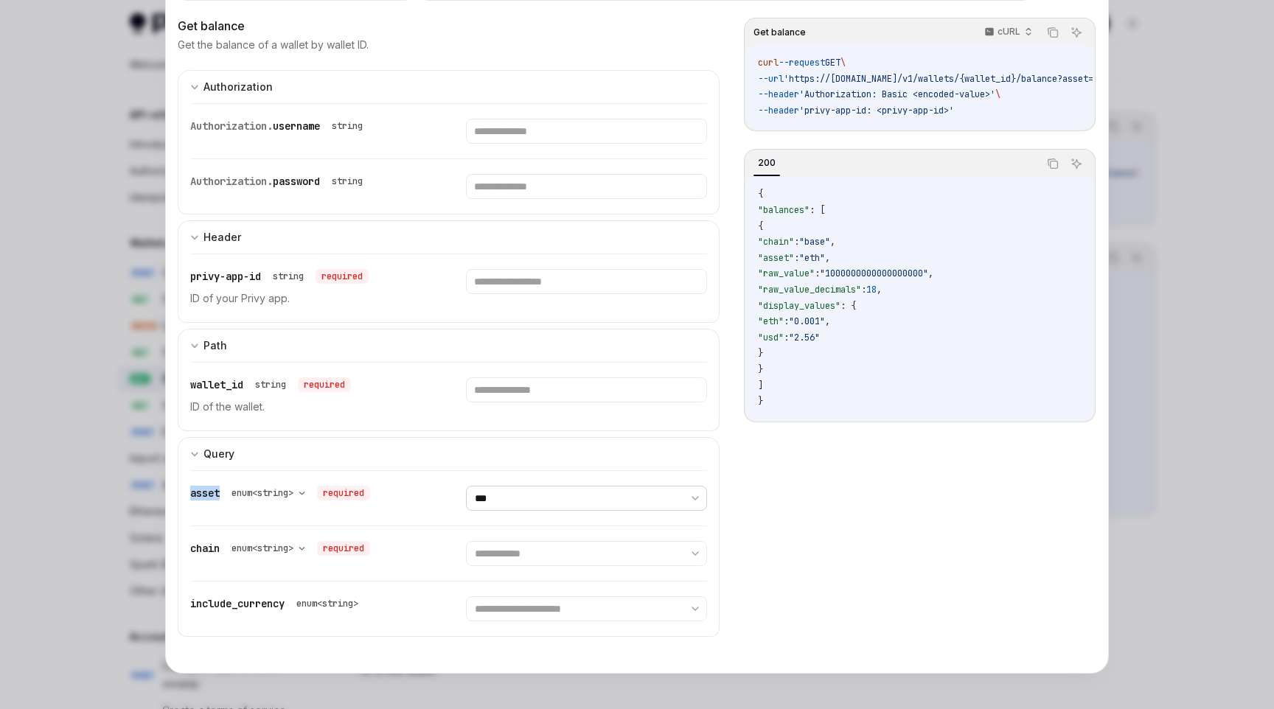
click at [494, 501] on select "**********" at bounding box center [586, 498] width 240 height 25
click at [538, 502] on select "**********" at bounding box center [586, 498] width 240 height 25
click at [534, 547] on select "**********" at bounding box center [586, 553] width 240 height 25
select select "******"
click at [466, 541] on select "**********" at bounding box center [586, 553] width 240 height 25
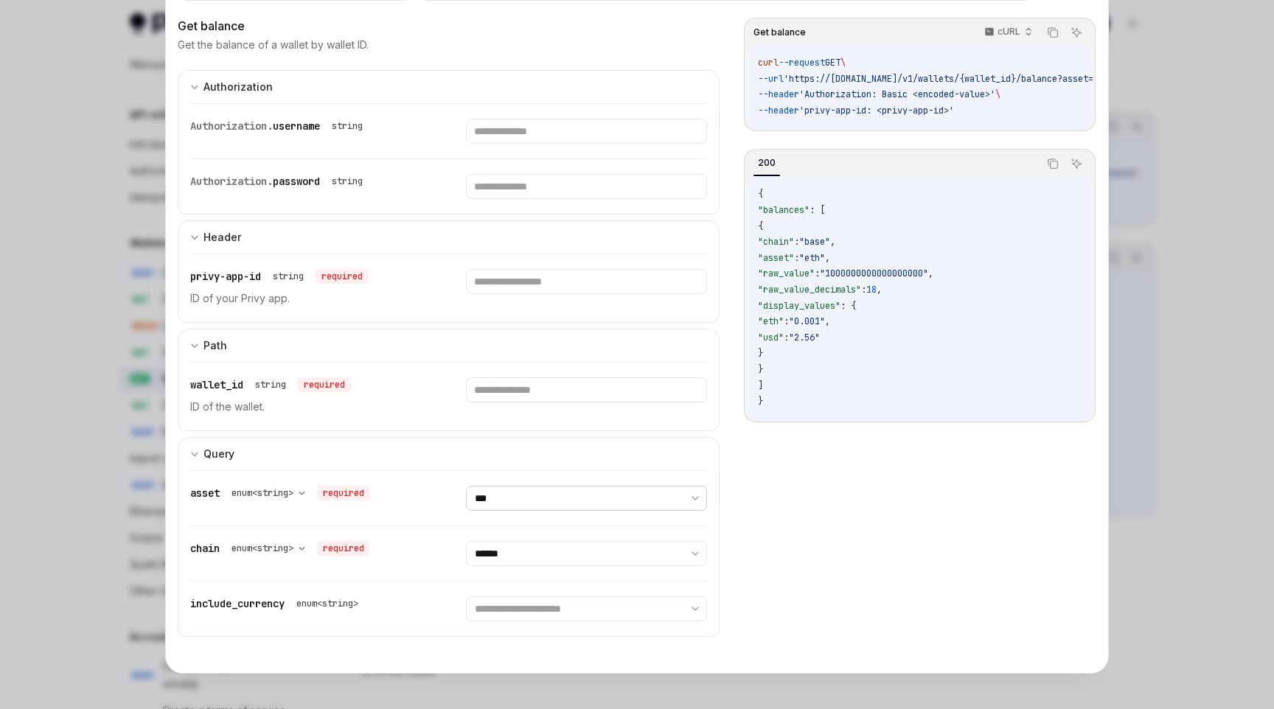
click at [554, 495] on select "**********" at bounding box center [586, 498] width 240 height 25
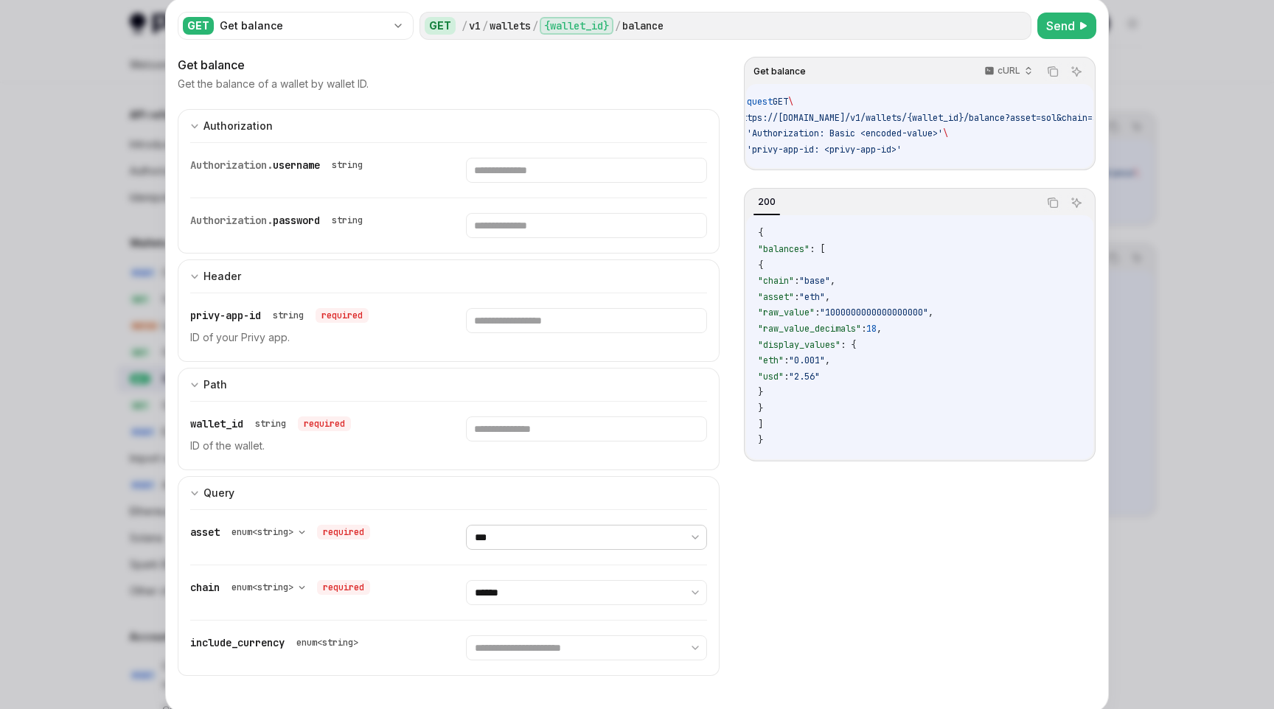
scroll to position [0, 0]
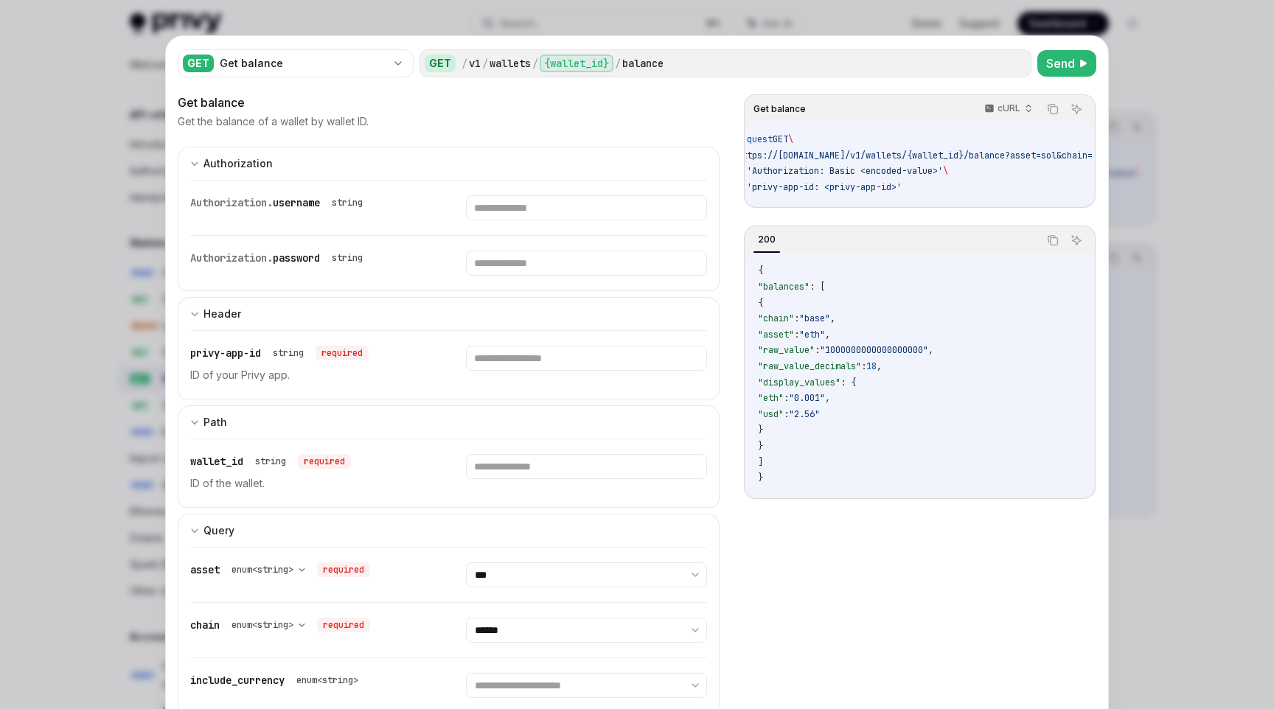
click at [1030, 208] on div "Get balance cURL Copy Ask AI curl --request GET \ --url 'https://api.privy.io/v…" at bounding box center [920, 151] width 352 height 114
click at [1148, 210] on div at bounding box center [637, 354] width 1274 height 709
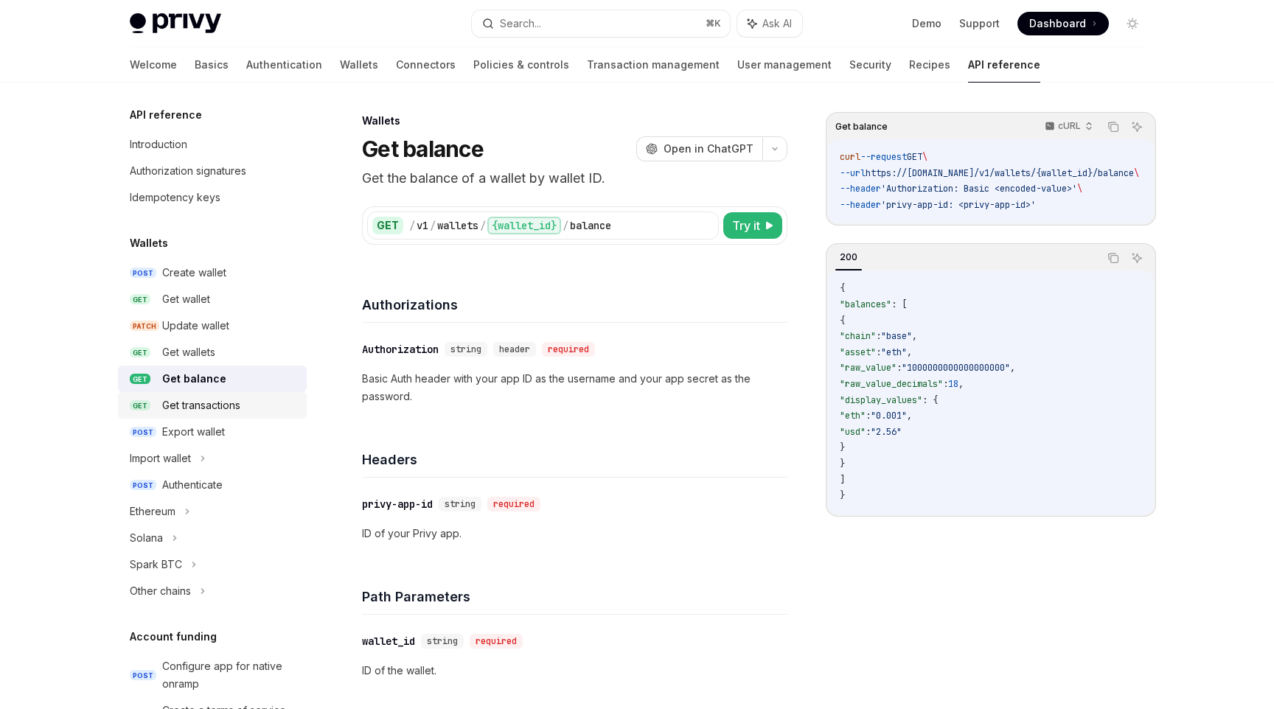
click at [259, 405] on div "Get transactions" at bounding box center [230, 406] width 136 height 18
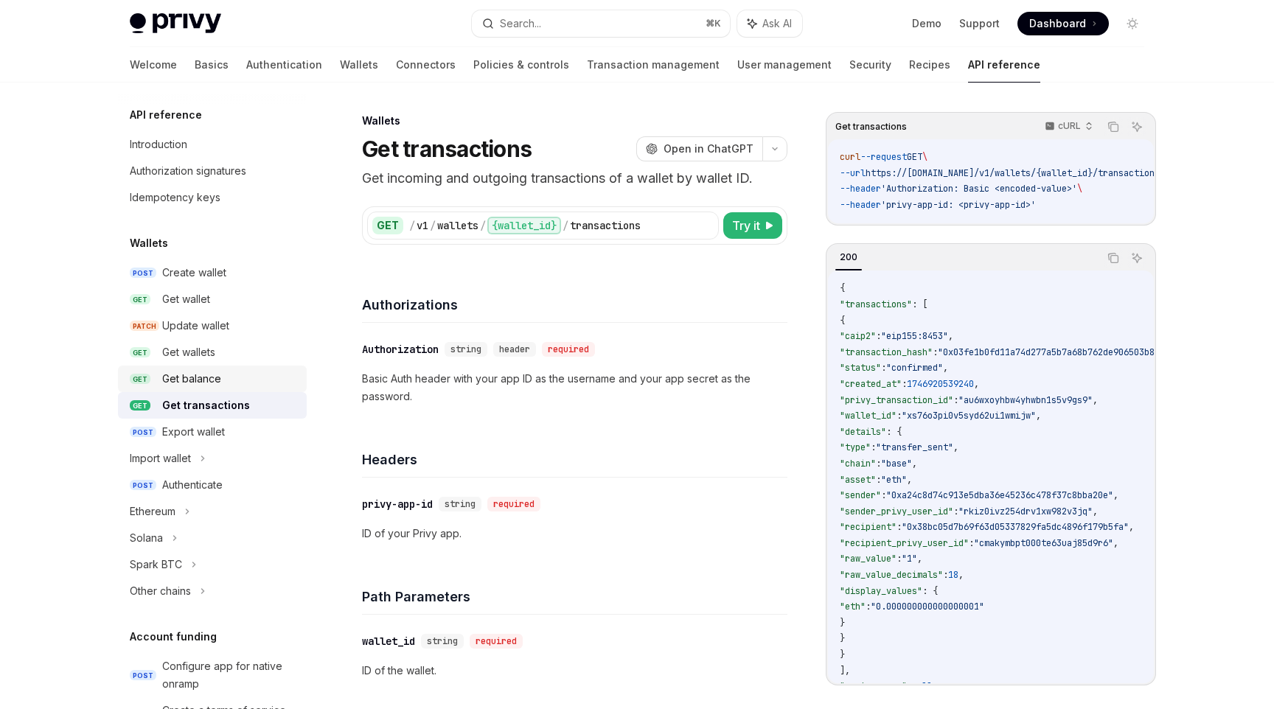
click at [245, 374] on div "Get balance" at bounding box center [230, 379] width 136 height 18
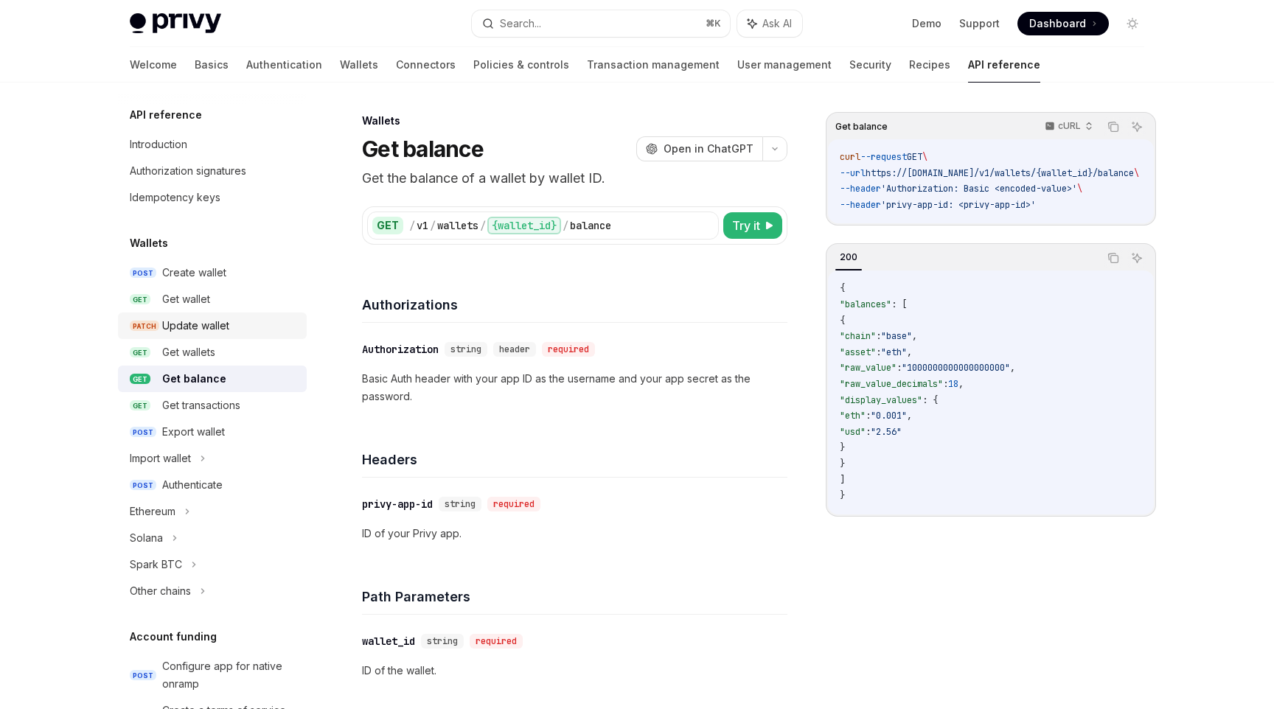
click at [259, 325] on div "Update wallet" at bounding box center [230, 326] width 136 height 18
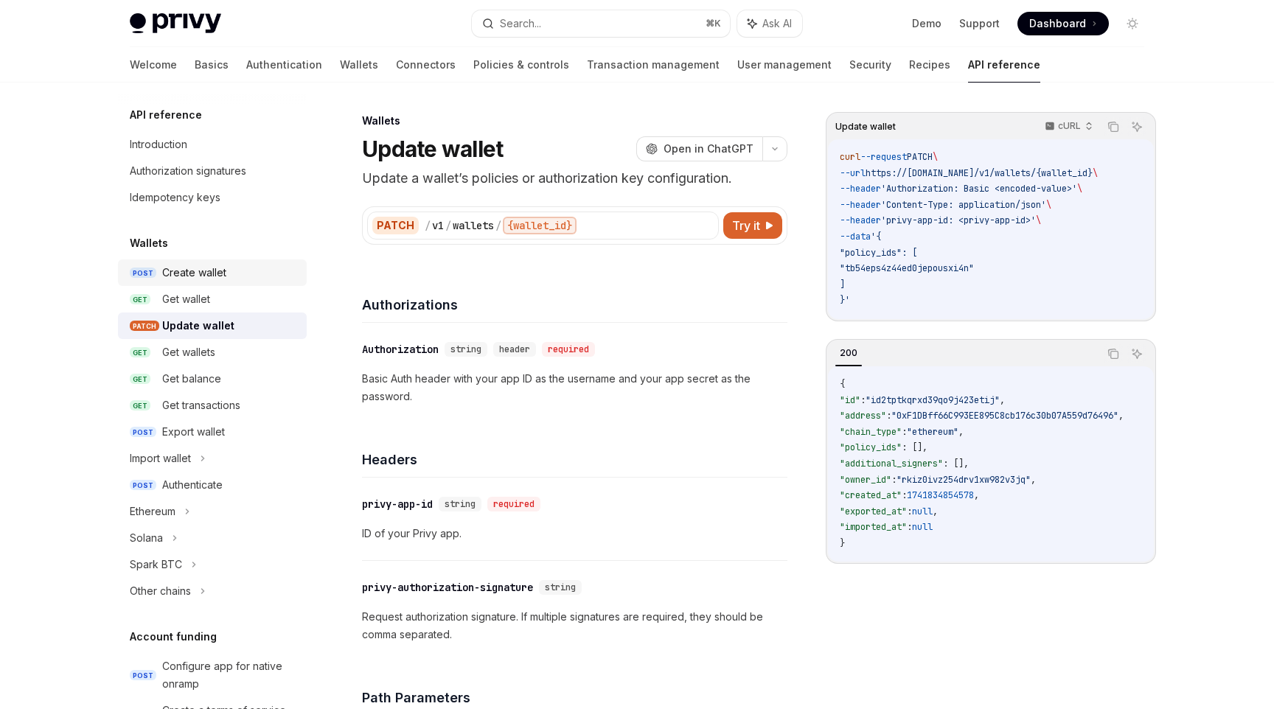
click at [264, 285] on link "POST Create wallet" at bounding box center [212, 272] width 189 height 27
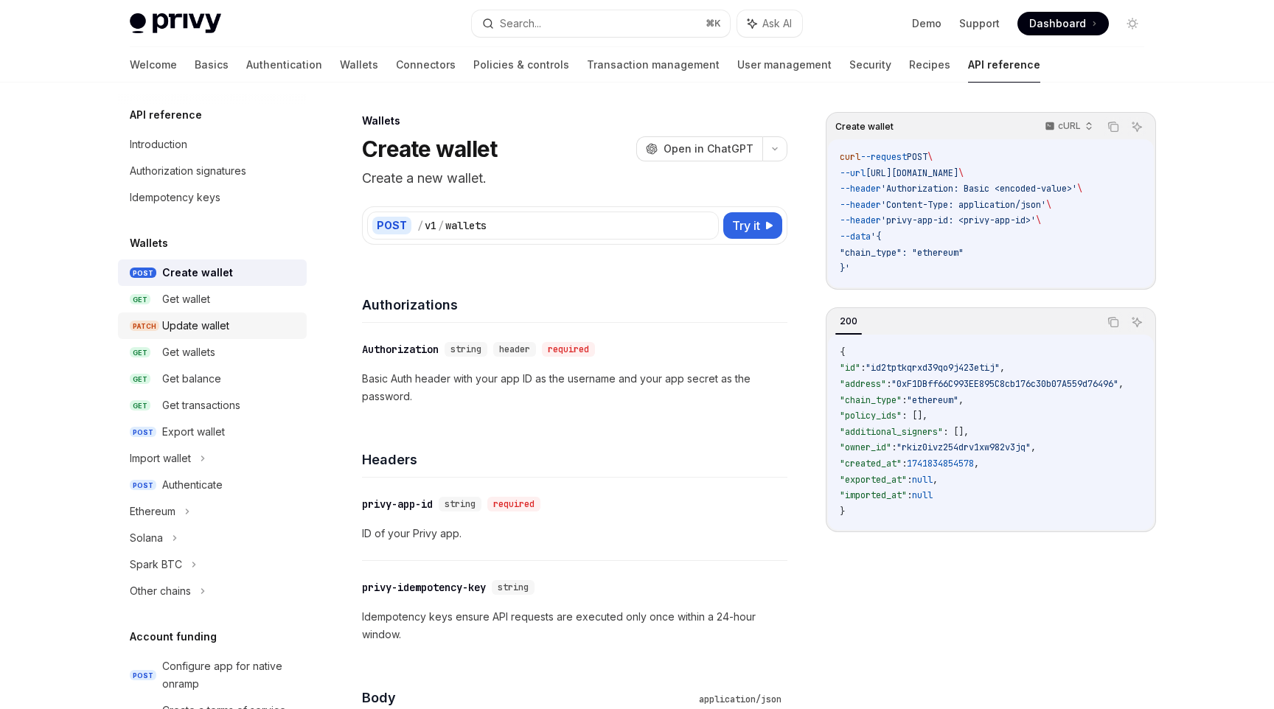
click at [266, 318] on div "Update wallet" at bounding box center [230, 326] width 136 height 18
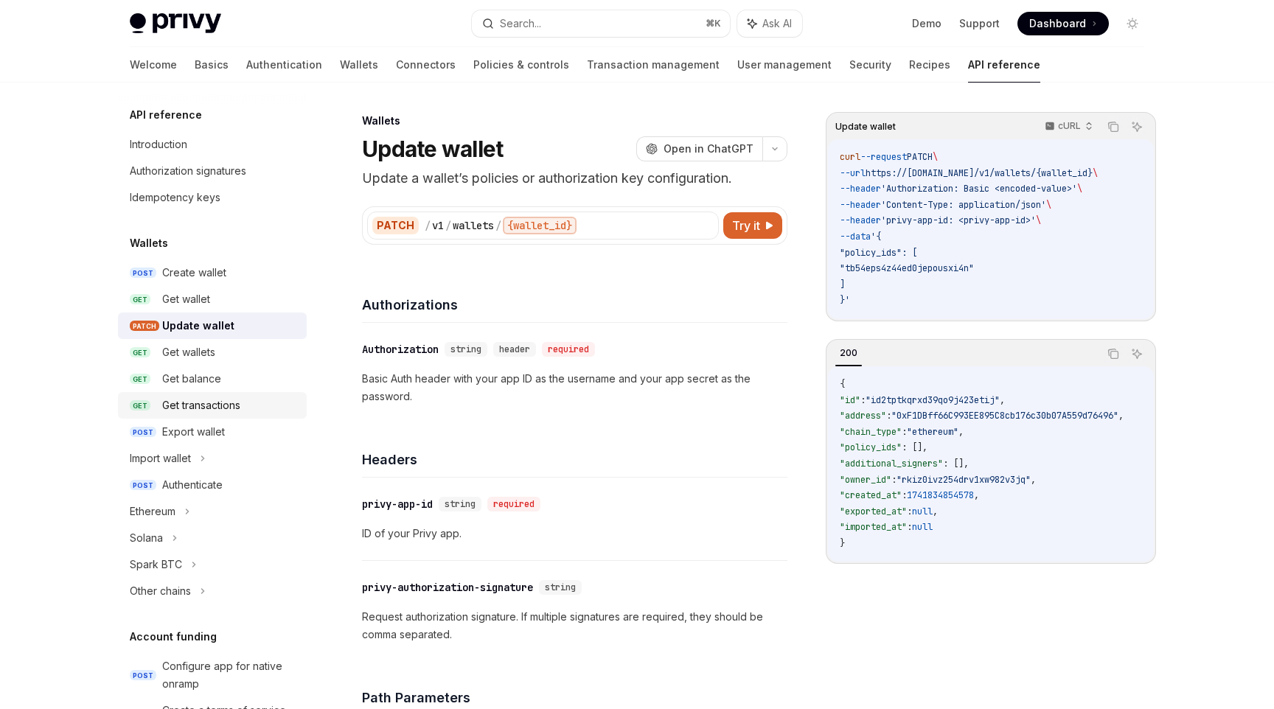
click at [266, 394] on link "GET Get transactions" at bounding box center [212, 405] width 189 height 27
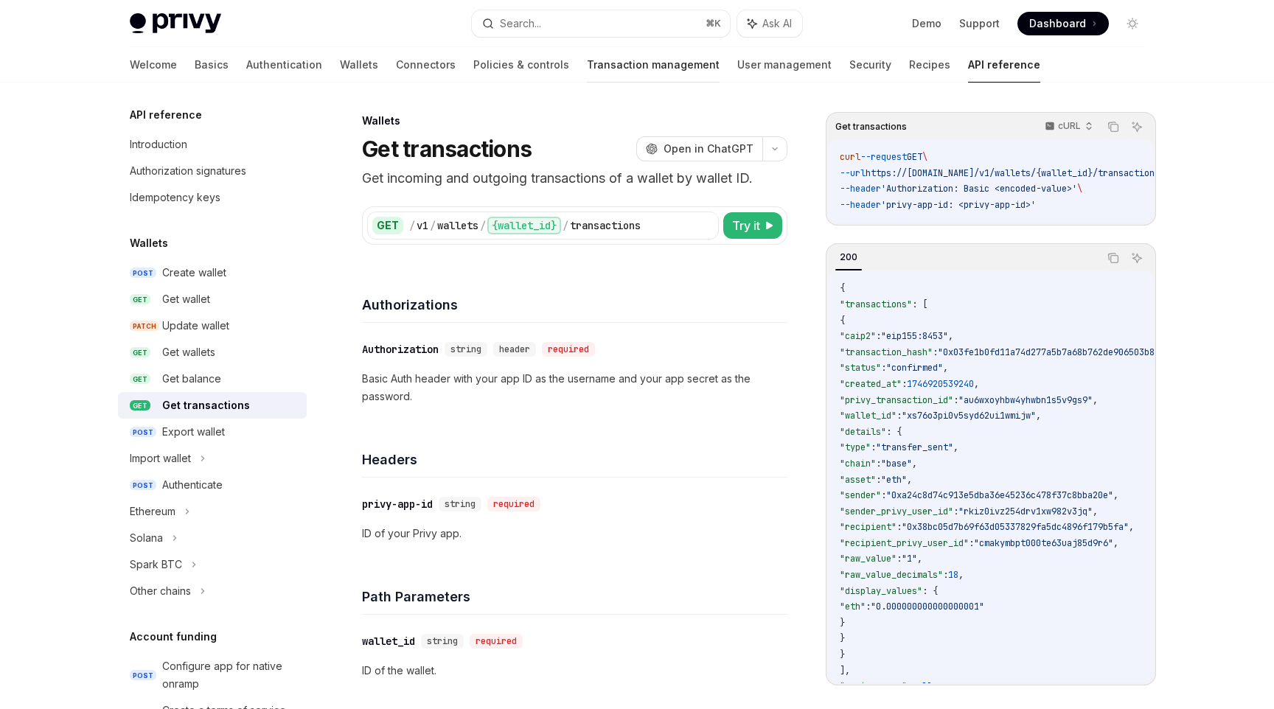
click at [587, 78] on link "Transaction management" at bounding box center [653, 64] width 133 height 35
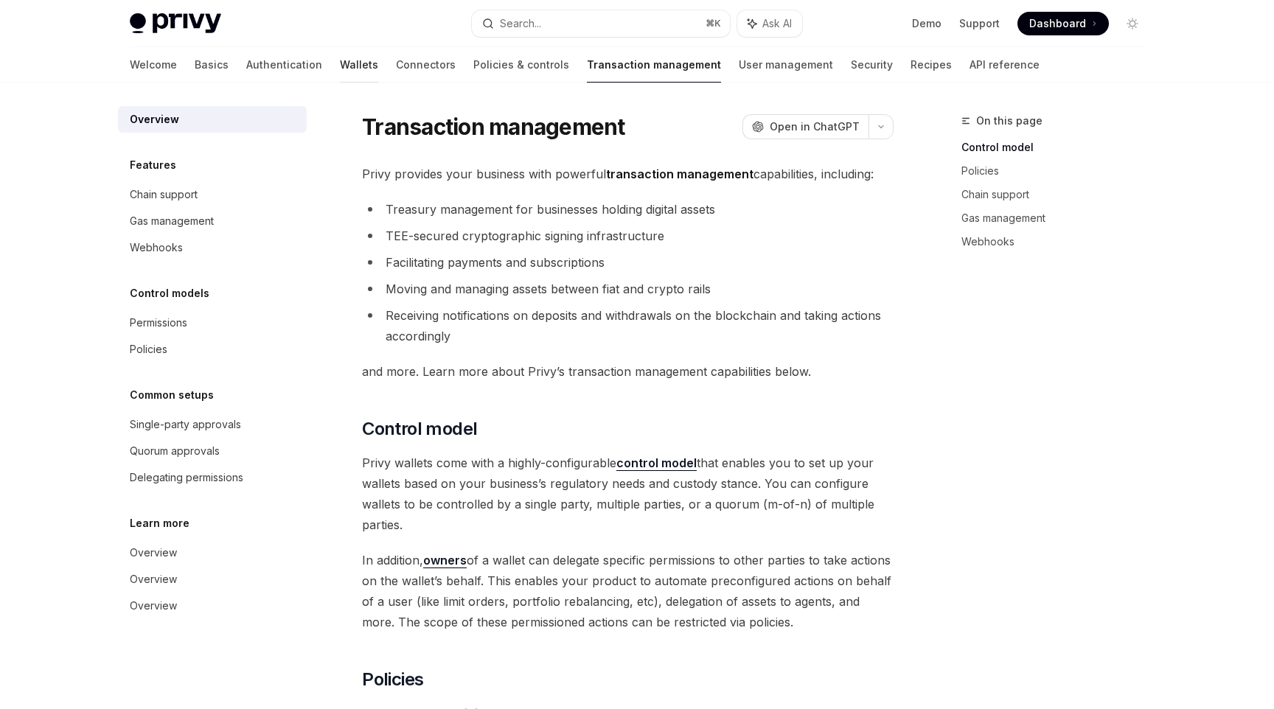
click at [340, 72] on link "Wallets" at bounding box center [359, 64] width 38 height 35
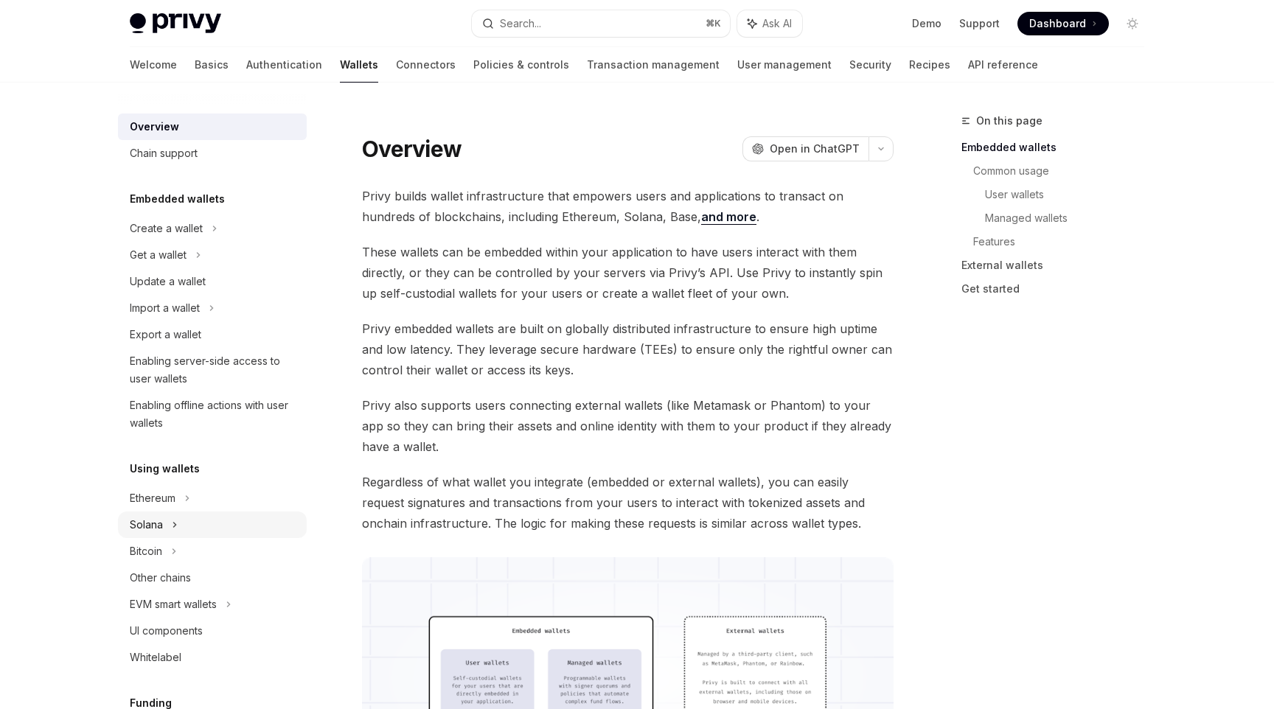
click at [159, 519] on div "Solana" at bounding box center [146, 525] width 33 height 18
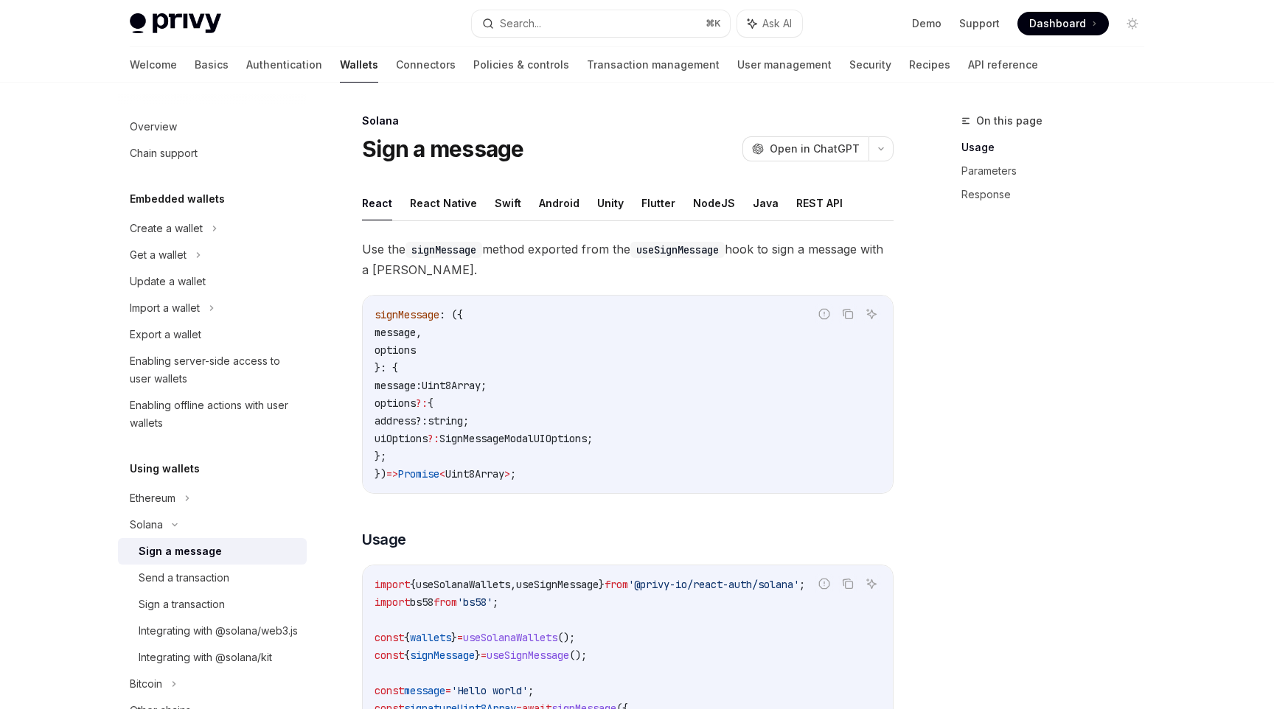
click at [194, 548] on div "Sign a message" at bounding box center [180, 552] width 83 height 18
click at [645, 192] on button "Flutter" at bounding box center [658, 203] width 34 height 35
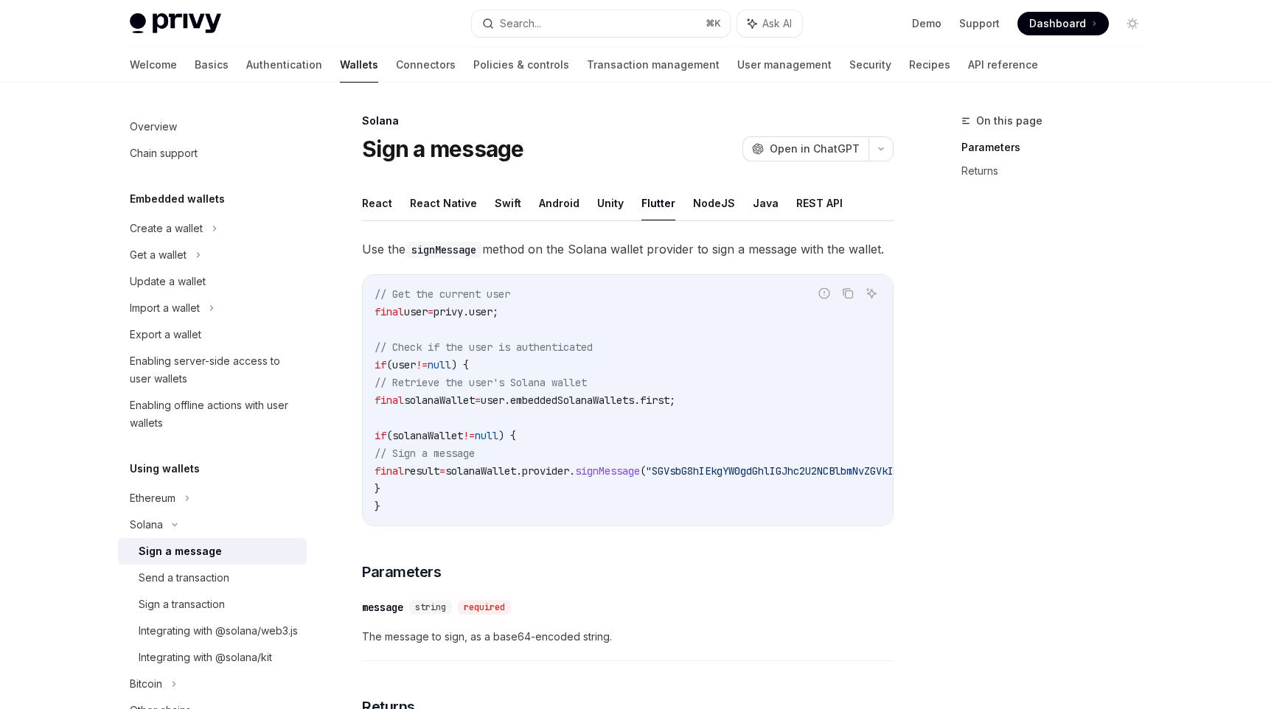
drag, startPoint x: 388, startPoint y: 400, endPoint x: 826, endPoint y: 401, distance: 437.1
click at [826, 401] on code "// Get the current user final user = privy.user; // Check if the user is authen…" at bounding box center [748, 400] width 749 height 230
copy span "final solanaWallet = user.embeddedSolanaWallets.first;"
click at [616, 438] on code "// Get the current user final user = privy.user; // Check if the user is authen…" at bounding box center [748, 400] width 749 height 230
click at [587, 388] on span "// Retrieve the user's Solana wallet" at bounding box center [480, 382] width 212 height 13
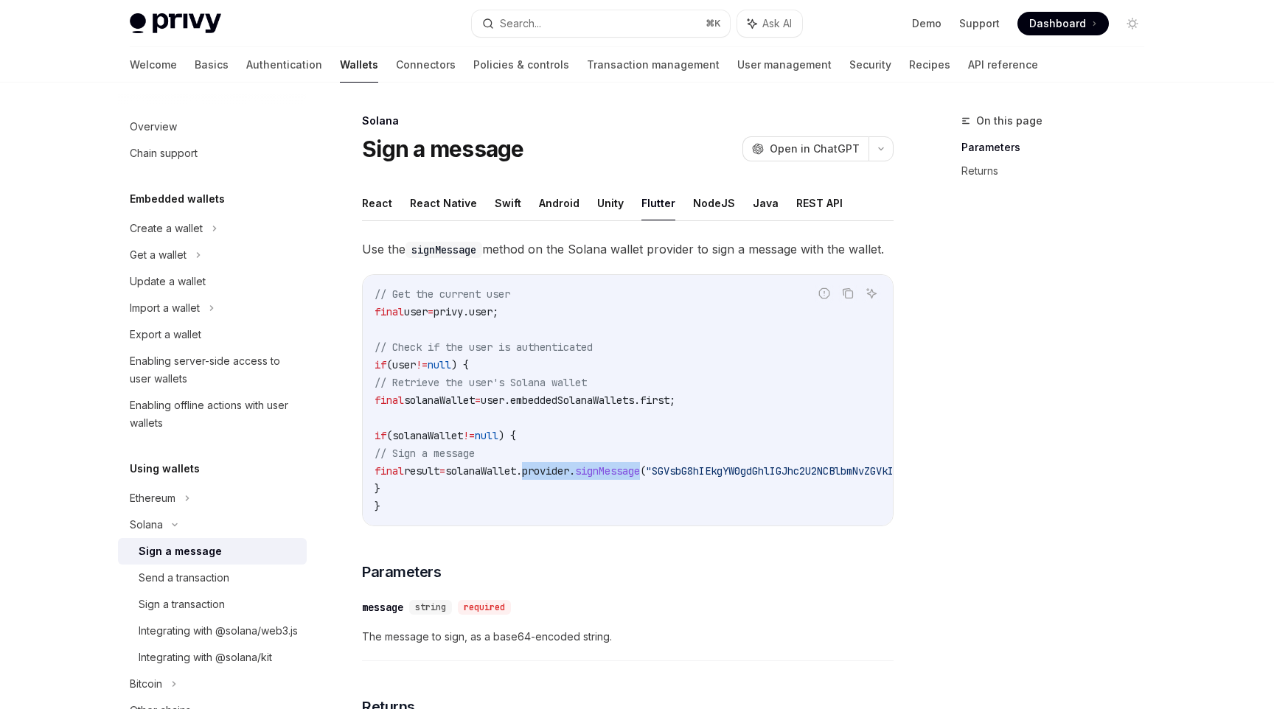
drag, startPoint x: 568, startPoint y: 471, endPoint x: 697, endPoint y: 475, distance: 128.3
click at [697, 475] on span "final result = solanaWallet.provider. signMessage ( "SGVsbG8hIEkgYW0gdGhlIGJhc2…" at bounding box center [731, 470] width 714 height 13
copy span ".provider. signMessage"
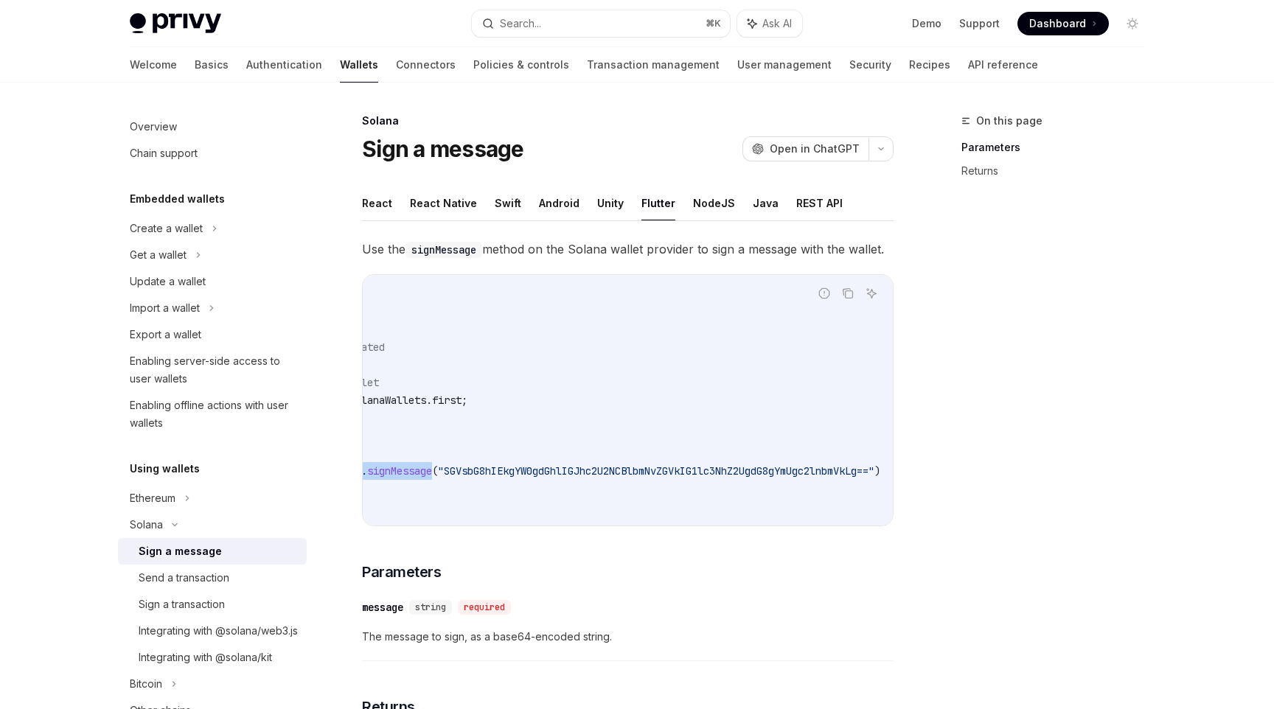
scroll to position [0, 310]
click at [209, 575] on div "Send a transaction" at bounding box center [184, 578] width 91 height 18
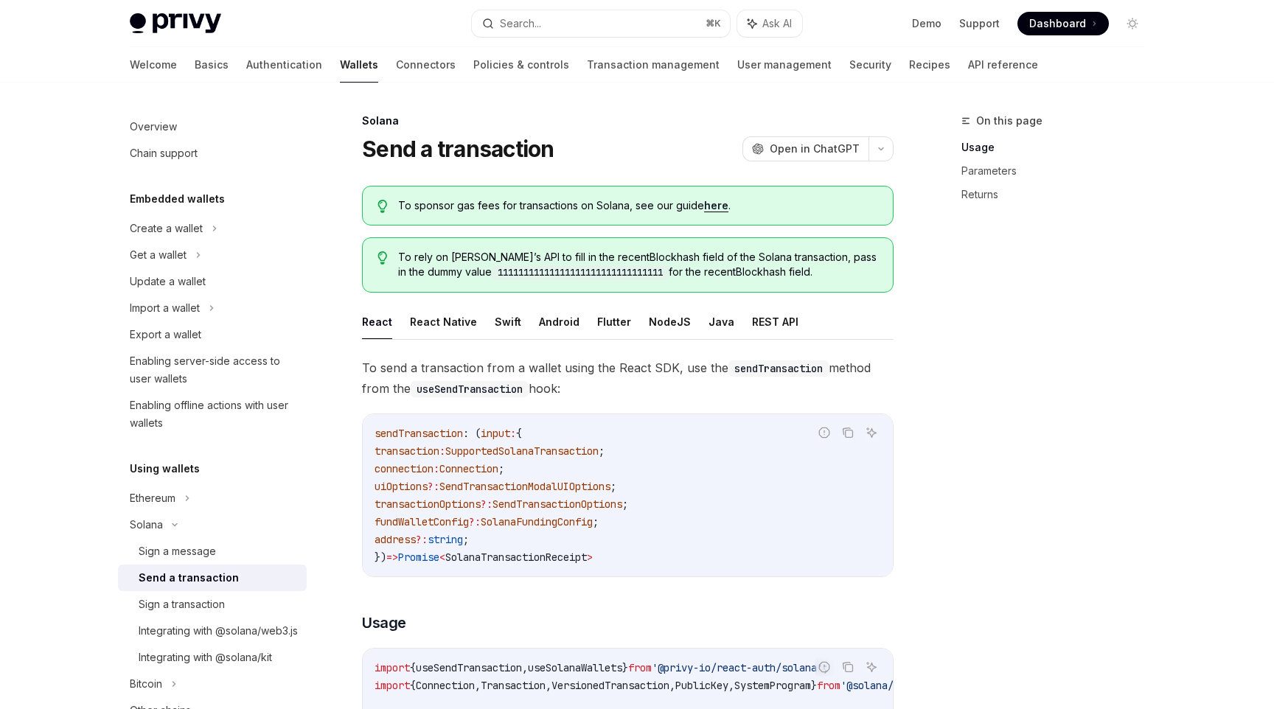
click at [586, 321] on ul "React React Native Swift Android Flutter NodeJS Java REST API" at bounding box center [627, 321] width 531 height 35
click at [597, 321] on button "Flutter" at bounding box center [614, 321] width 34 height 35
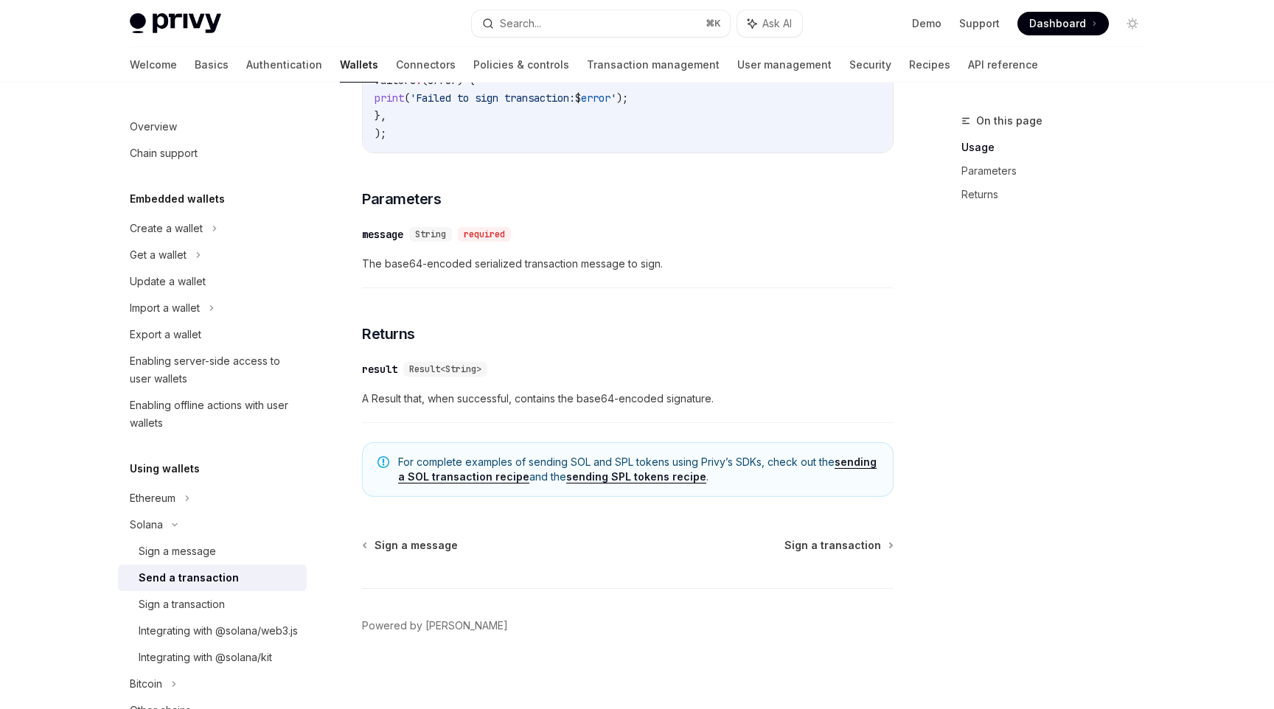
scroll to position [1297, 0]
click at [145, 304] on div "Import a wallet" at bounding box center [165, 308] width 70 height 18
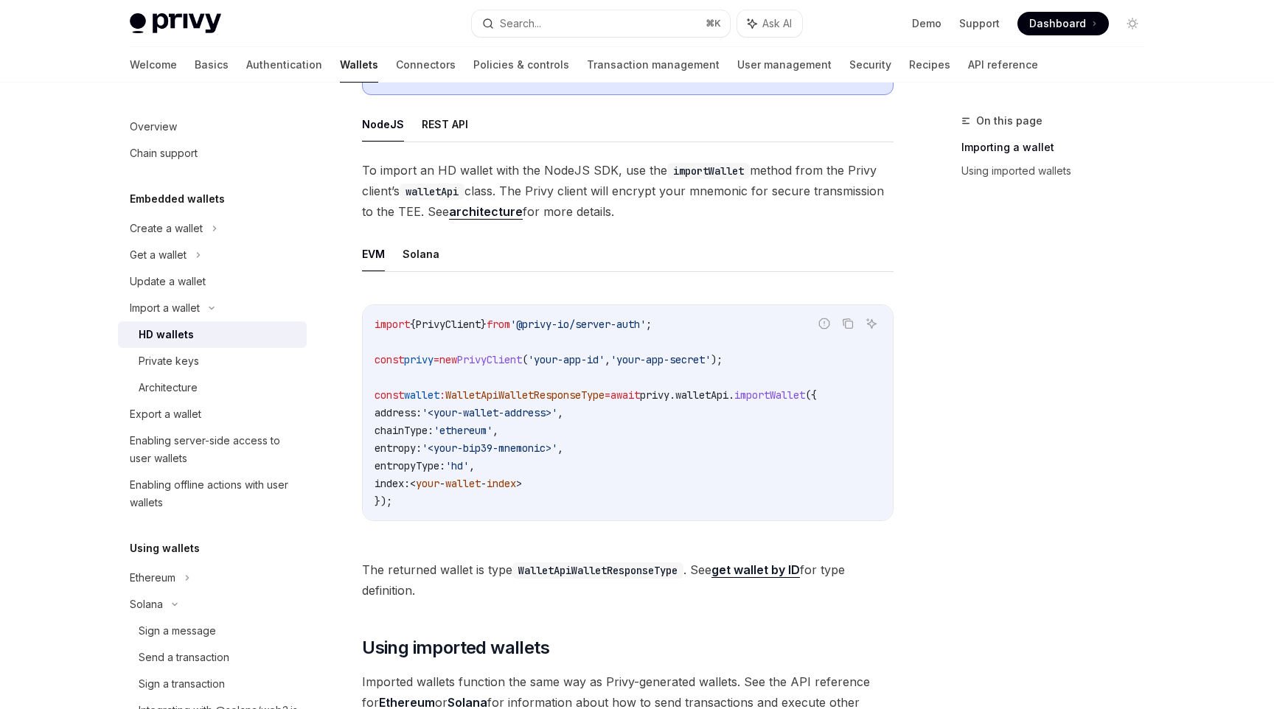
scroll to position [371, 0]
click at [430, 254] on button "Solana" at bounding box center [420, 252] width 37 height 35
click at [380, 237] on button "EVM" at bounding box center [373, 252] width 23 height 35
click at [420, 259] on button "Solana" at bounding box center [420, 252] width 37 height 35
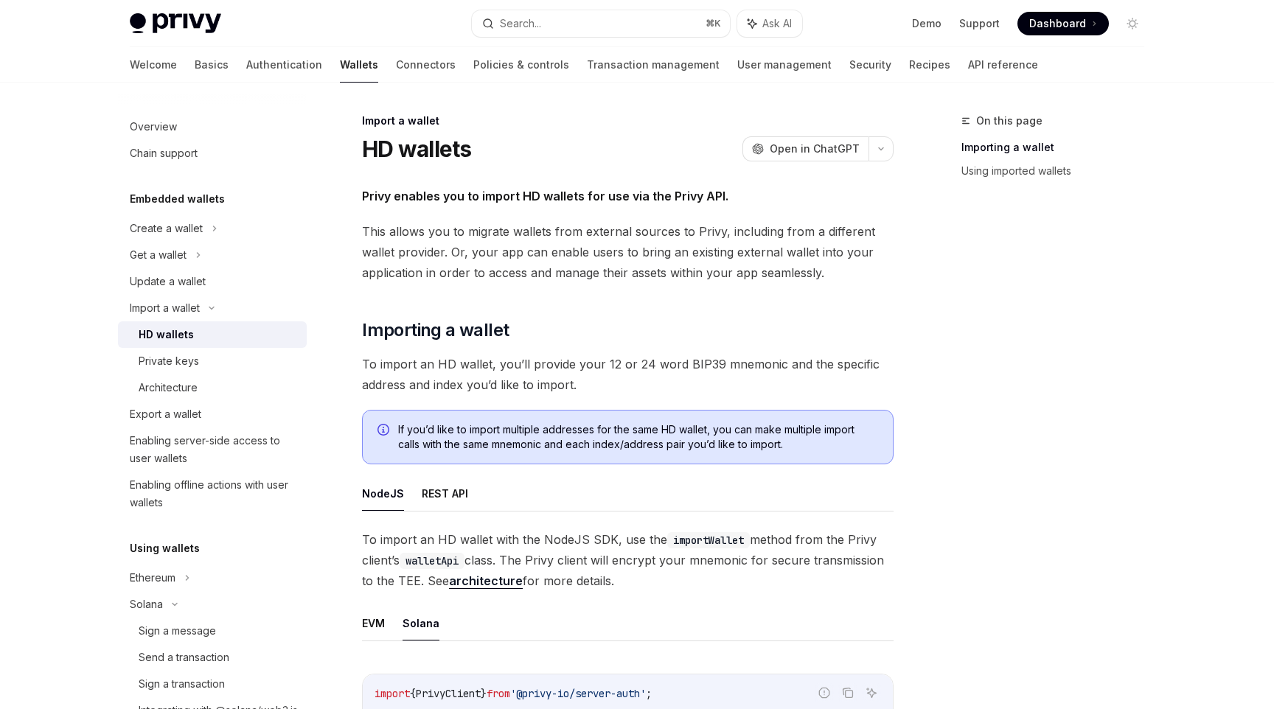
click at [222, 83] on div at bounding box center [212, 95] width 189 height 24
click at [246, 80] on link "Authentication" at bounding box center [284, 64] width 76 height 35
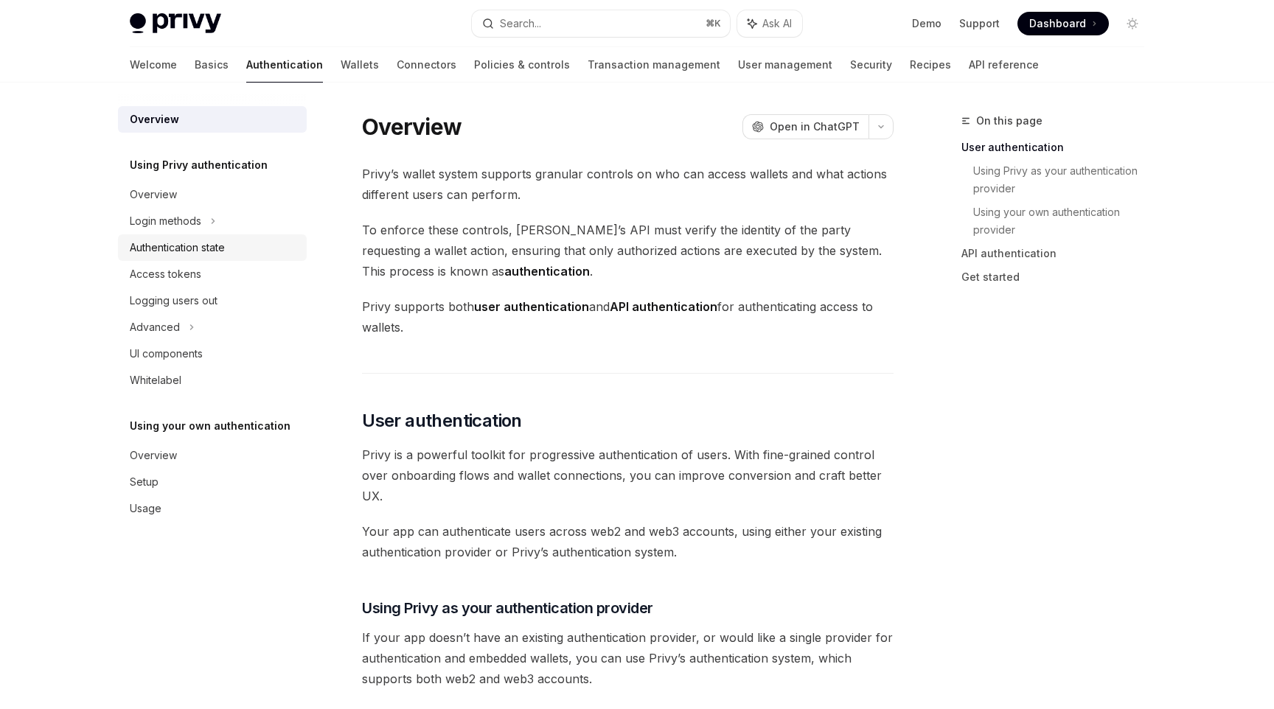
click at [139, 237] on link "Authentication state" at bounding box center [212, 247] width 189 height 27
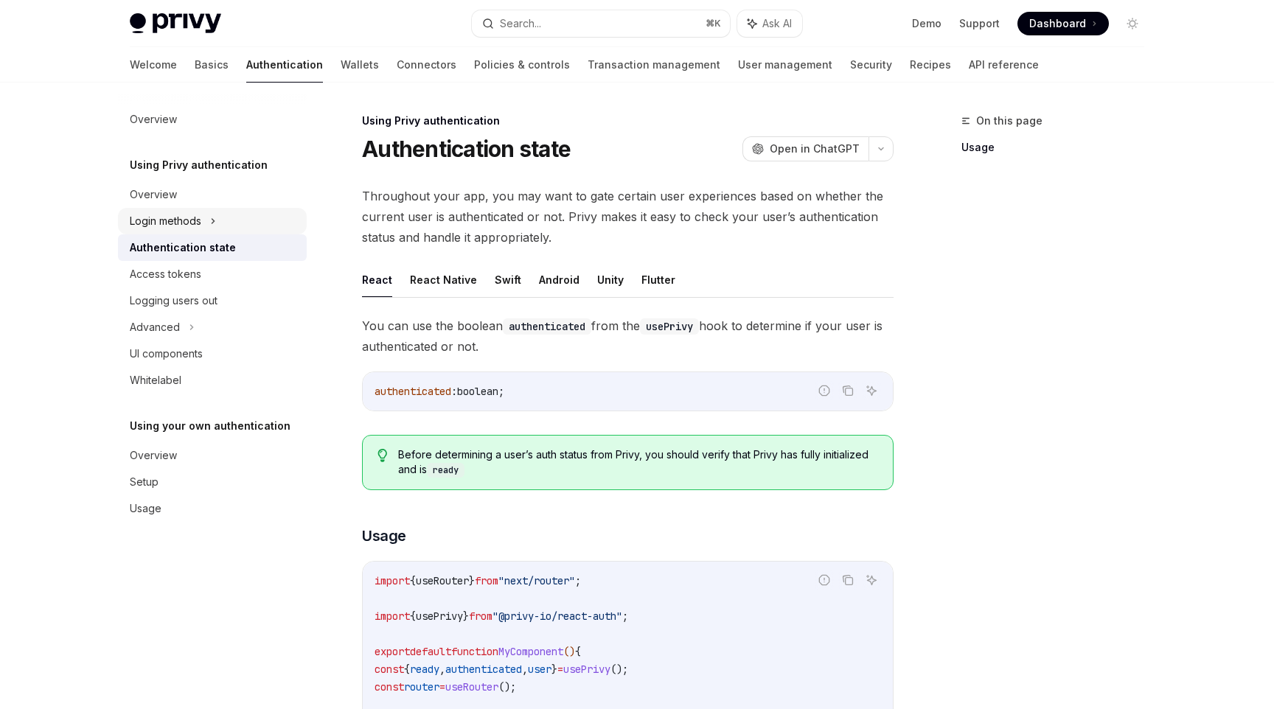
click at [165, 221] on div "Login methods" at bounding box center [166, 221] width 72 height 18
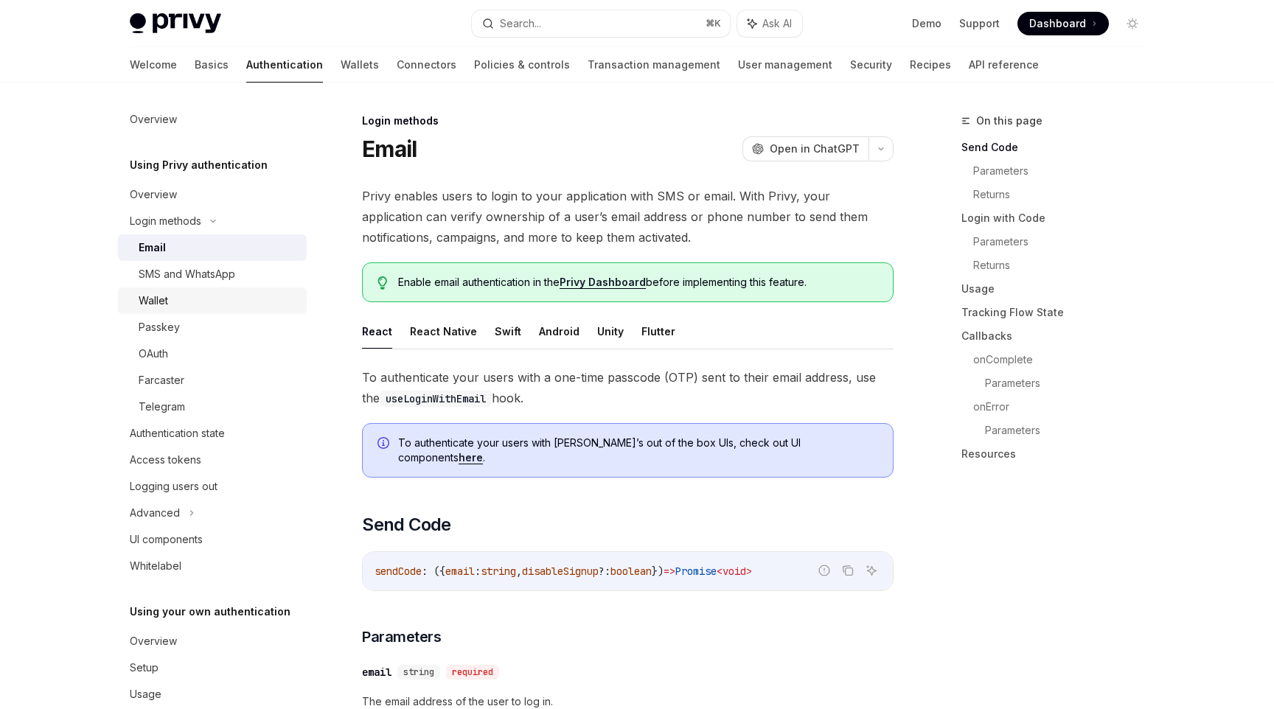
click at [217, 311] on link "Wallet" at bounding box center [212, 300] width 189 height 27
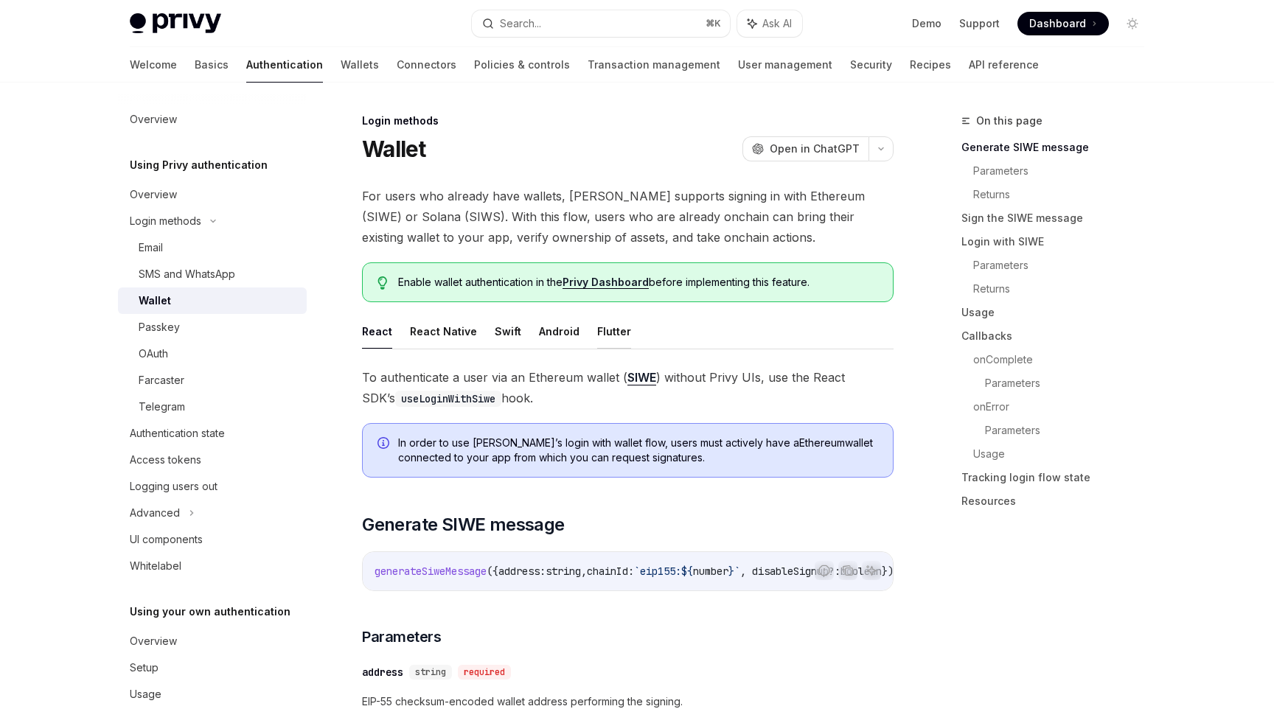
click at [613, 332] on button "Flutter" at bounding box center [614, 331] width 34 height 35
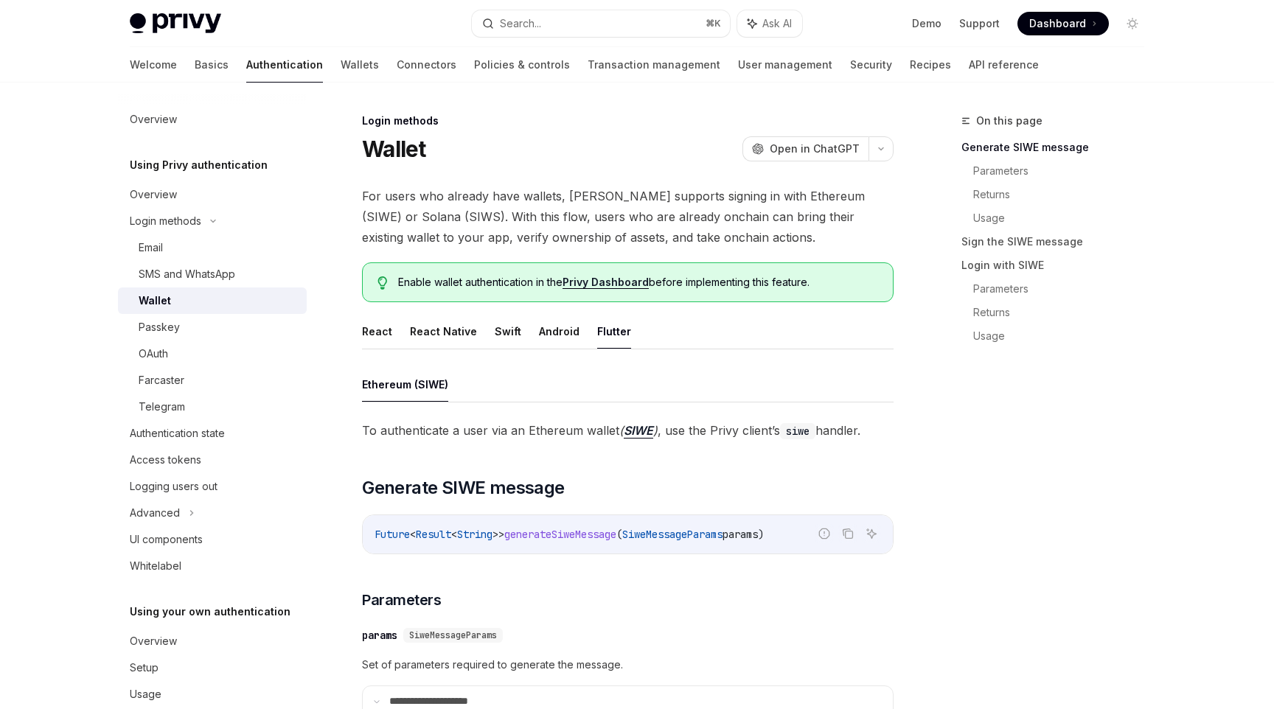
click at [795, 436] on code "siwe" at bounding box center [797, 431] width 35 height 16
click at [684, 436] on span "To authenticate a user via an Ethereum wallet ( SIWE ) , use the Privy client’s…" at bounding box center [627, 430] width 531 height 21
click at [437, 318] on button "React Native" at bounding box center [443, 331] width 67 height 35
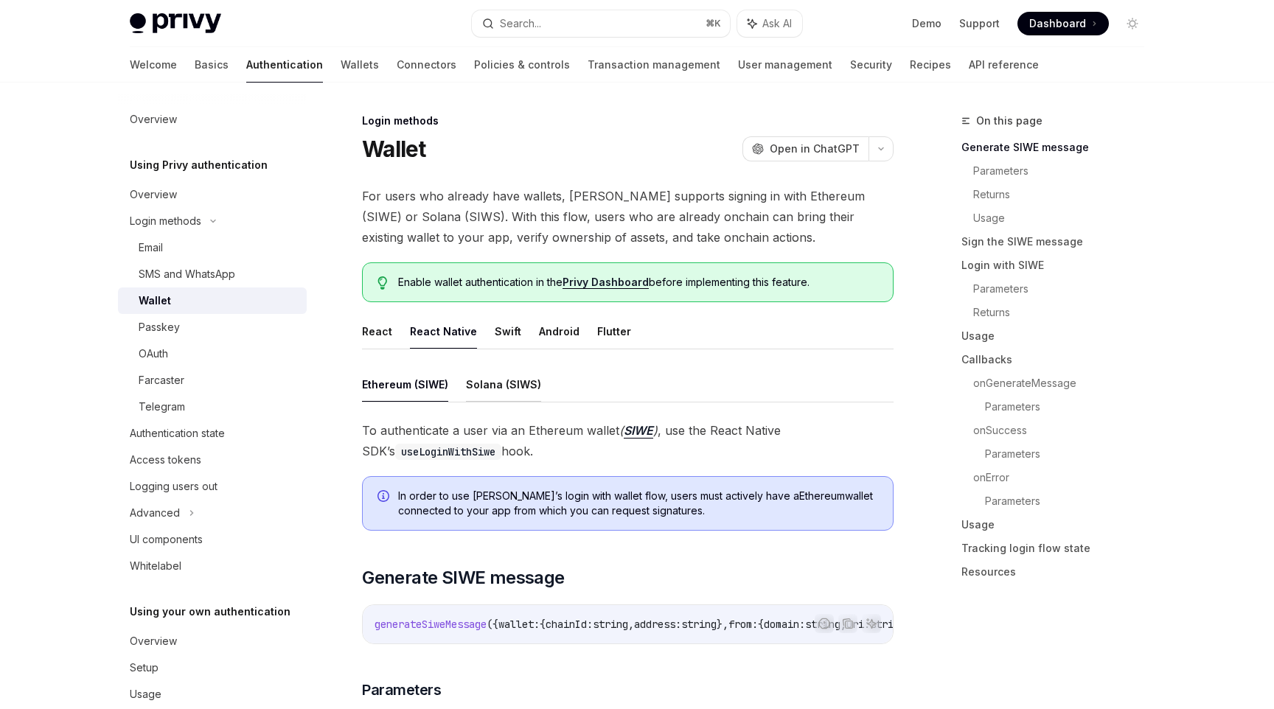
click at [496, 376] on button "Solana (SIWS)" at bounding box center [503, 384] width 75 height 35
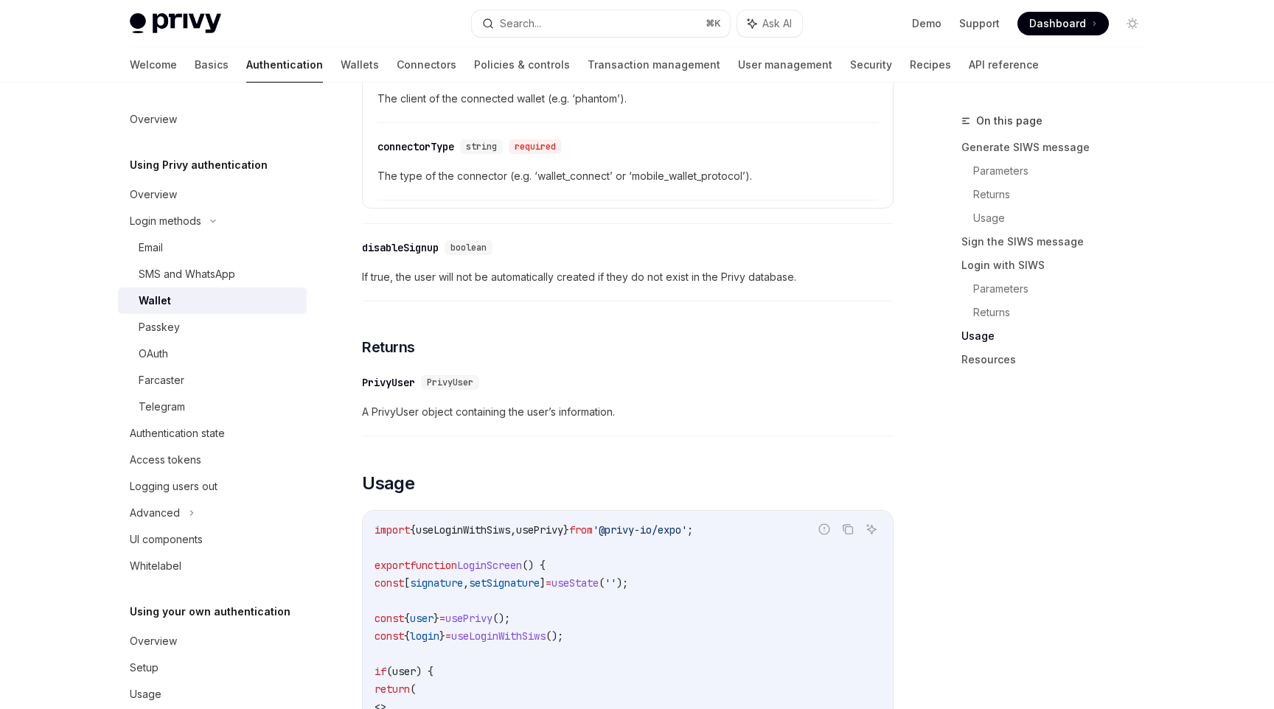
scroll to position [3564, 0]
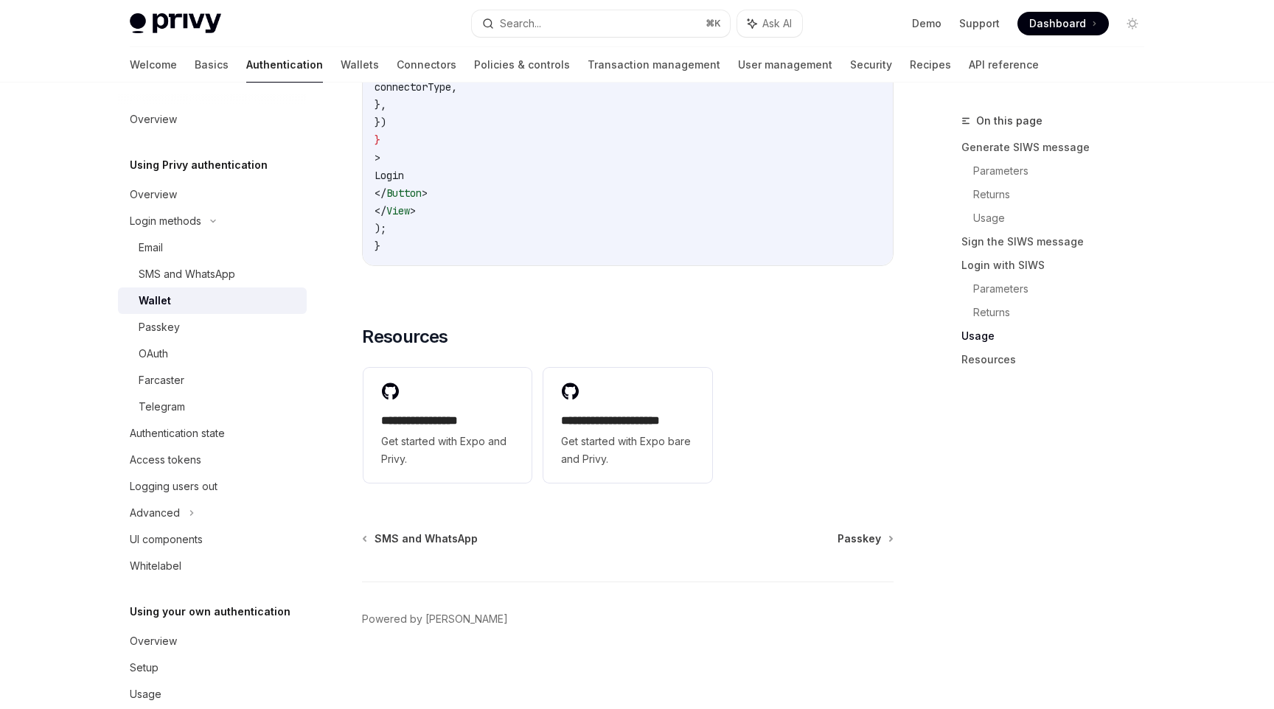
click at [169, 27] on img at bounding box center [175, 23] width 91 height 21
type textarea "*"
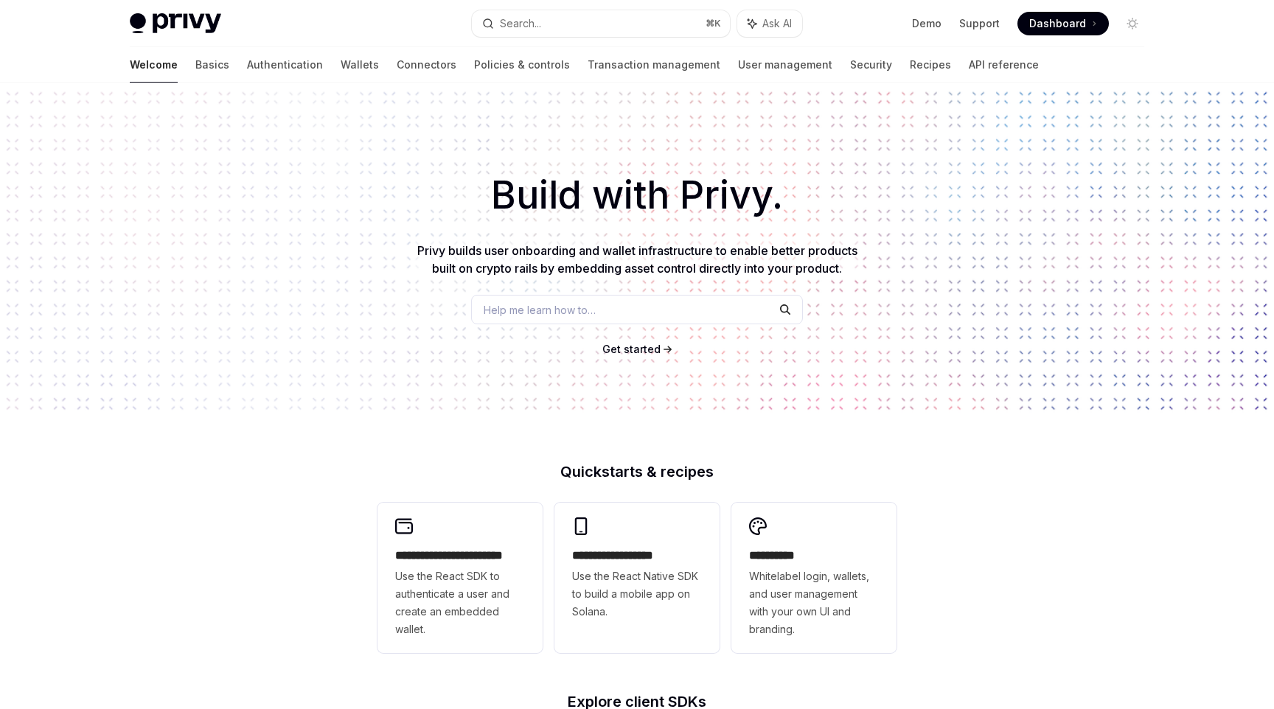
click at [725, 192] on h1 "Build with Privy." at bounding box center [637, 195] width 1227 height 57
copy h1 "Privy"
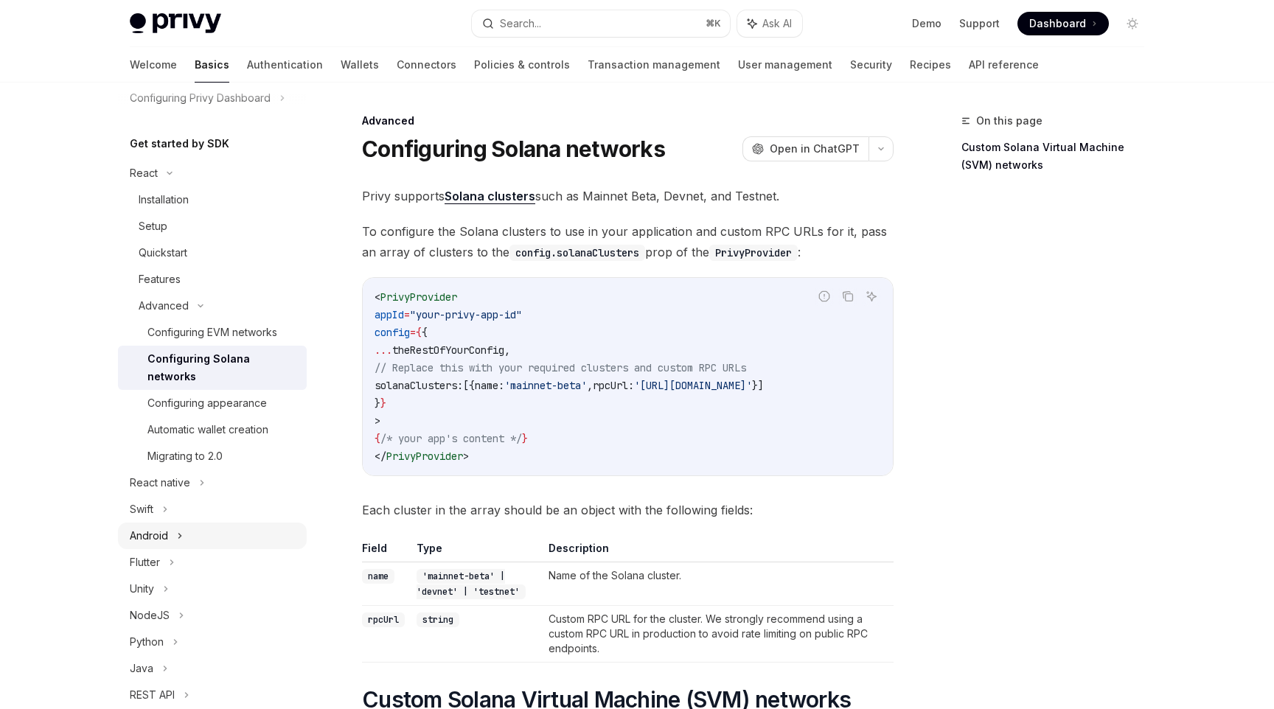
scroll to position [129, 0]
click at [169, 546] on div "Flutter" at bounding box center [212, 559] width 189 height 27
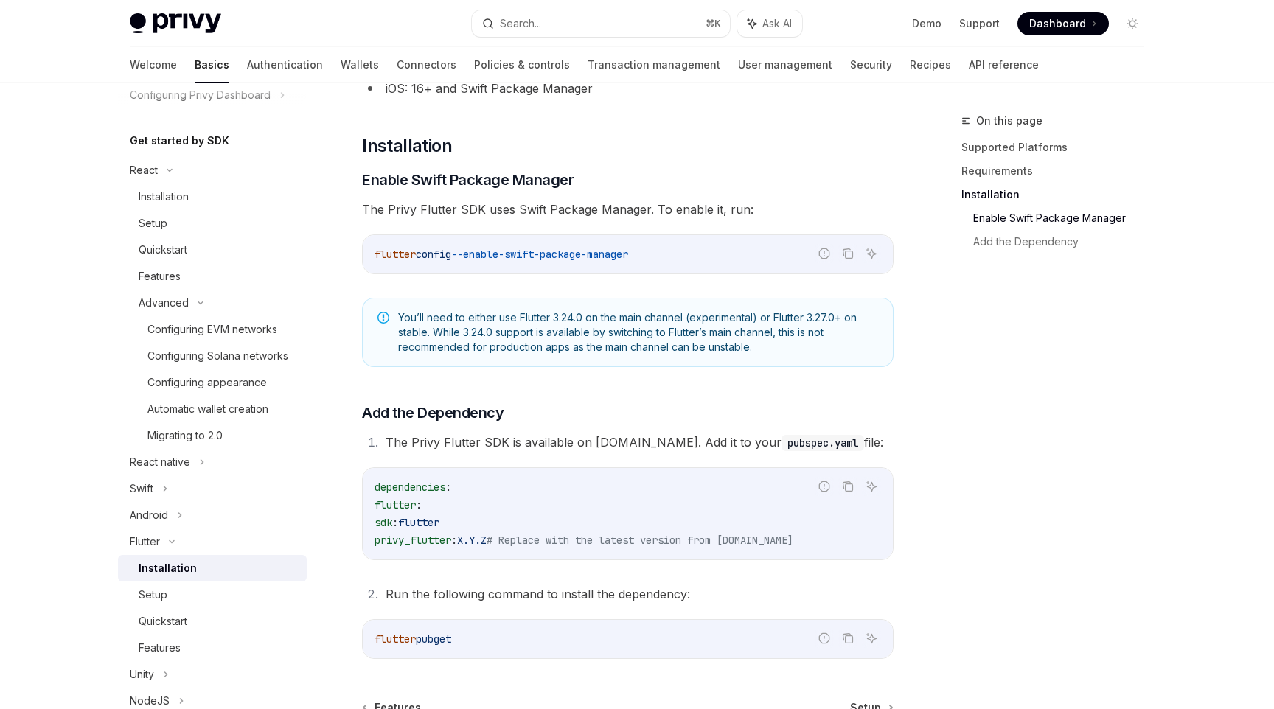
scroll to position [536, 0]
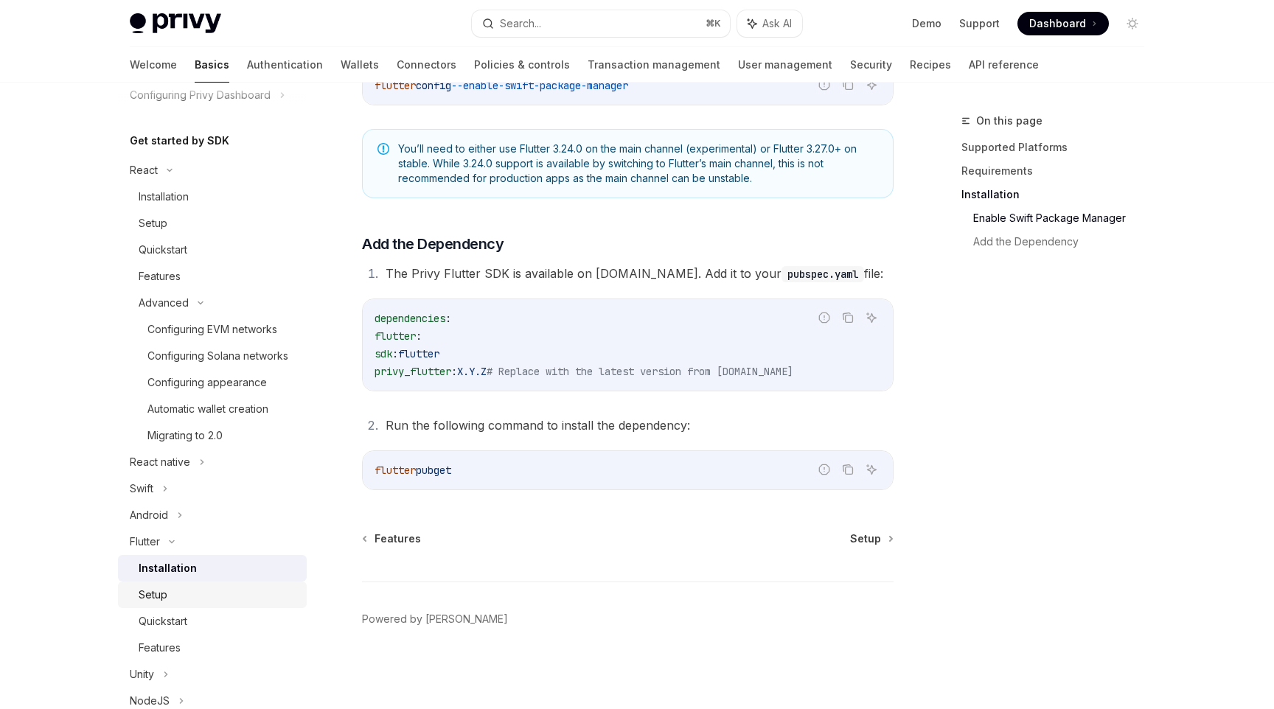
click at [223, 598] on div "Setup" at bounding box center [218, 595] width 159 height 18
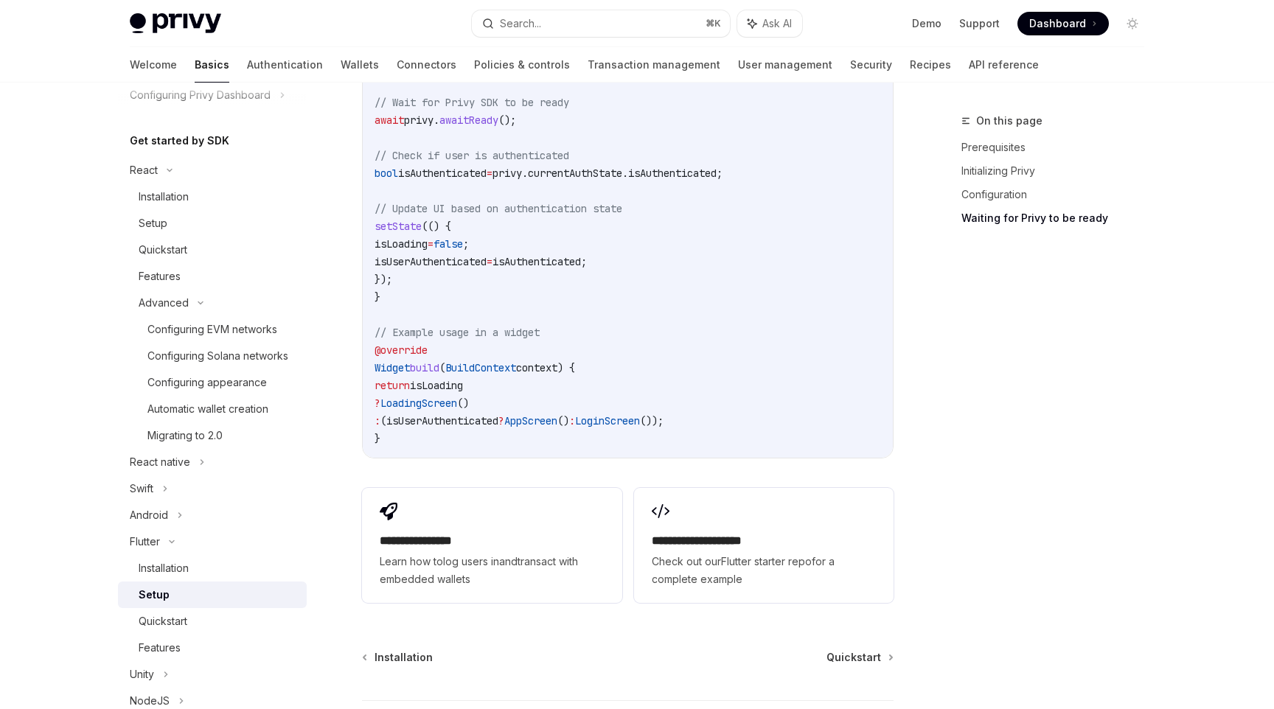
scroll to position [1556, 0]
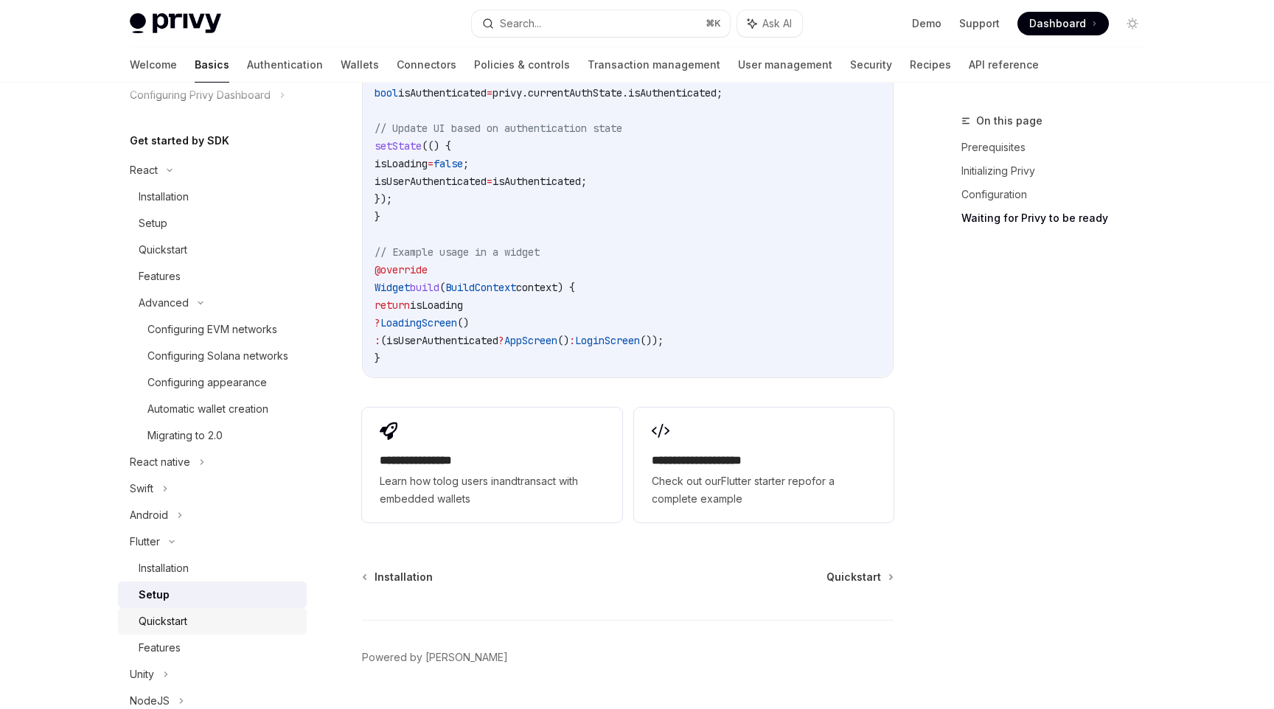
click at [278, 615] on div "Quickstart" at bounding box center [218, 622] width 159 height 18
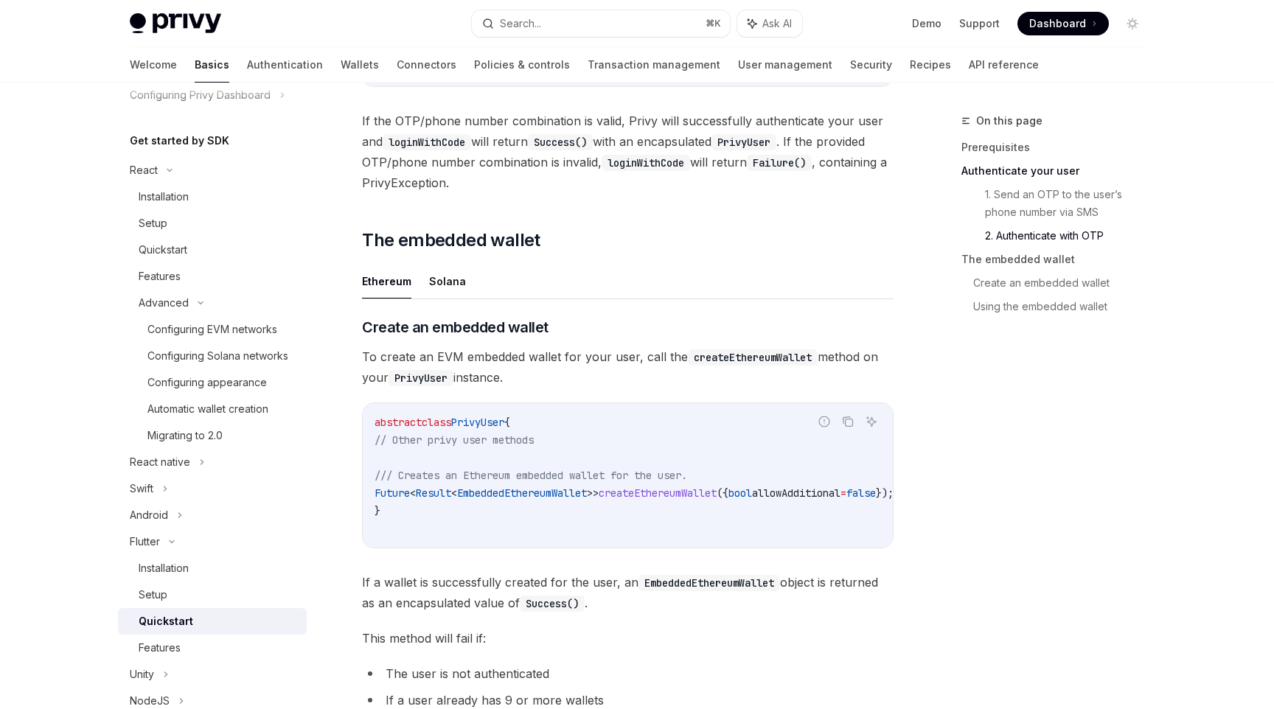
scroll to position [1412, 0]
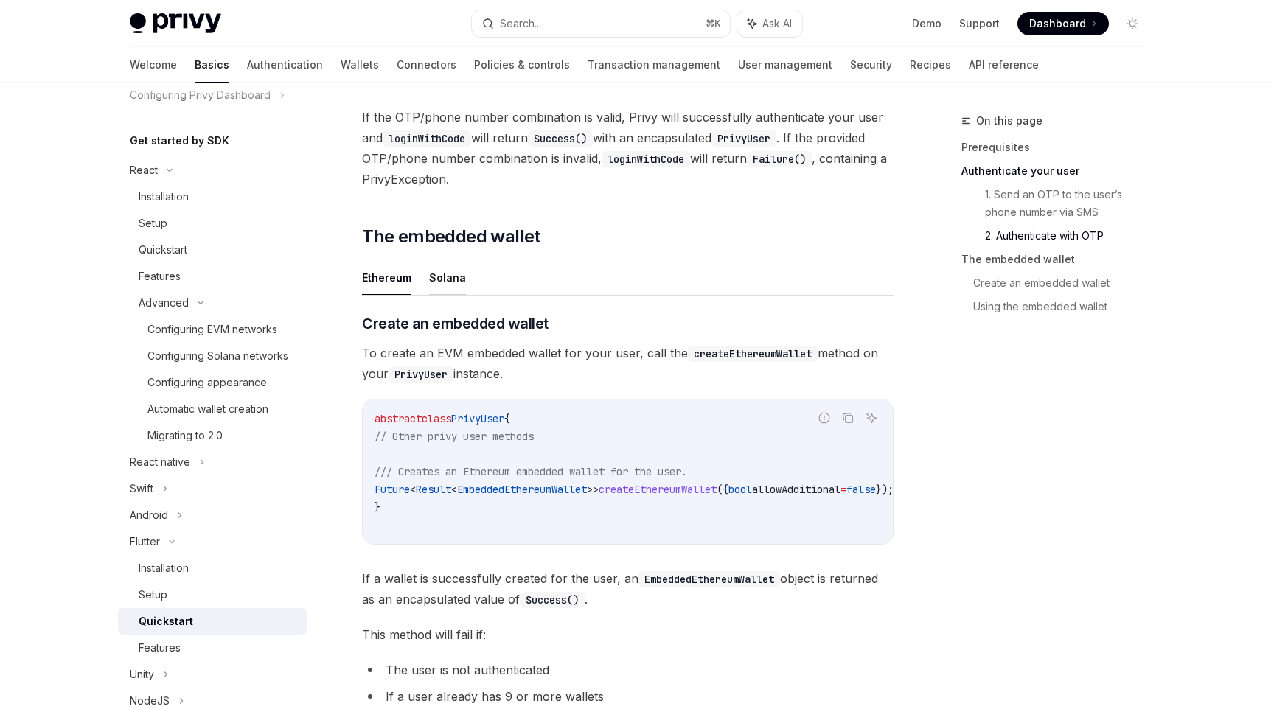
click at [448, 283] on button "Solana" at bounding box center [447, 277] width 37 height 35
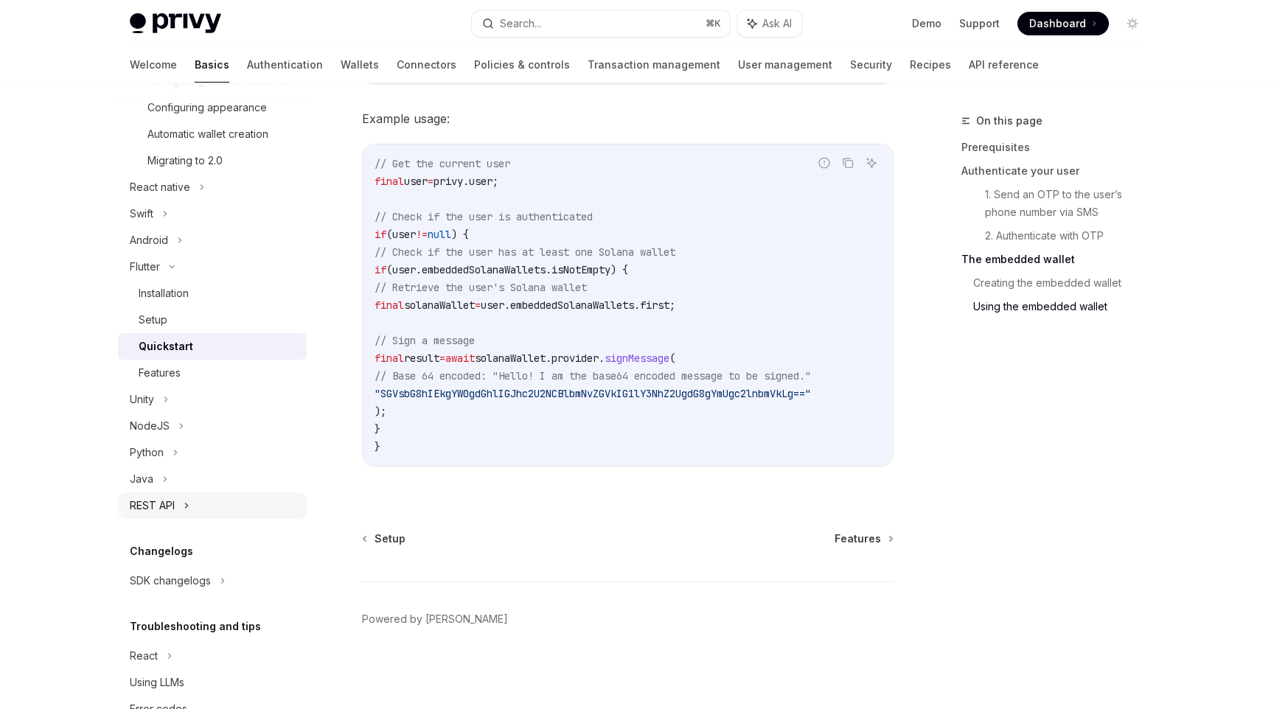
scroll to position [447, 0]
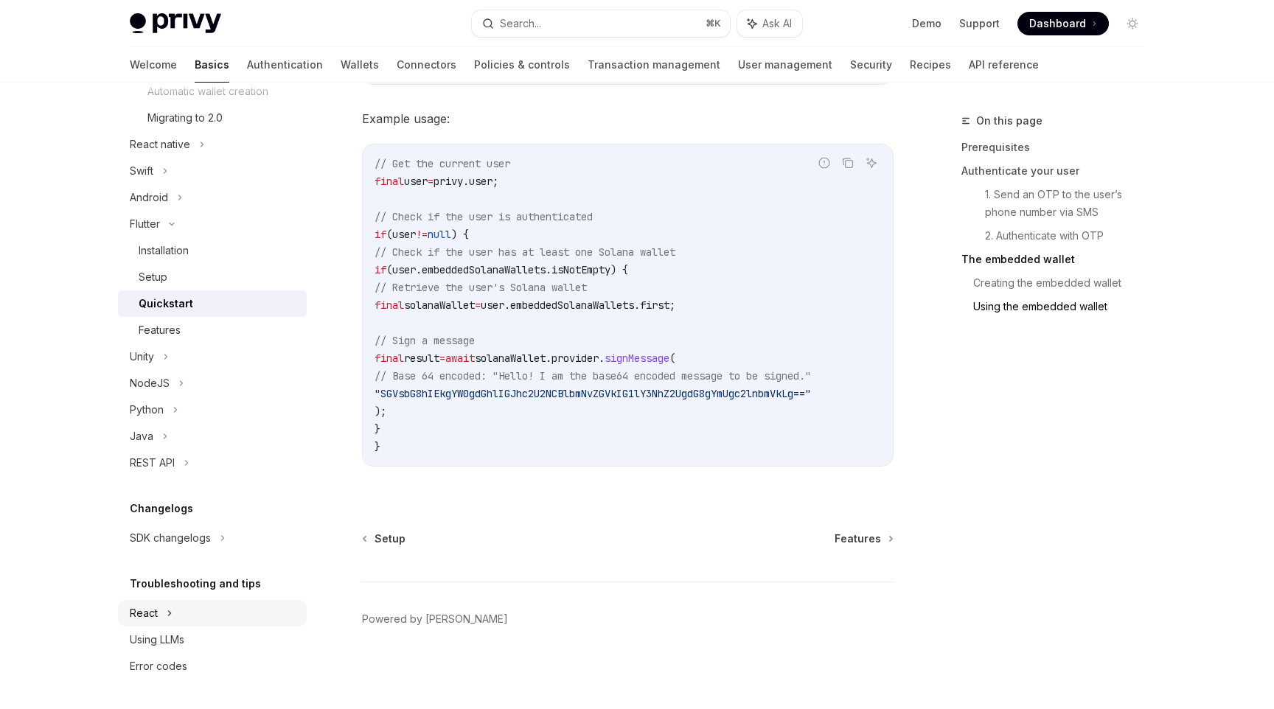
click at [174, 614] on div "React" at bounding box center [212, 613] width 189 height 27
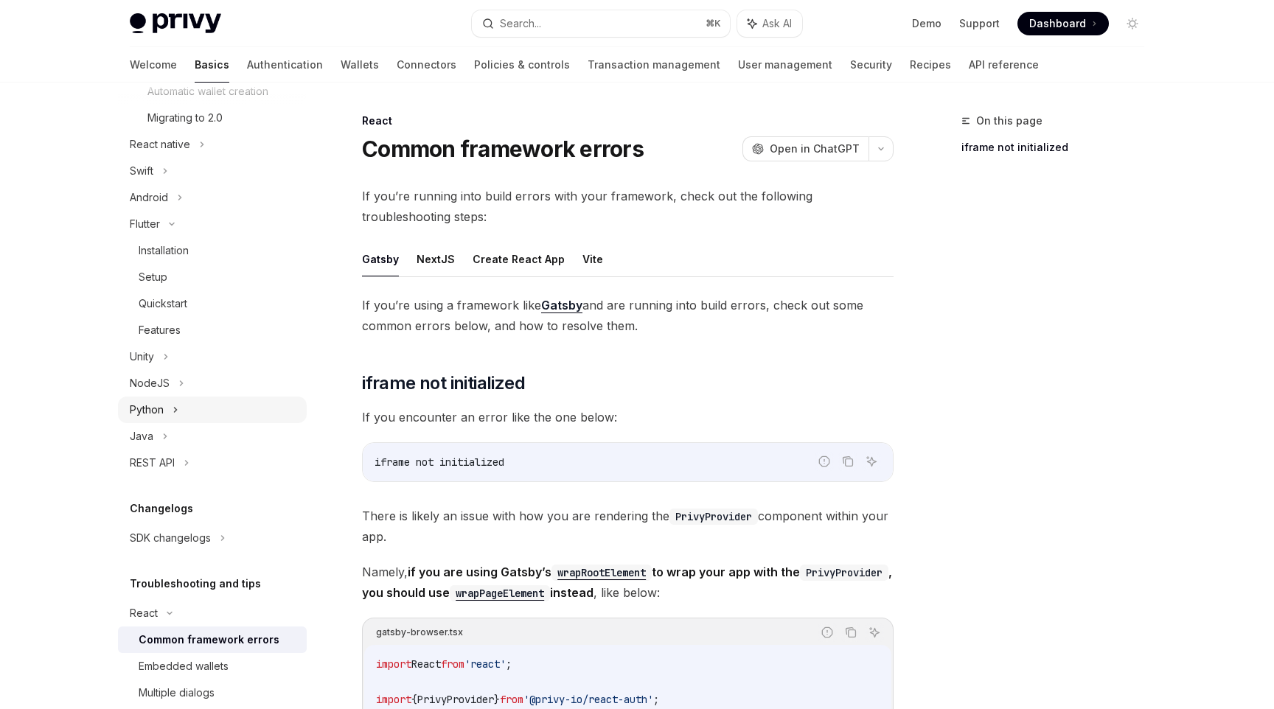
click at [182, 413] on div "Python" at bounding box center [212, 410] width 189 height 27
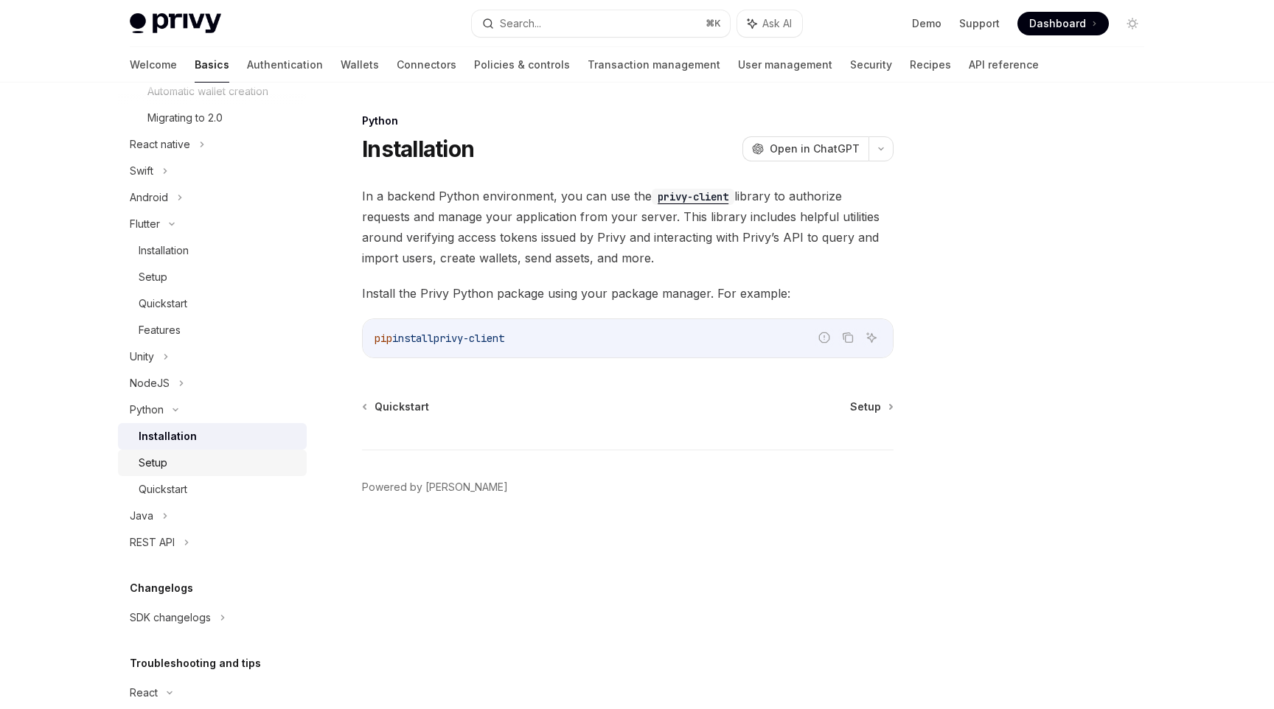
click at [175, 467] on div "Setup" at bounding box center [218, 463] width 159 height 18
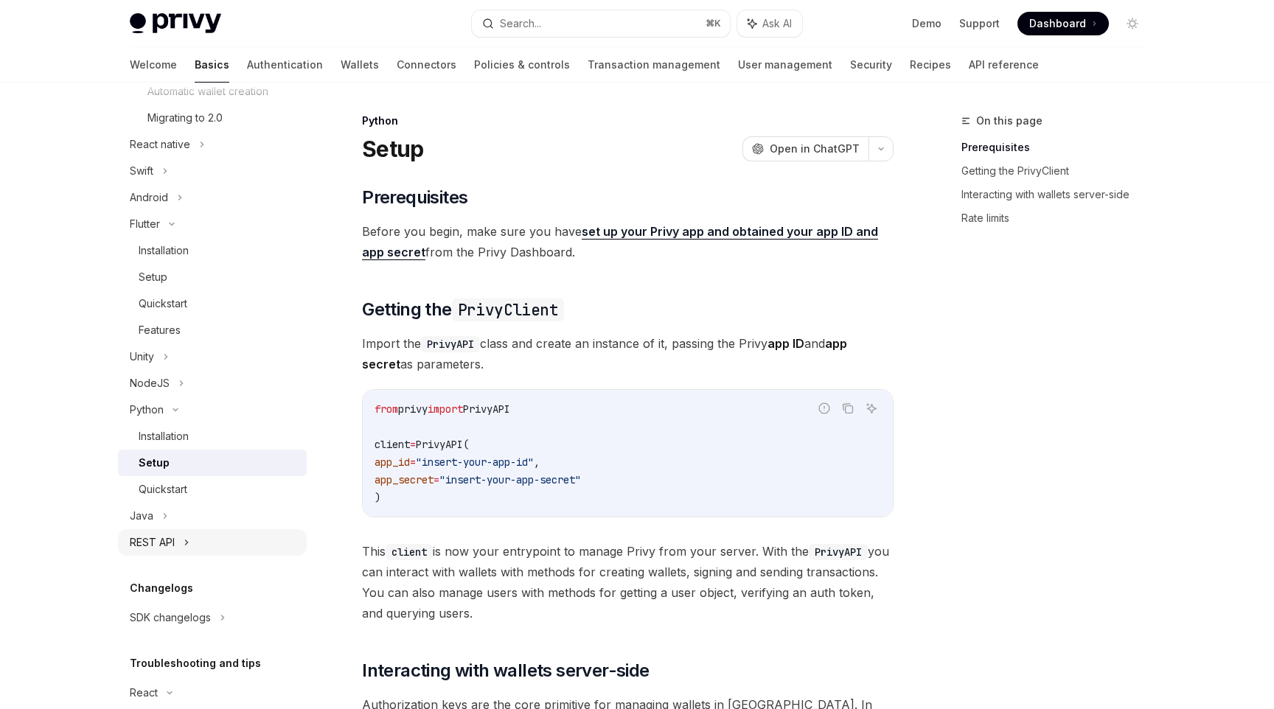
click at [178, 540] on div "REST API" at bounding box center [212, 542] width 189 height 27
type textarea "*"
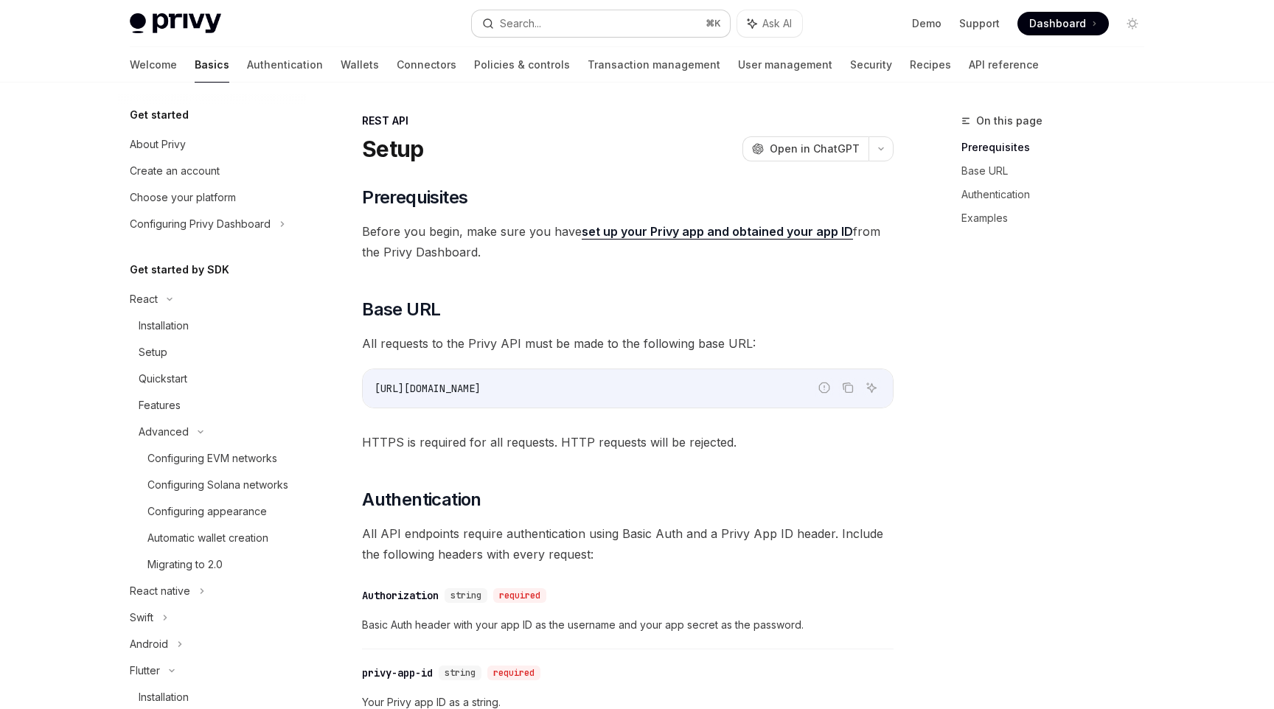
click at [541, 10] on button "Search... ⌘ K" at bounding box center [601, 23] width 258 height 27
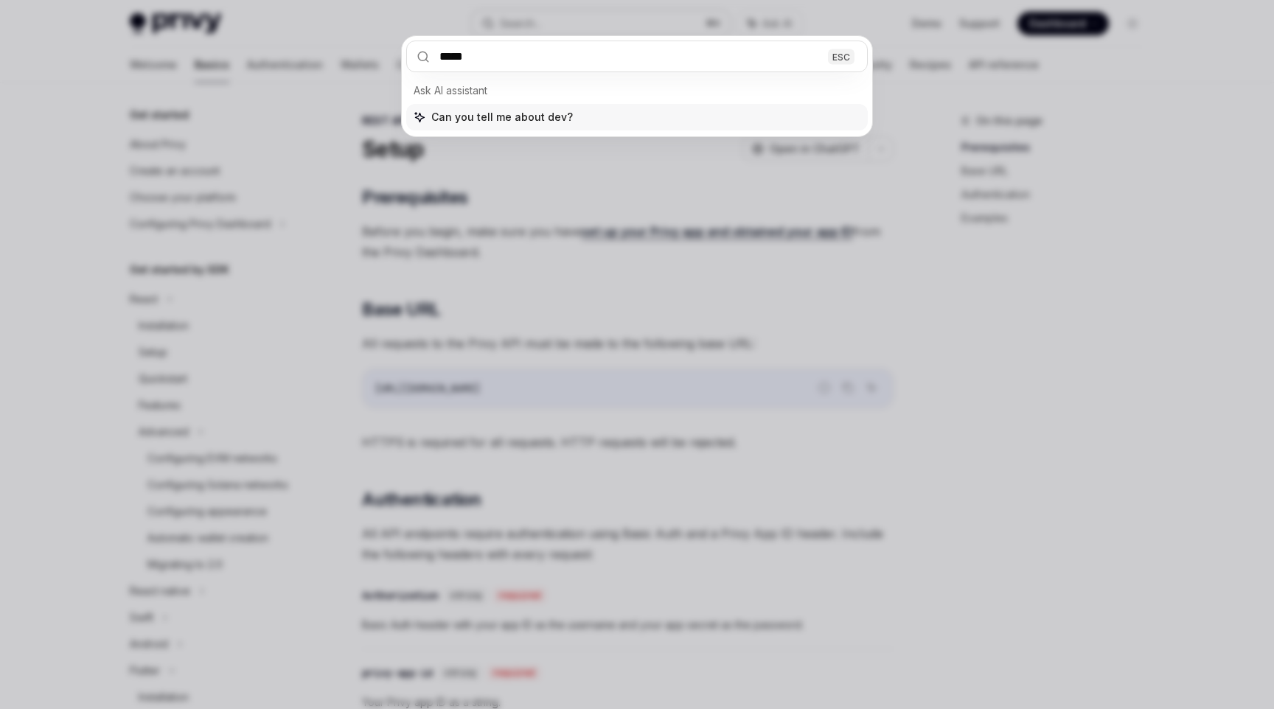
type input "******"
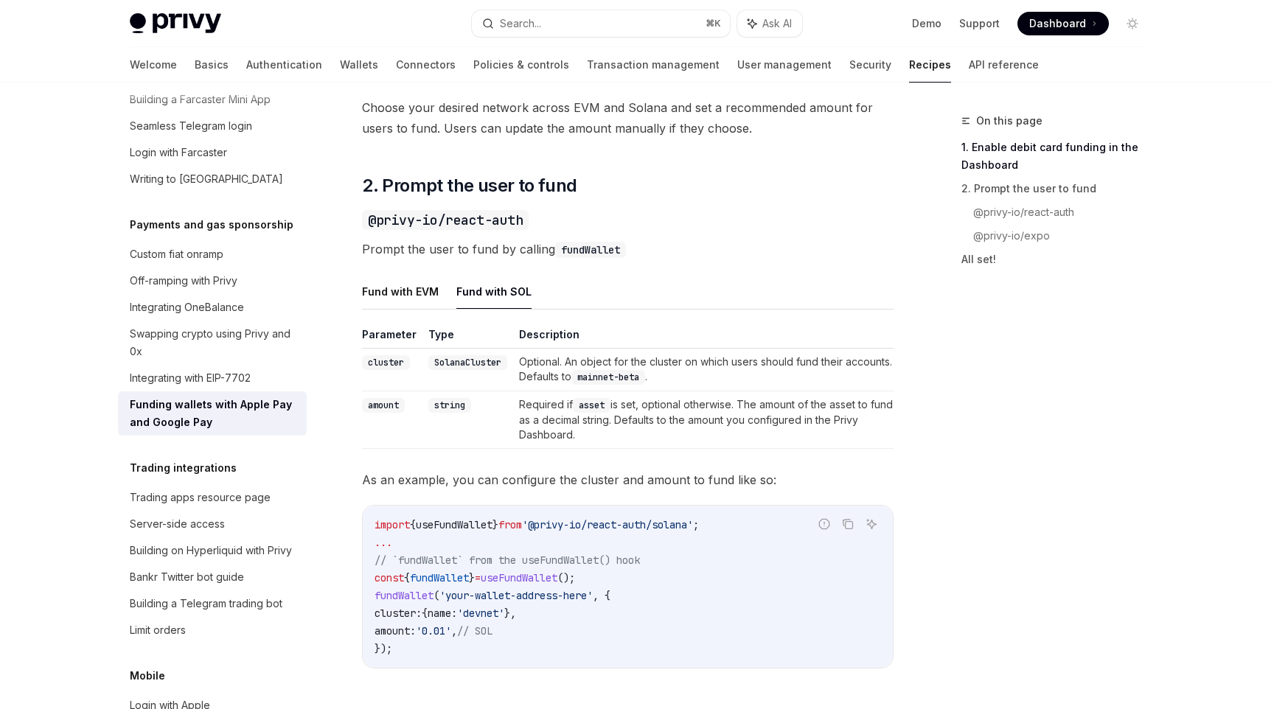
scroll to position [894, 0]
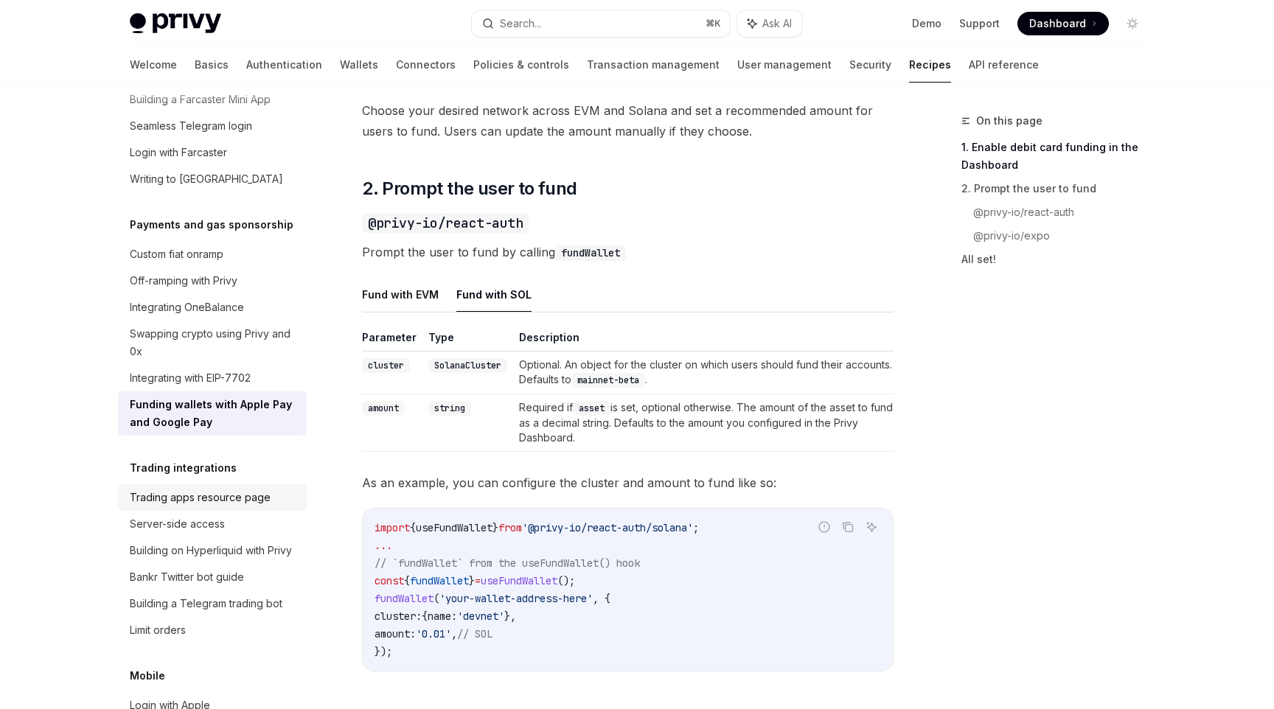
click at [220, 489] on div "Trading apps resource page" at bounding box center [200, 498] width 141 height 18
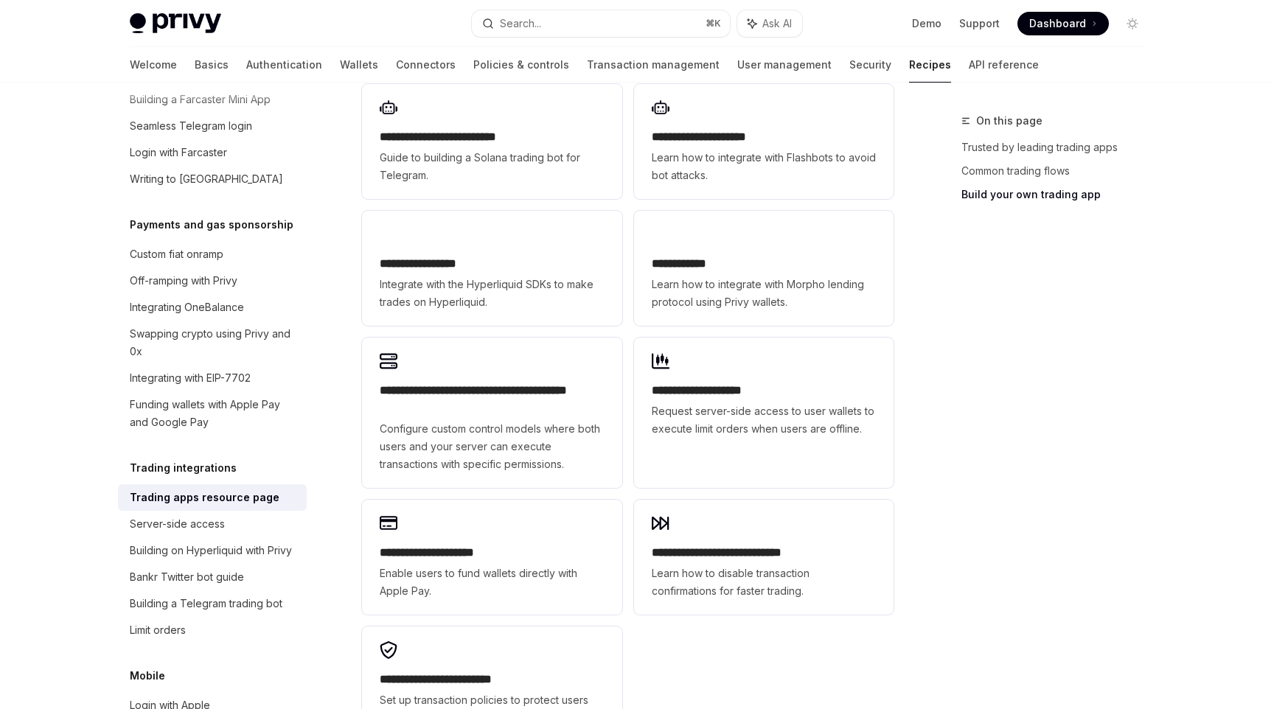
scroll to position [885, 0]
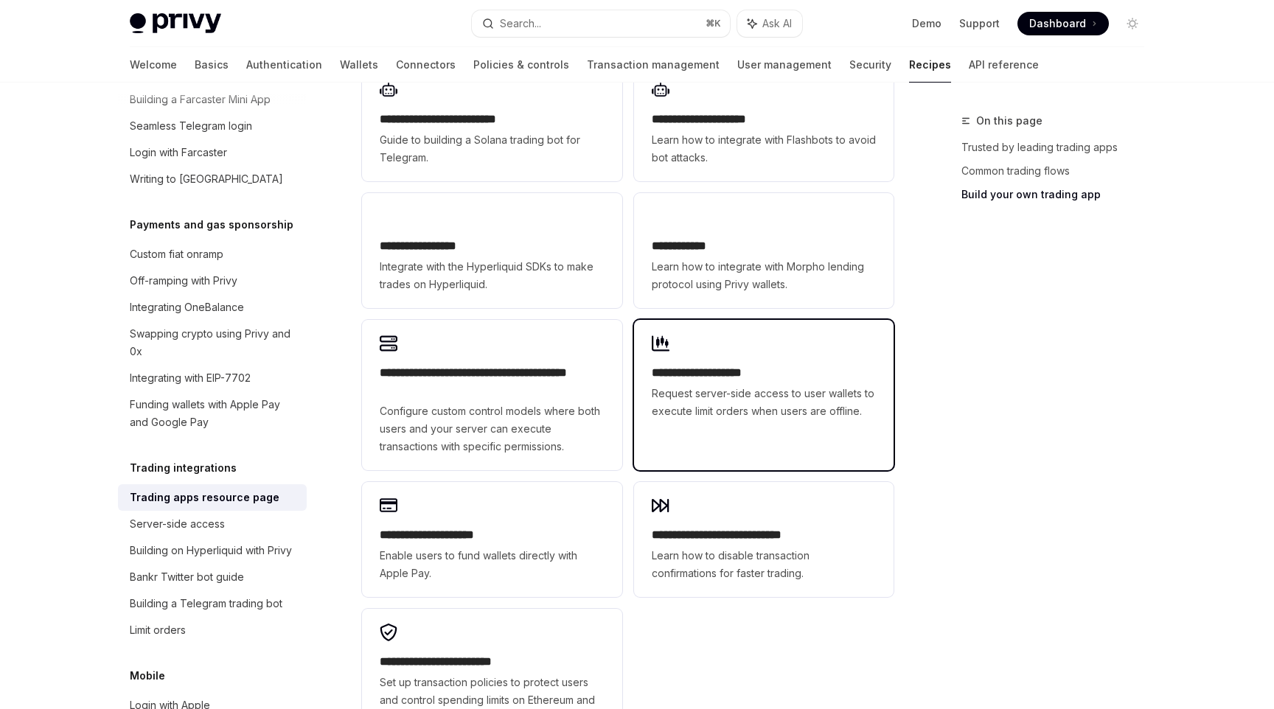
click at [656, 415] on link "**********" at bounding box center [763, 395] width 259 height 150
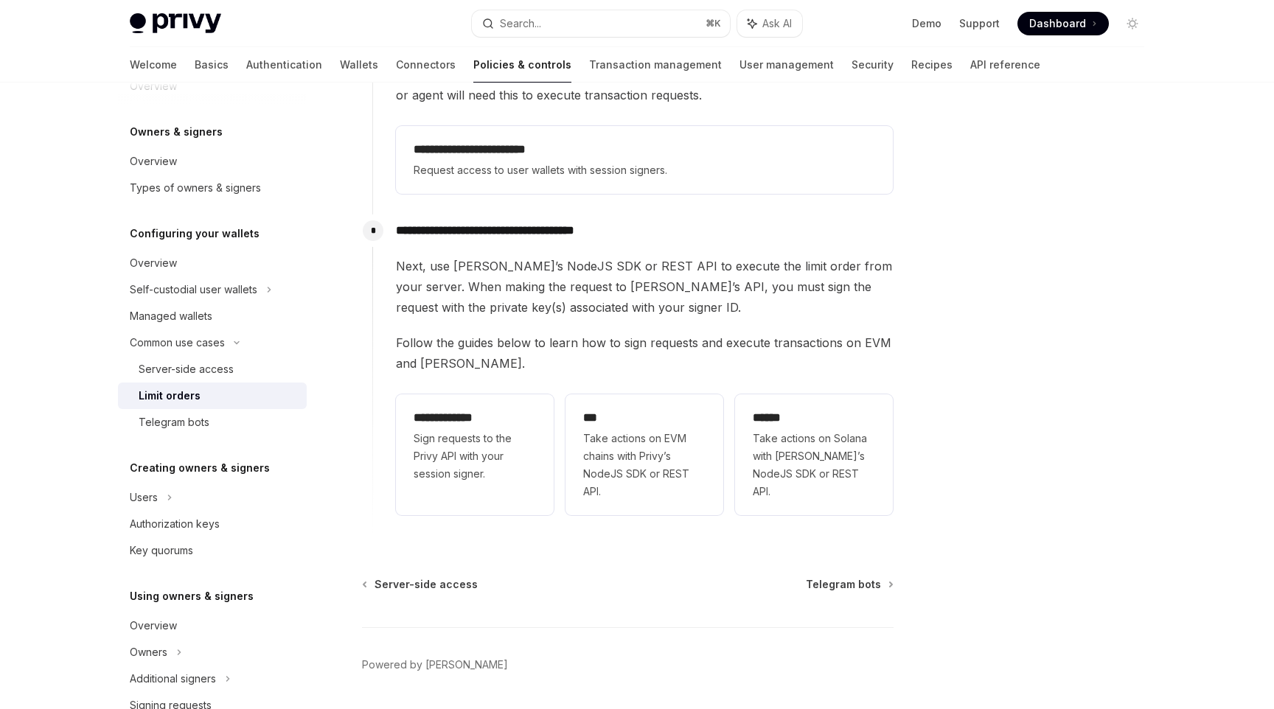
scroll to position [341, 0]
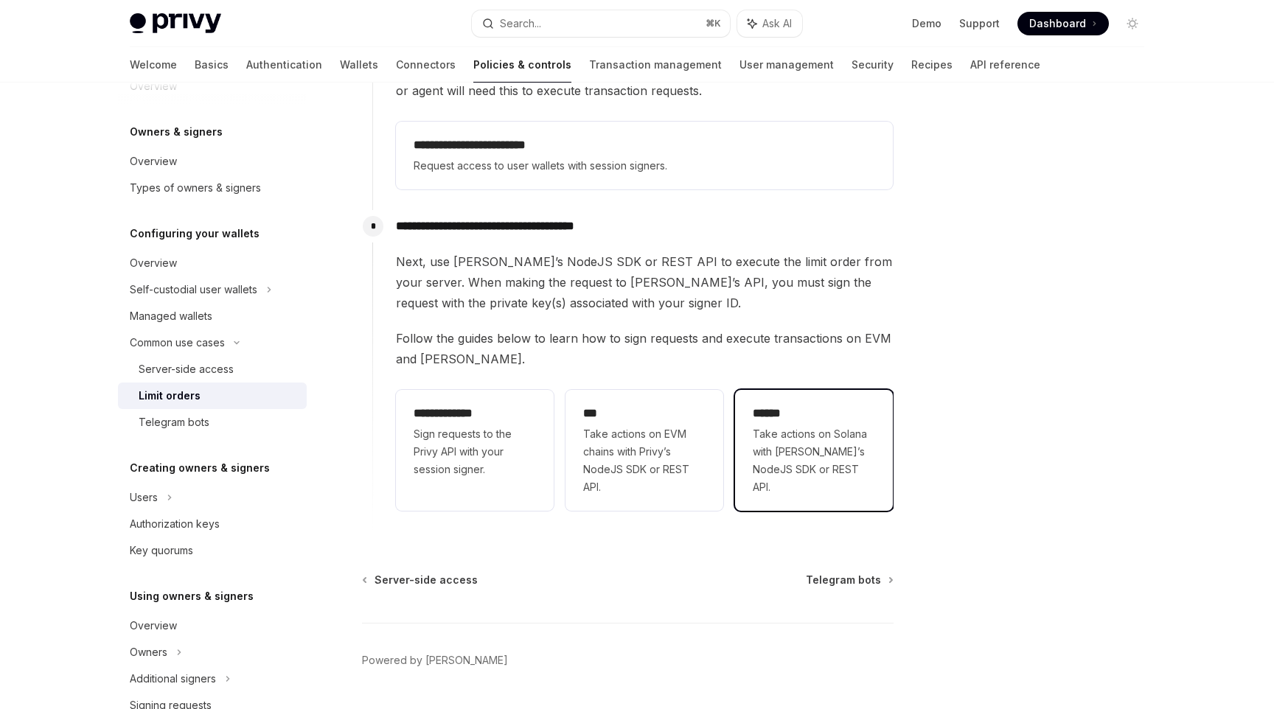
click at [812, 488] on div "****** Take actions on Solana with [PERSON_NAME]’s NodeJS SDK or REST API." at bounding box center [814, 450] width 158 height 121
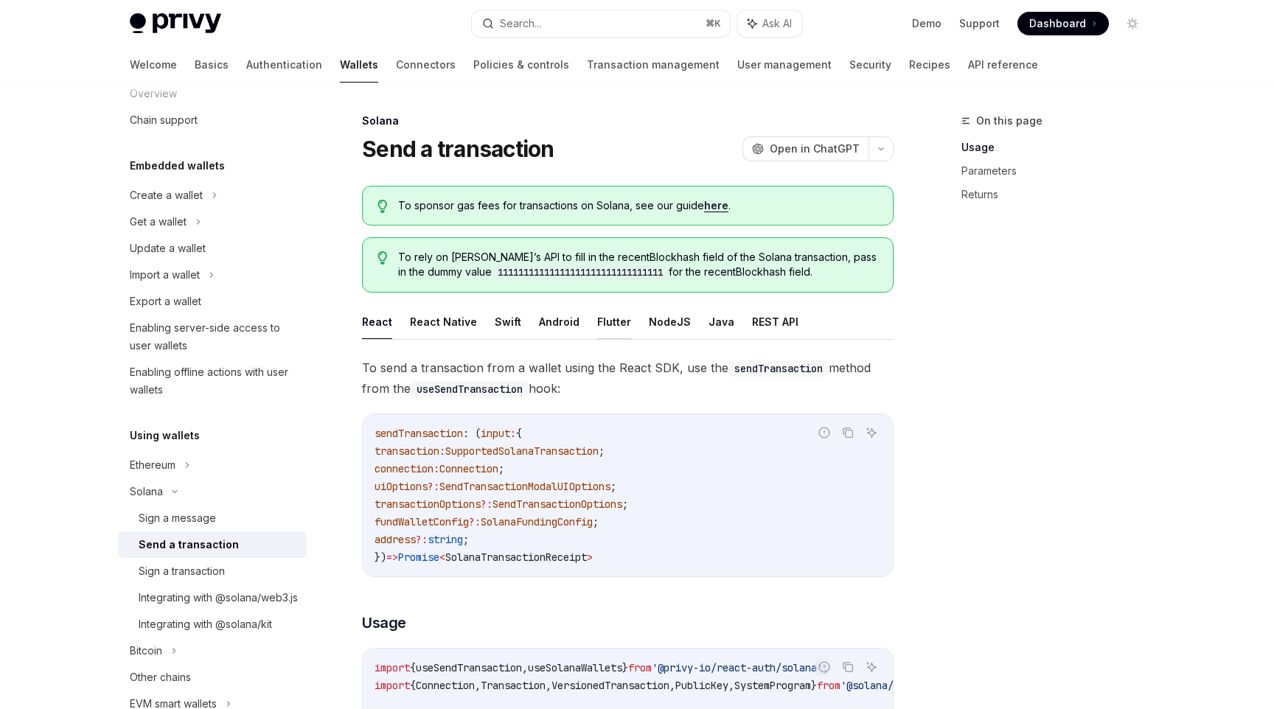
click at [610, 332] on button "Flutter" at bounding box center [614, 321] width 34 height 35
type textarea "*"
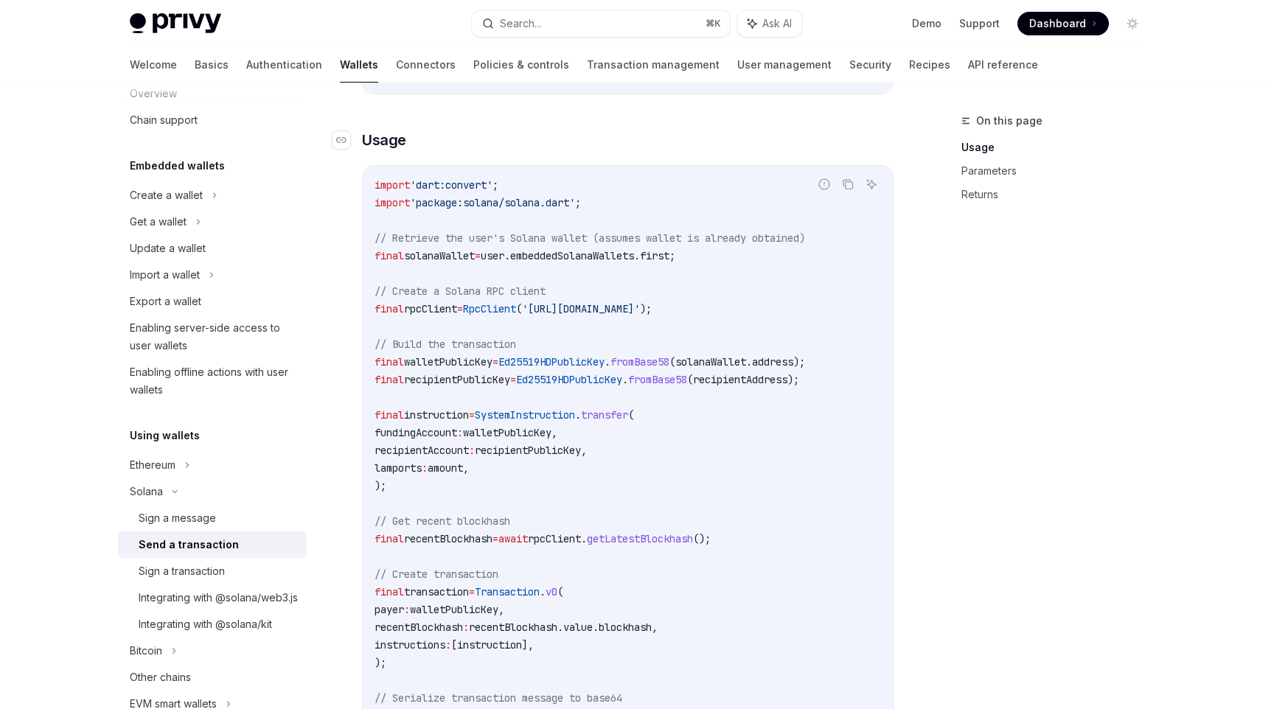
scroll to position [1301, 0]
